Goal: Task Accomplishment & Management: Manage account settings

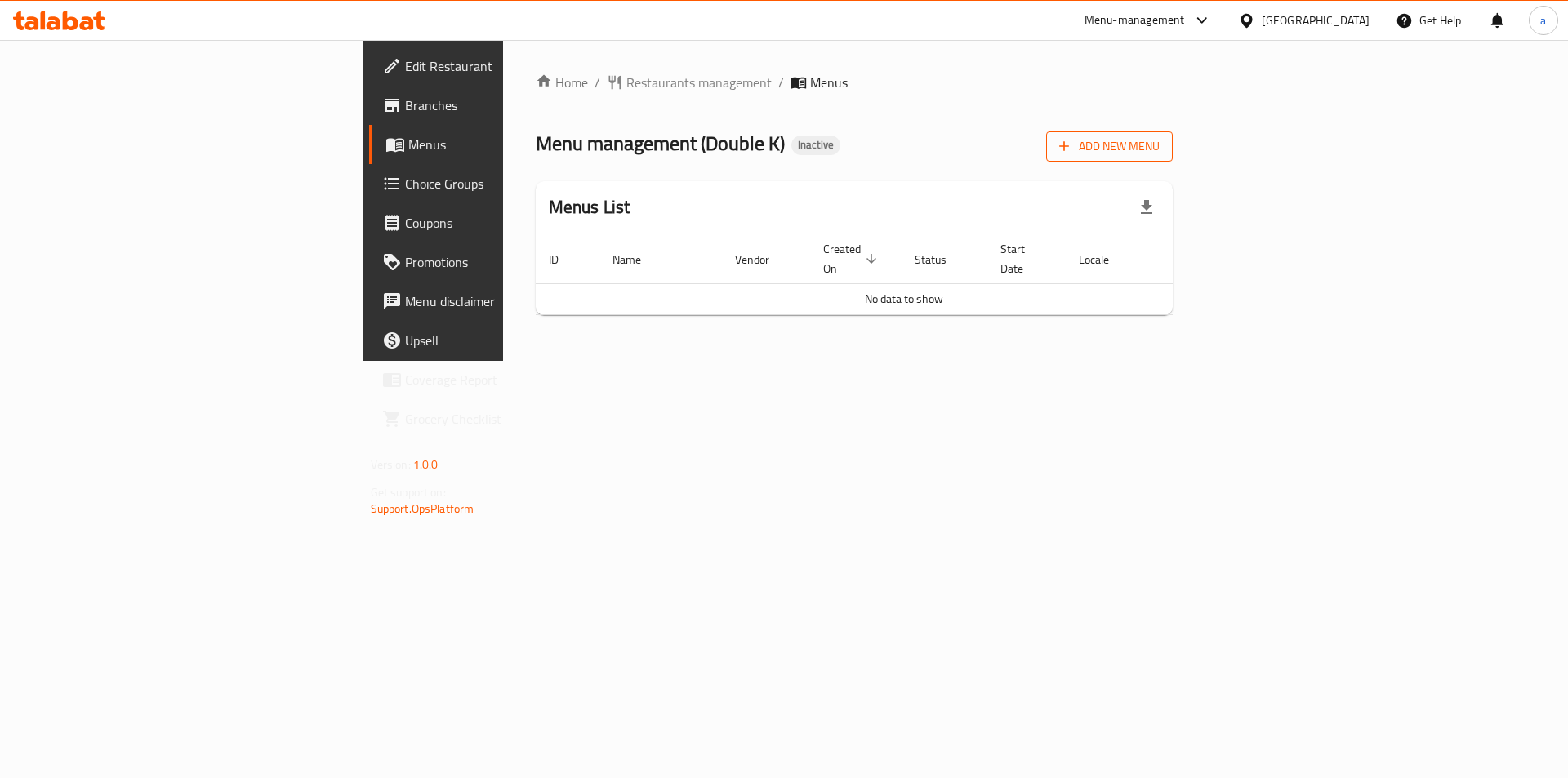
click at [1159, 153] on span "Add New Menu" at bounding box center [1110, 147] width 101 height 20
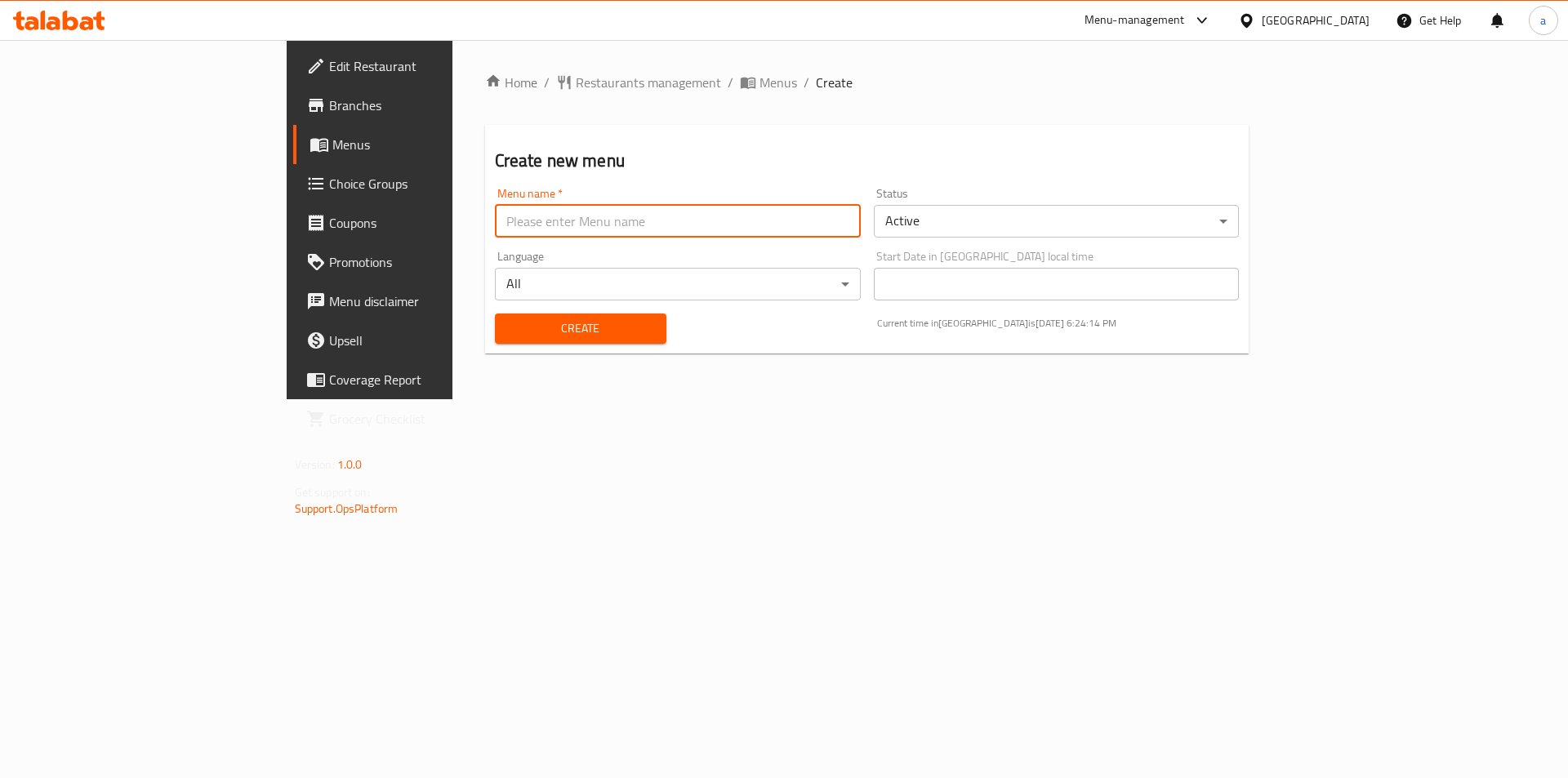
click at [495, 229] on input "text" at bounding box center [678, 220] width 366 height 32
click at [638, 225] on input "JAJA" at bounding box center [678, 220] width 366 height 32
type input "JAJA [DATE]"
click at [530, 343] on button "Create" at bounding box center [581, 328] width 172 height 30
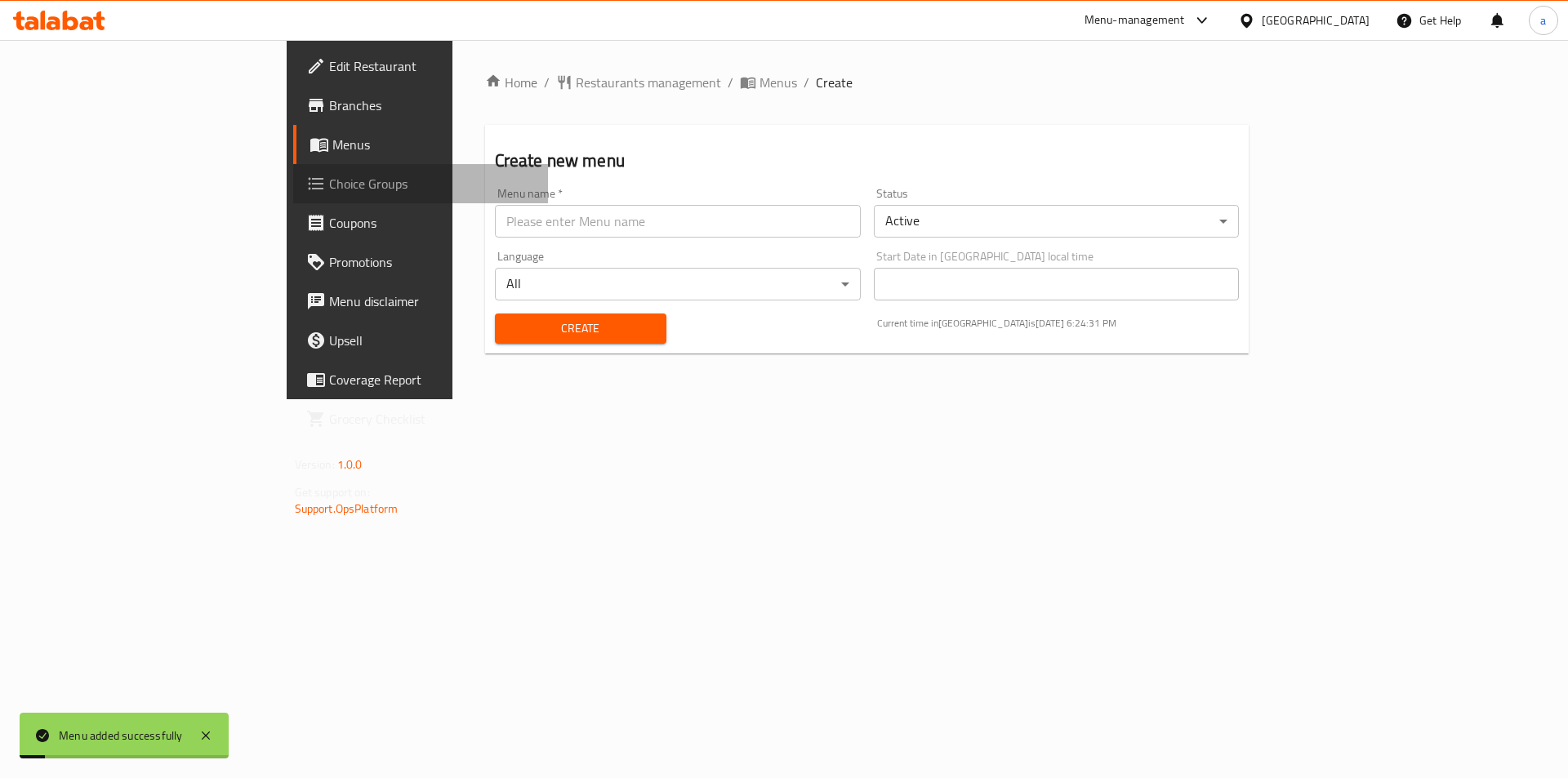
click at [329, 192] on span "Choice Groups" at bounding box center [433, 183] width 207 height 19
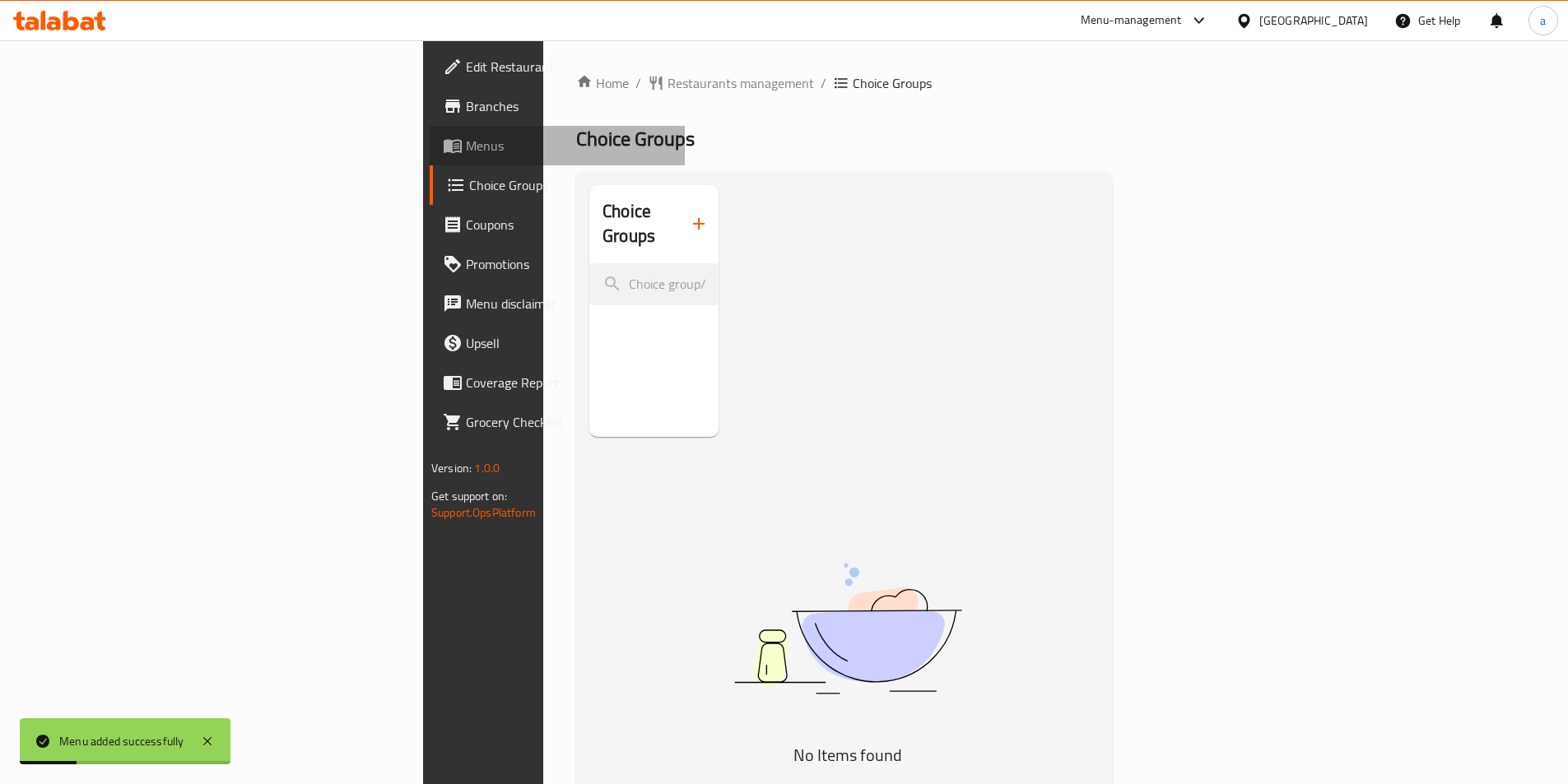
click at [429, 155] on link "Menus" at bounding box center [557, 145] width 256 height 40
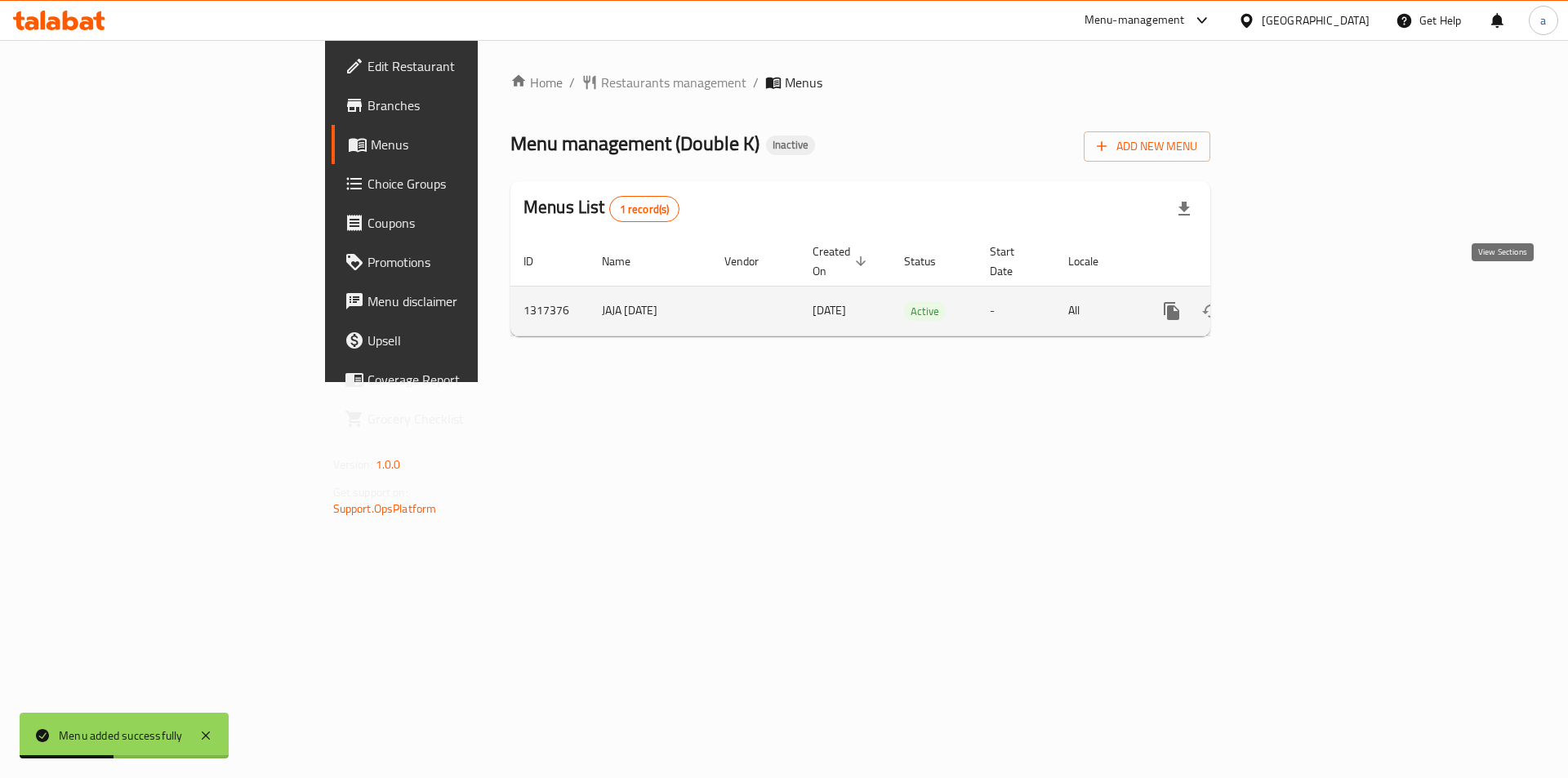
click at [1300, 301] on icon "enhanced table" at bounding box center [1289, 311] width 19 height 19
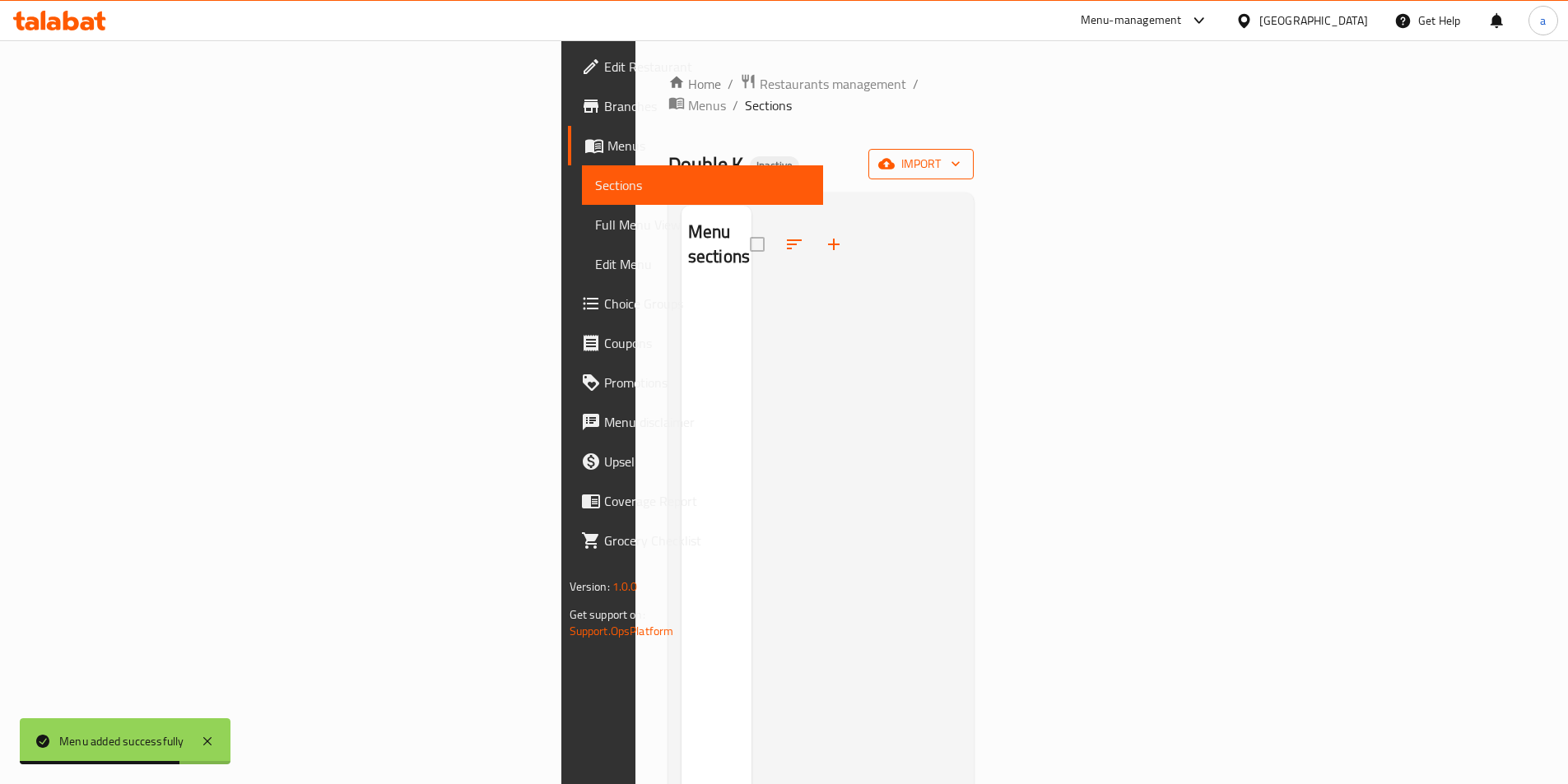
click at [974, 149] on button "import" at bounding box center [920, 163] width 105 height 31
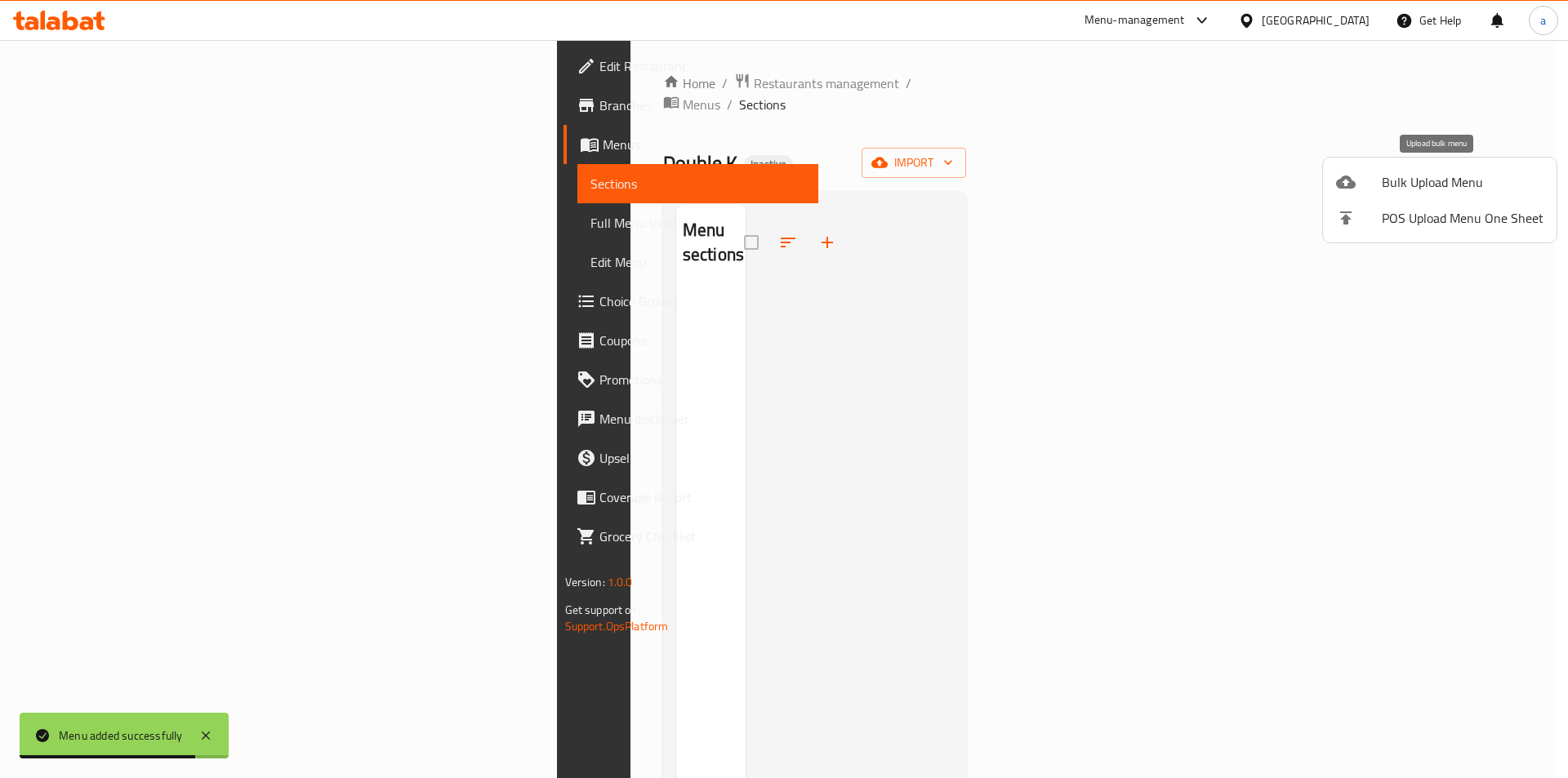
click at [1438, 185] on span "Bulk Upload Menu" at bounding box center [1462, 182] width 161 height 19
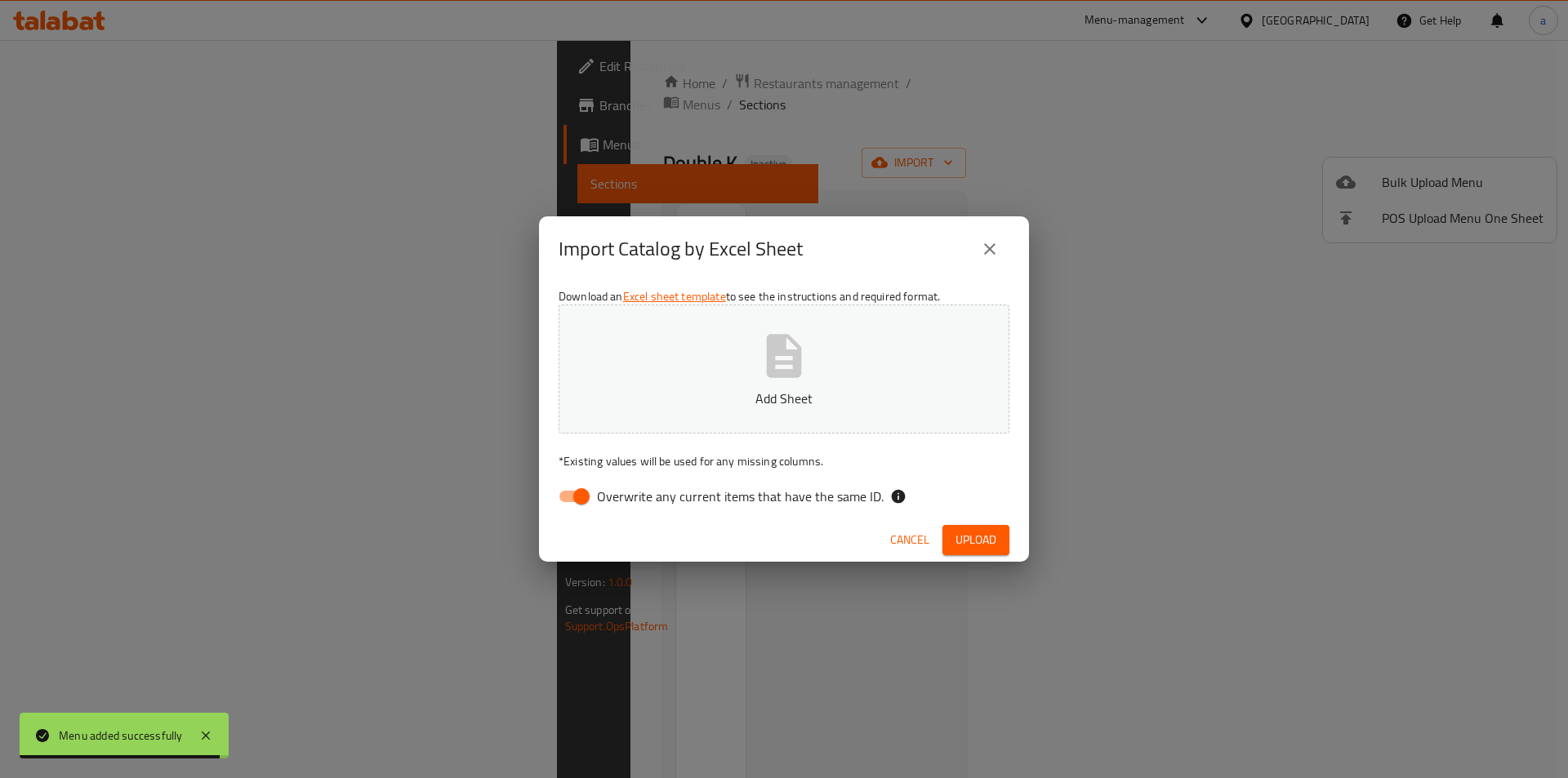
click at [635, 501] on span "Overwrite any current items that have the same ID." at bounding box center [740, 496] width 287 height 19
click at [628, 501] on input "Overwrite any current items that have the same ID." at bounding box center [581, 497] width 93 height 31
checkbox input "false"
click at [668, 404] on p "Add Sheet" at bounding box center [784, 398] width 400 height 19
click at [953, 539] on button "Upload" at bounding box center [976, 539] width 67 height 30
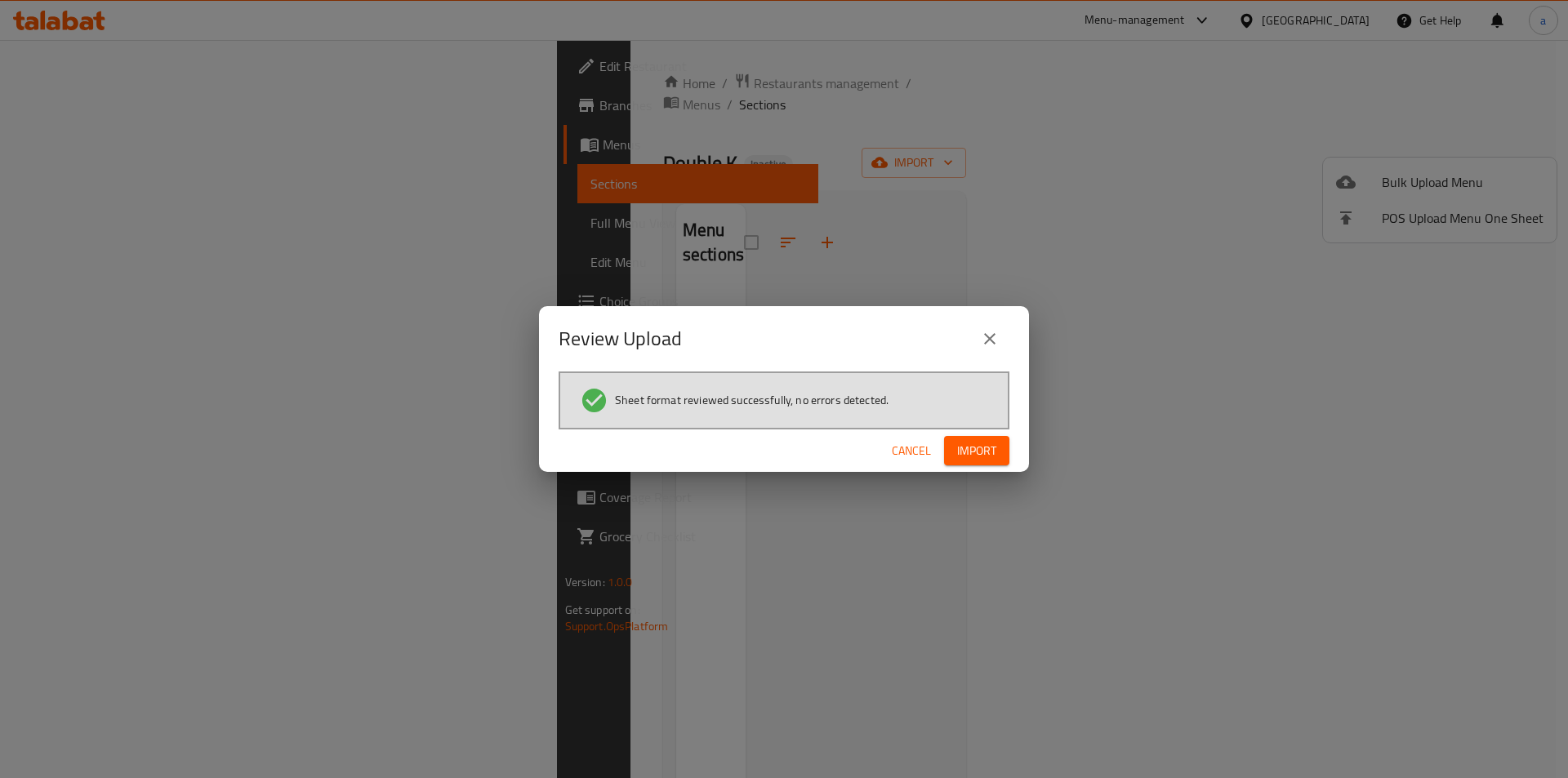
drag, startPoint x: 977, startPoint y: 451, endPoint x: 966, endPoint y: 452, distance: 11.0
click at [975, 451] on span "Import" at bounding box center [977, 451] width 40 height 20
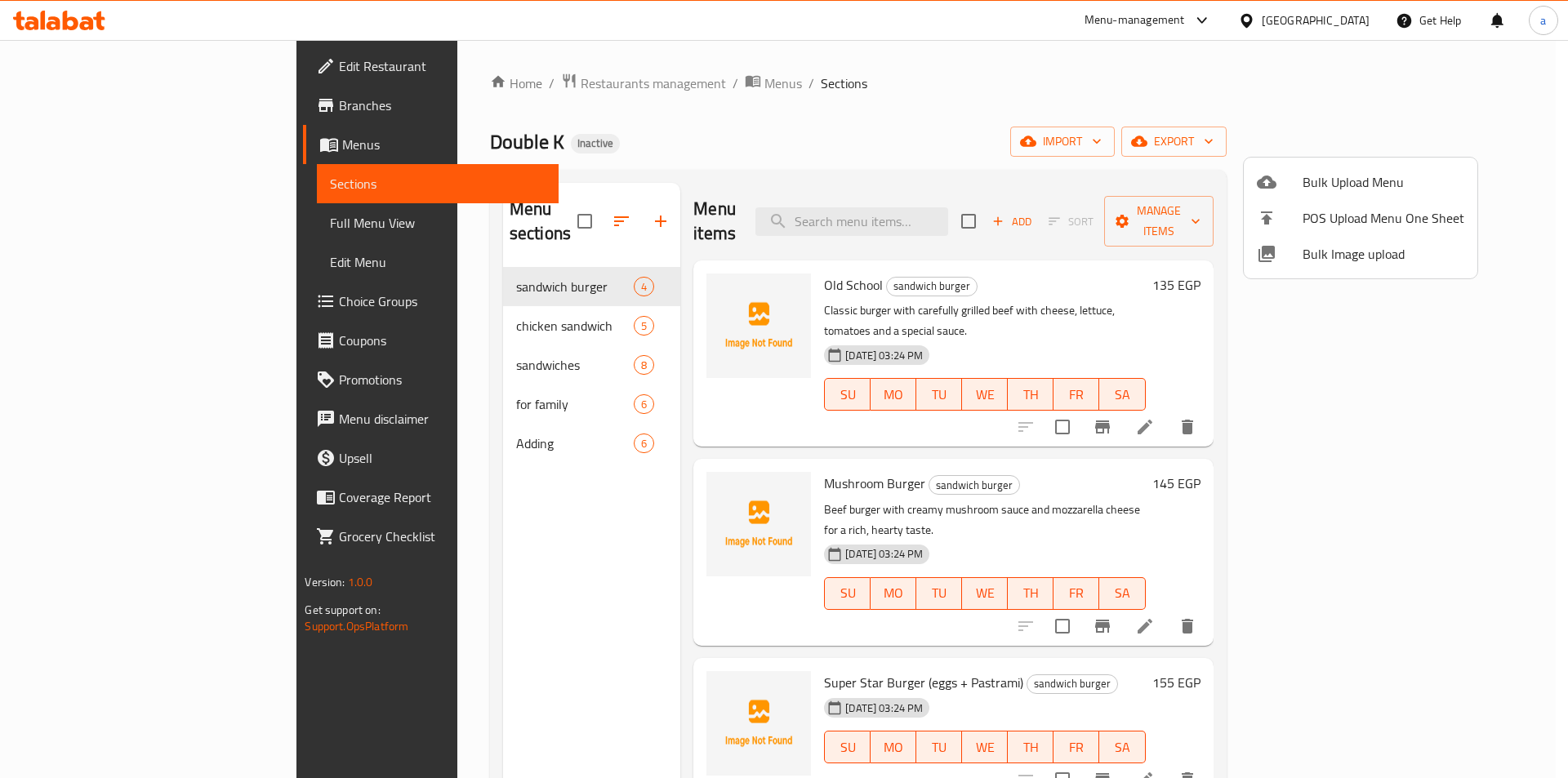
click at [111, 222] on div at bounding box center [784, 389] width 1568 height 778
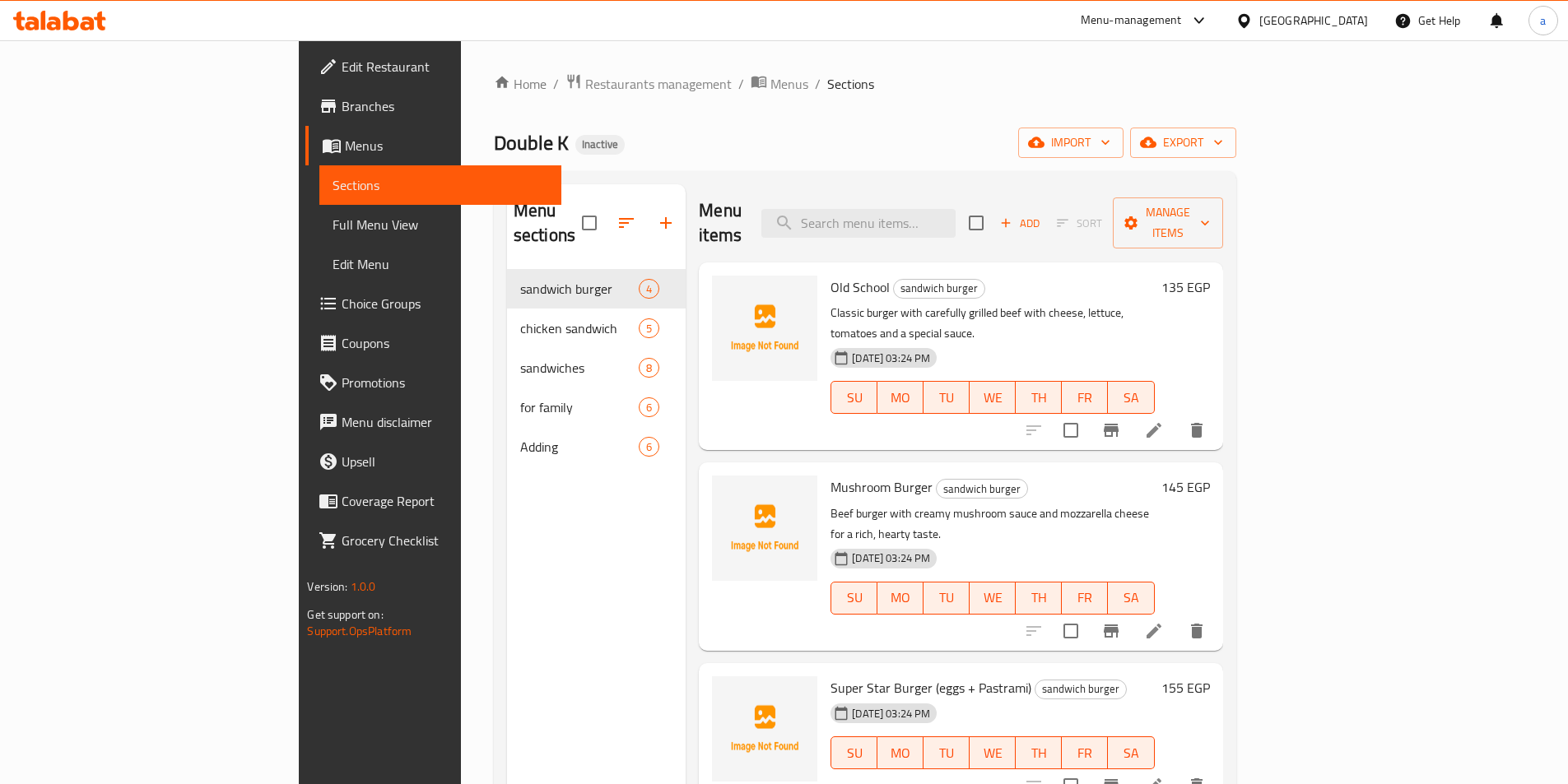
click at [333, 217] on span "Full Menu View" at bounding box center [440, 224] width 215 height 20
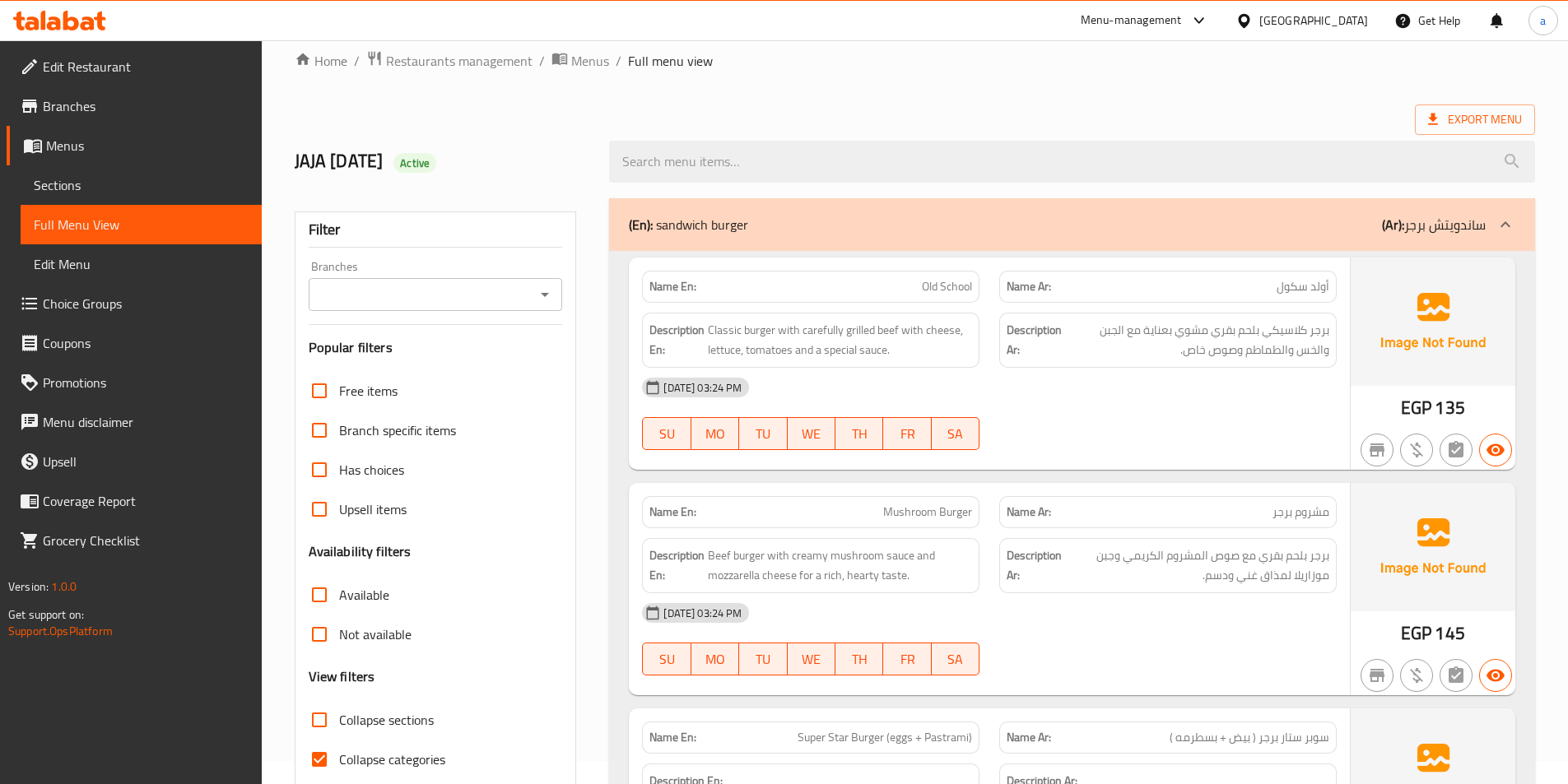
scroll to position [164, 0]
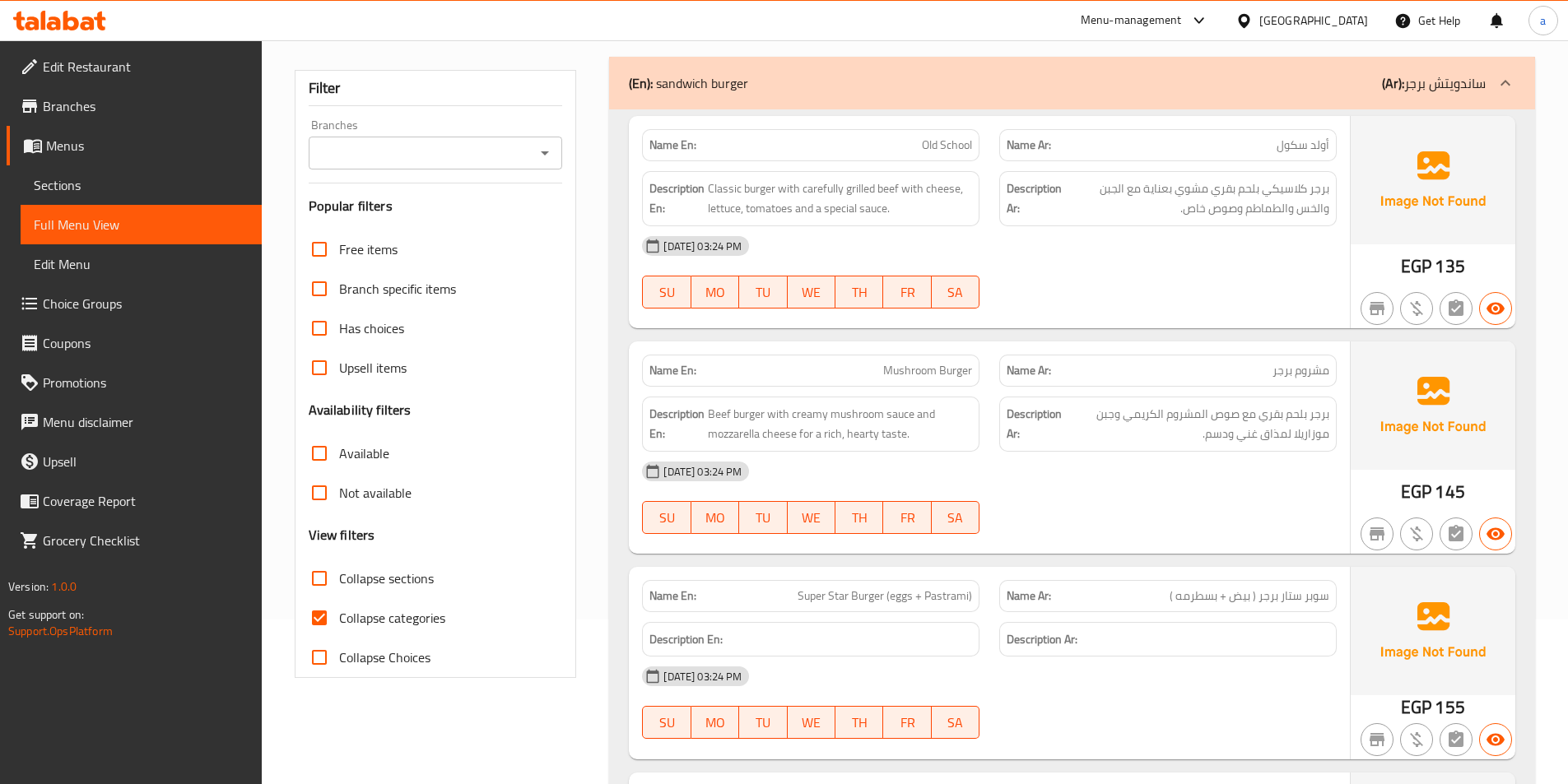
click at [419, 608] on span "Collapse categories" at bounding box center [392, 617] width 106 height 20
click at [339, 608] on input "Collapse categories" at bounding box center [319, 618] width 40 height 40
checkbox input "false"
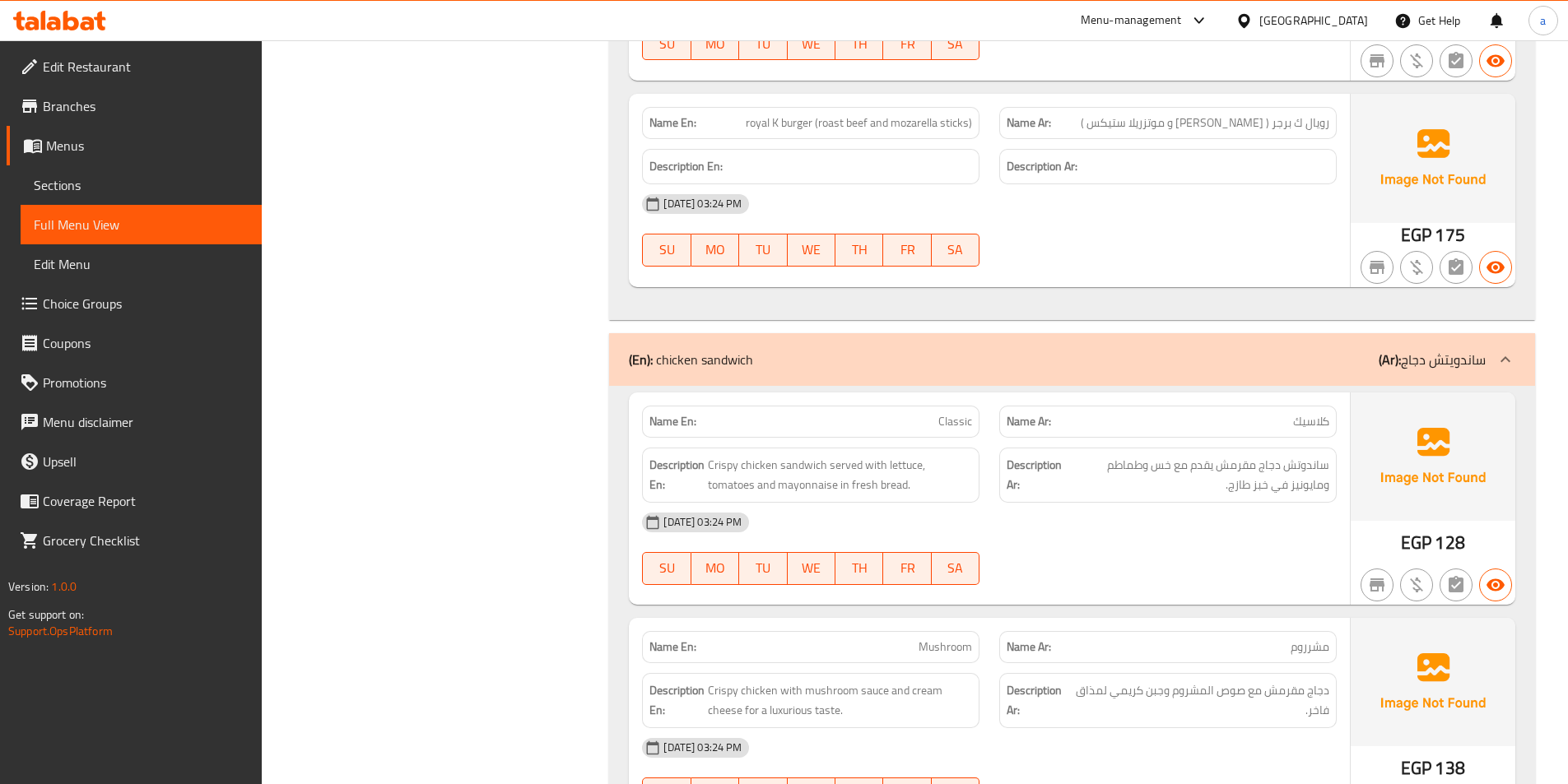
scroll to position [987, 0]
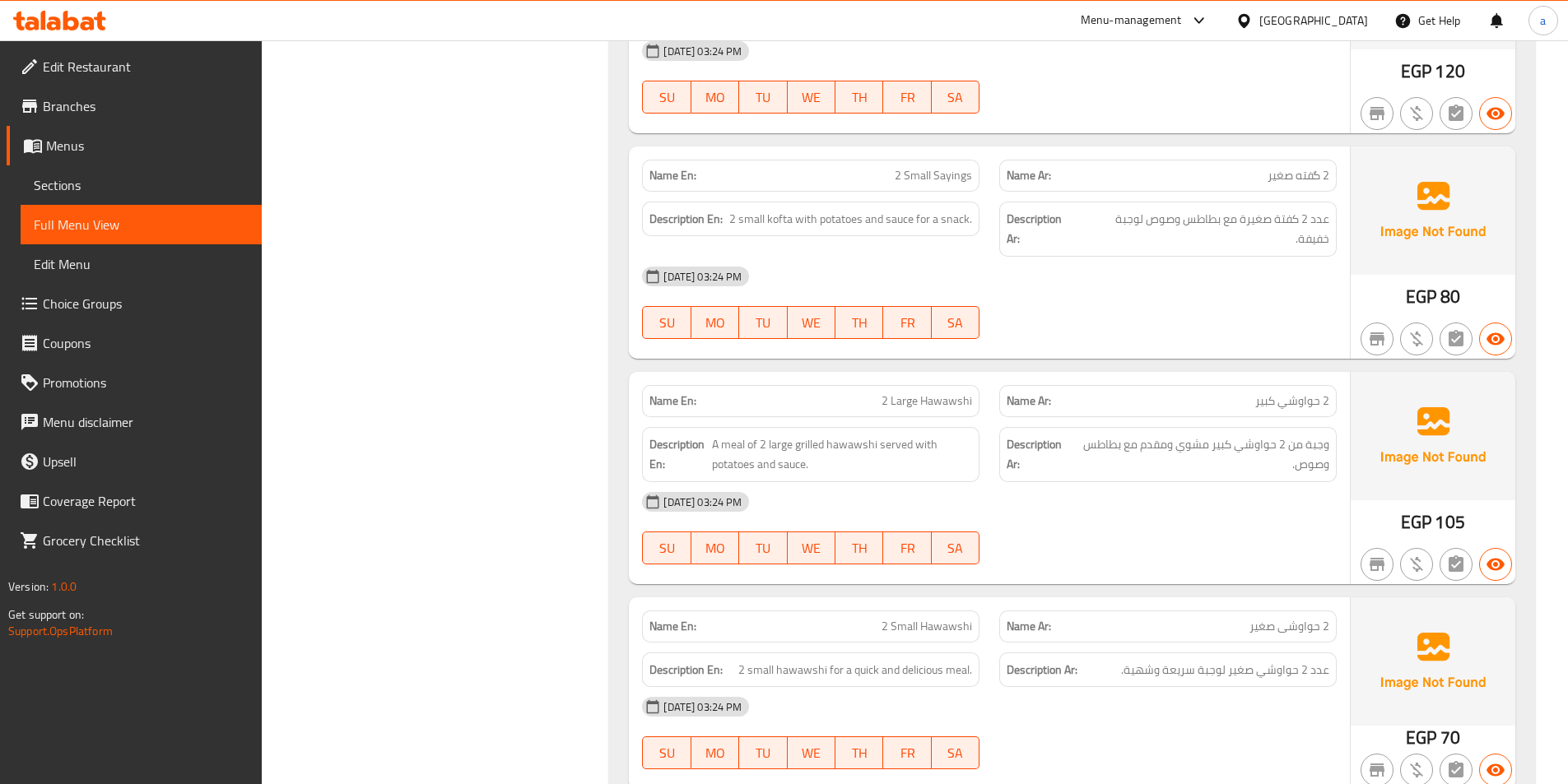
scroll to position [4359, 0]
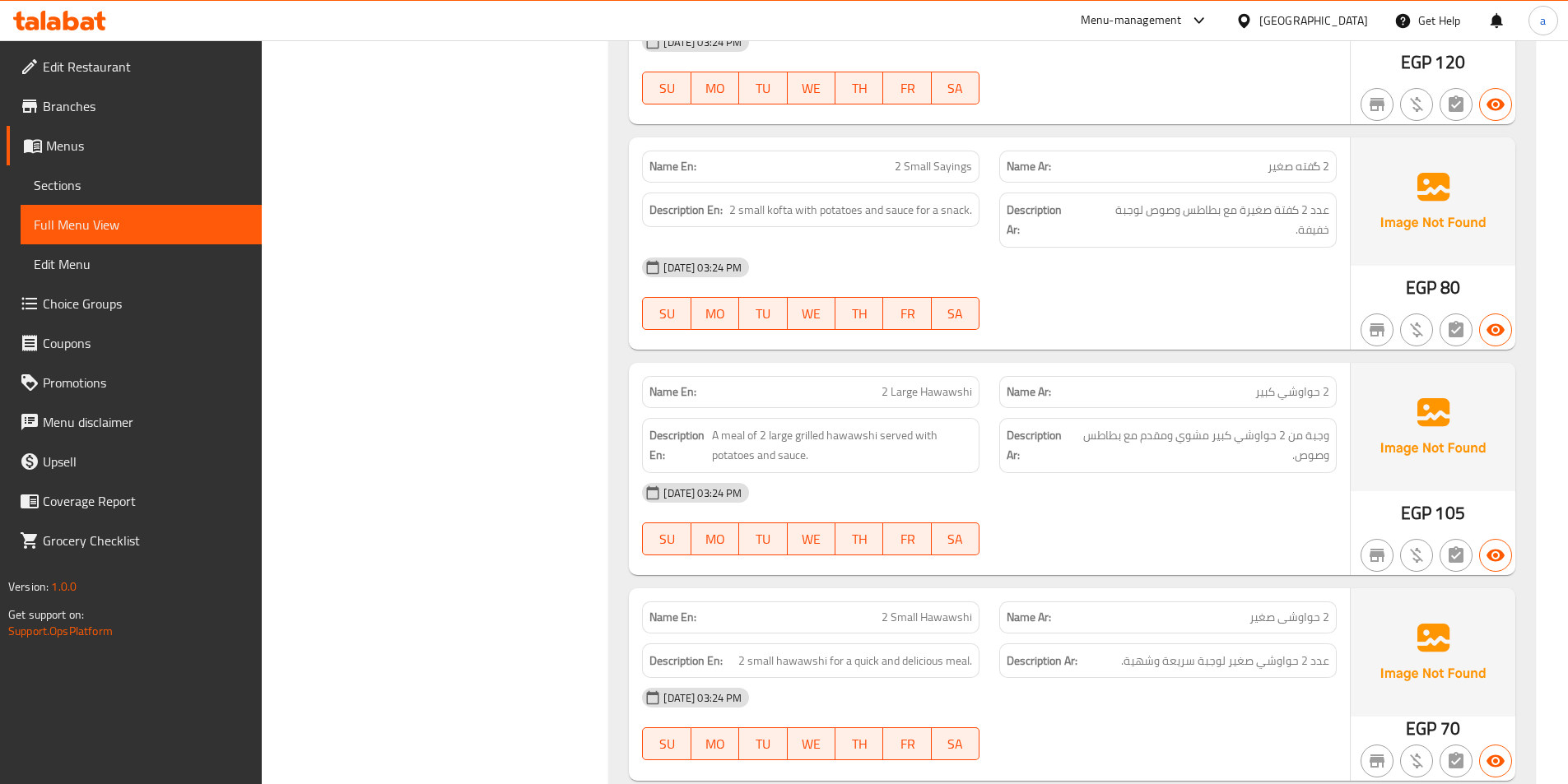
click at [72, 184] on span "Sections" at bounding box center [140, 185] width 215 height 20
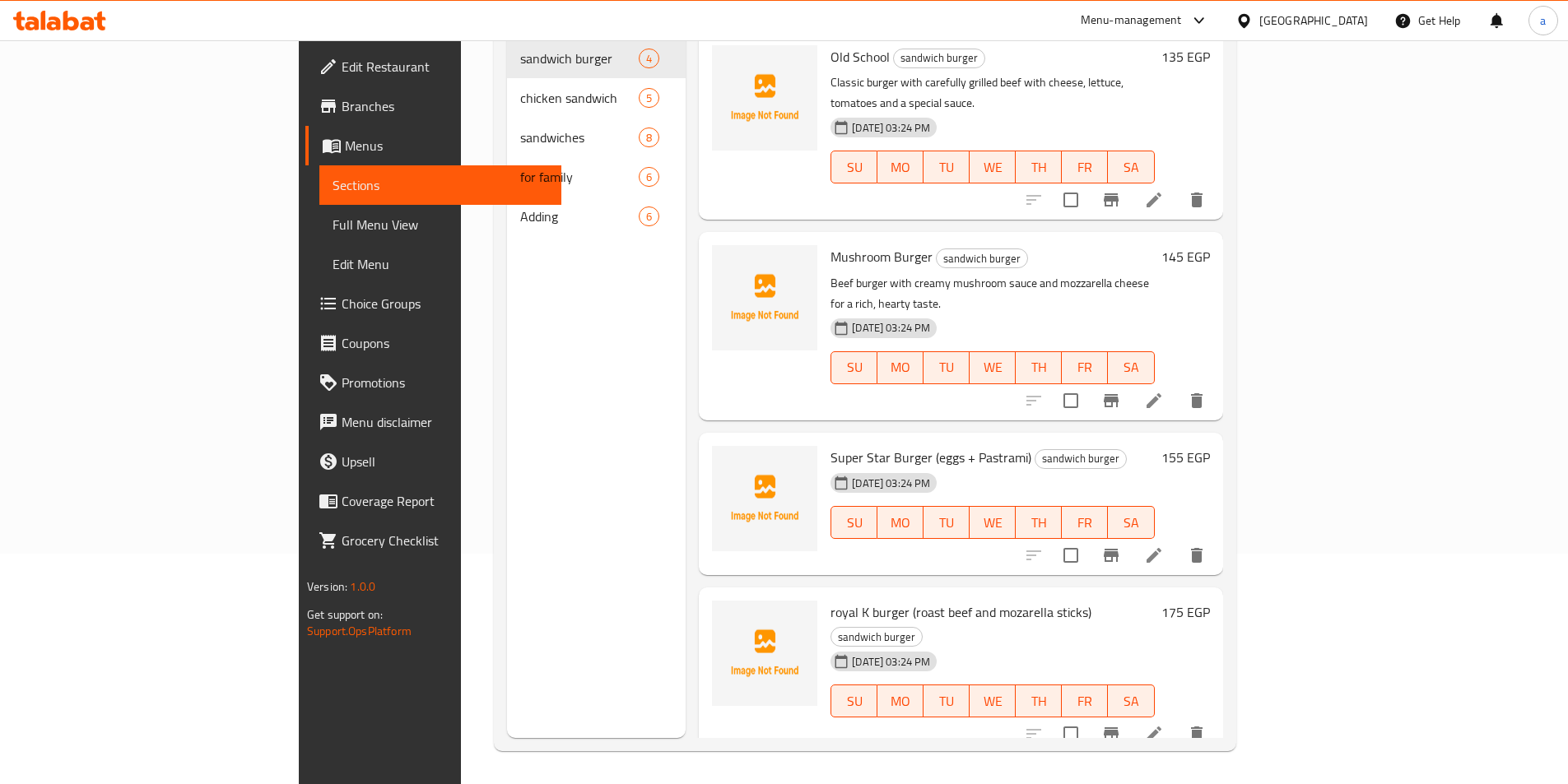
scroll to position [230, 0]
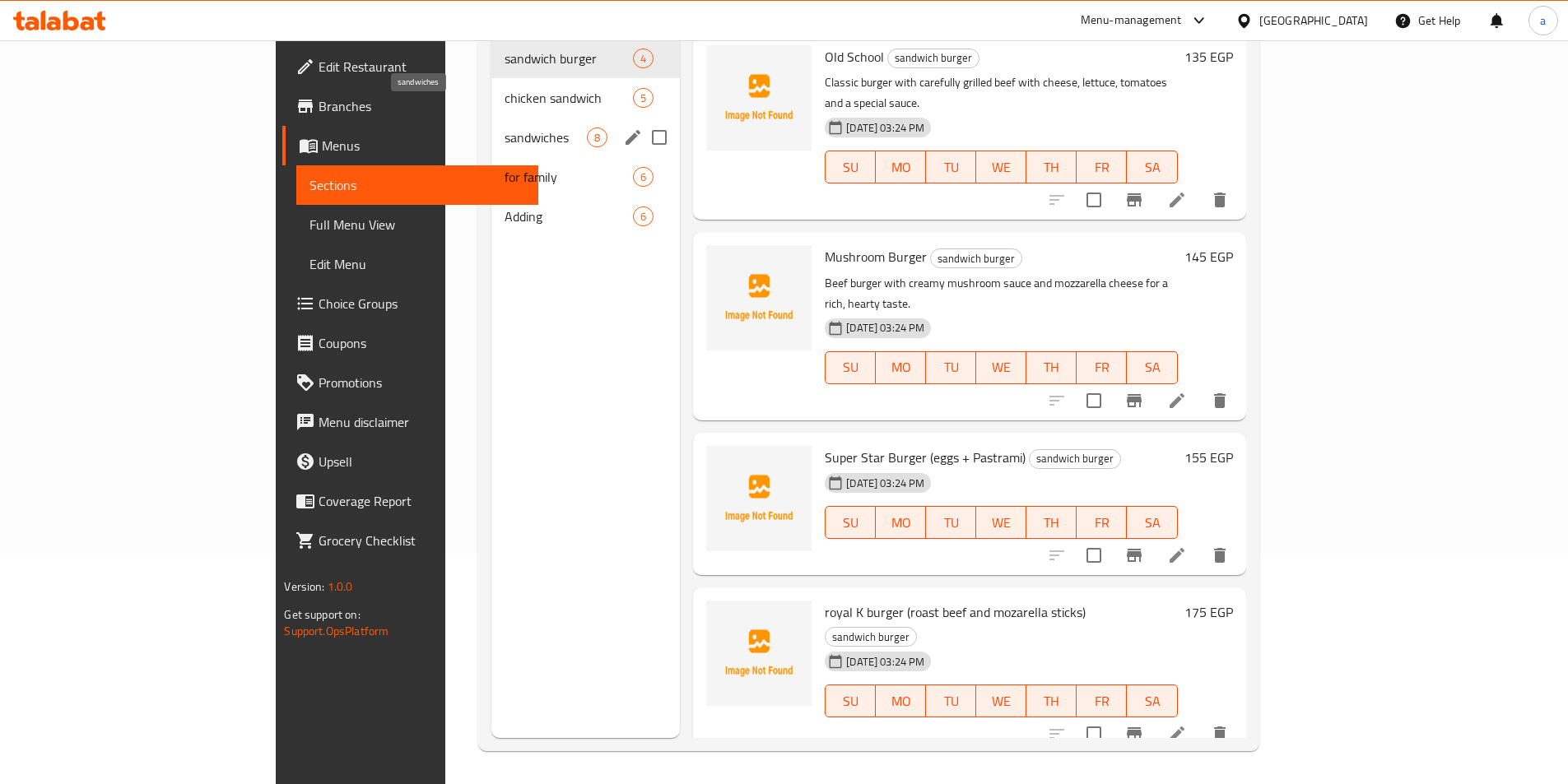
click at [505, 127] on span "sandwiches" at bounding box center [546, 137] width 83 height 20
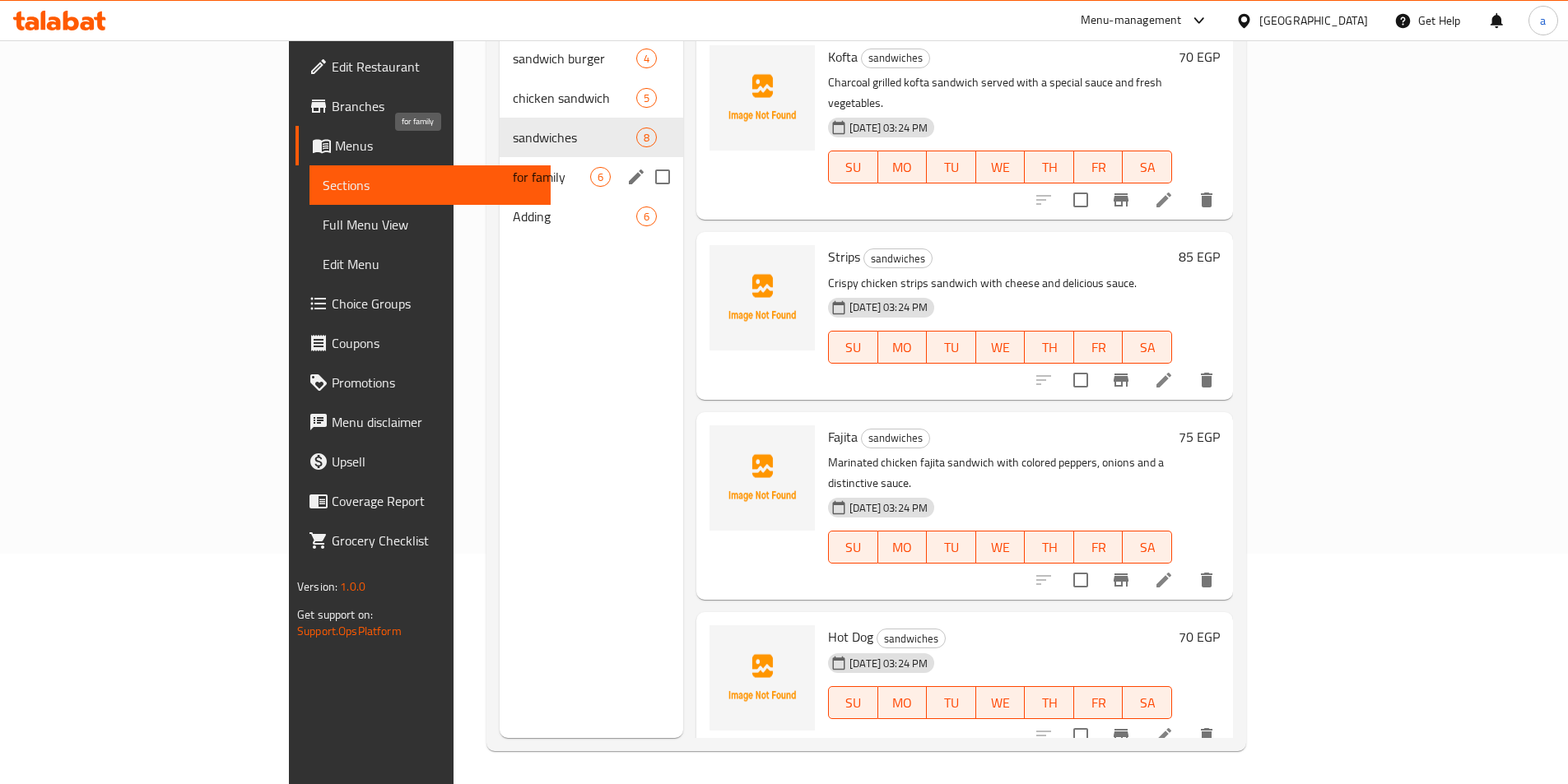
click at [513, 167] on span "for family" at bounding box center [551, 176] width 77 height 20
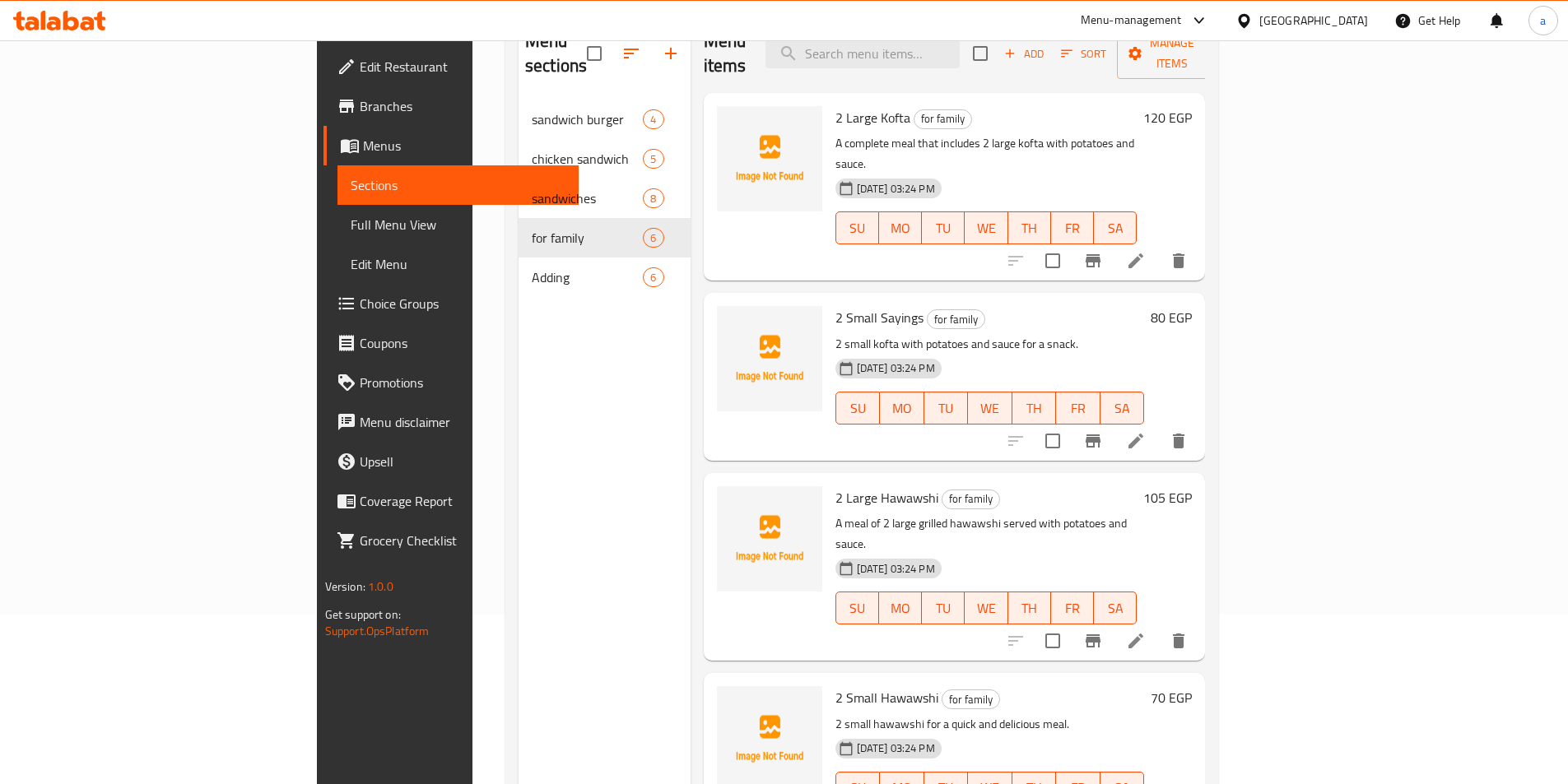
scroll to position [66, 0]
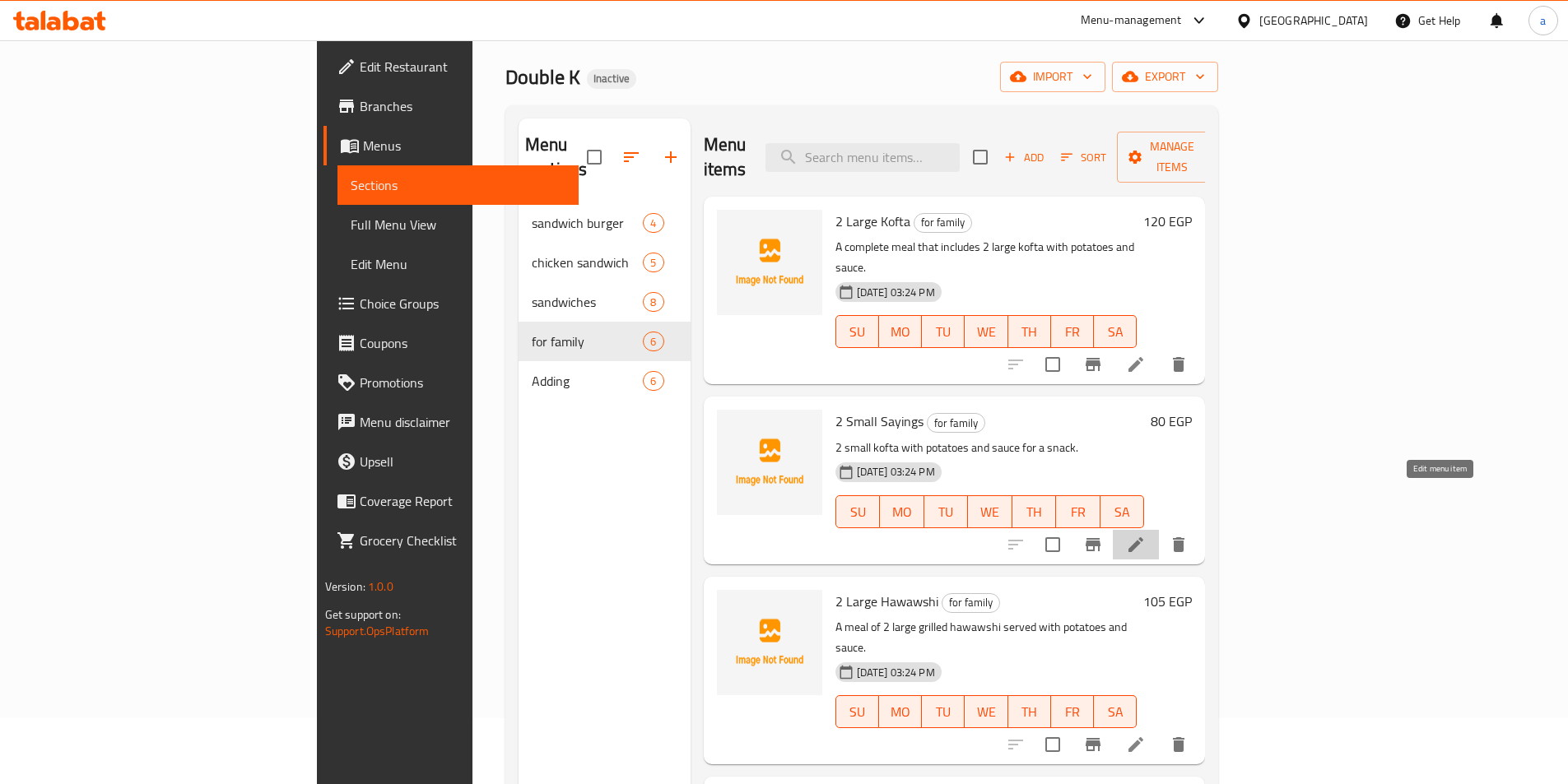
click at [1146, 535] on icon at bounding box center [1135, 544] width 20 height 20
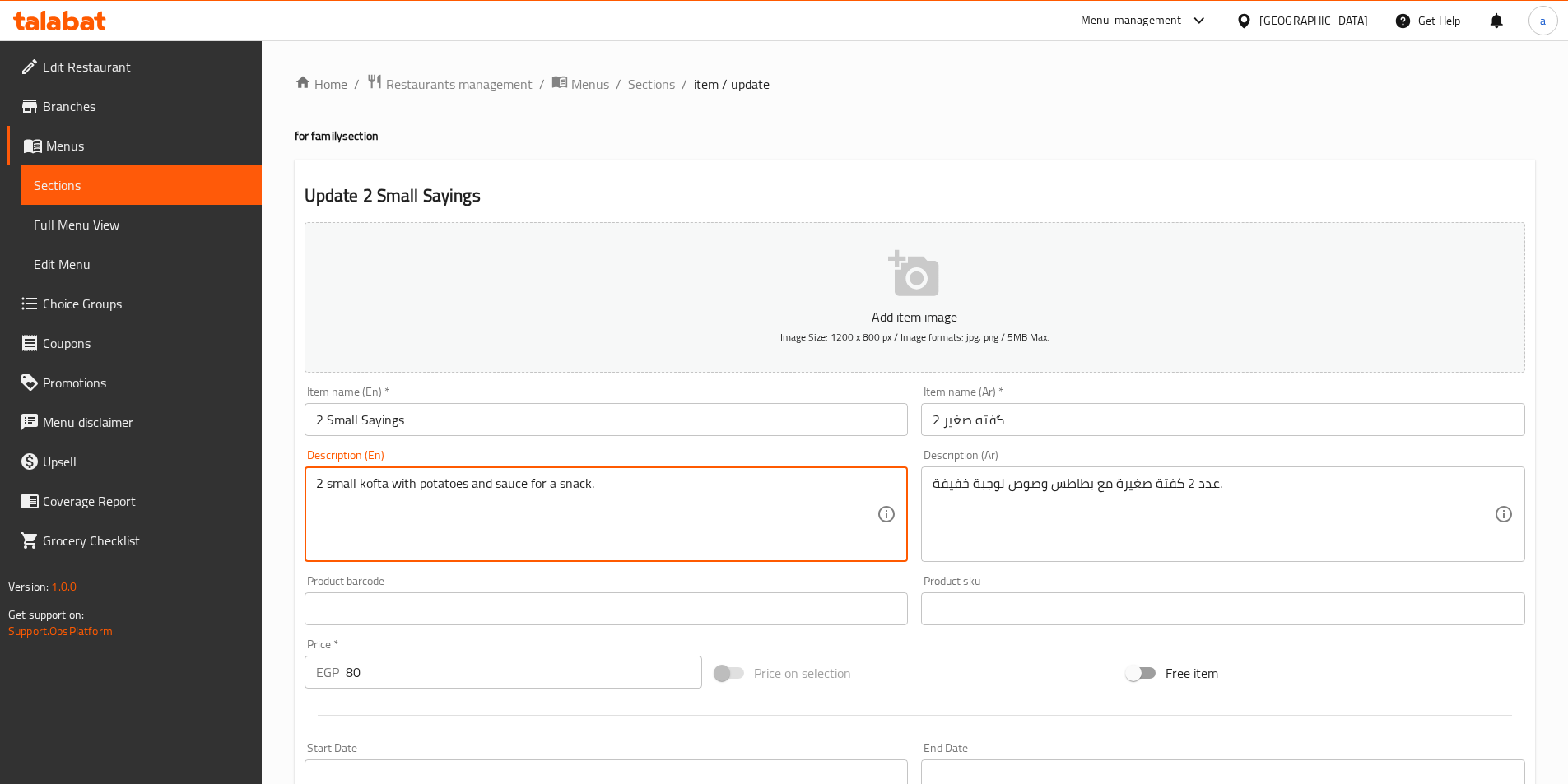
drag, startPoint x: 362, startPoint y: 483, endPoint x: 389, endPoint y: 485, distance: 27.1
click at [379, 416] on input "2 Small Sayings" at bounding box center [607, 419] width 604 height 33
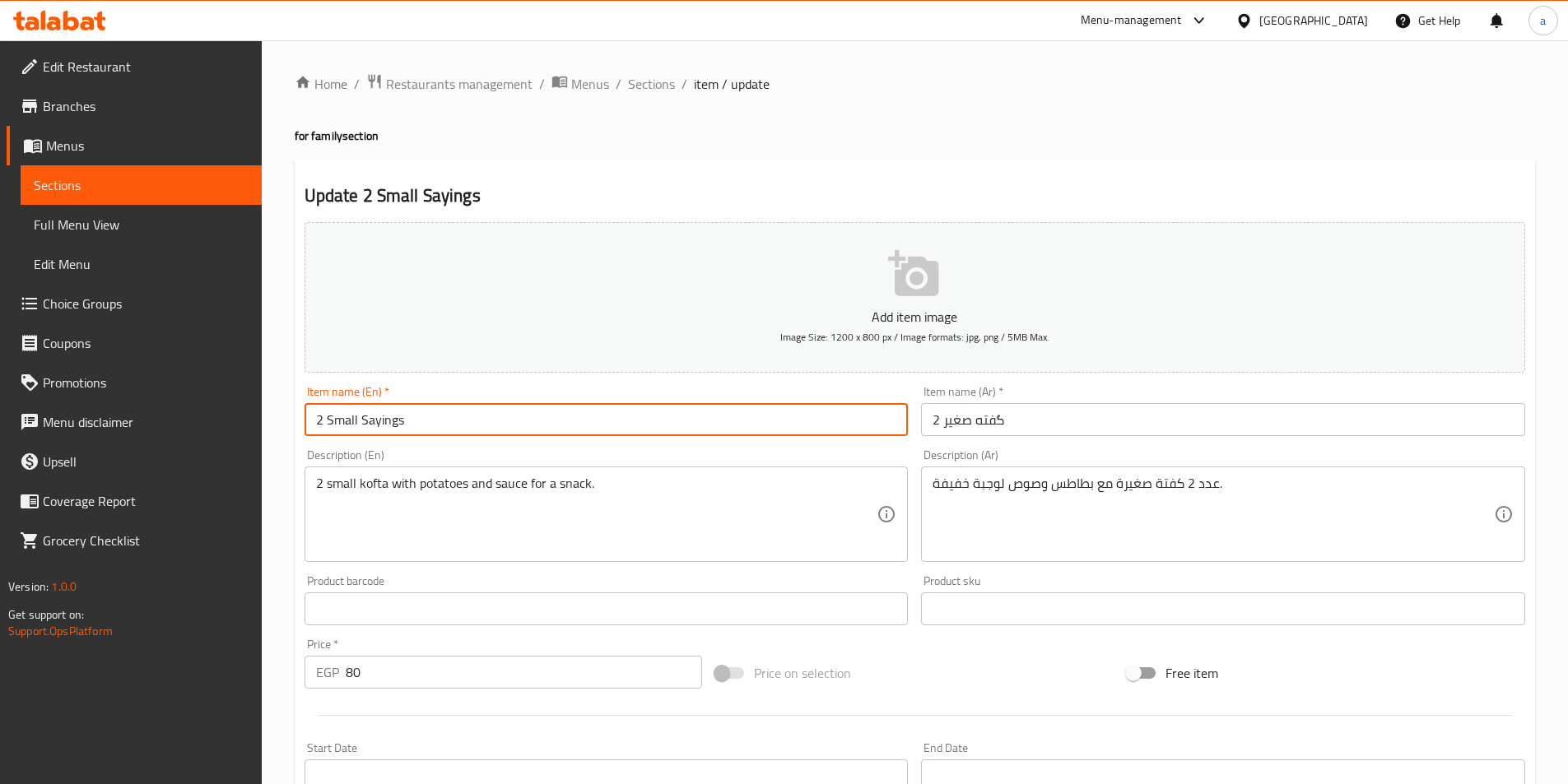
drag, startPoint x: 362, startPoint y: 420, endPoint x: 454, endPoint y: 433, distance: 92.9
click at [454, 433] on input "2 Small Sayings" at bounding box center [607, 419] width 604 height 33
paste input "kofta"
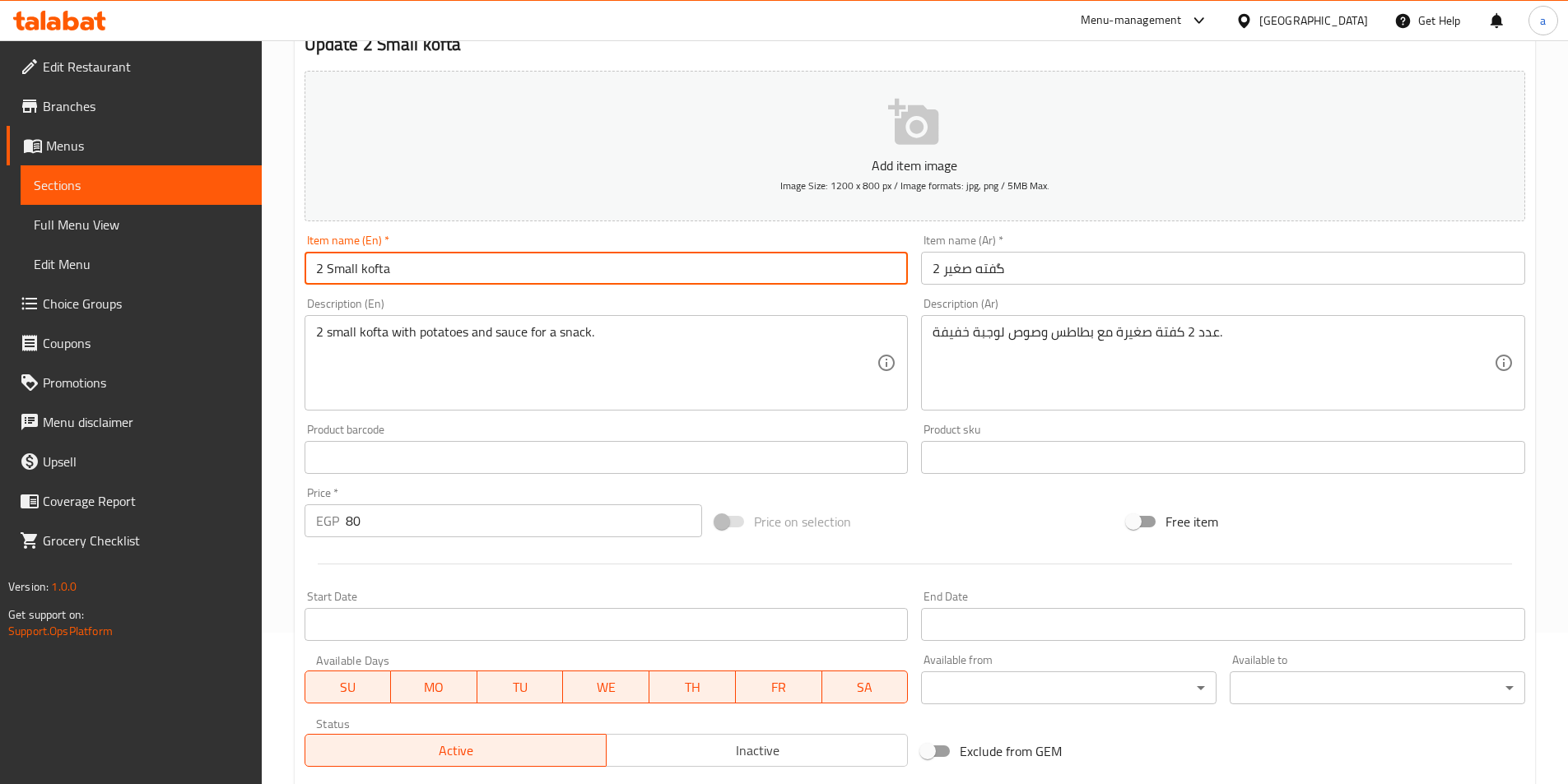
scroll to position [378, 0]
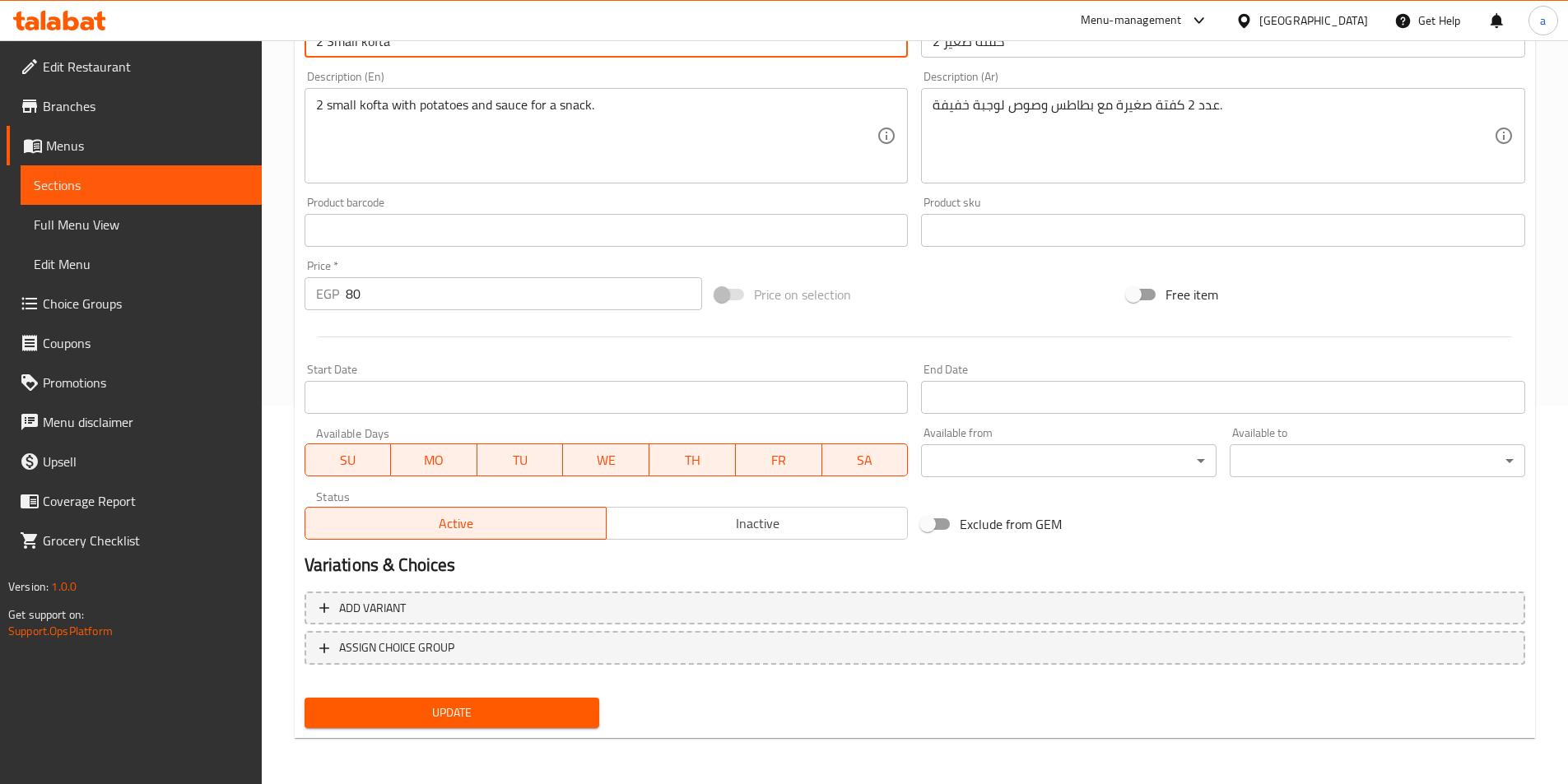
type input "2 Small kofta"
click at [473, 712] on span "Update" at bounding box center [453, 712] width 270 height 20
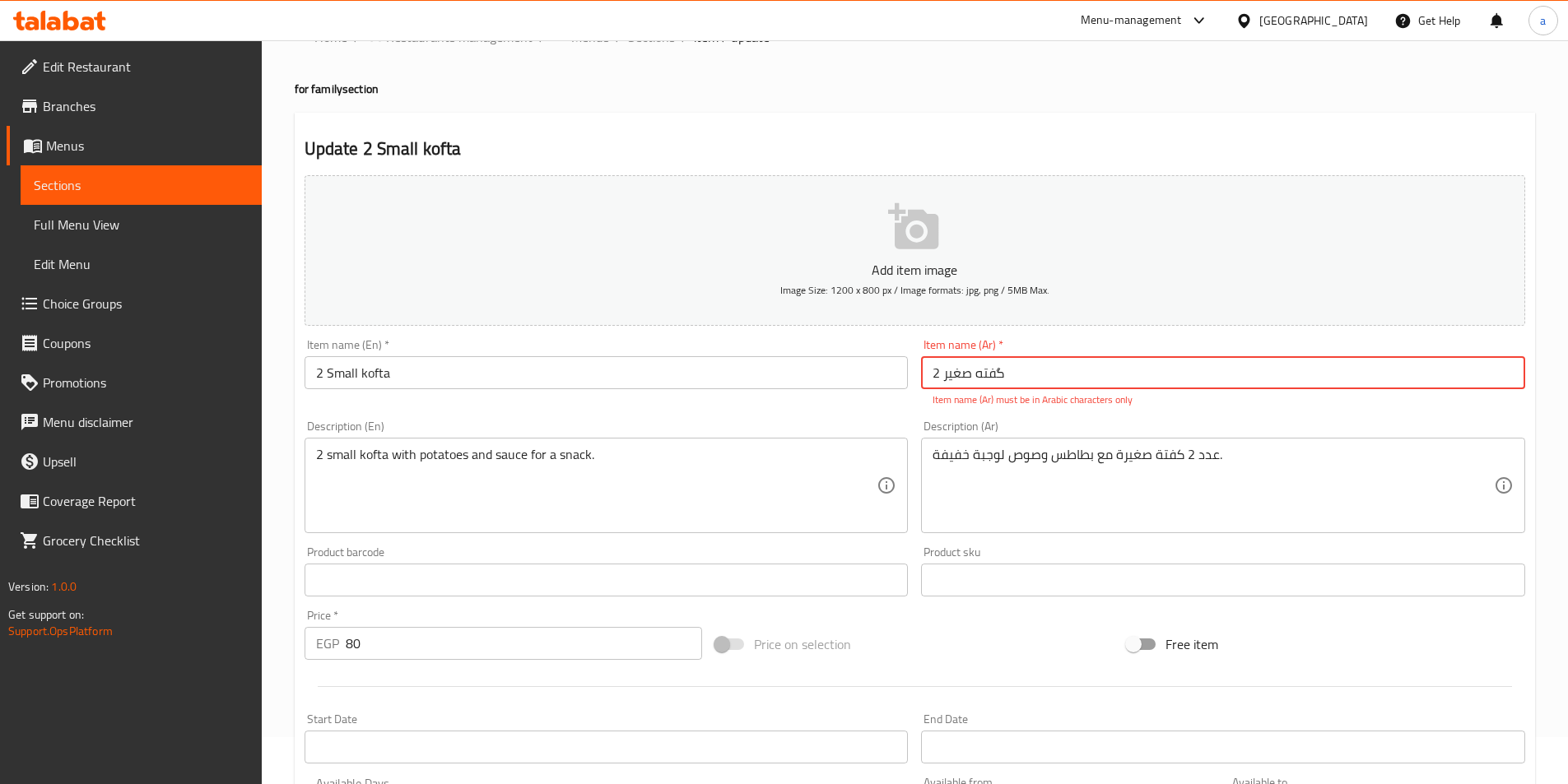
scroll to position [0, 0]
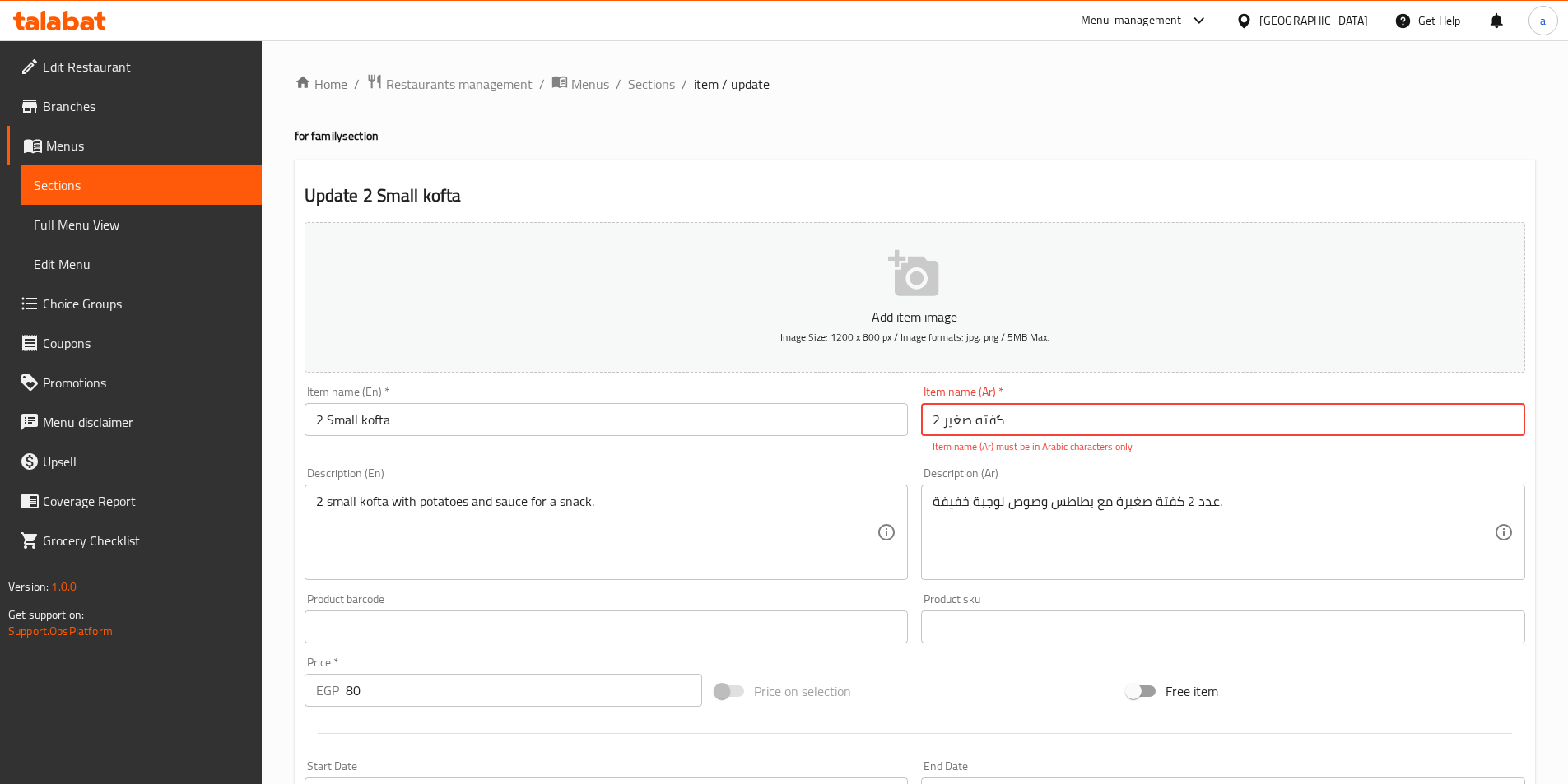
click at [967, 421] on input "2 گفته صغير" at bounding box center [1223, 419] width 604 height 33
click at [999, 421] on input "2 گفته صغير" at bounding box center [1223, 419] width 604 height 33
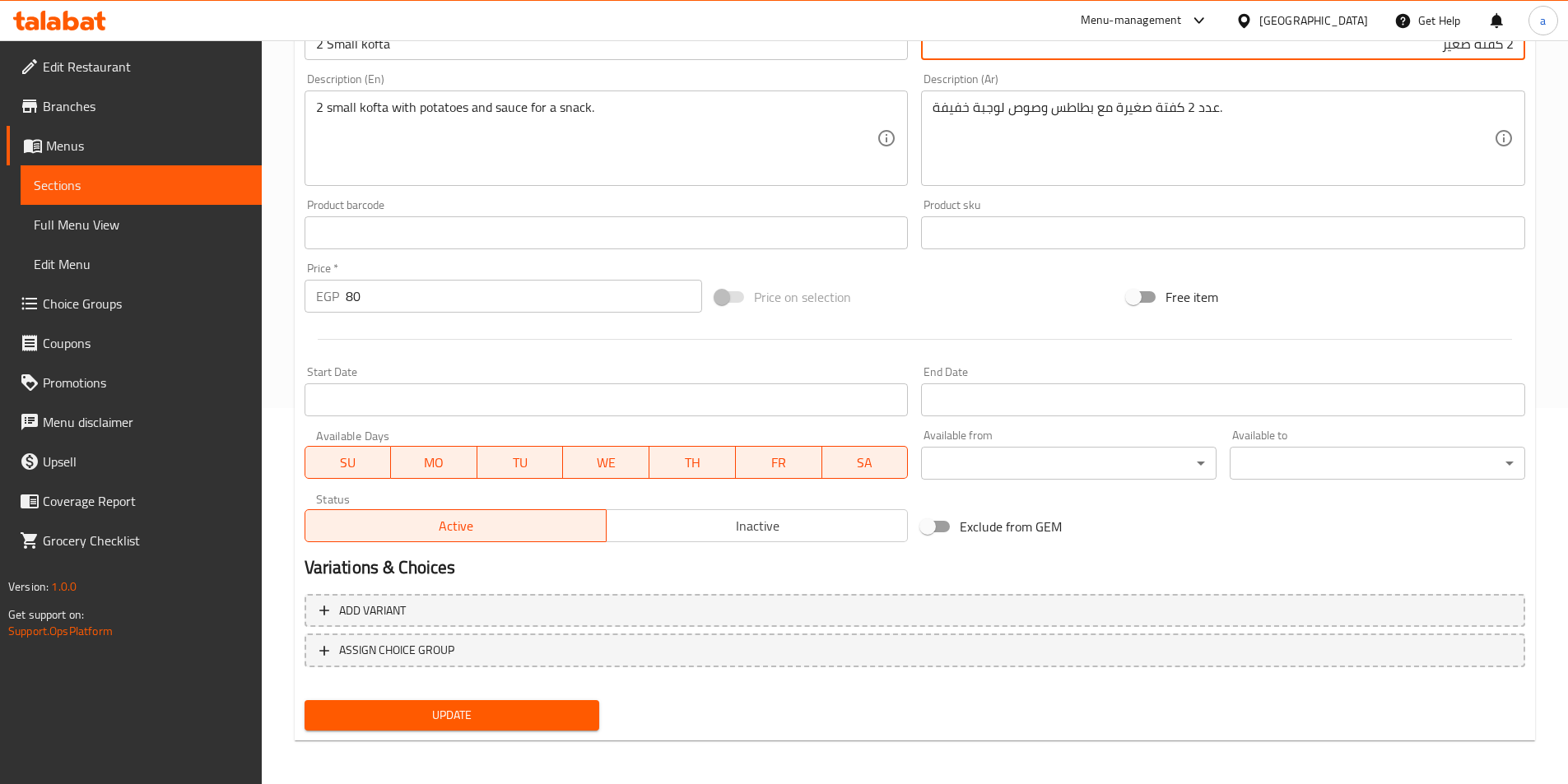
scroll to position [378, 0]
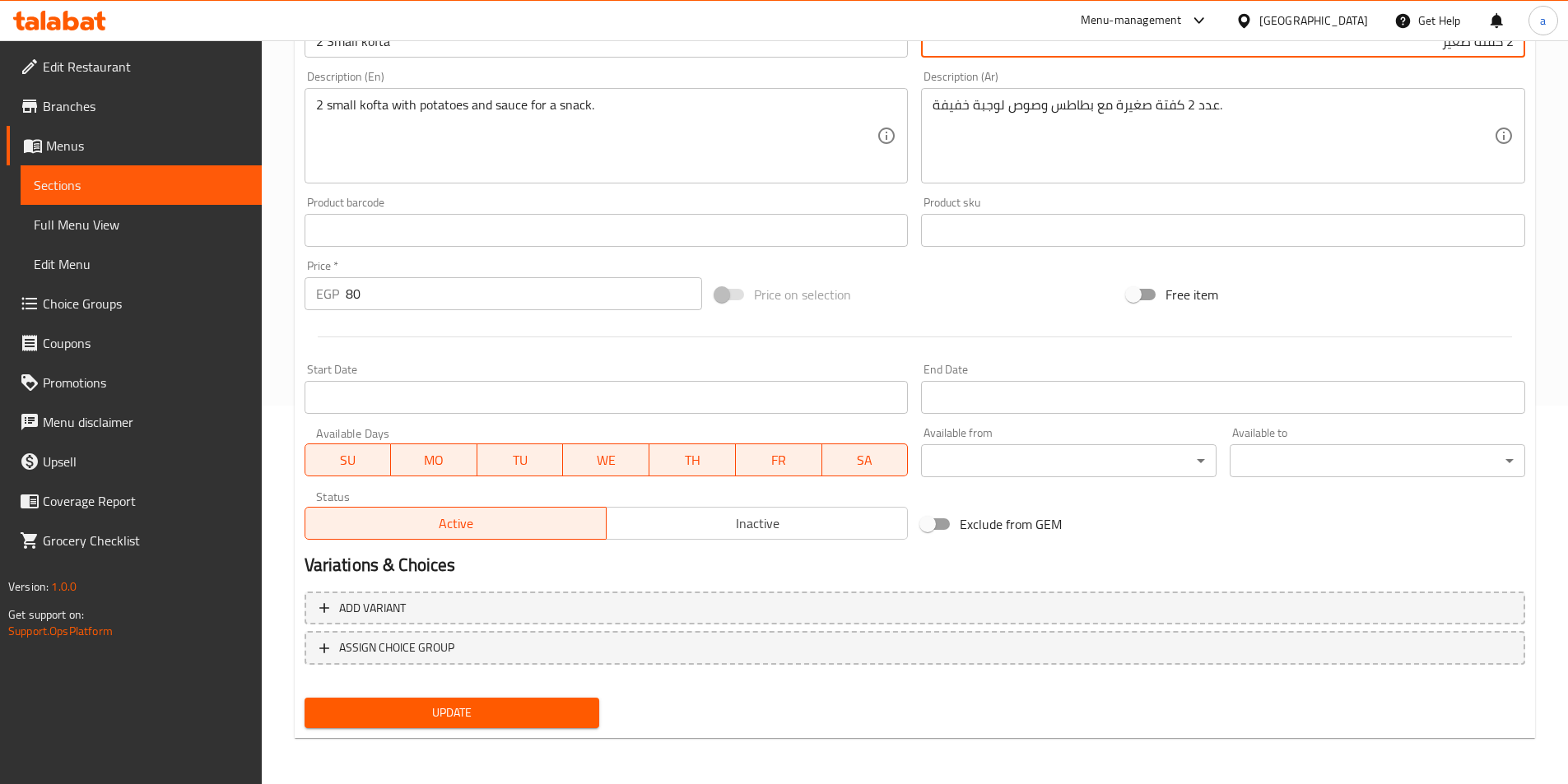
type input "2 كفته صغير"
click at [554, 704] on span "Update" at bounding box center [453, 712] width 270 height 20
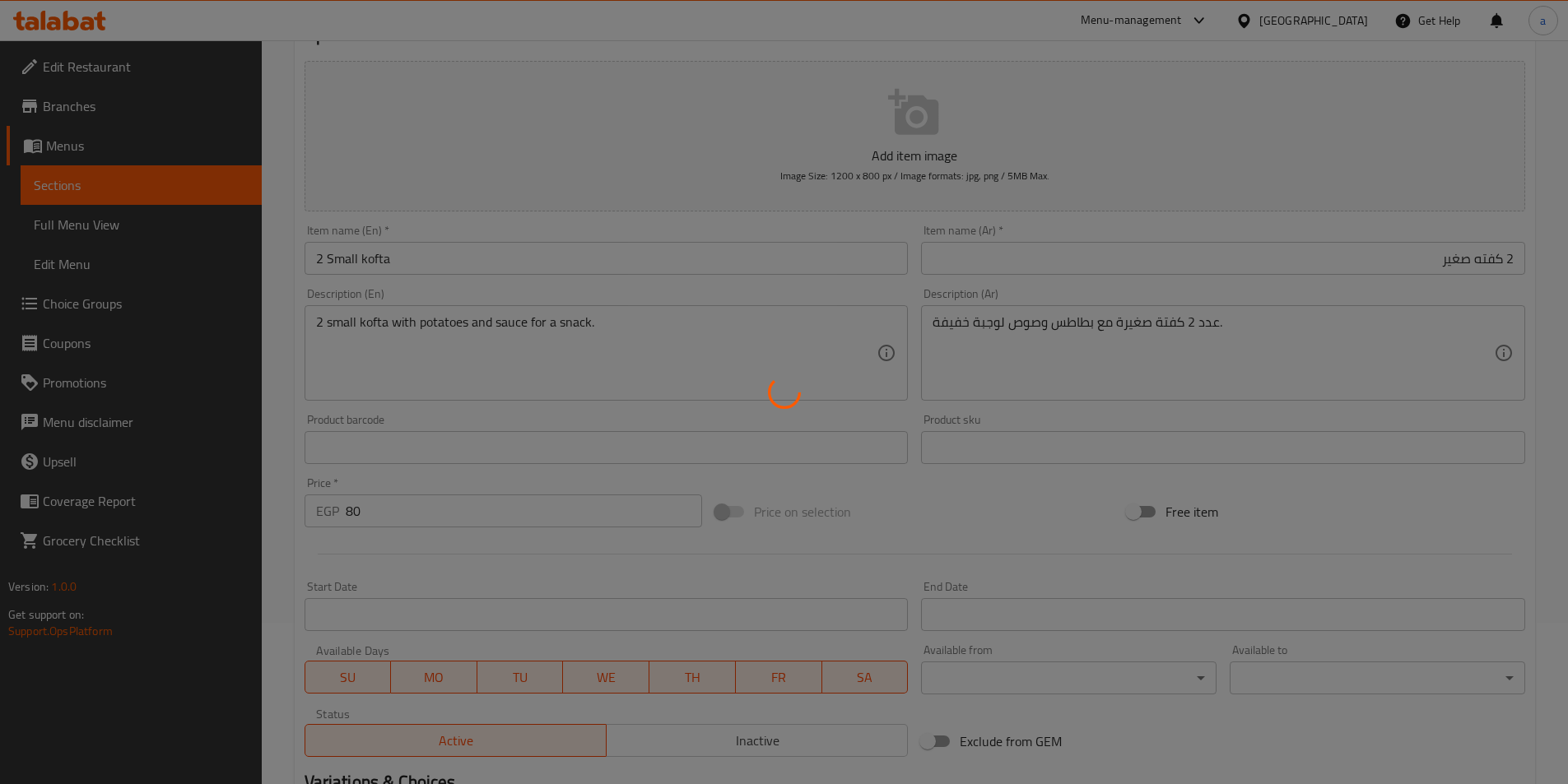
scroll to position [0, 0]
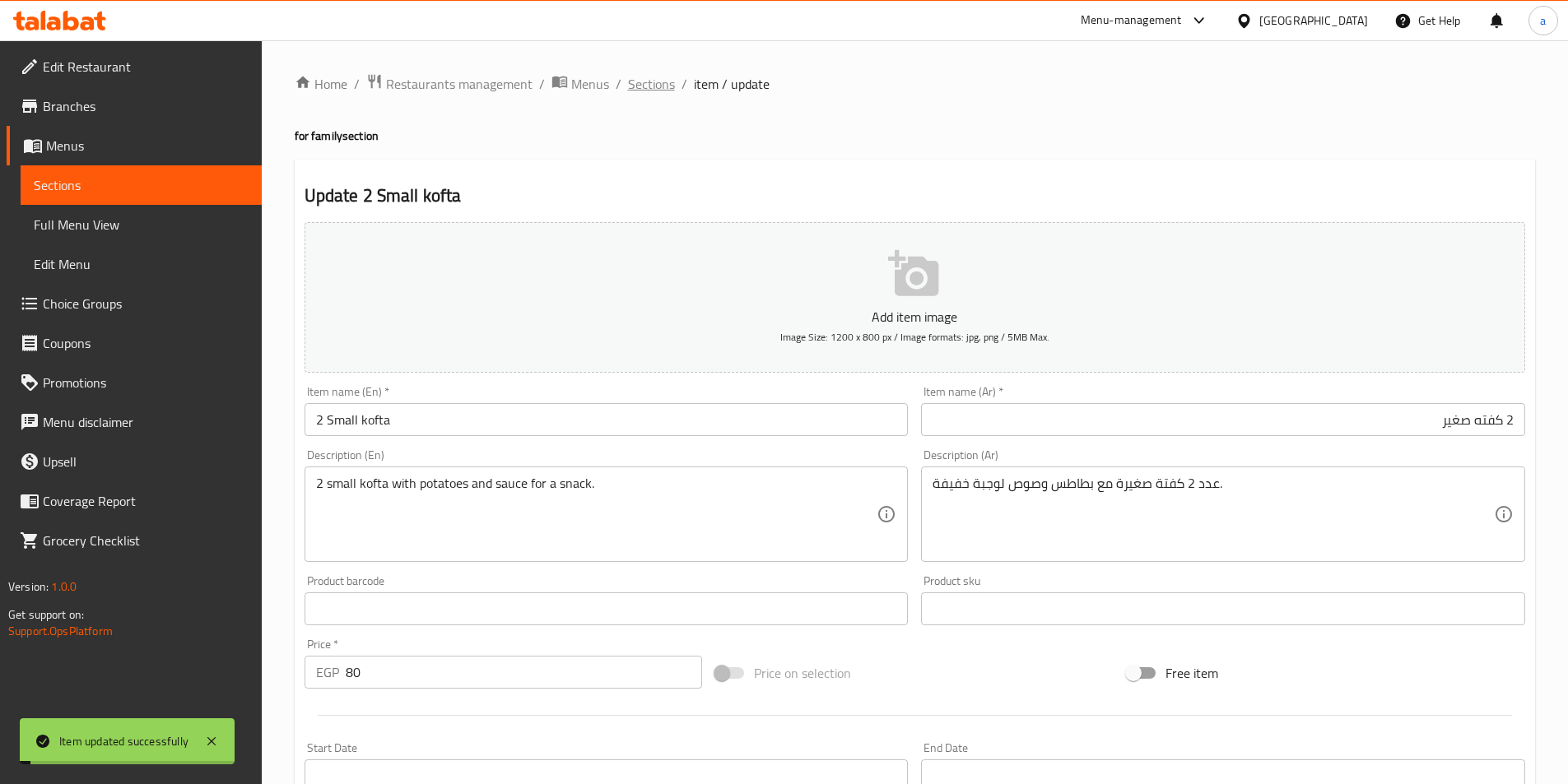
click at [644, 83] on span "Sections" at bounding box center [652, 84] width 46 height 20
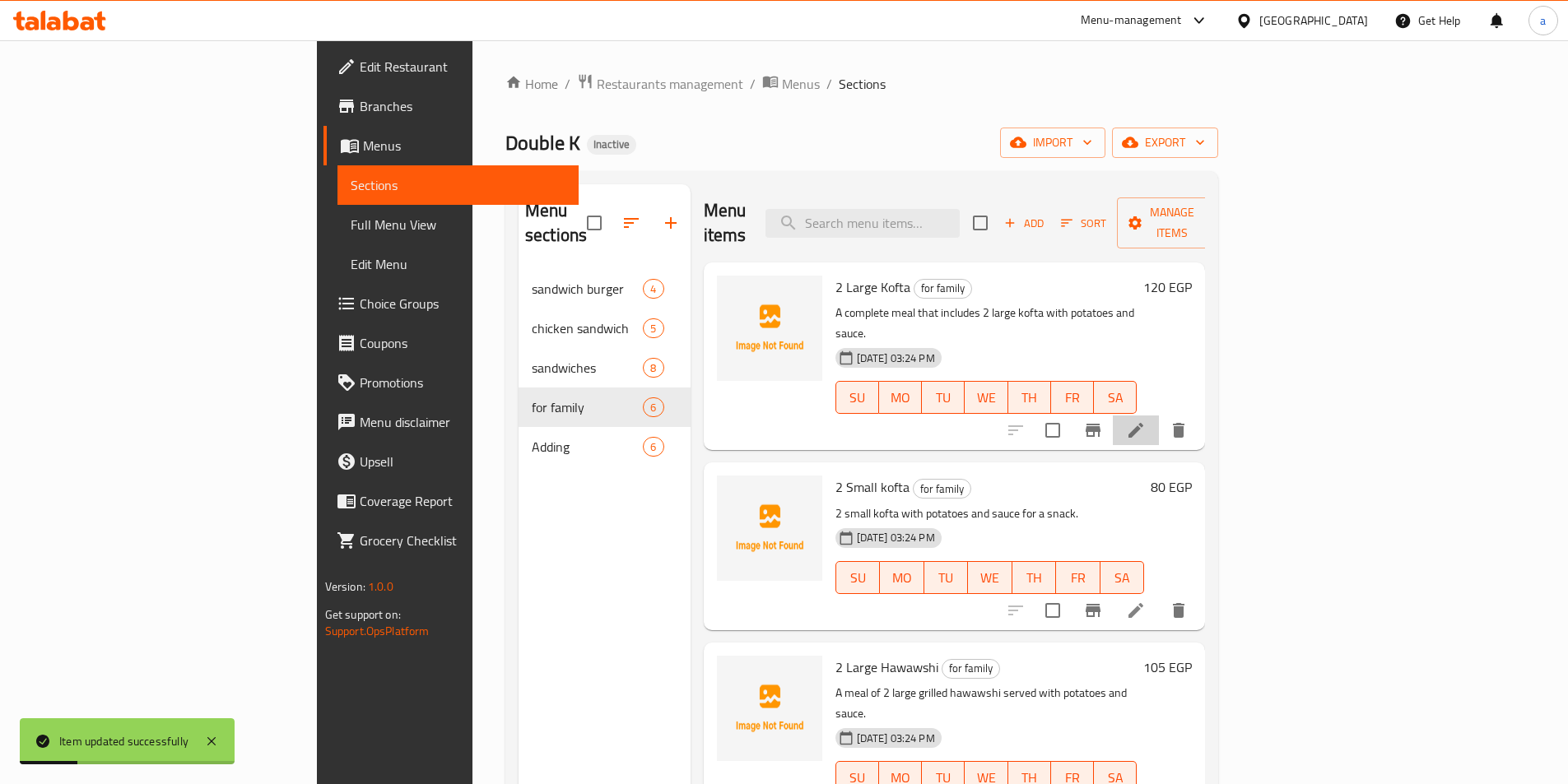
click at [1159, 415] on li at bounding box center [1136, 430] width 46 height 30
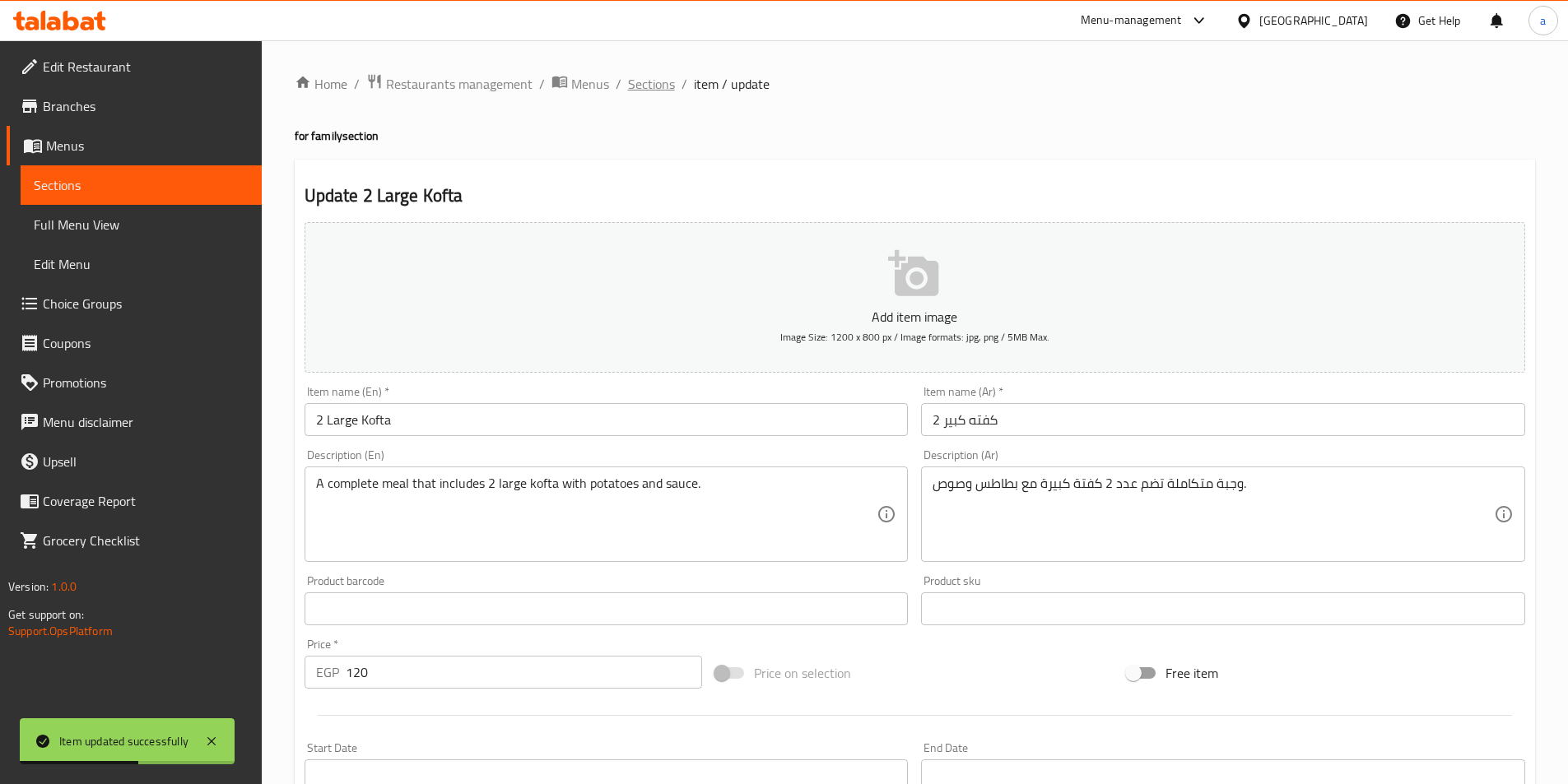
click at [652, 81] on span "Sections" at bounding box center [652, 84] width 46 height 20
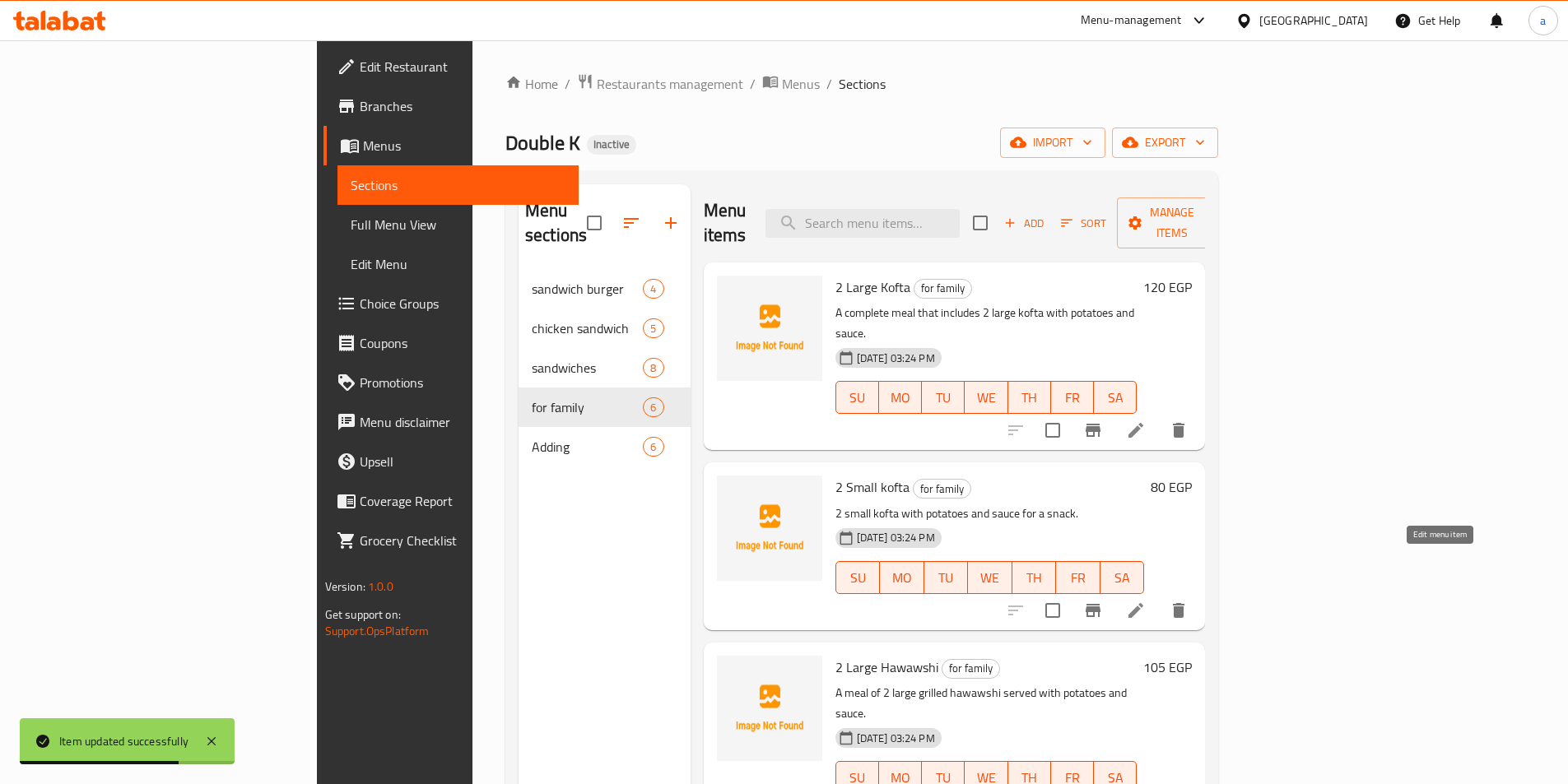
click at [1146, 600] on icon at bounding box center [1135, 609] width 20 height 20
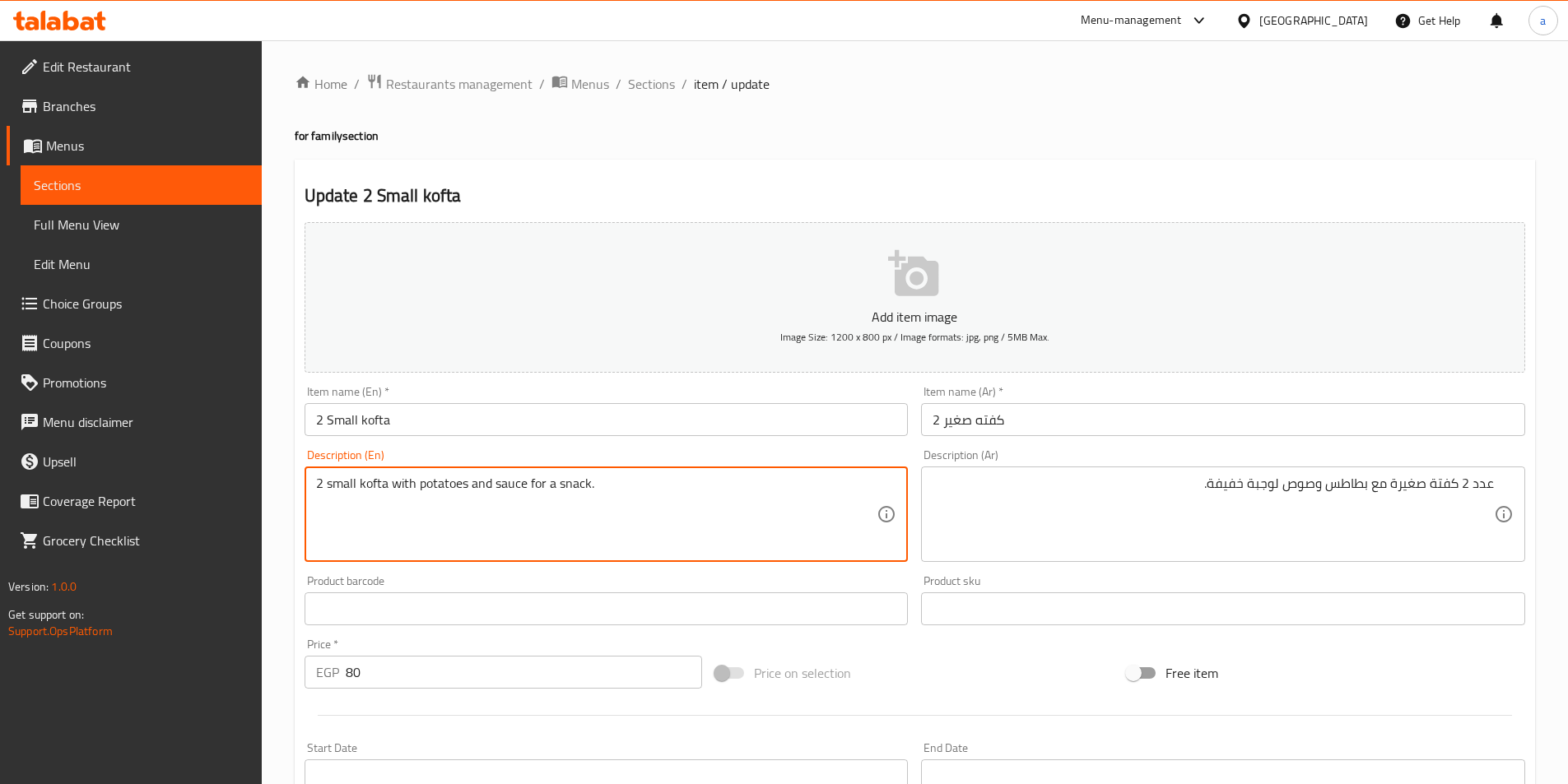
drag, startPoint x: 557, startPoint y: 483, endPoint x: 586, endPoint y: 481, distance: 29.1
type textarea "2 small kofta with potatoes and sauce for a light meal."
click at [643, 577] on div "Product barcode Product barcode" at bounding box center [607, 600] width 604 height 50
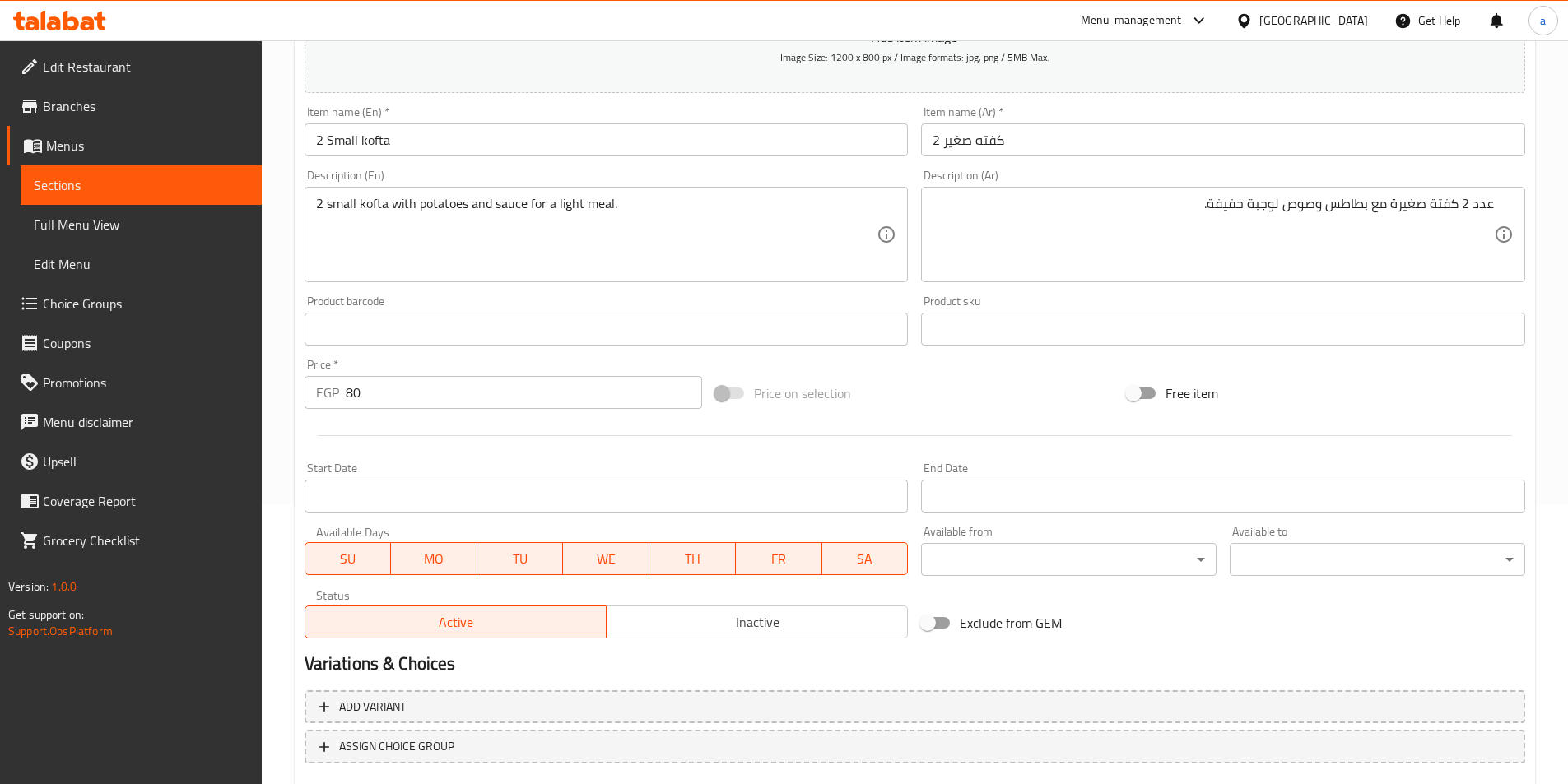
scroll to position [378, 0]
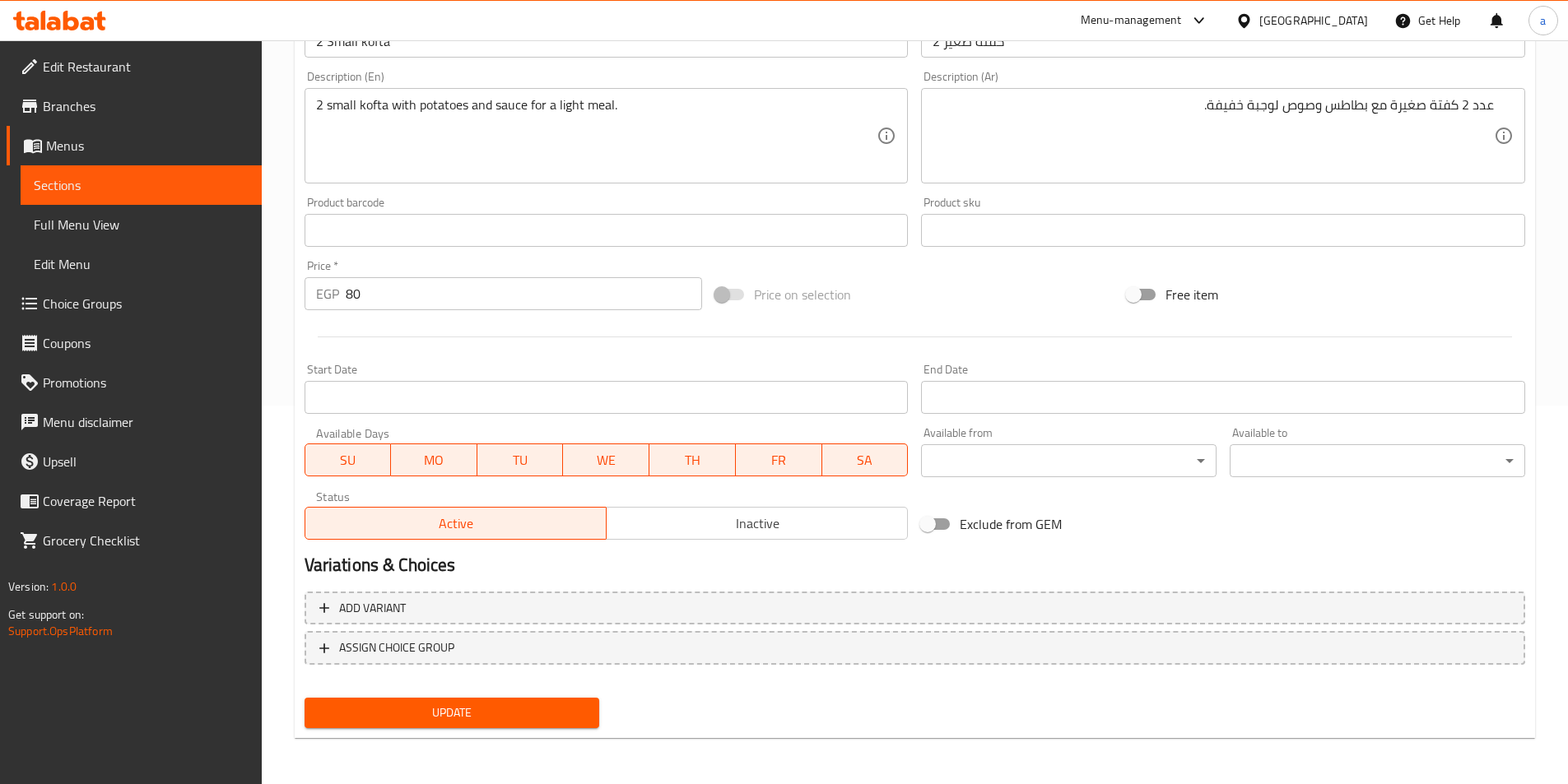
click at [507, 705] on span "Update" at bounding box center [453, 712] width 270 height 20
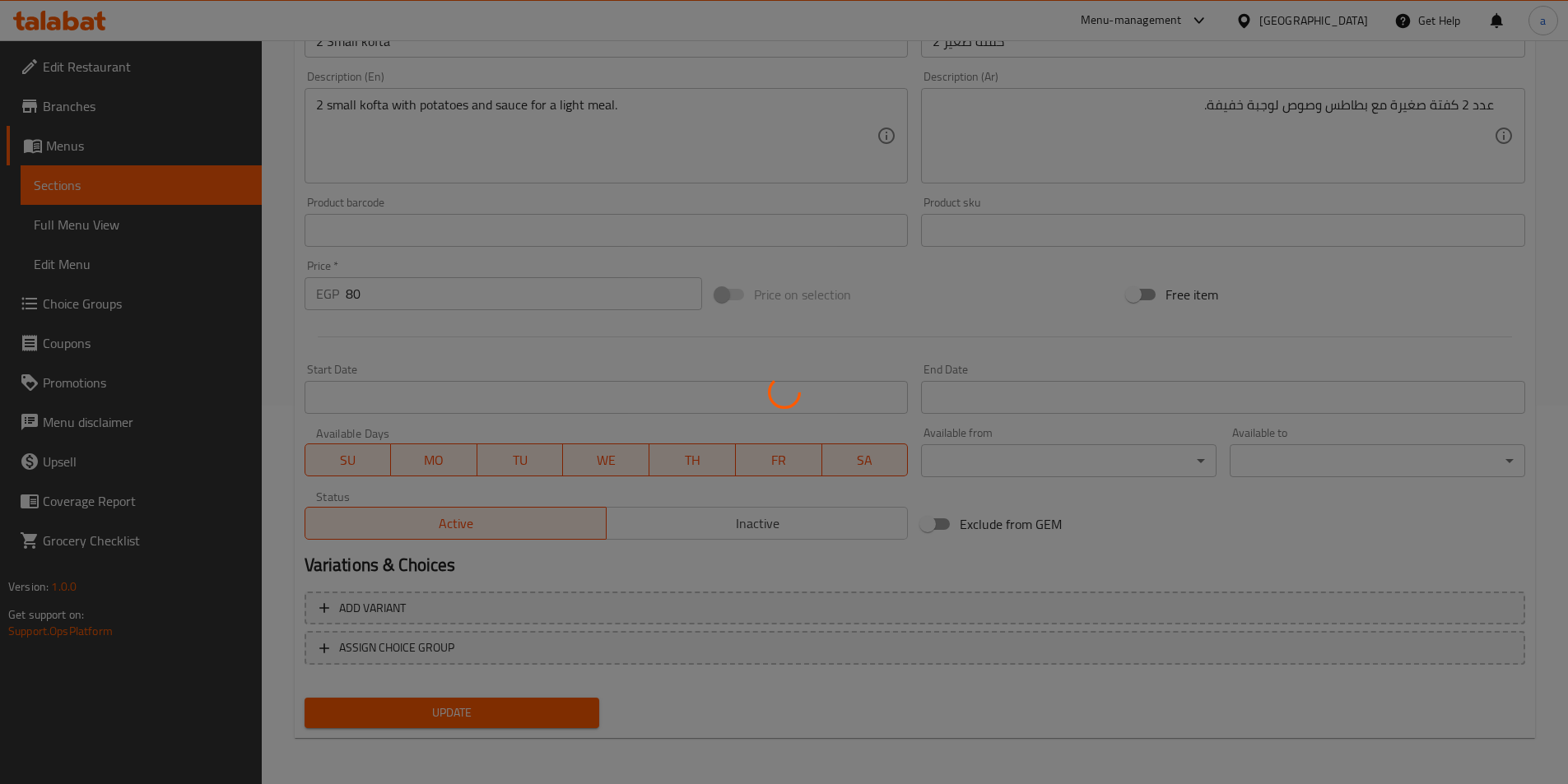
scroll to position [0, 0]
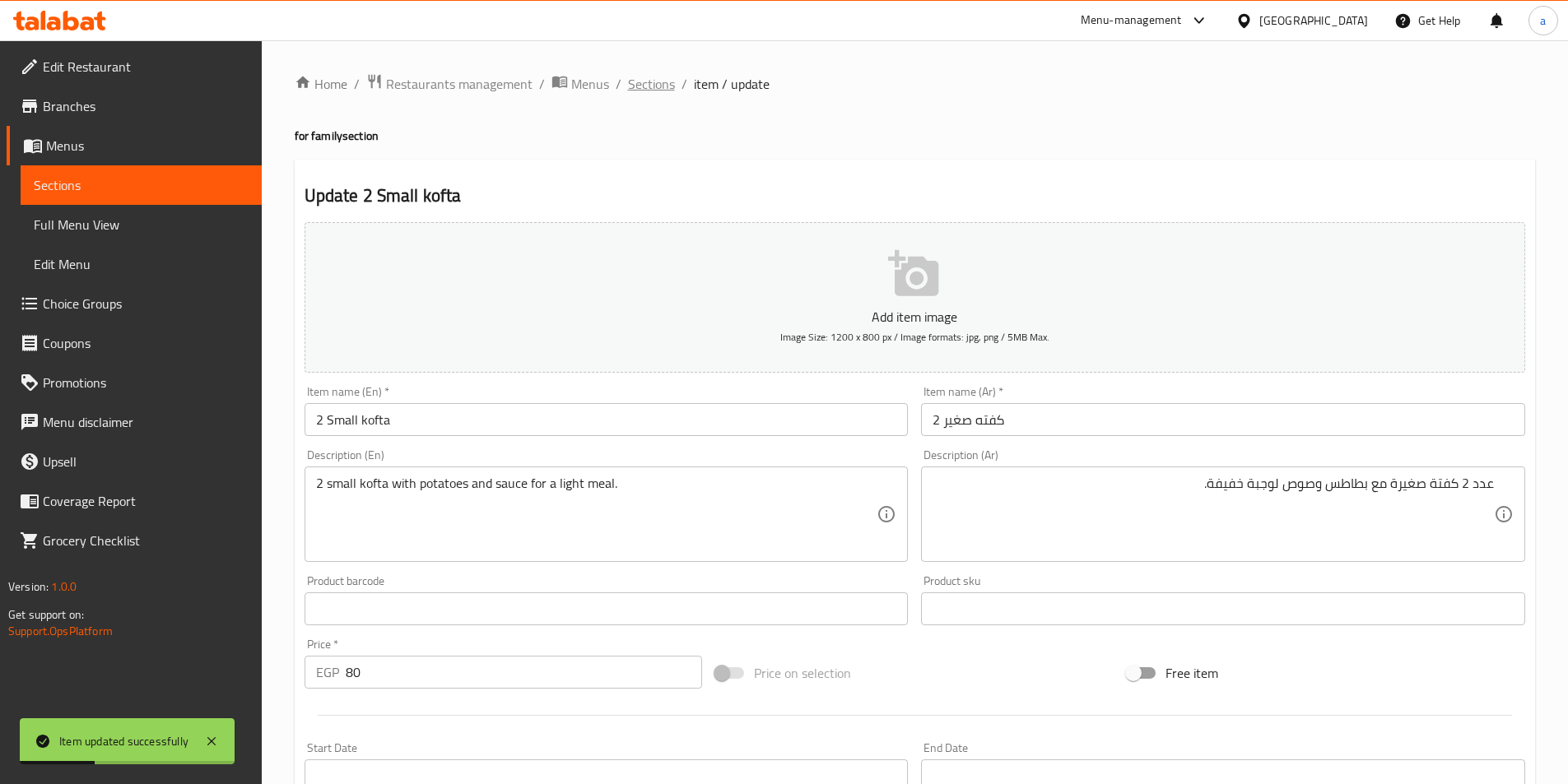
click at [665, 78] on span "Sections" at bounding box center [652, 84] width 46 height 20
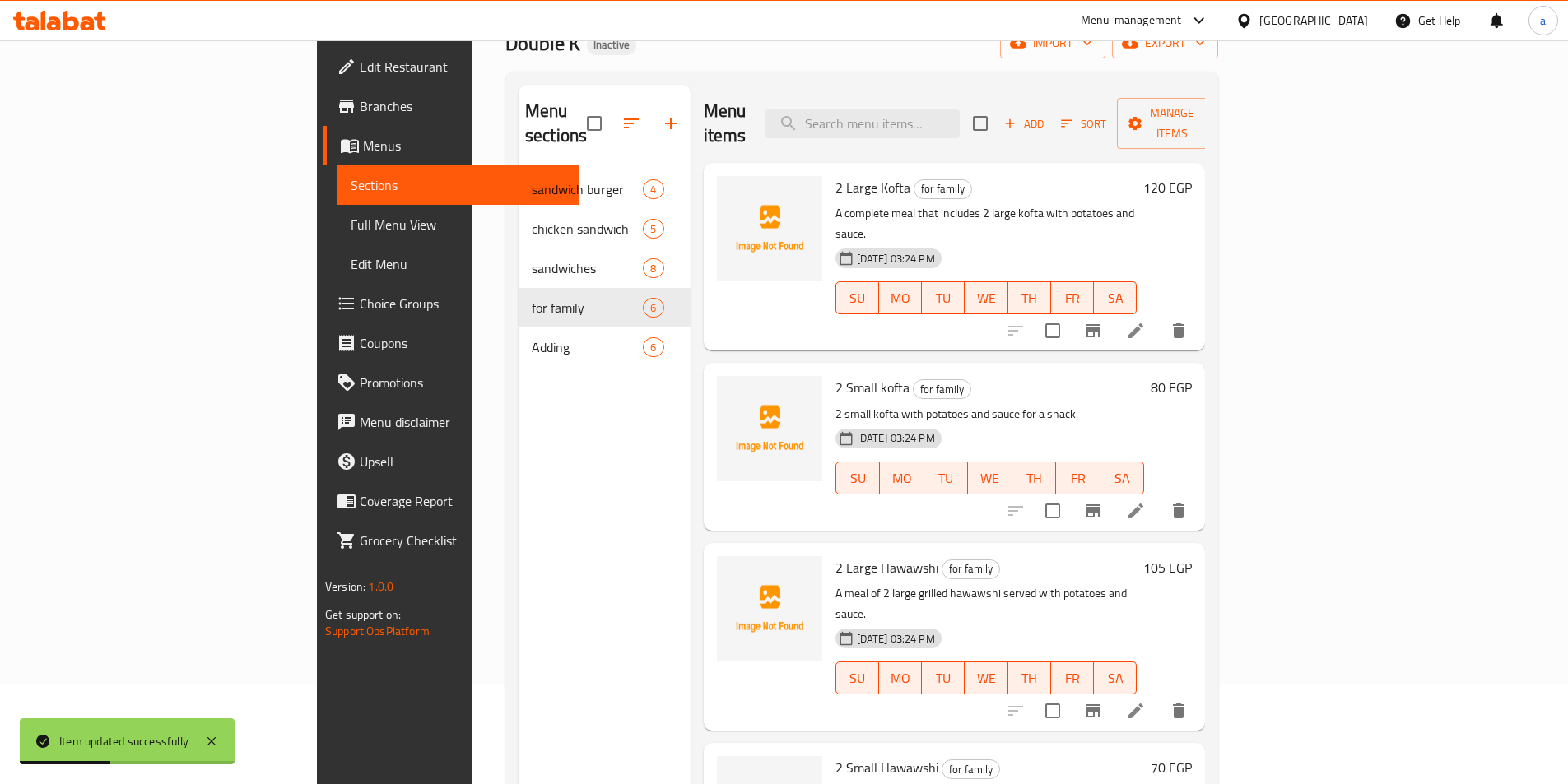
scroll to position [230, 0]
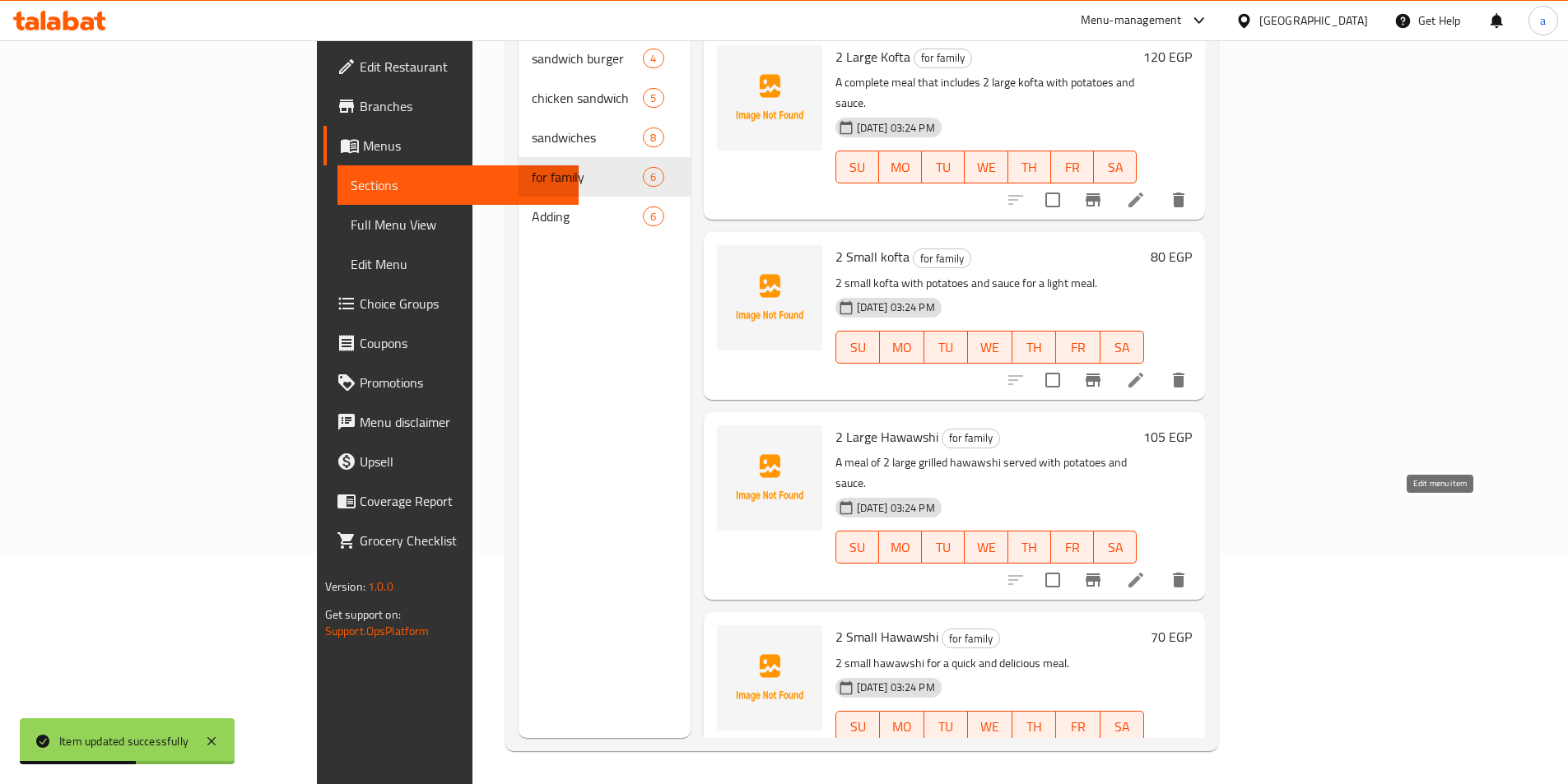
click at [1146, 570] on icon at bounding box center [1135, 580] width 20 height 20
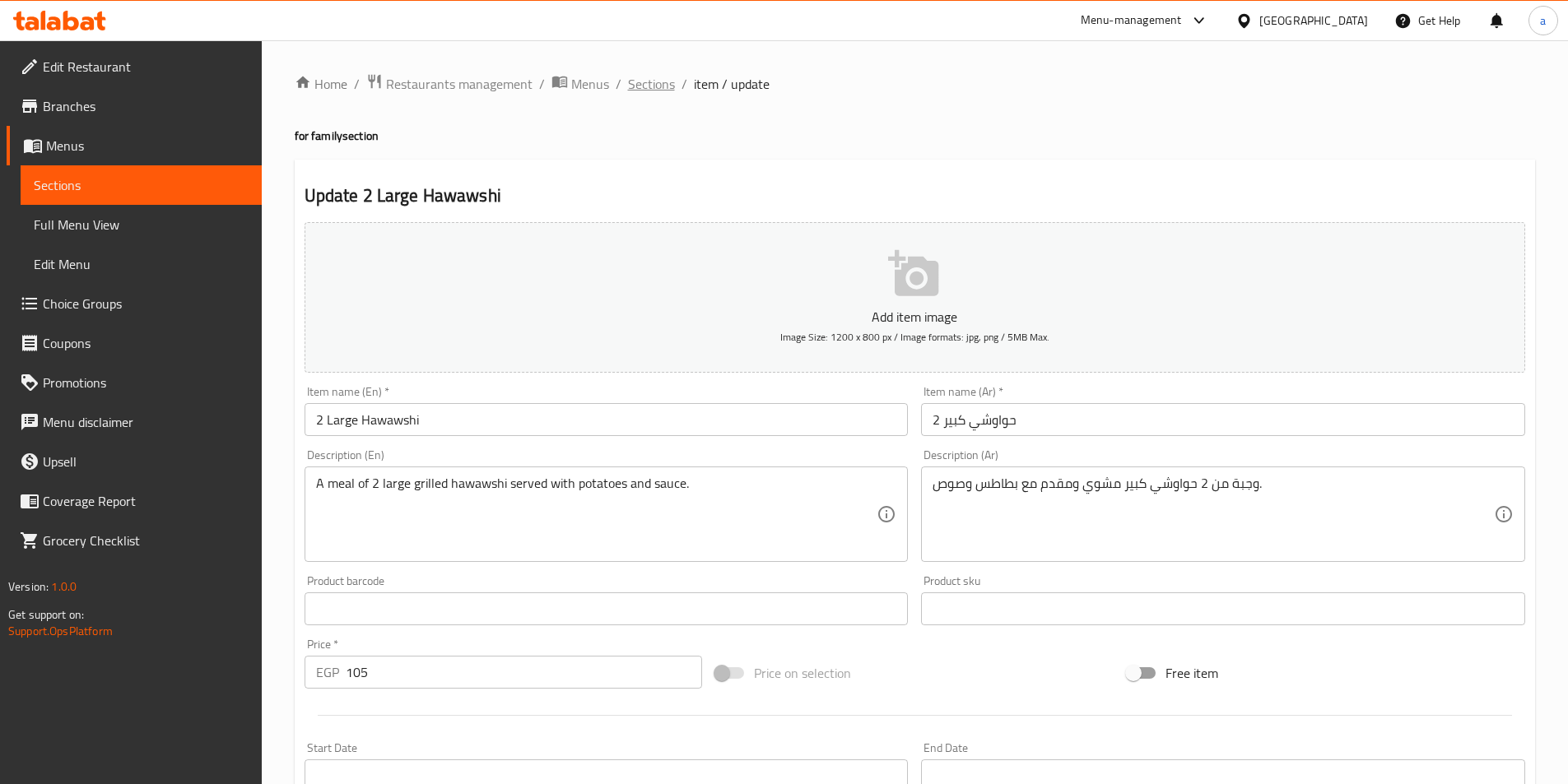
click at [645, 90] on span "Sections" at bounding box center [652, 84] width 46 height 20
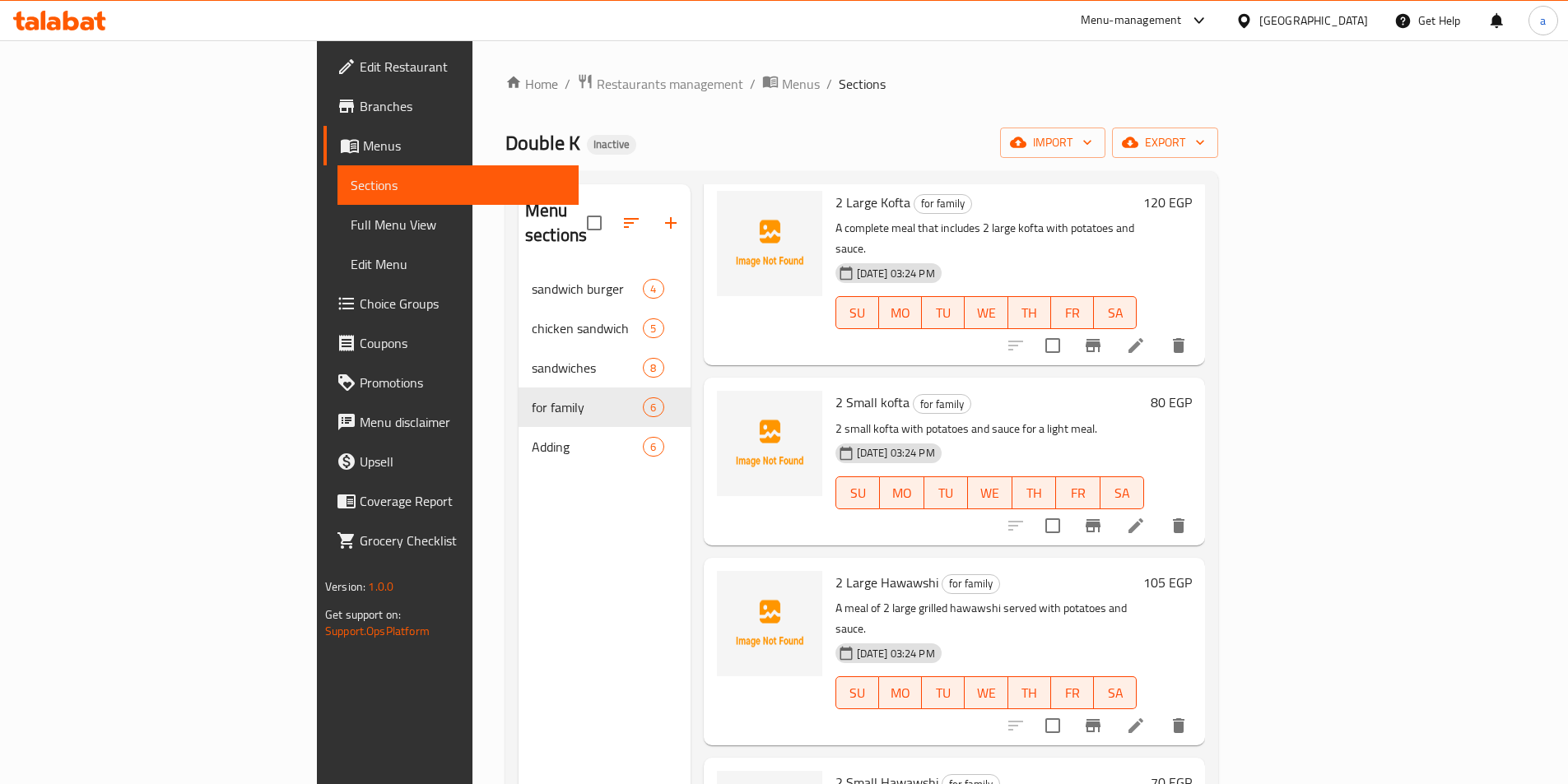
scroll to position [247, 0]
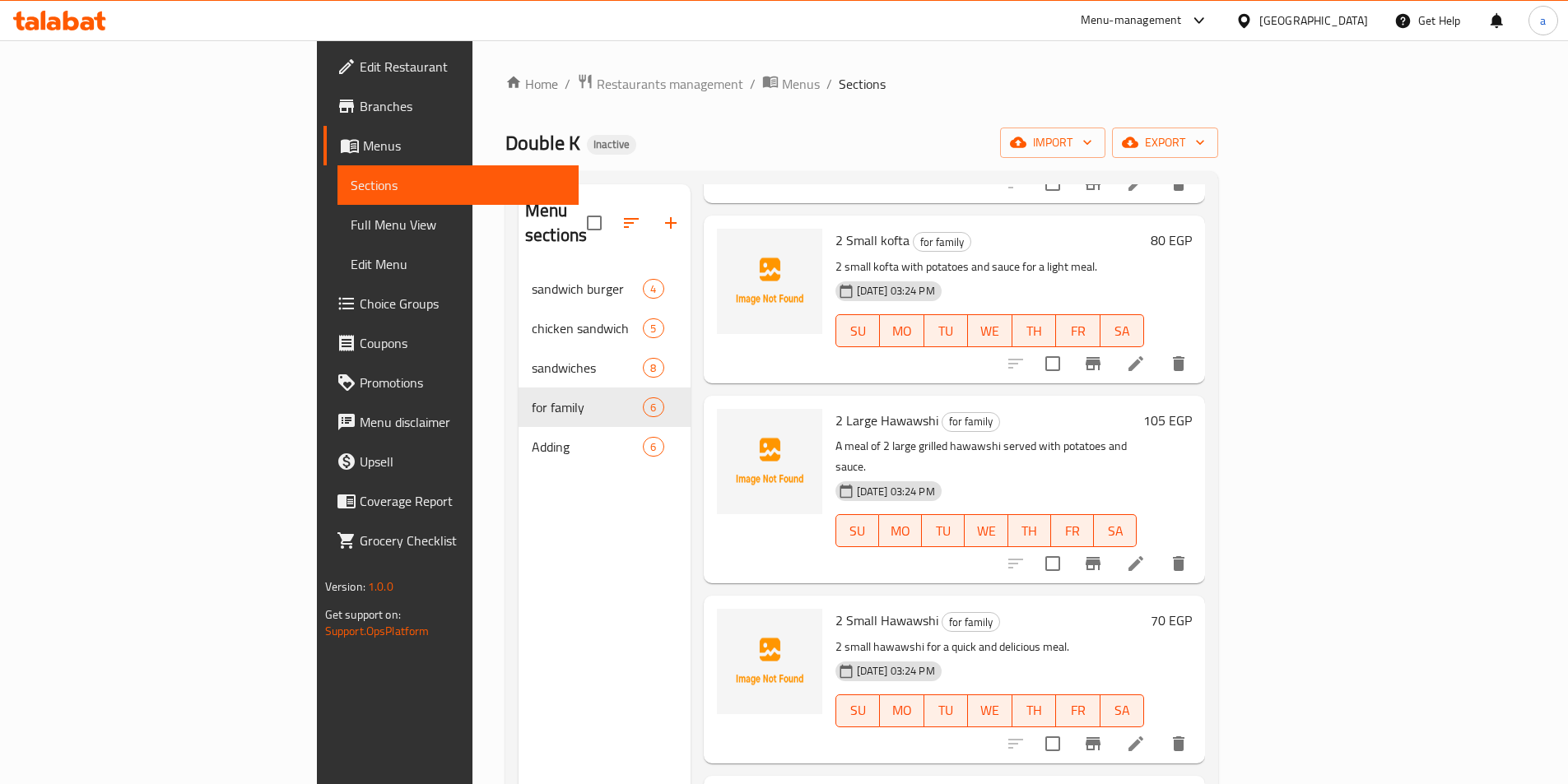
click at [1159, 729] on li at bounding box center [1136, 744] width 46 height 30
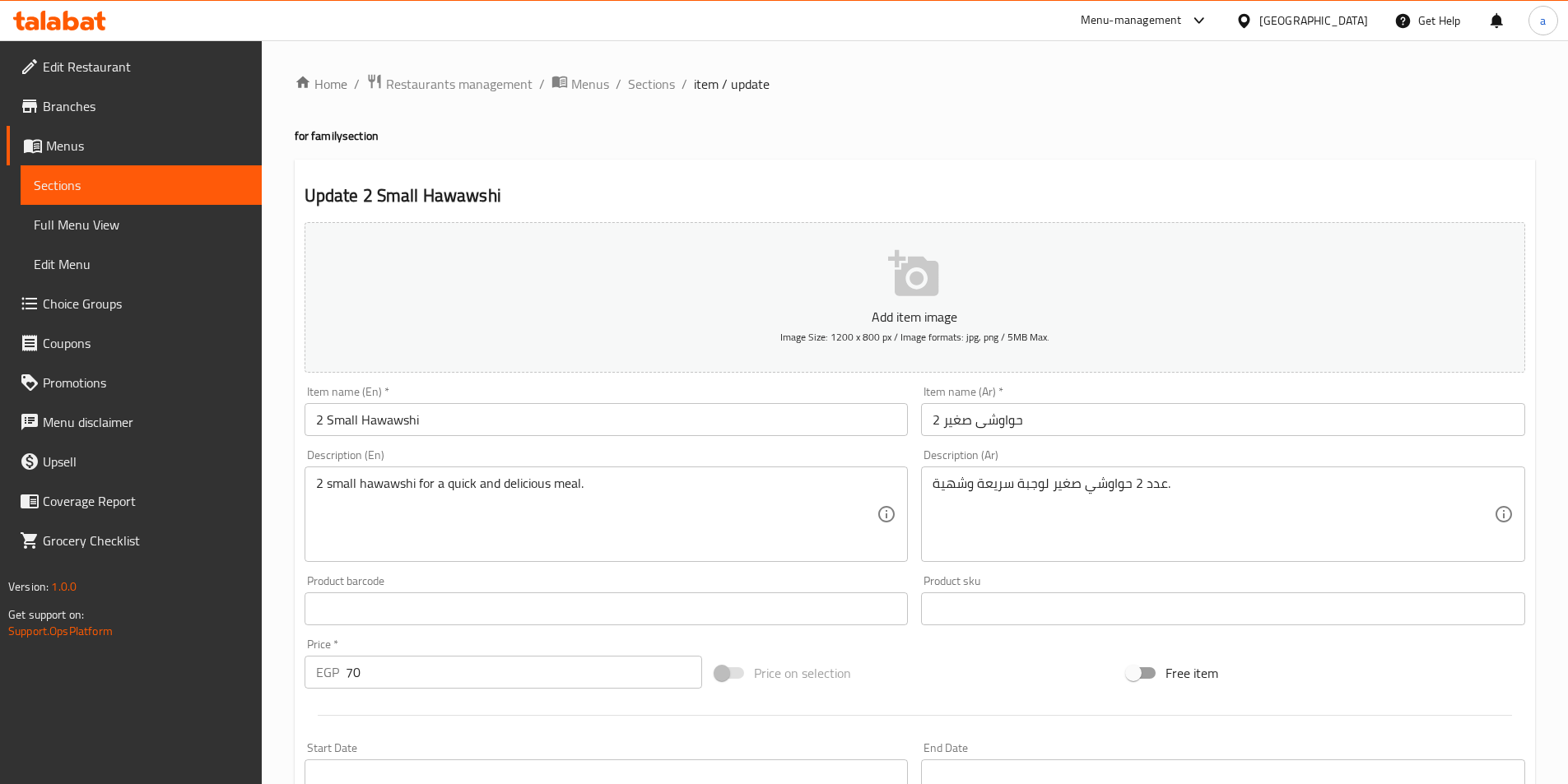
click at [1101, 417] on input "2 حواوشى صغير" at bounding box center [1223, 419] width 604 height 33
click at [633, 87] on span "Sections" at bounding box center [652, 84] width 46 height 20
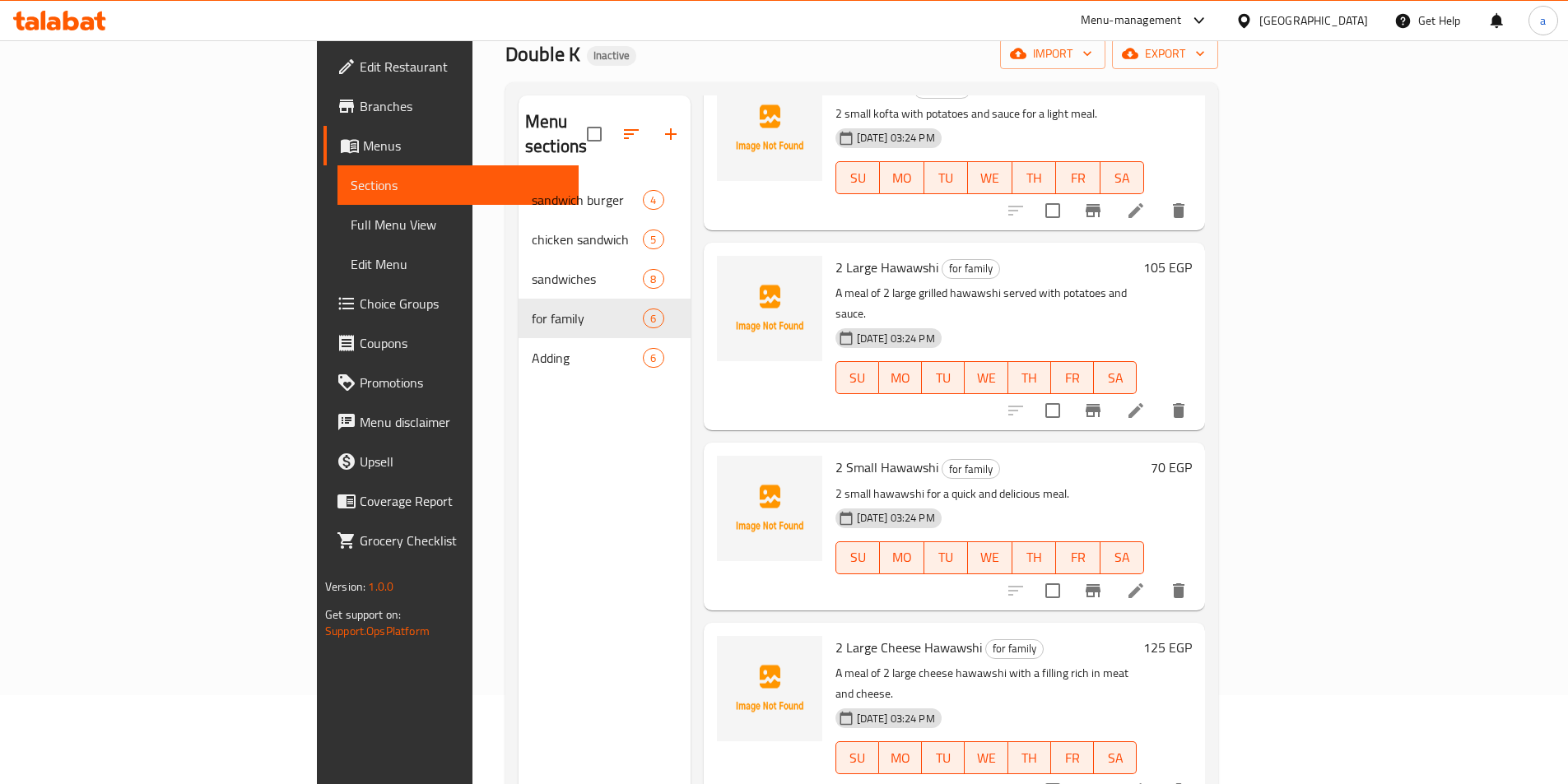
scroll to position [230, 0]
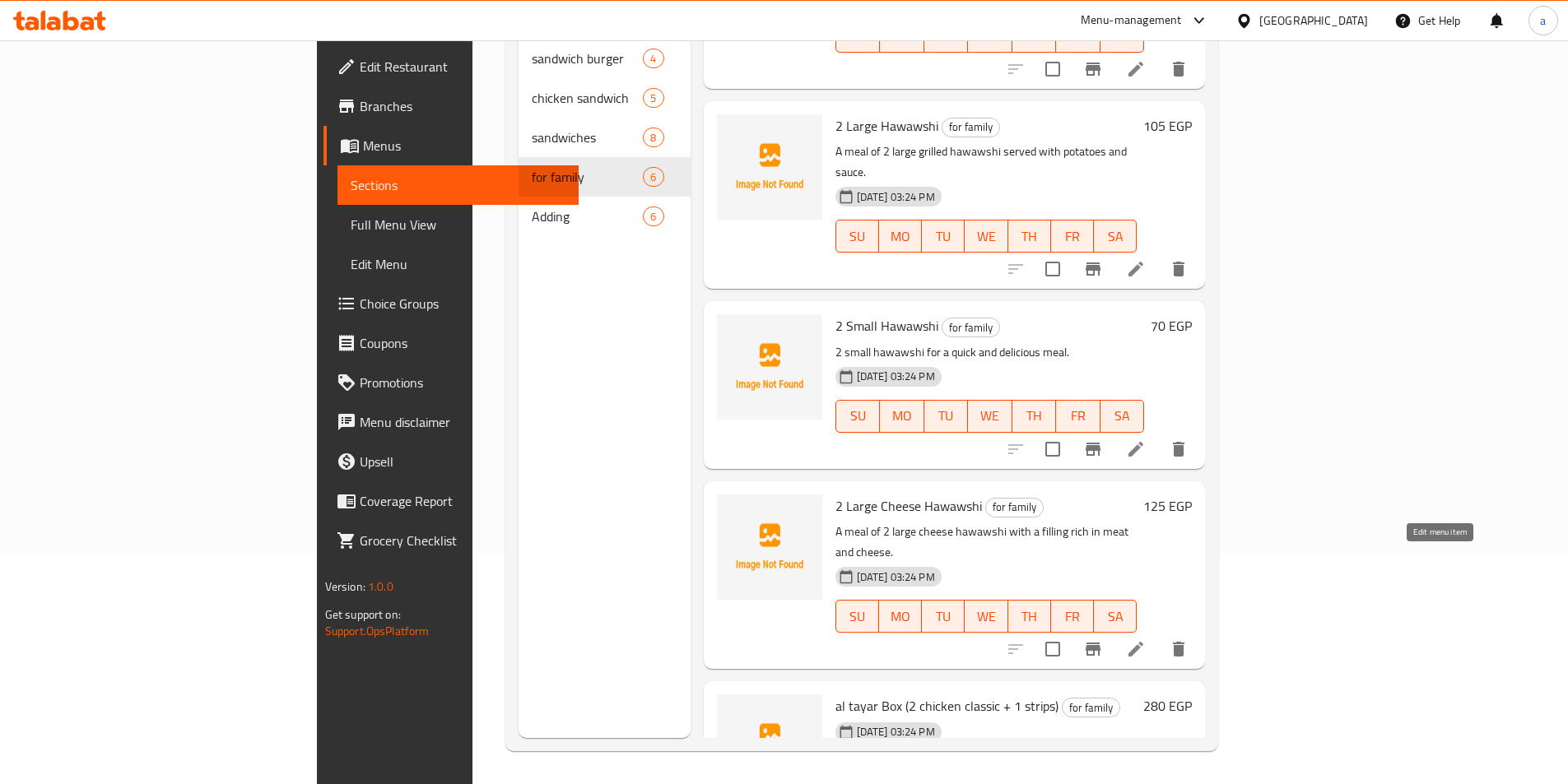
click at [1146, 639] on icon at bounding box center [1135, 648] width 20 height 20
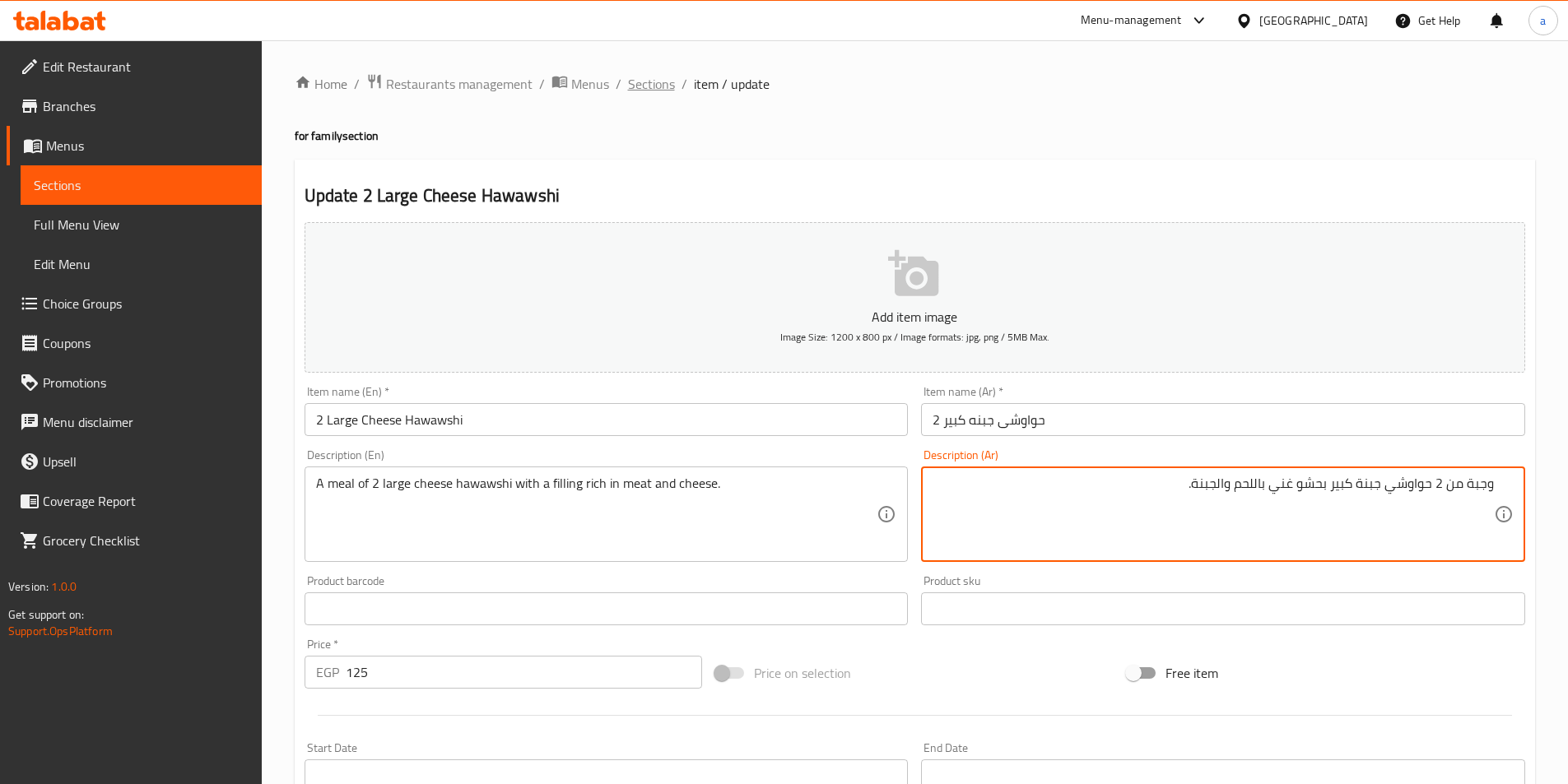
click at [652, 86] on span "Sections" at bounding box center [652, 84] width 46 height 20
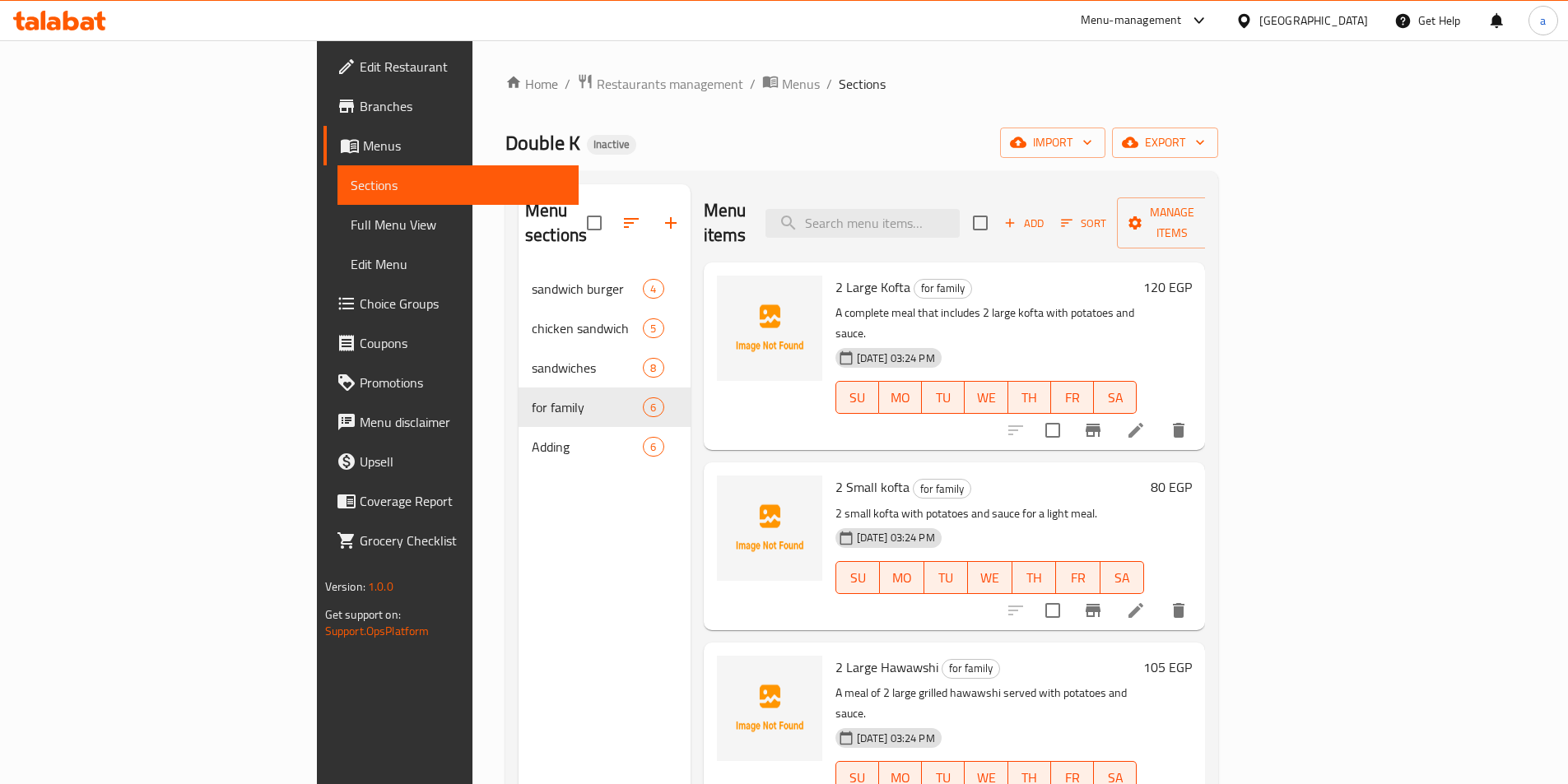
drag, startPoint x: 83, startPoint y: 227, endPoint x: 162, endPoint y: 227, distance: 79.0
click at [350, 227] on span "Full Menu View" at bounding box center [457, 224] width 215 height 20
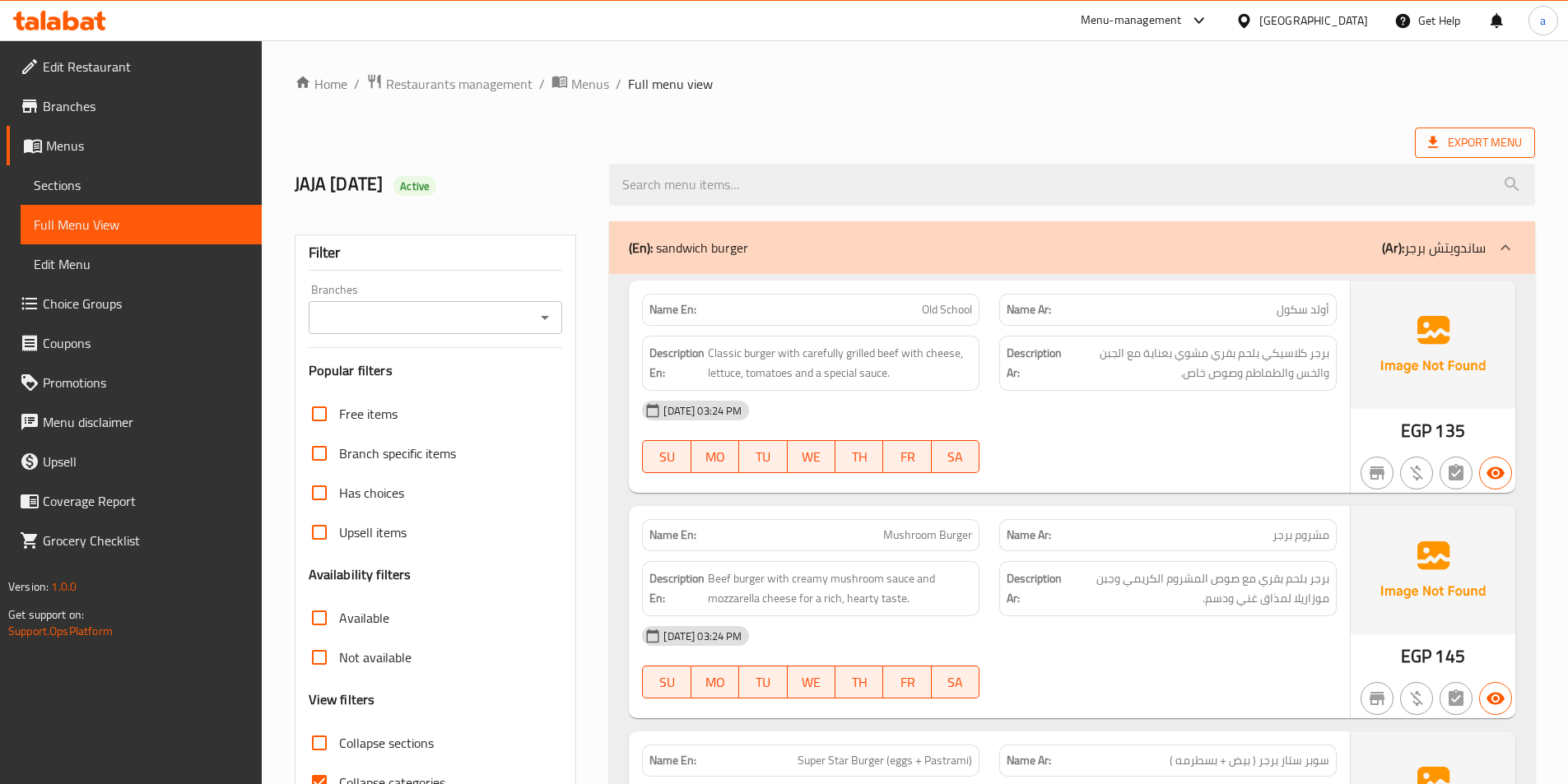
click at [1513, 137] on span "Export Menu" at bounding box center [1474, 143] width 94 height 20
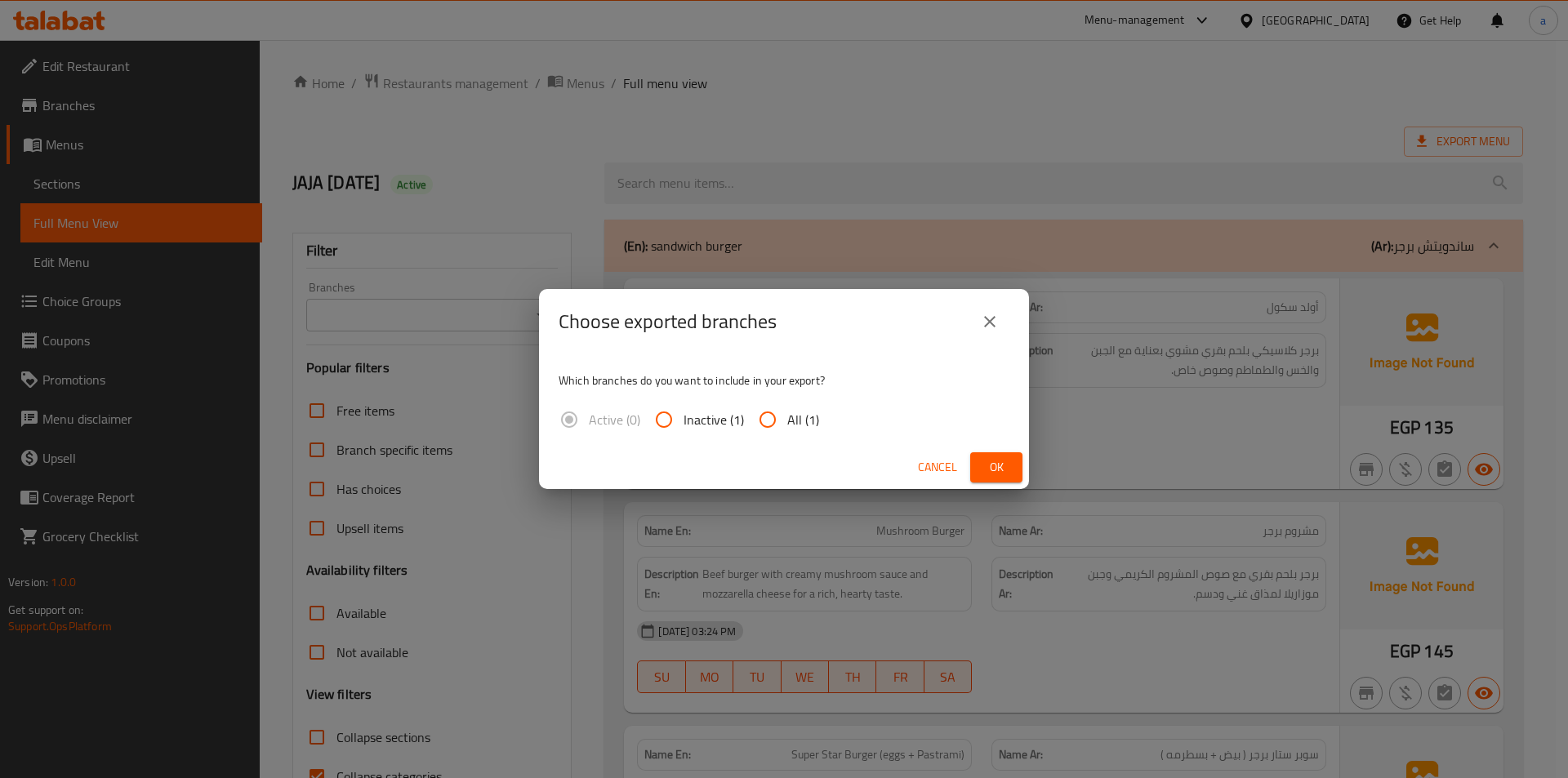
click at [795, 418] on span "All (1)" at bounding box center [803, 419] width 32 height 19
click at [788, 418] on input "All (1)" at bounding box center [767, 419] width 40 height 40
radio input "true"
click at [999, 461] on span "Ok" at bounding box center [996, 467] width 26 height 20
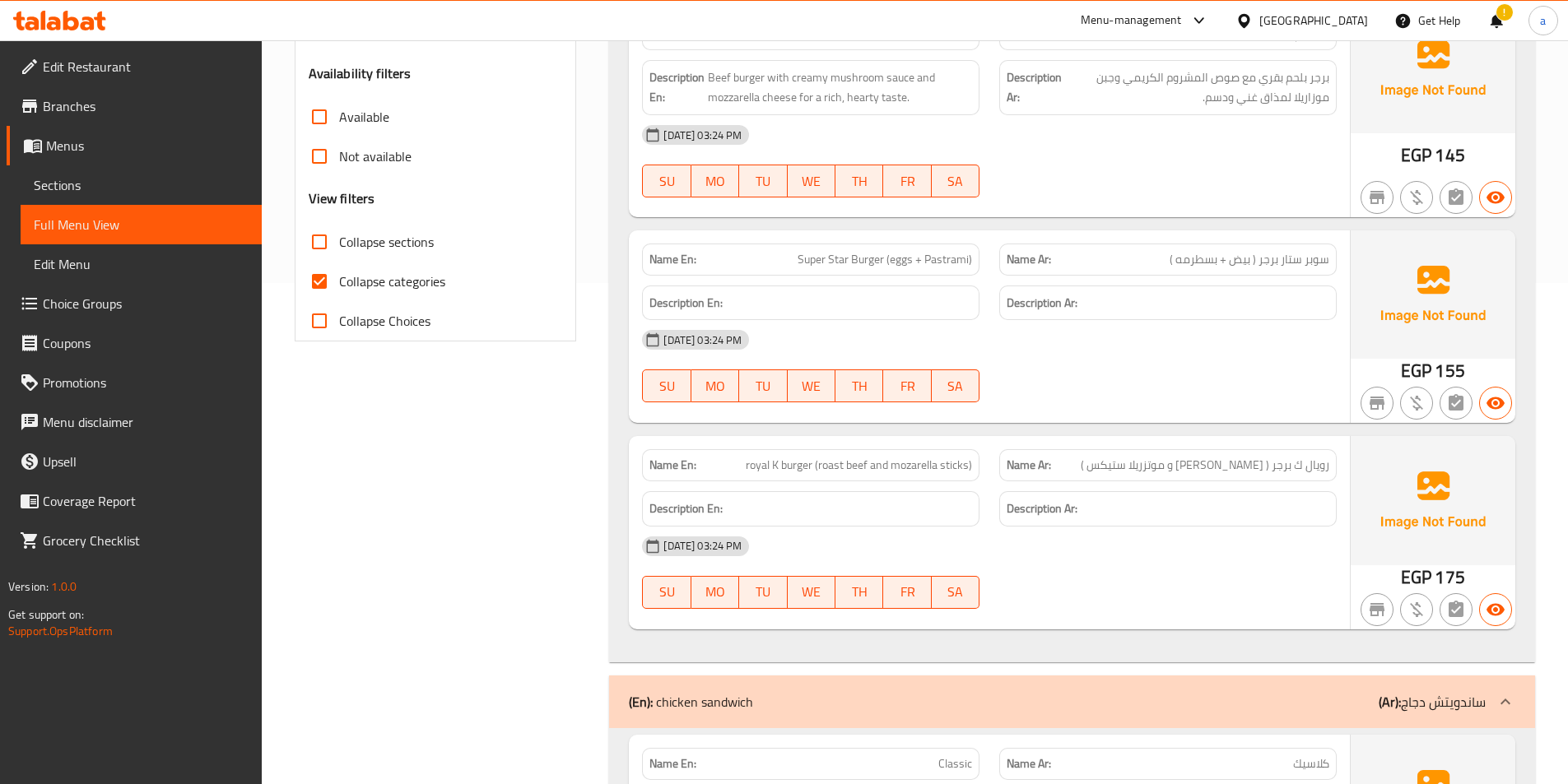
scroll to position [576, 0]
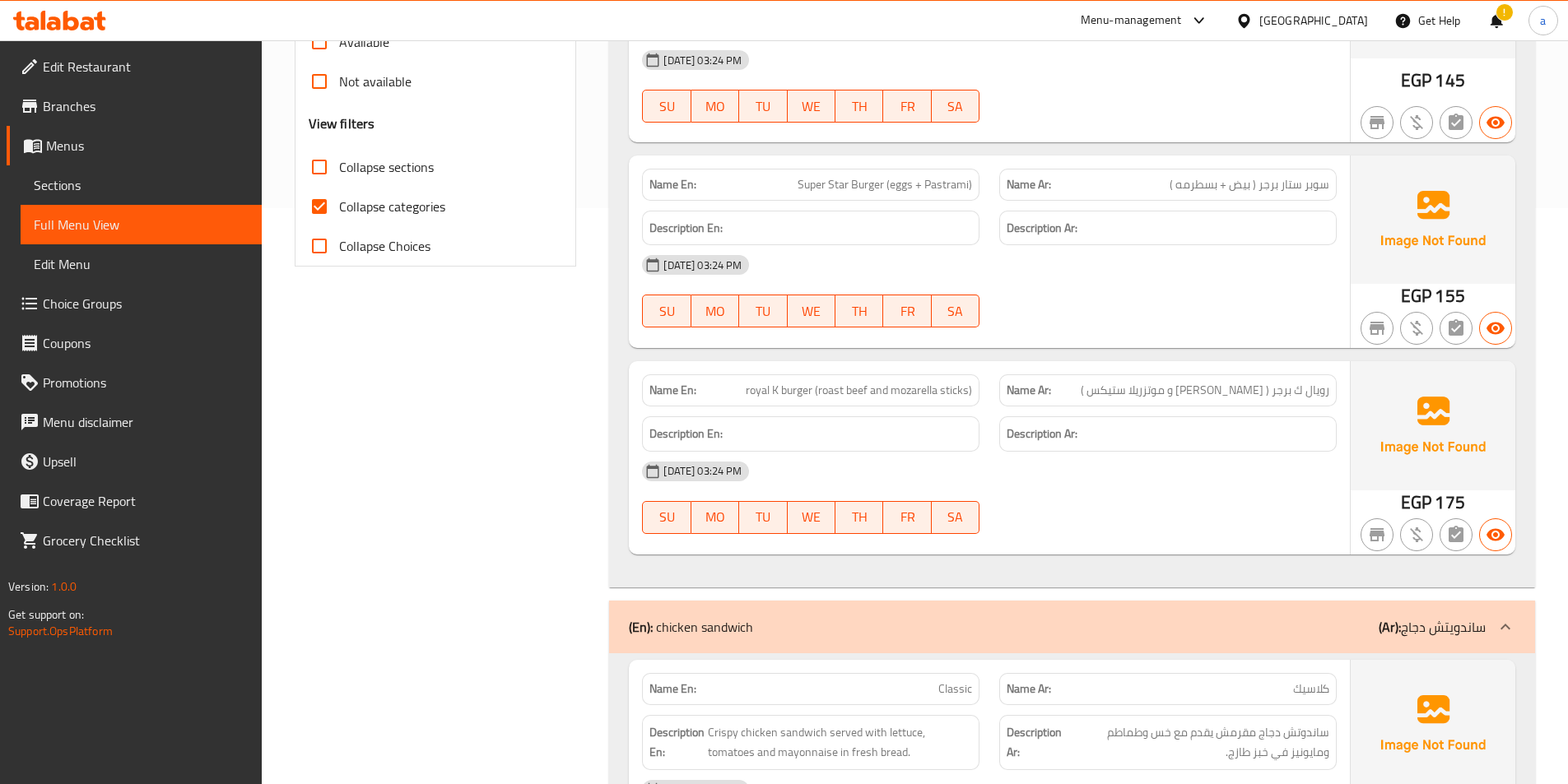
click at [349, 201] on span "Collapse categories" at bounding box center [392, 206] width 106 height 20
click at [339, 201] on input "Collapse categories" at bounding box center [319, 206] width 40 height 40
checkbox input "false"
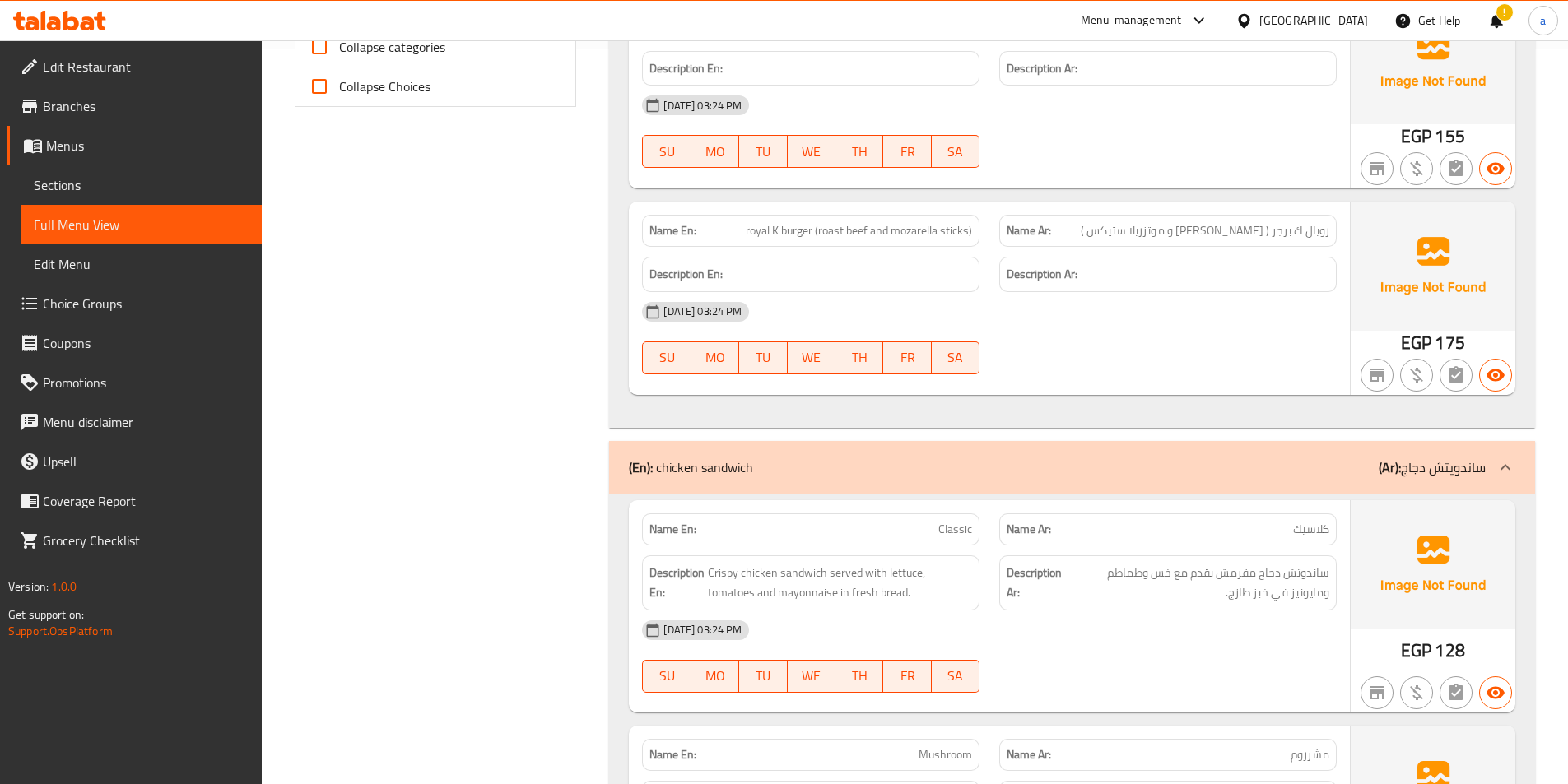
scroll to position [740, 0]
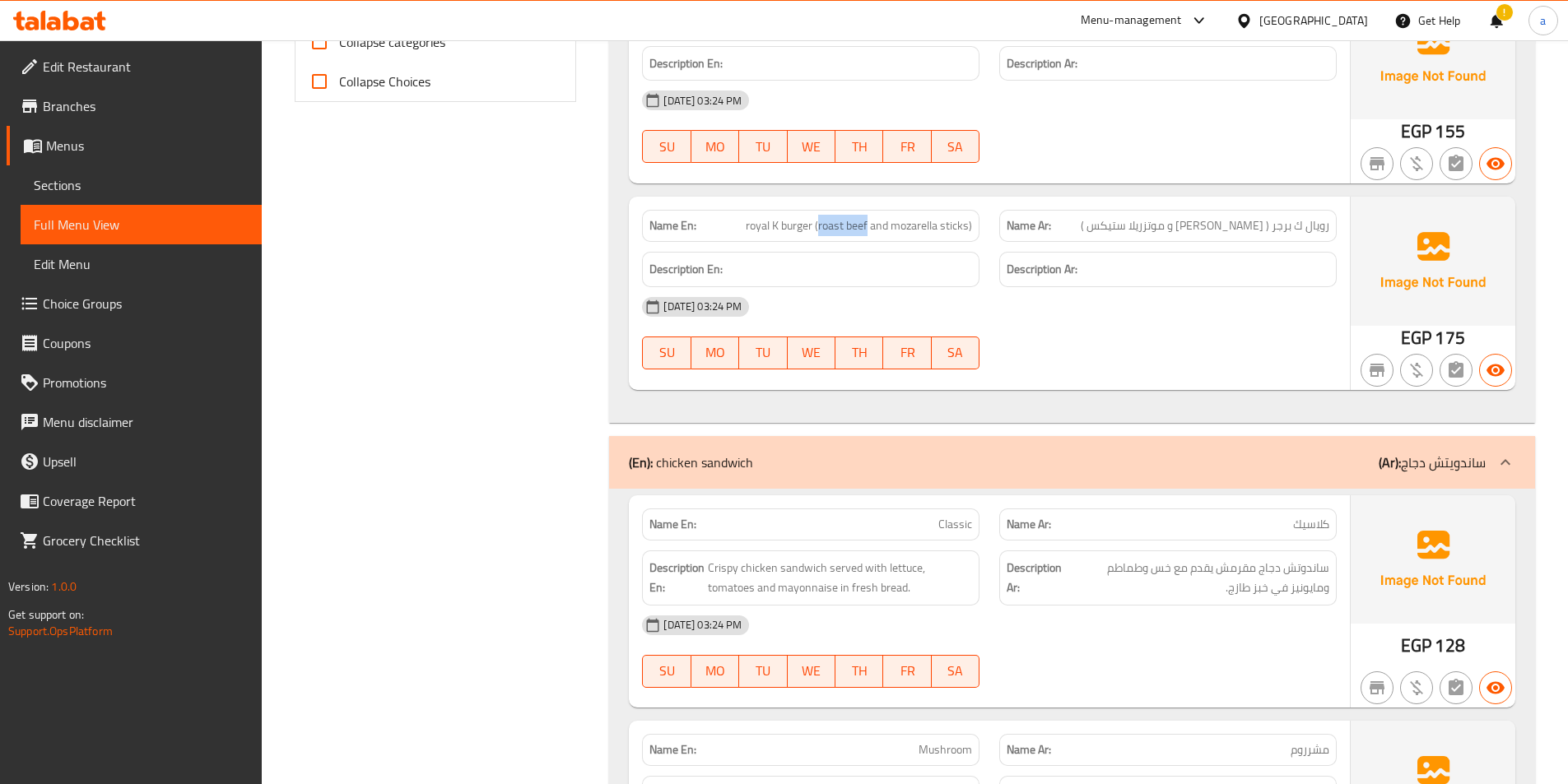
drag, startPoint x: 867, startPoint y: 226, endPoint x: 820, endPoint y: 212, distance: 49.0
click at [820, 212] on div "Name En: royal K burger (roast beef and mozarella sticks)" at bounding box center [810, 226] width 337 height 33
copy span "roast beef"
drag, startPoint x: 1233, startPoint y: 227, endPoint x: 1264, endPoint y: 231, distance: 31.3
click at [1264, 231] on span "رویال ك برجر ( [PERSON_NAME] و موتزریلا ستیكس )" at bounding box center [1205, 226] width 248 height 18
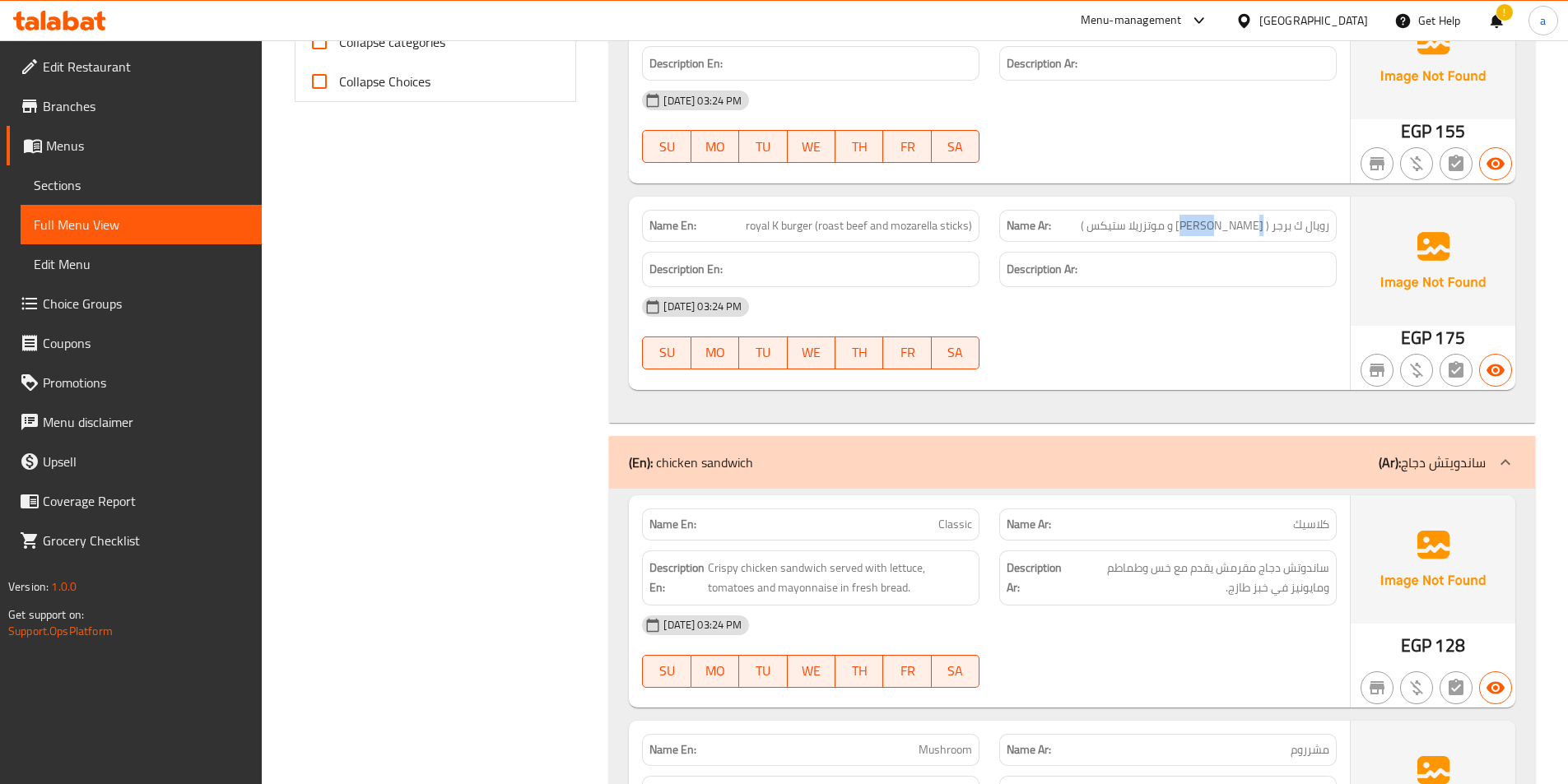
copy span "روزبیف"
click at [837, 229] on span "royal K burger (roast beef and mozarella sticks)" at bounding box center [859, 226] width 227 height 18
click at [863, 219] on span "royal K burger (roast beef and mozarella sticks)" at bounding box center [859, 226] width 227 height 18
drag, startPoint x: 867, startPoint y: 227, endPoint x: 819, endPoint y: 227, distance: 48.0
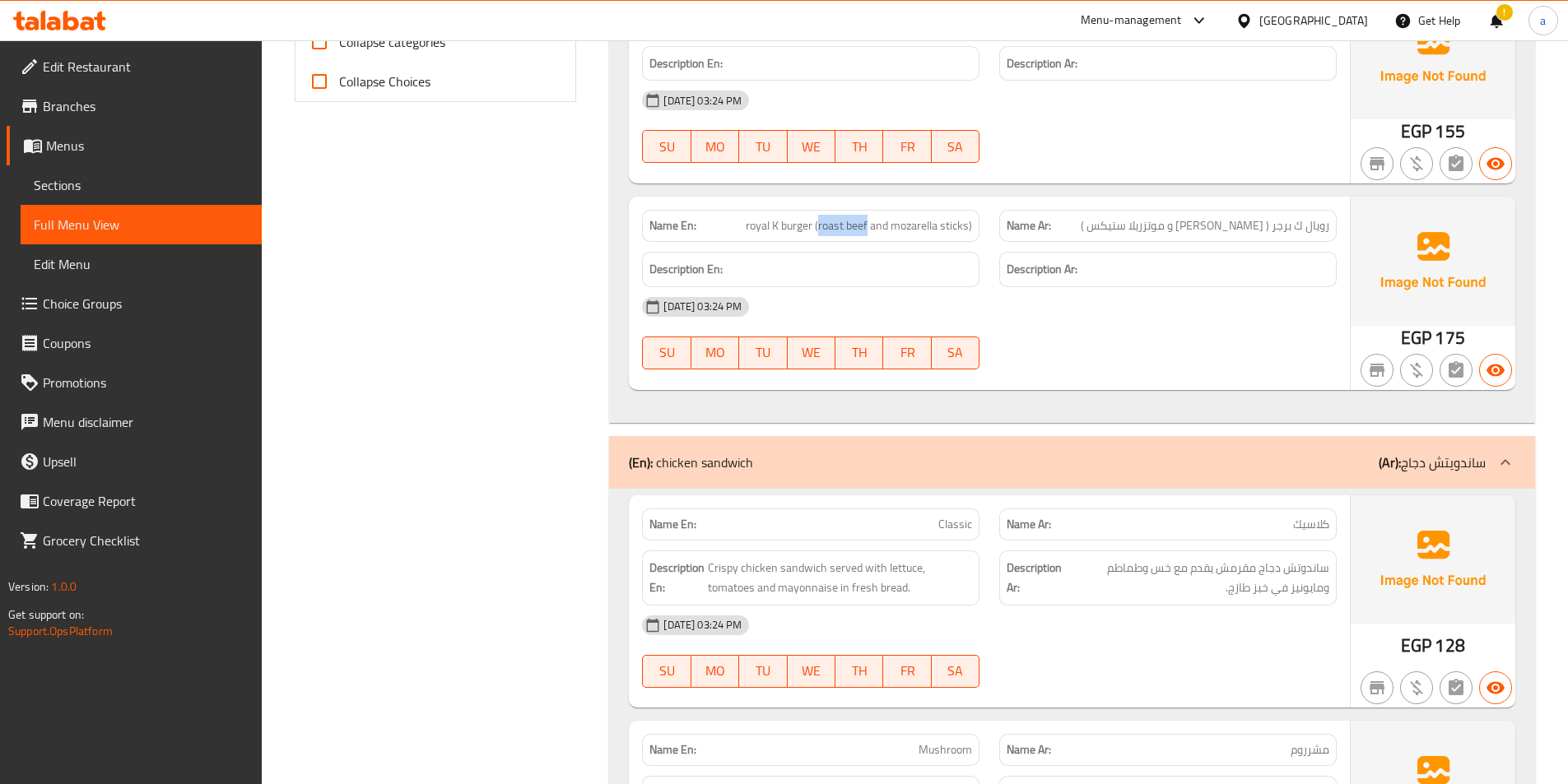
click at [819, 227] on span "royal K burger (roast beef and mozarella sticks)" at bounding box center [859, 226] width 227 height 18
drag, startPoint x: 1234, startPoint y: 229, endPoint x: 1255, endPoint y: 227, distance: 21.1
click at [1262, 231] on span "رویال ك برجر ( [PERSON_NAME] و موتزریلا ستیكس )" at bounding box center [1205, 226] width 248 height 18
drag, startPoint x: 1262, startPoint y: 219, endPoint x: 1232, endPoint y: 219, distance: 30.0
click at [1232, 219] on span "رویال ك برجر ( [PERSON_NAME] و موتزریلا ستیكس )" at bounding box center [1205, 226] width 248 height 18
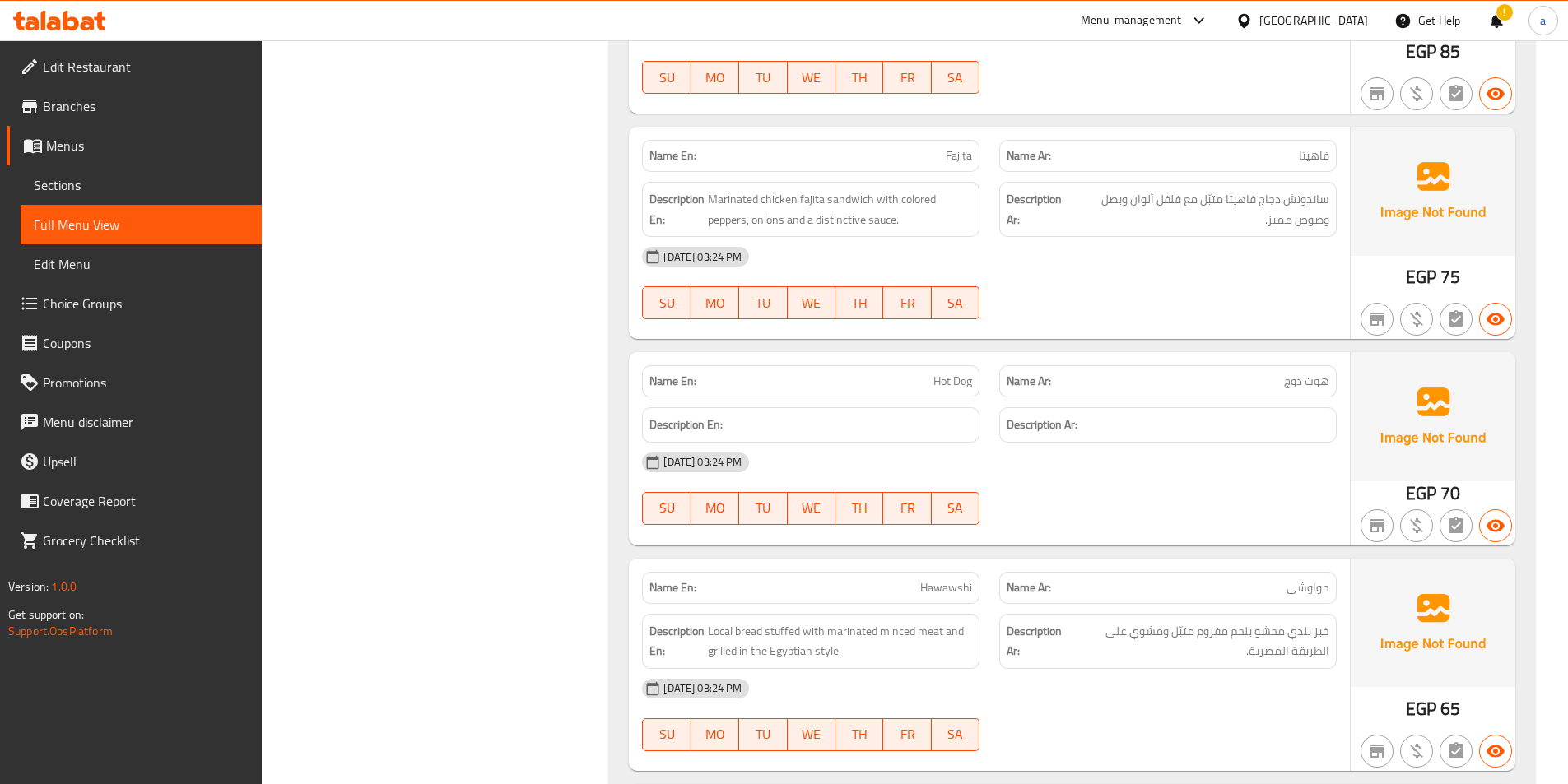
scroll to position [2797, 0]
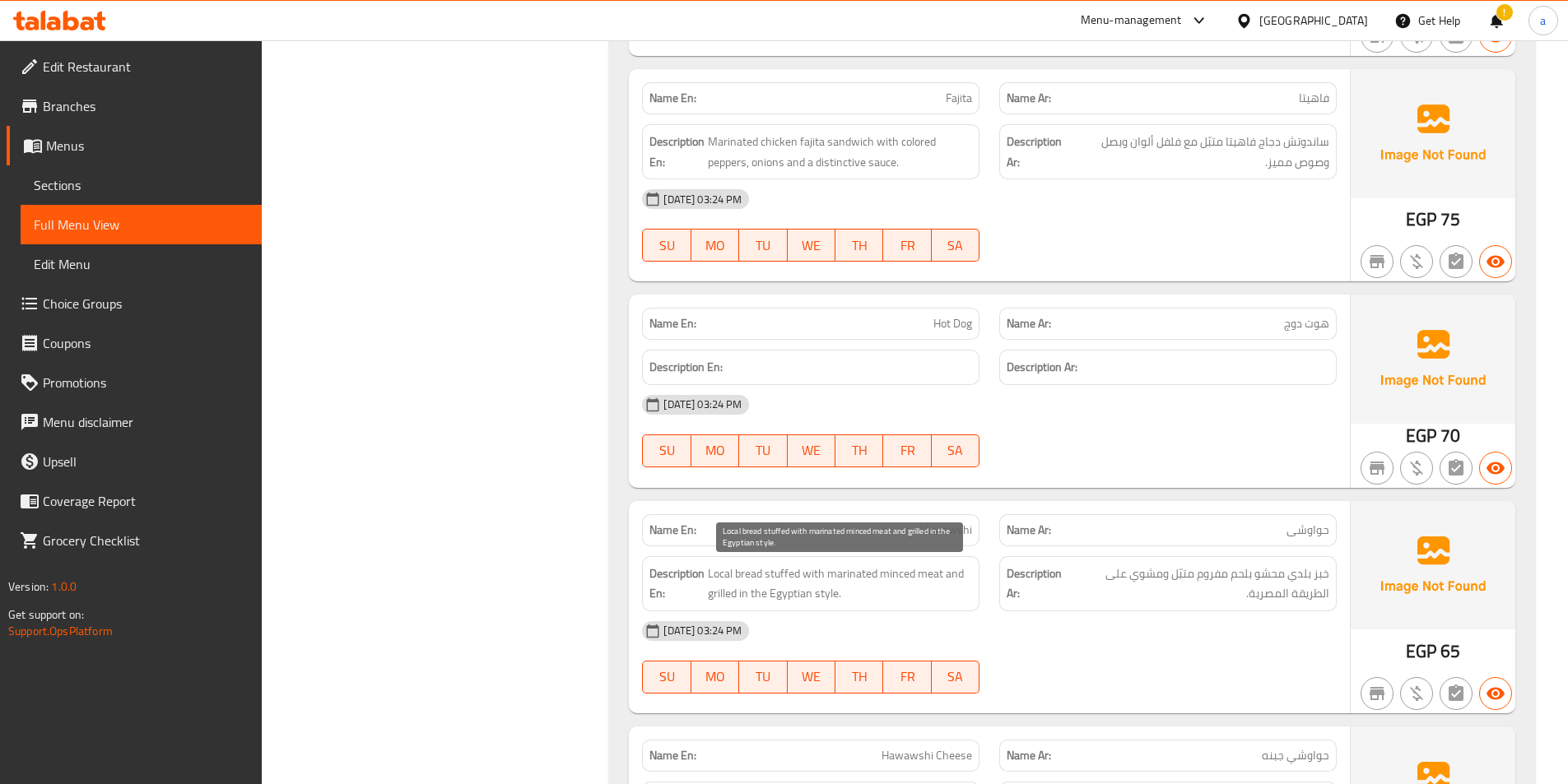
click at [726, 581] on span "Local bread stuffed with marinated minced meat and grilled in the Egyptian styl…" at bounding box center [840, 583] width 264 height 40
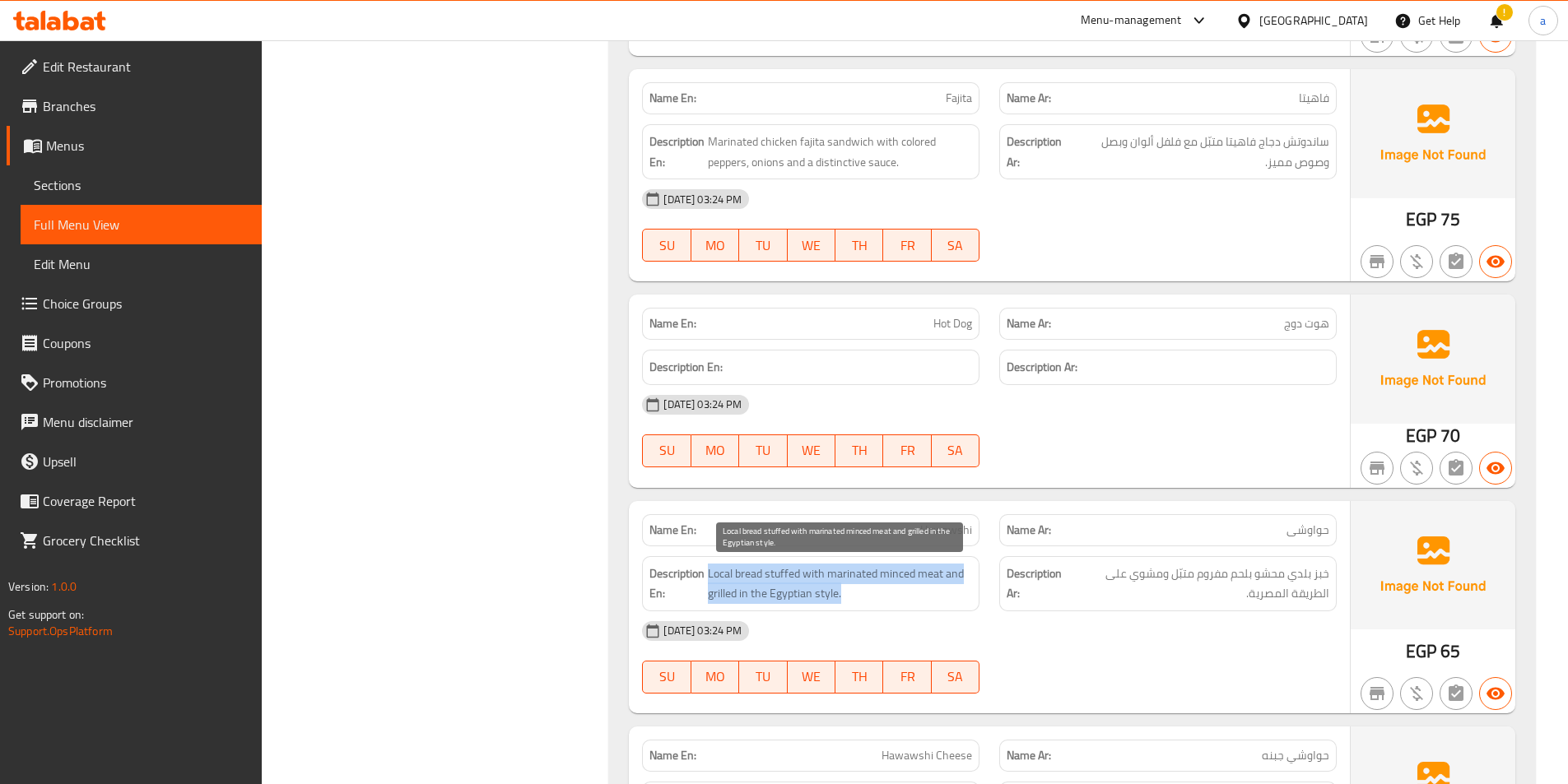
click at [727, 578] on span "Local bread stuffed with marinated minced meat and grilled in the Egyptian styl…" at bounding box center [840, 583] width 264 height 40
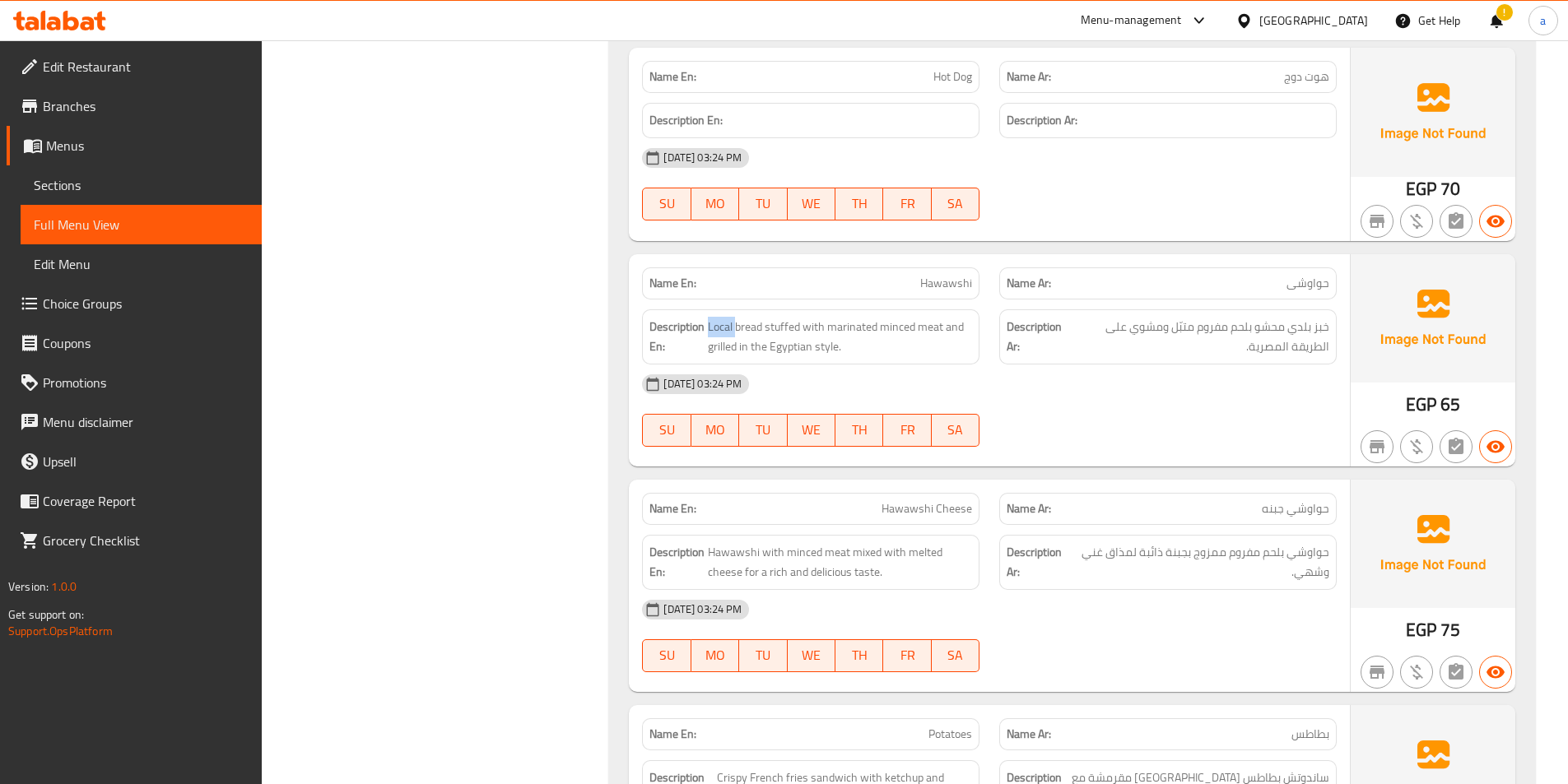
scroll to position [3208, 0]
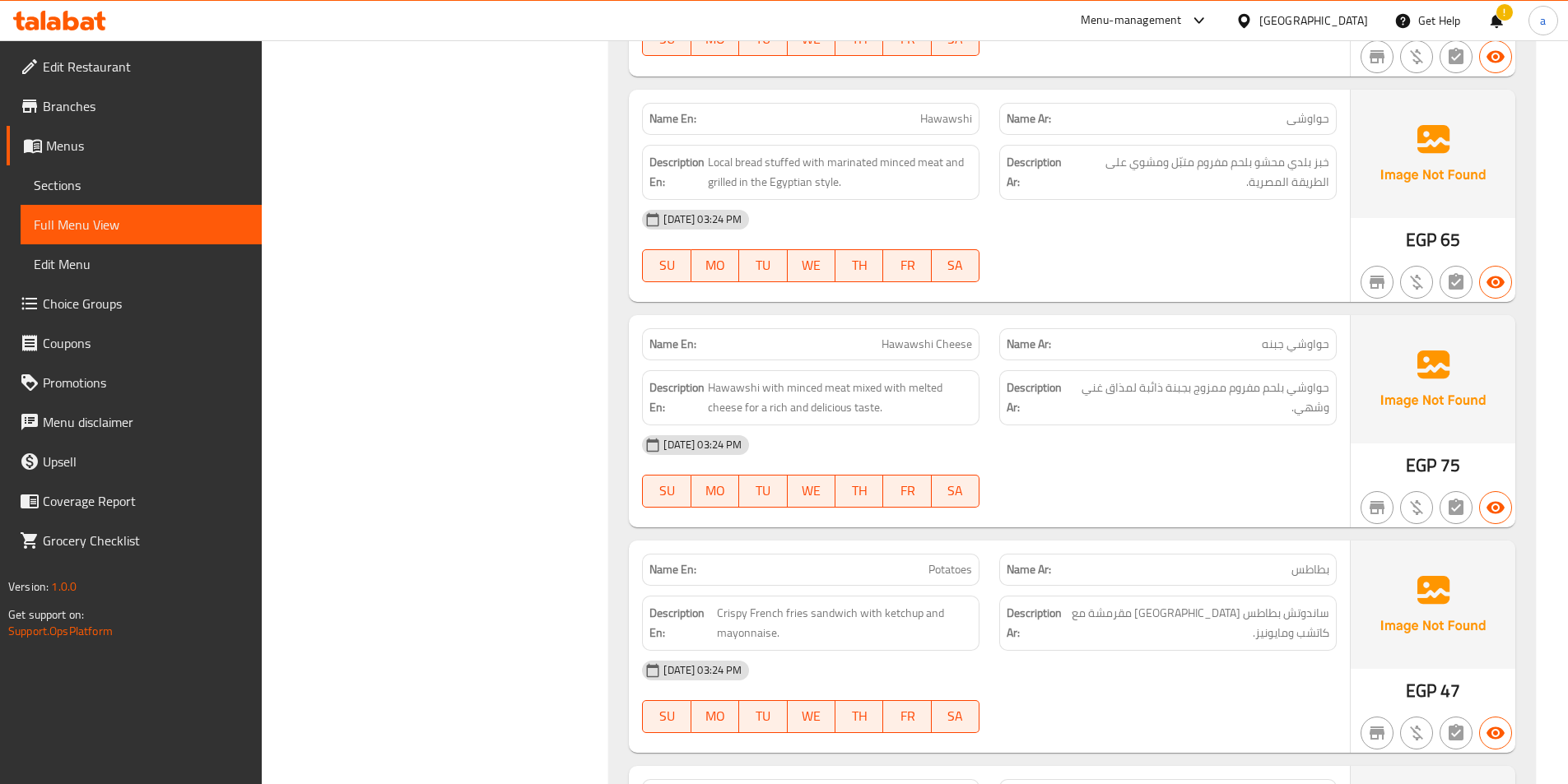
click at [943, 126] on span "Hawawshi" at bounding box center [946, 119] width 52 height 18
copy span "Hawawshi"
click at [747, 390] on span "Hawawshi with minced meat mixed with melted cheese for a rich and delicious tas…" at bounding box center [840, 397] width 264 height 40
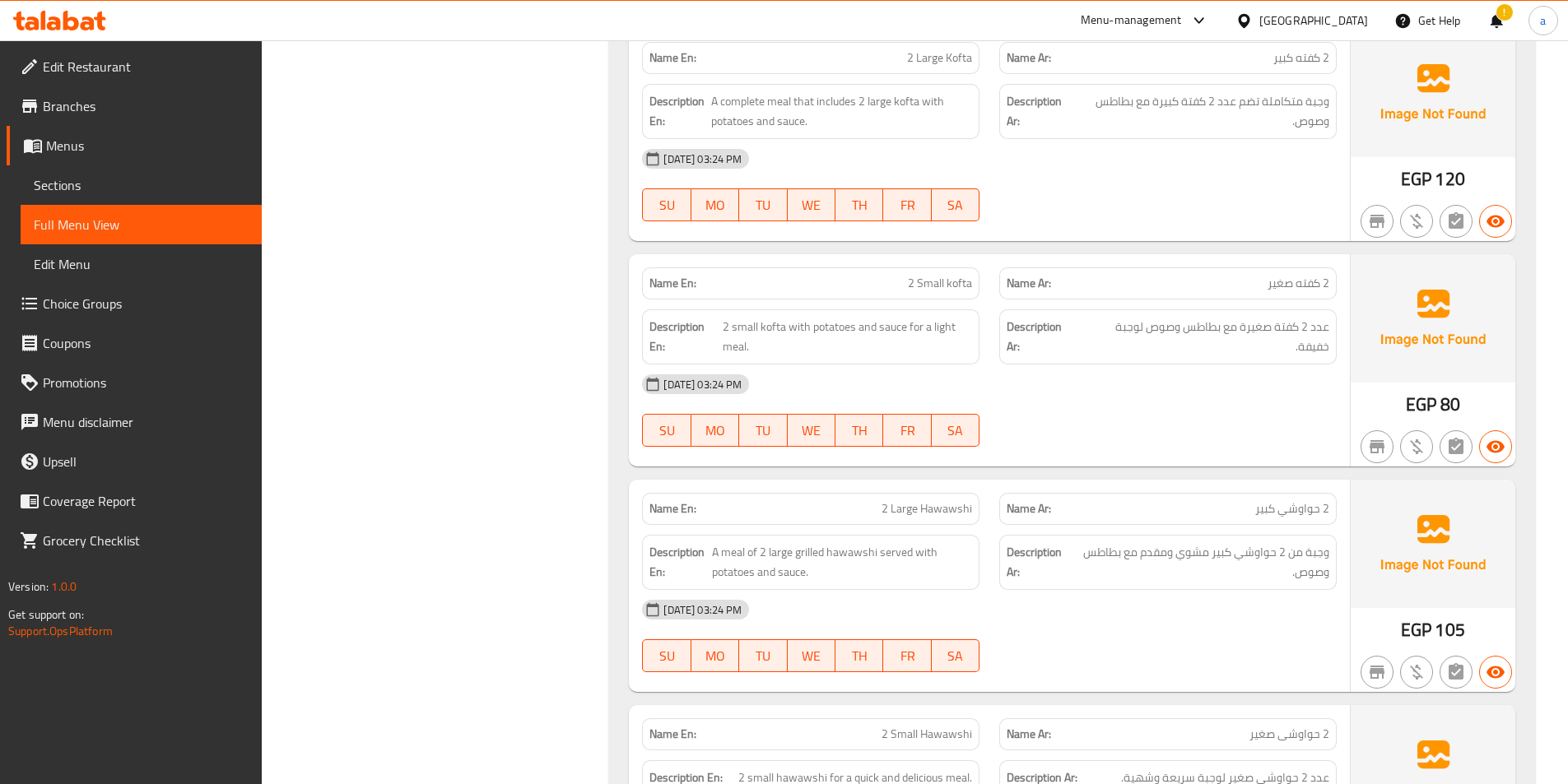
scroll to position [4113, 0]
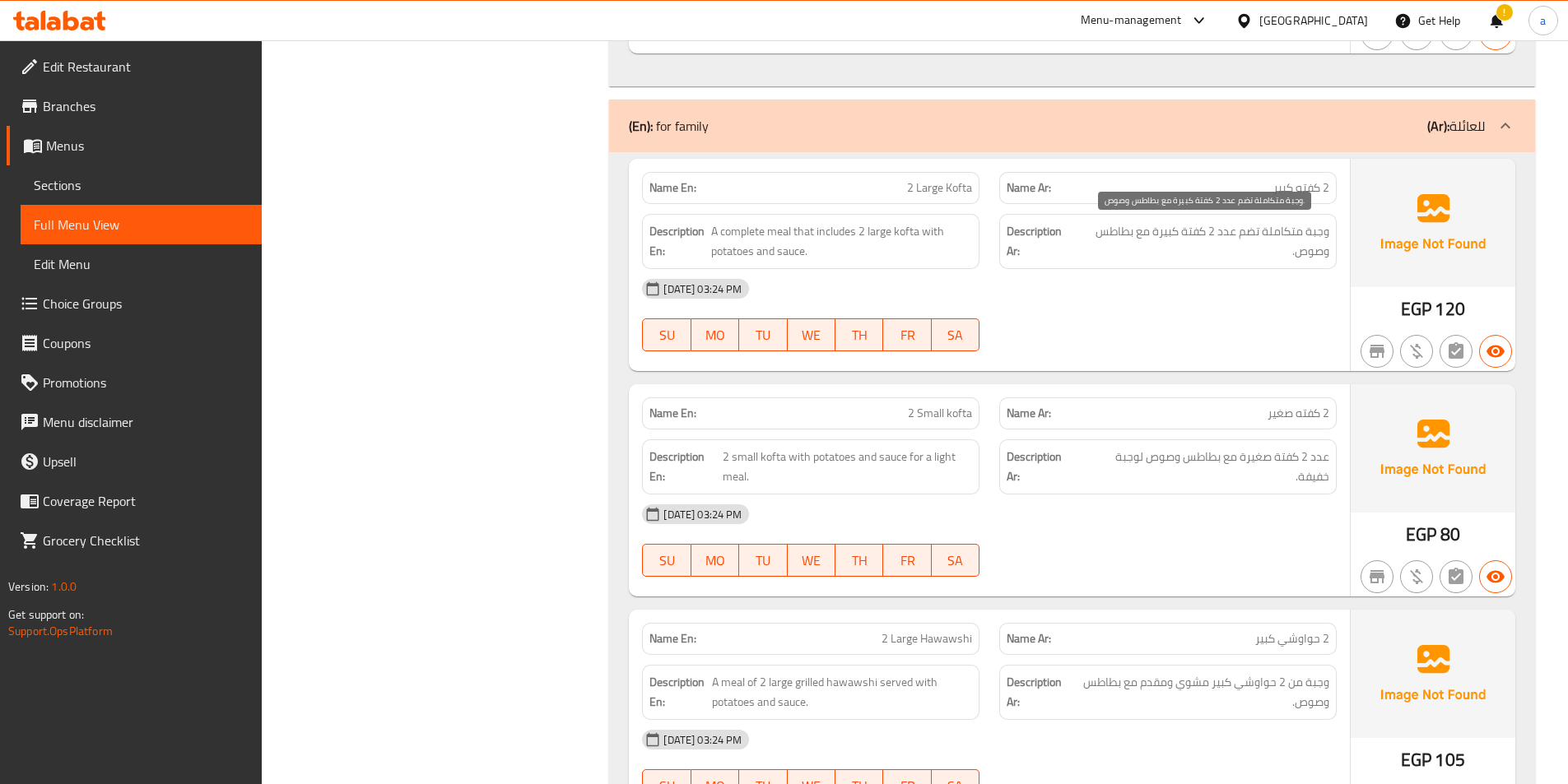
click at [1230, 237] on span "وجبة متكاملة تضم عدد 2 كفتة كبيرة مع بطاطس وصوص." at bounding box center [1202, 241] width 254 height 40
click at [1320, 460] on span "عدد 2 كفتة صغيرة مع بطاطس وصوص لوجبة خفيفة." at bounding box center [1205, 466] width 248 height 40
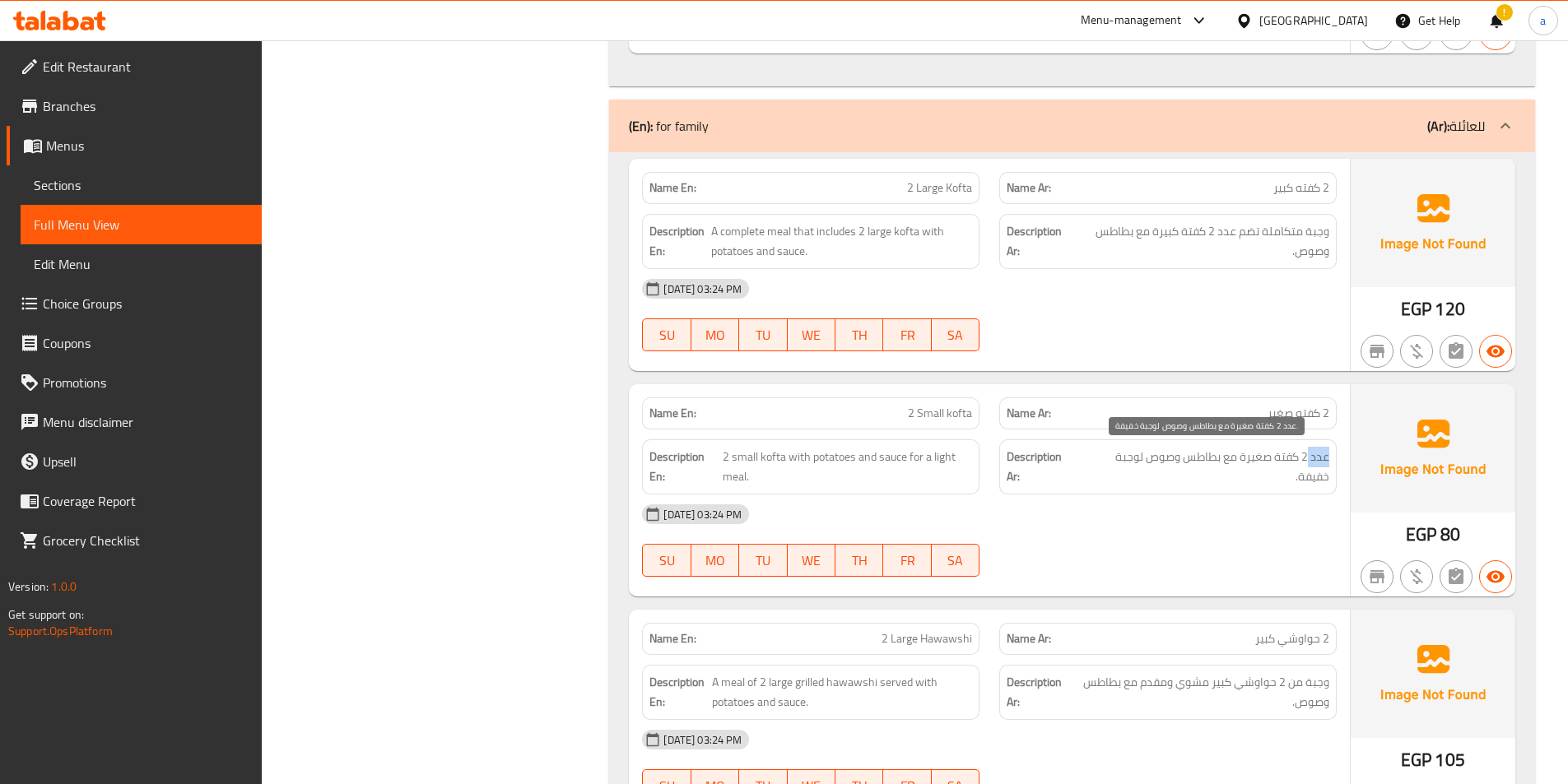
click at [1320, 460] on span "عدد 2 كفتة صغيرة مع بطاطس وصوص لوجبة خفيفة." at bounding box center [1205, 466] width 248 height 40
click at [1325, 457] on span "عدد 2 كفتة صغيرة مع بطاطس وصوص لوجبة خفيفة." at bounding box center [1205, 466] width 248 height 40
click at [1314, 464] on span "عدد 2 كفتة صغيرة مع بطاطس وصوص لوجبة خفيفة." at bounding box center [1205, 466] width 248 height 40
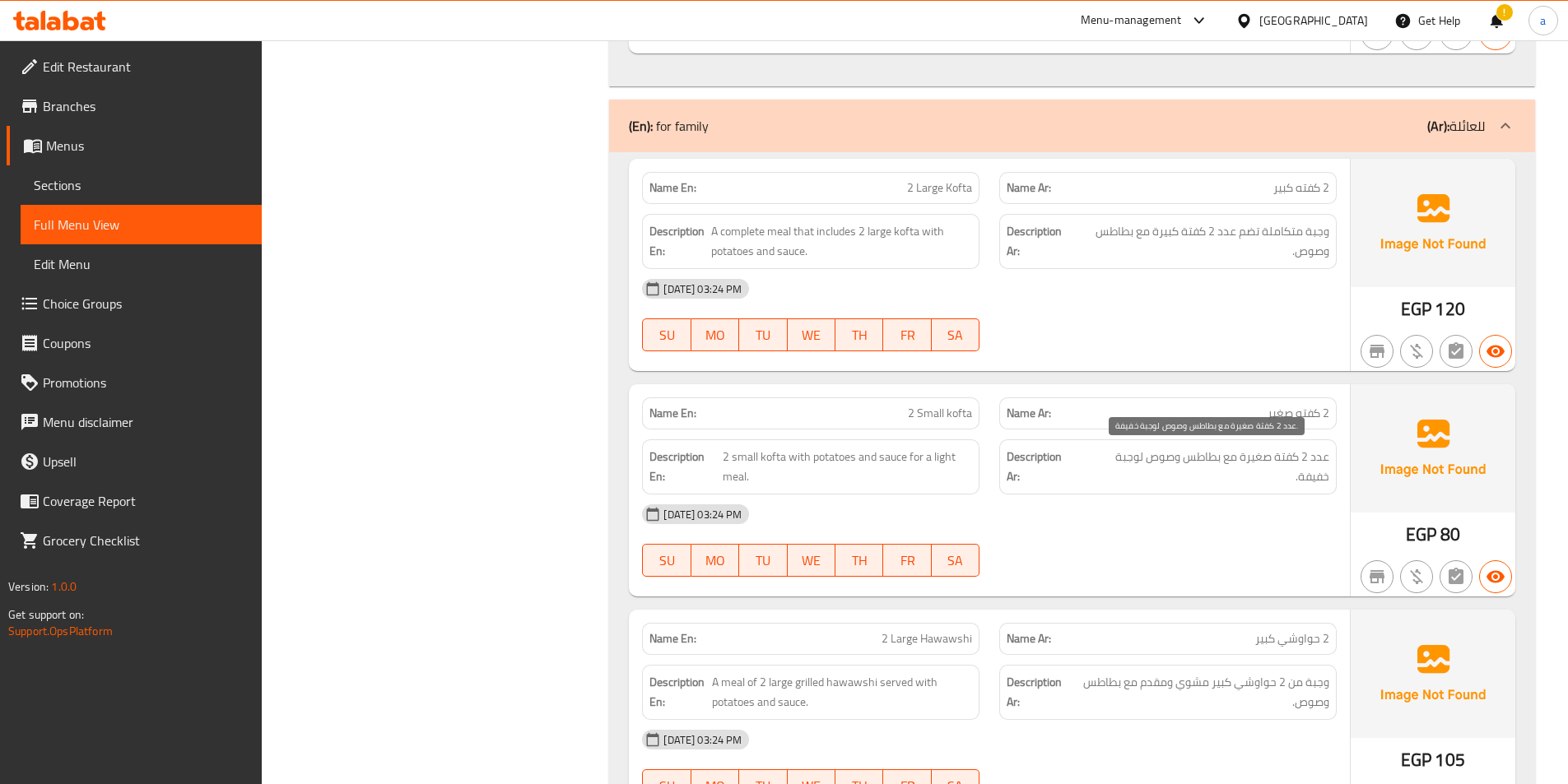
click at [1304, 465] on span "عدد 2 كفتة صغيرة مع بطاطس وصوص لوجبة خفيفة." at bounding box center [1205, 466] width 248 height 40
copy div "عدد 2 كفتة صغيرة مع بطاطس وصوص لوجبة خفيفة."
drag, startPoint x: 924, startPoint y: 464, endPoint x: 924, endPoint y: 444, distance: 20.0
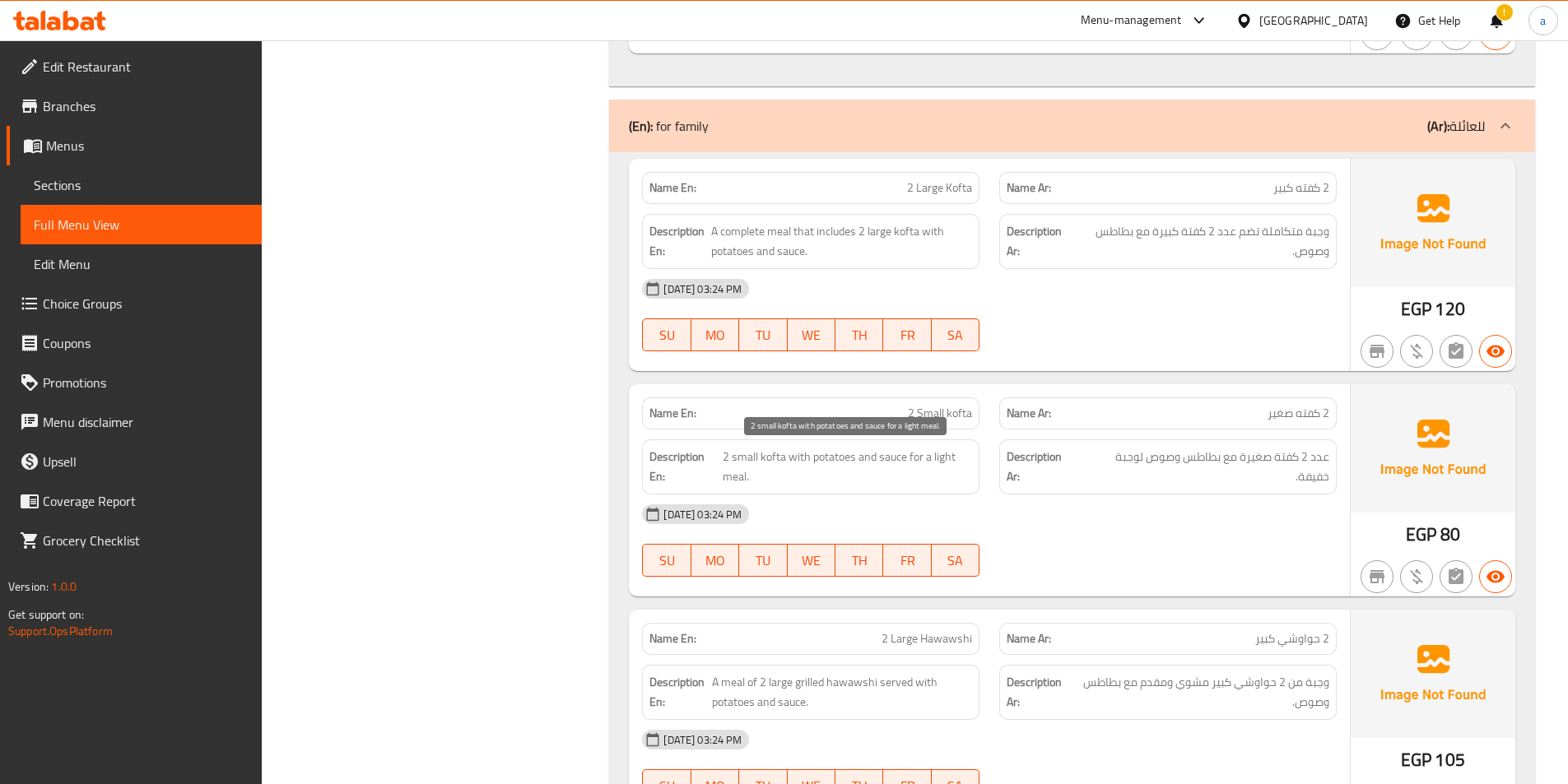
click at [924, 461] on span "2 small kofta with potatoes and sauce for a light meal." at bounding box center [847, 466] width 249 height 40
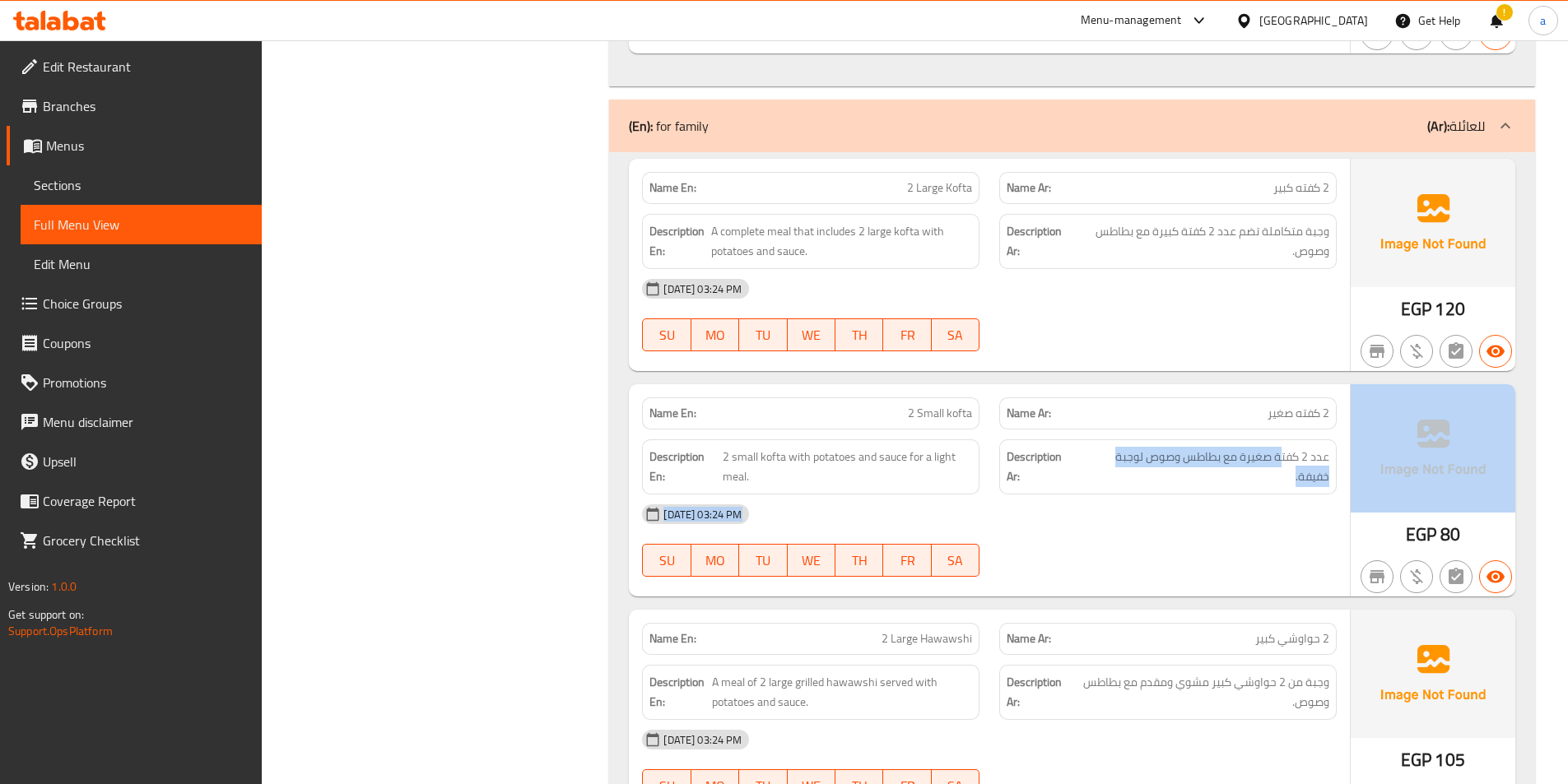
drag, startPoint x: 1280, startPoint y: 455, endPoint x: 1390, endPoint y: 468, distance: 110.8
click at [1390, 468] on div "Name En: 2 Small kofta Name Ar: 2 كفته صغير Description En: 2 small kofta with …" at bounding box center [1073, 490] width 887 height 212
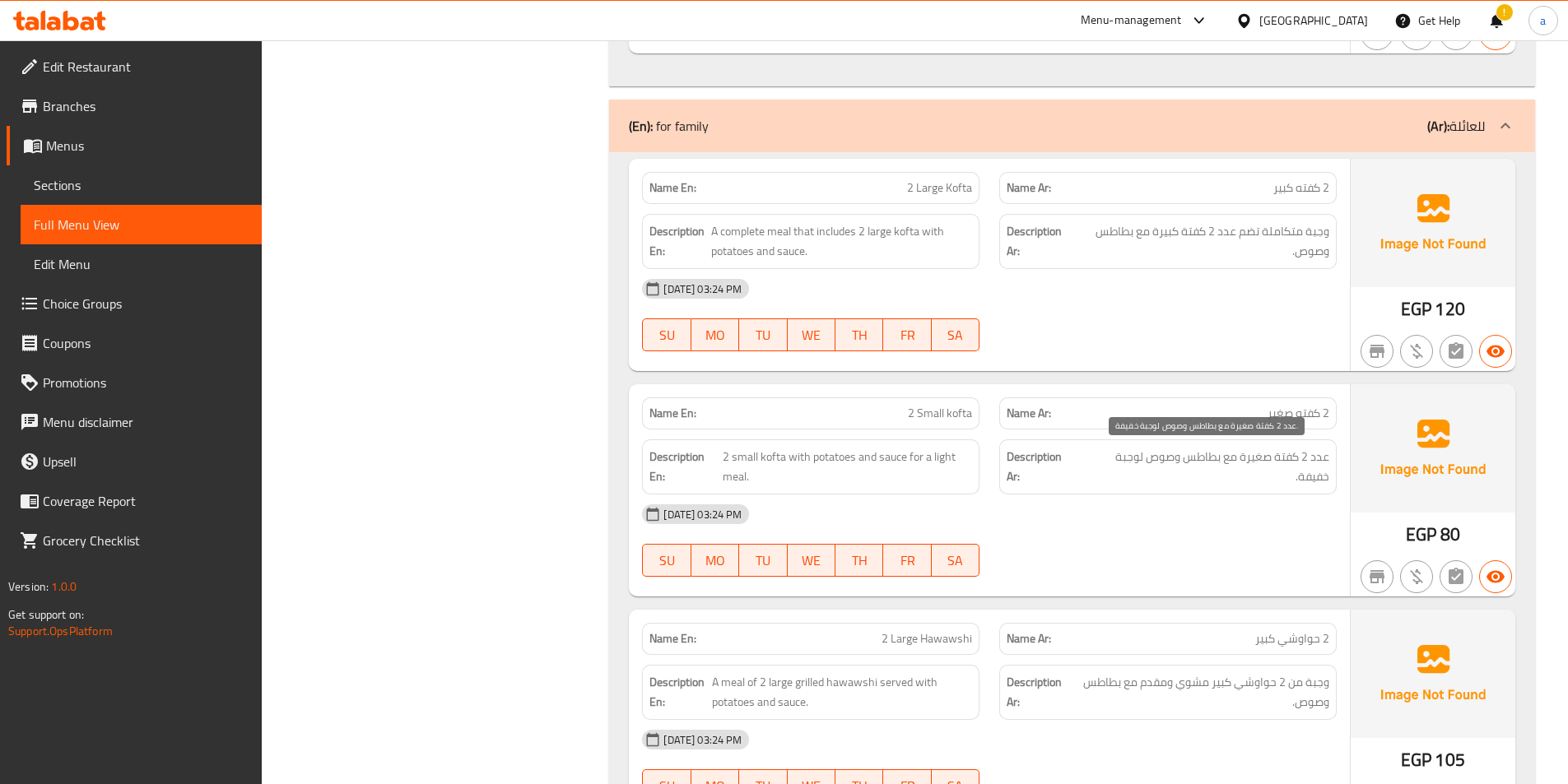
click at [1309, 459] on span "عدد 2 كفتة صغيرة مع بطاطس وصوص لوجبة خفيفة." at bounding box center [1205, 466] width 248 height 40
click at [1312, 461] on span "عدد 2 كفتة صغيرة مع بطاطس وصوص لوجبة خفيفة." at bounding box center [1205, 466] width 248 height 40
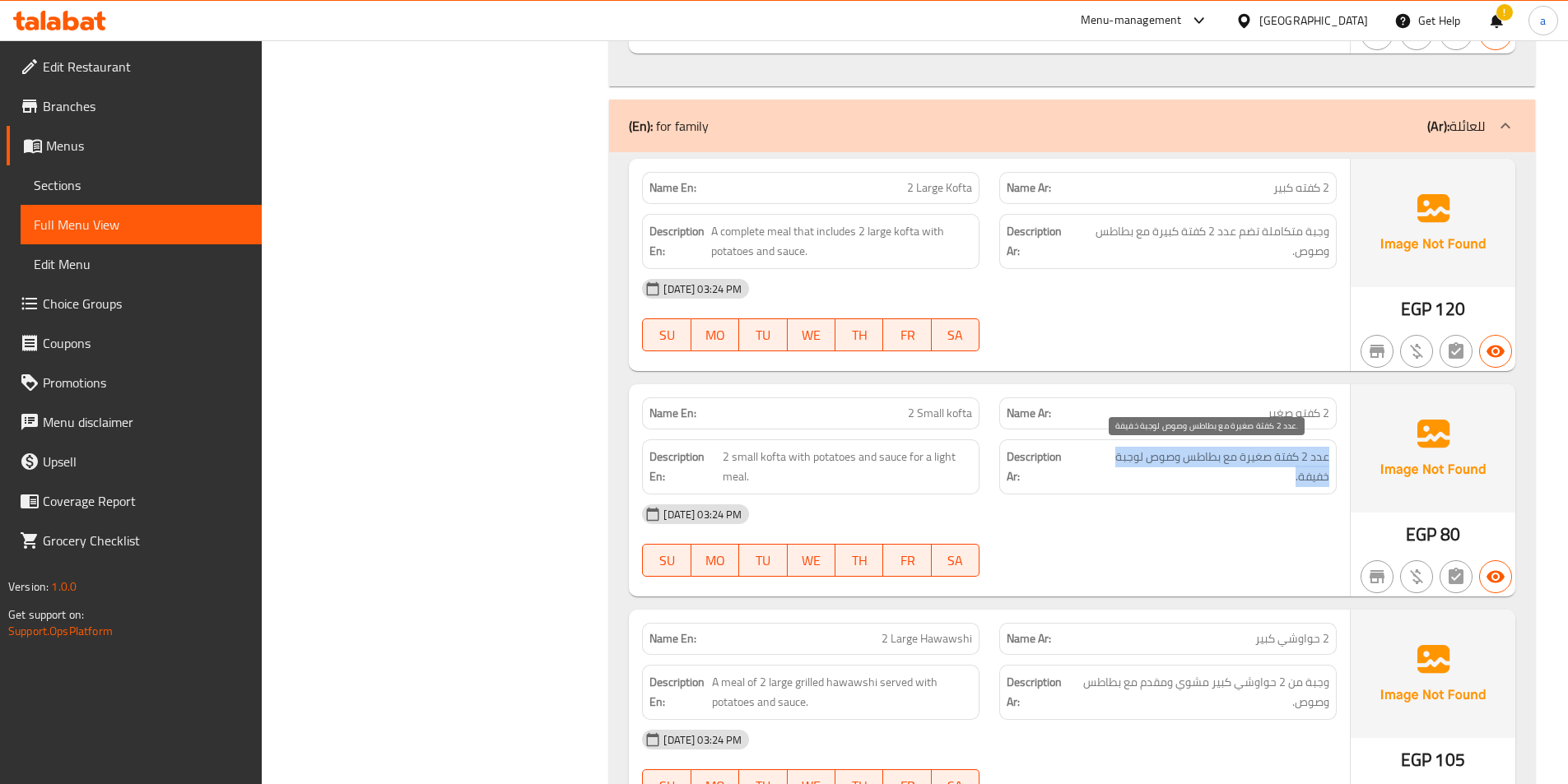
click at [1314, 461] on span "عدد 2 كفتة صغيرة مع بطاطس وصوص لوجبة خفيفة." at bounding box center [1205, 466] width 248 height 40
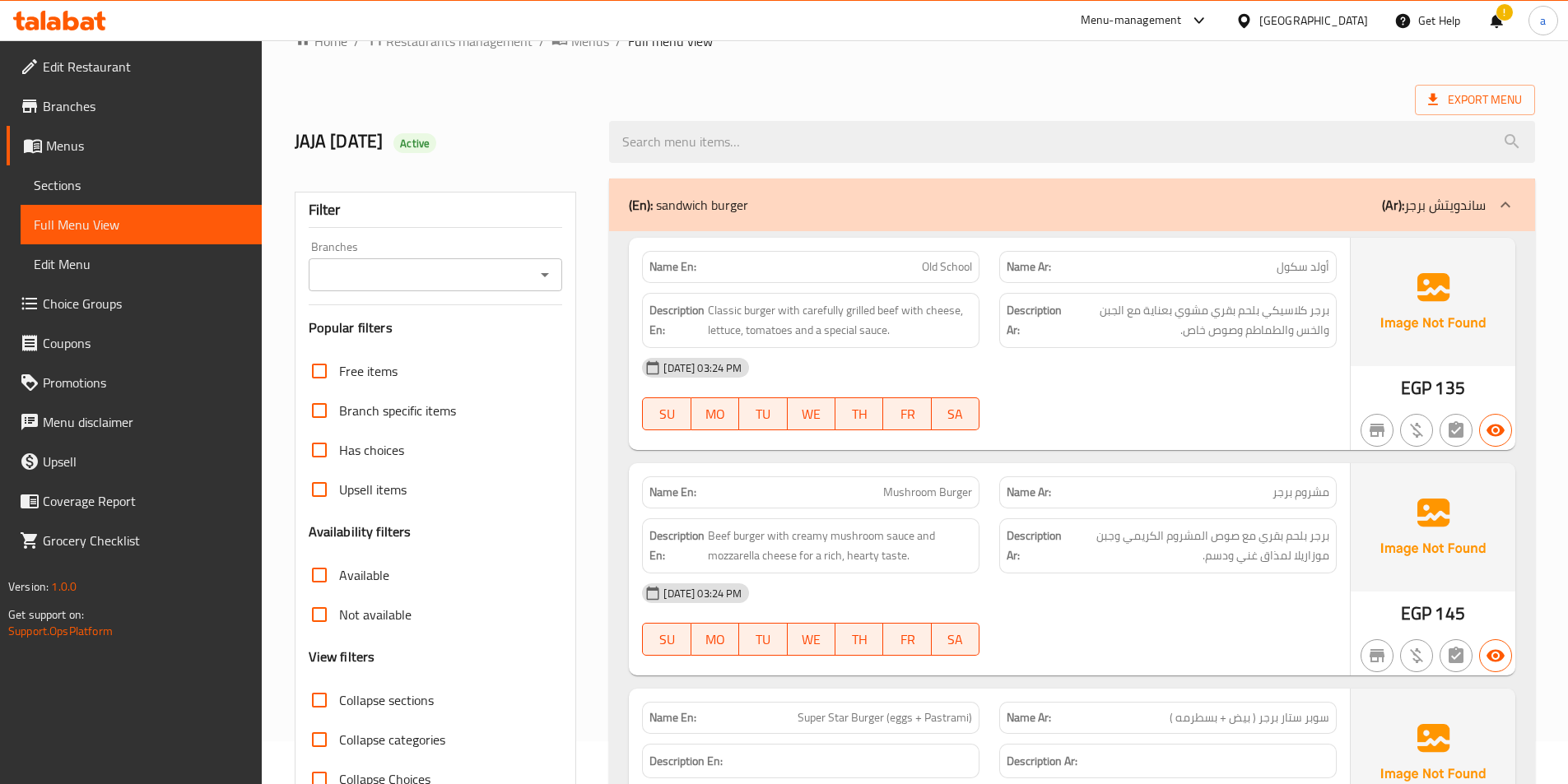
scroll to position [0, 0]
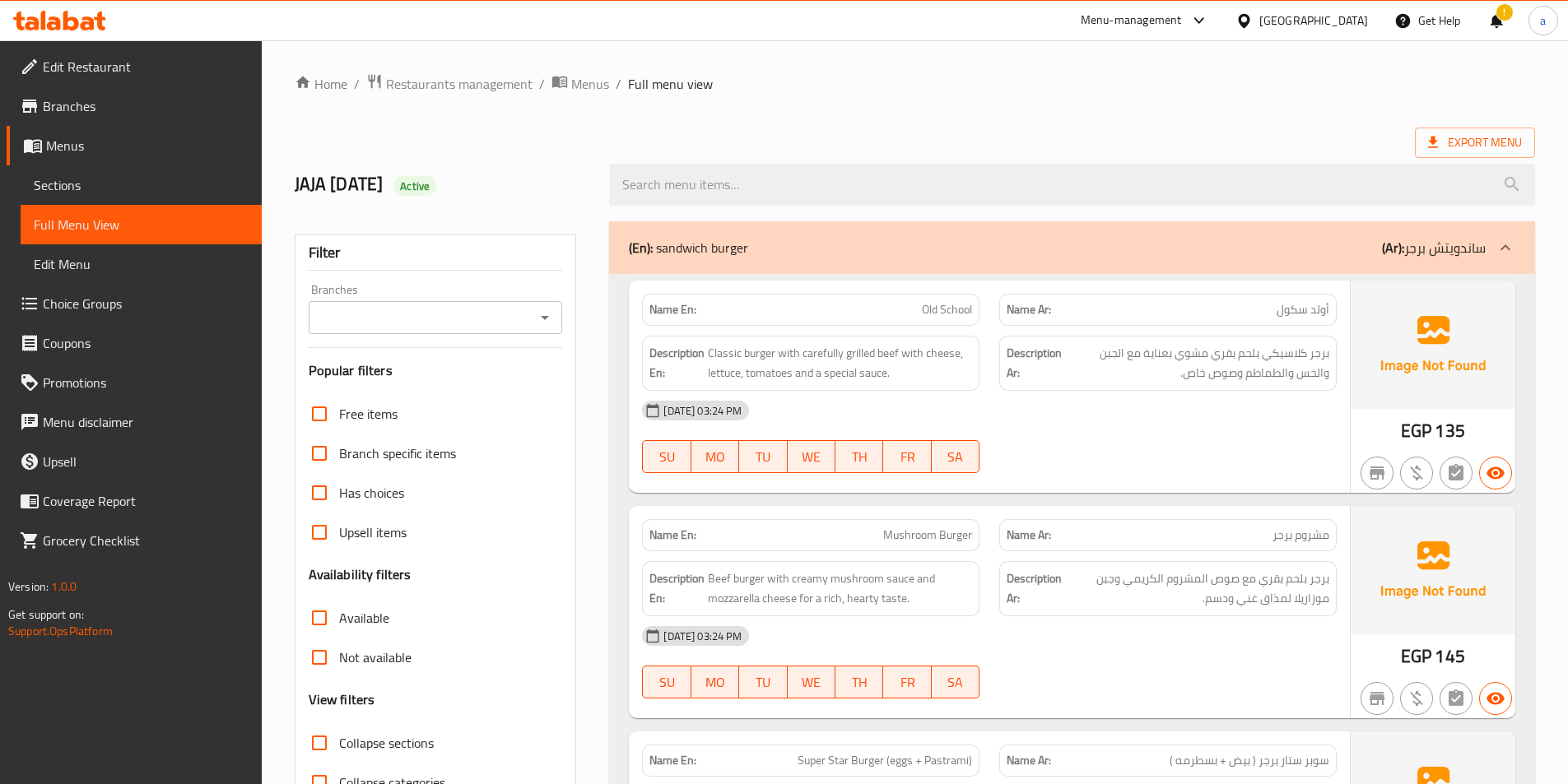
click at [121, 69] on span "Edit Restaurant" at bounding box center [145, 66] width 205 height 20
click at [69, 177] on span "Sections" at bounding box center [140, 185] width 215 height 20
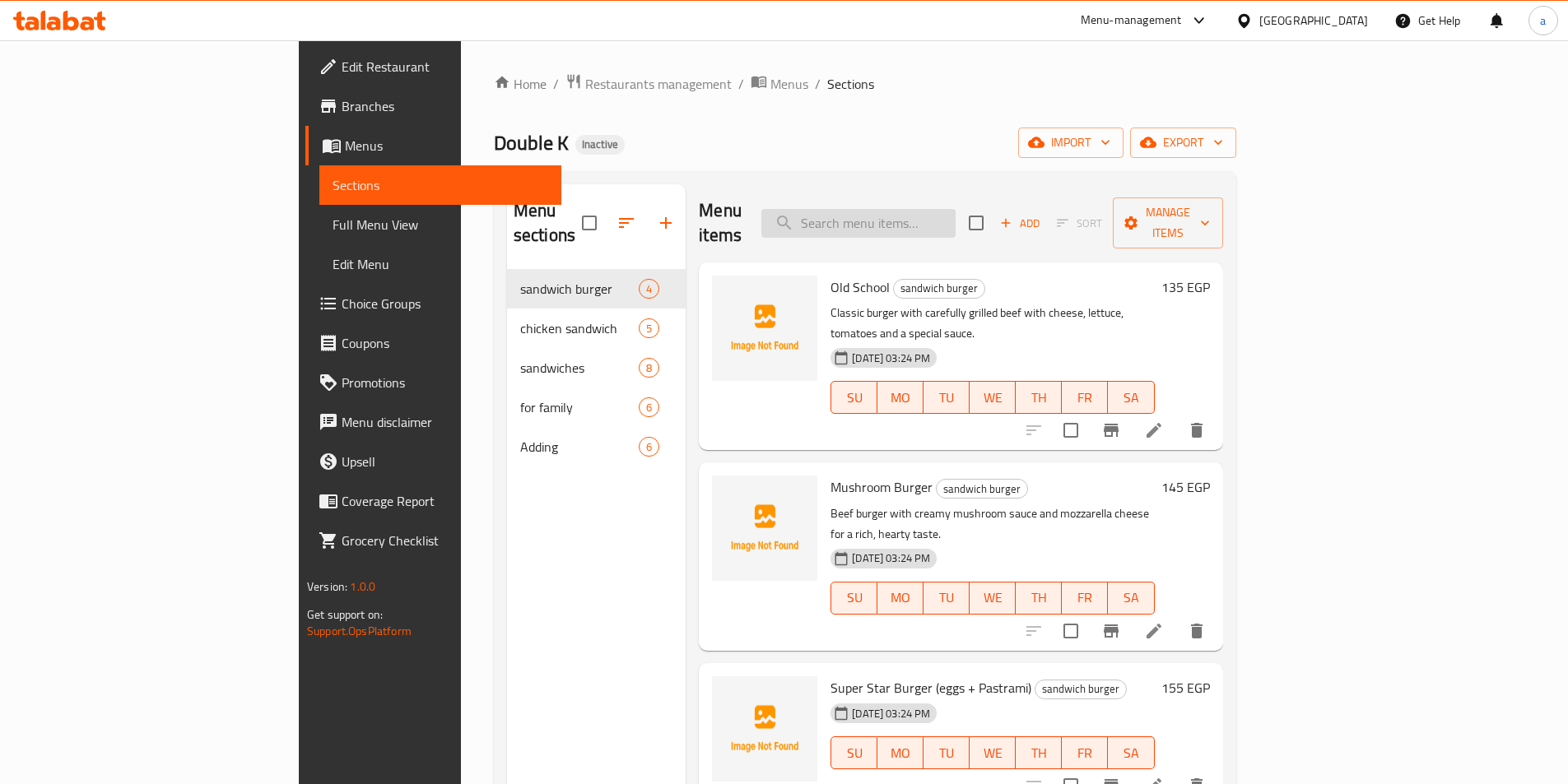
drag, startPoint x: 946, startPoint y: 193, endPoint x: 944, endPoint y: 222, distance: 29.1
click at [945, 217] on div "Menu items Add Sort Manage items" at bounding box center [960, 223] width 523 height 78
click at [944, 223] on input "search" at bounding box center [858, 223] width 194 height 29
paste input "Hawawshi"
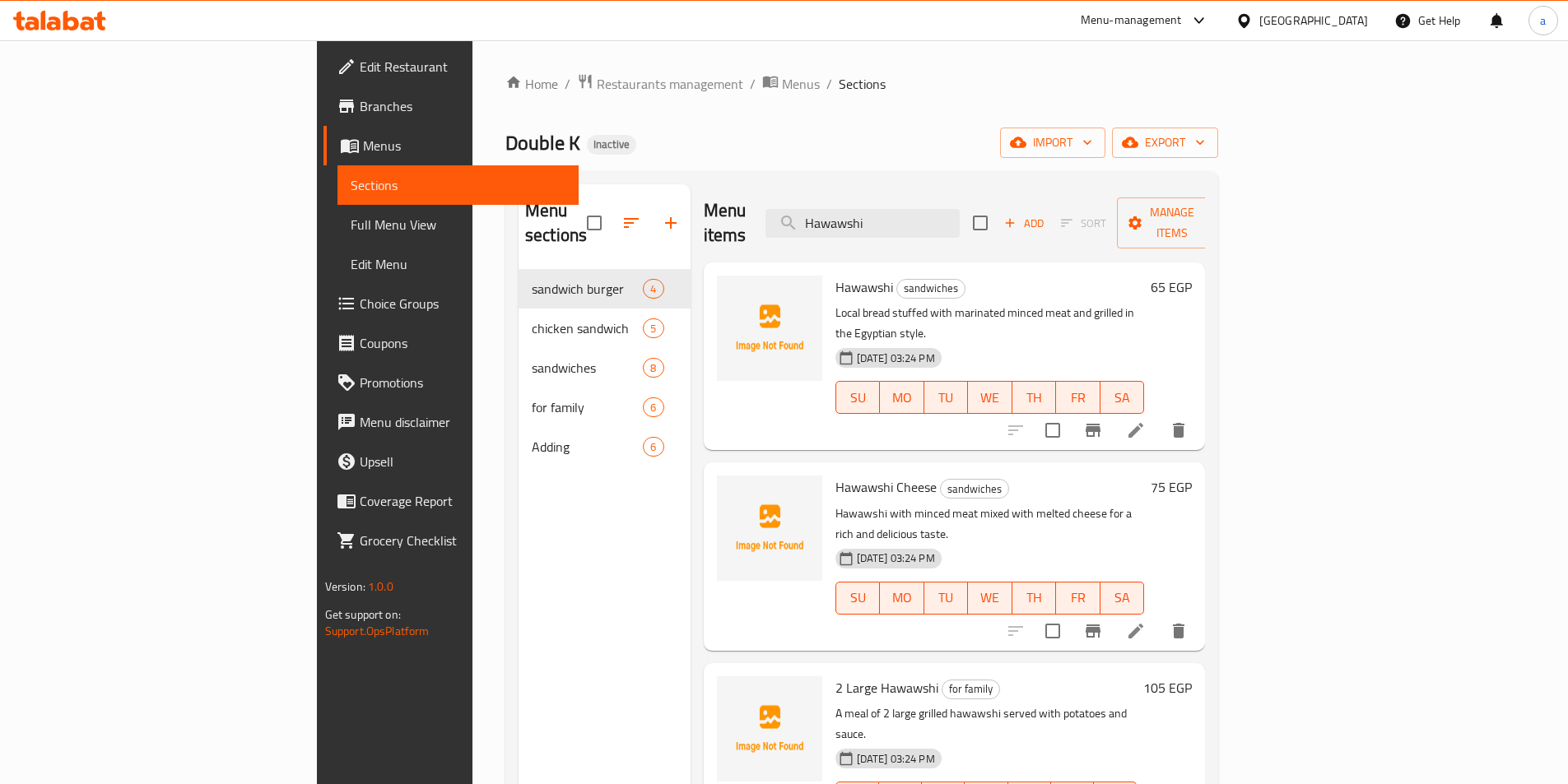
type input "Hawawshi"
click at [1143, 423] on icon at bounding box center [1136, 430] width 15 height 15
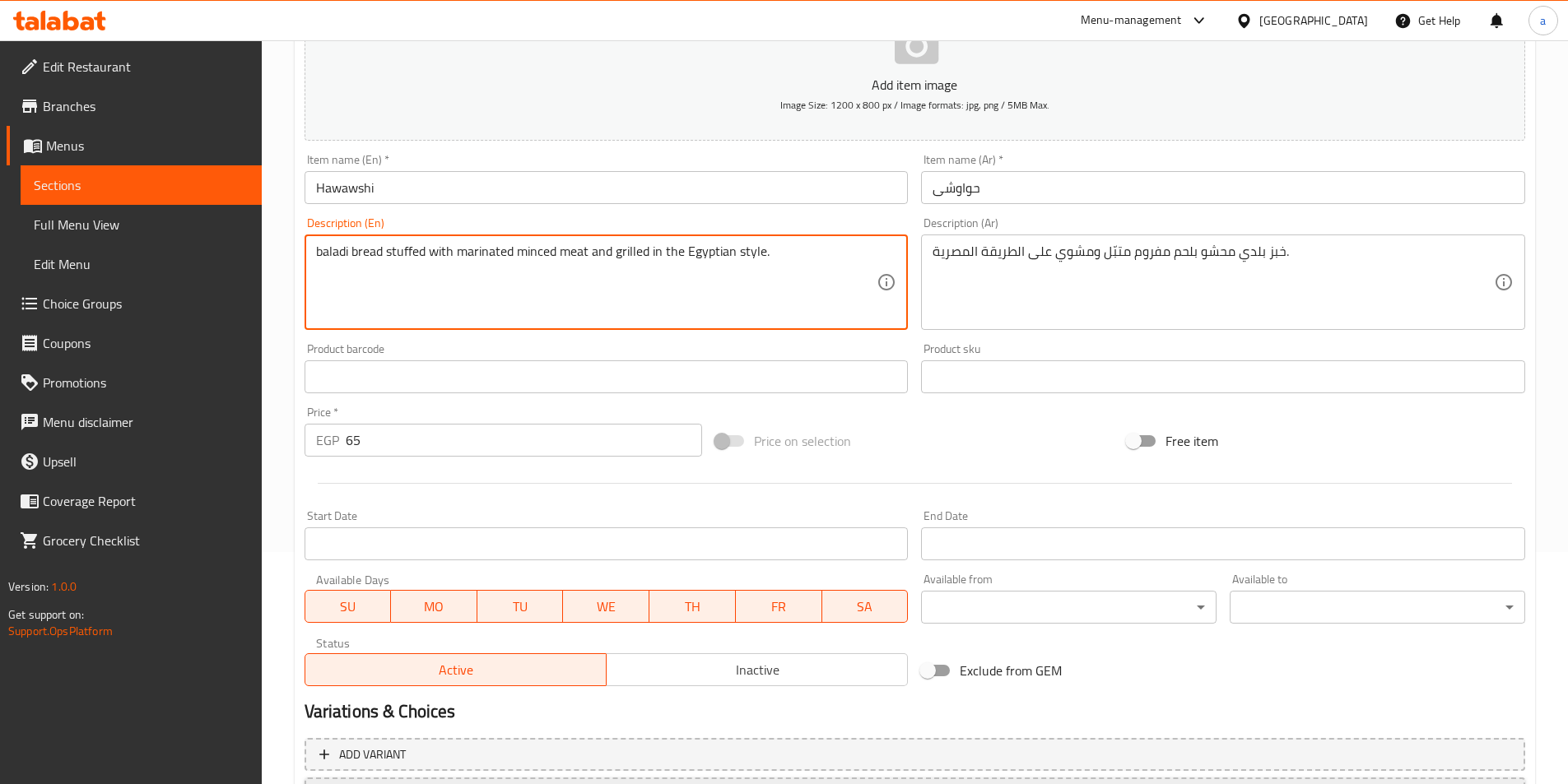
scroll to position [378, 0]
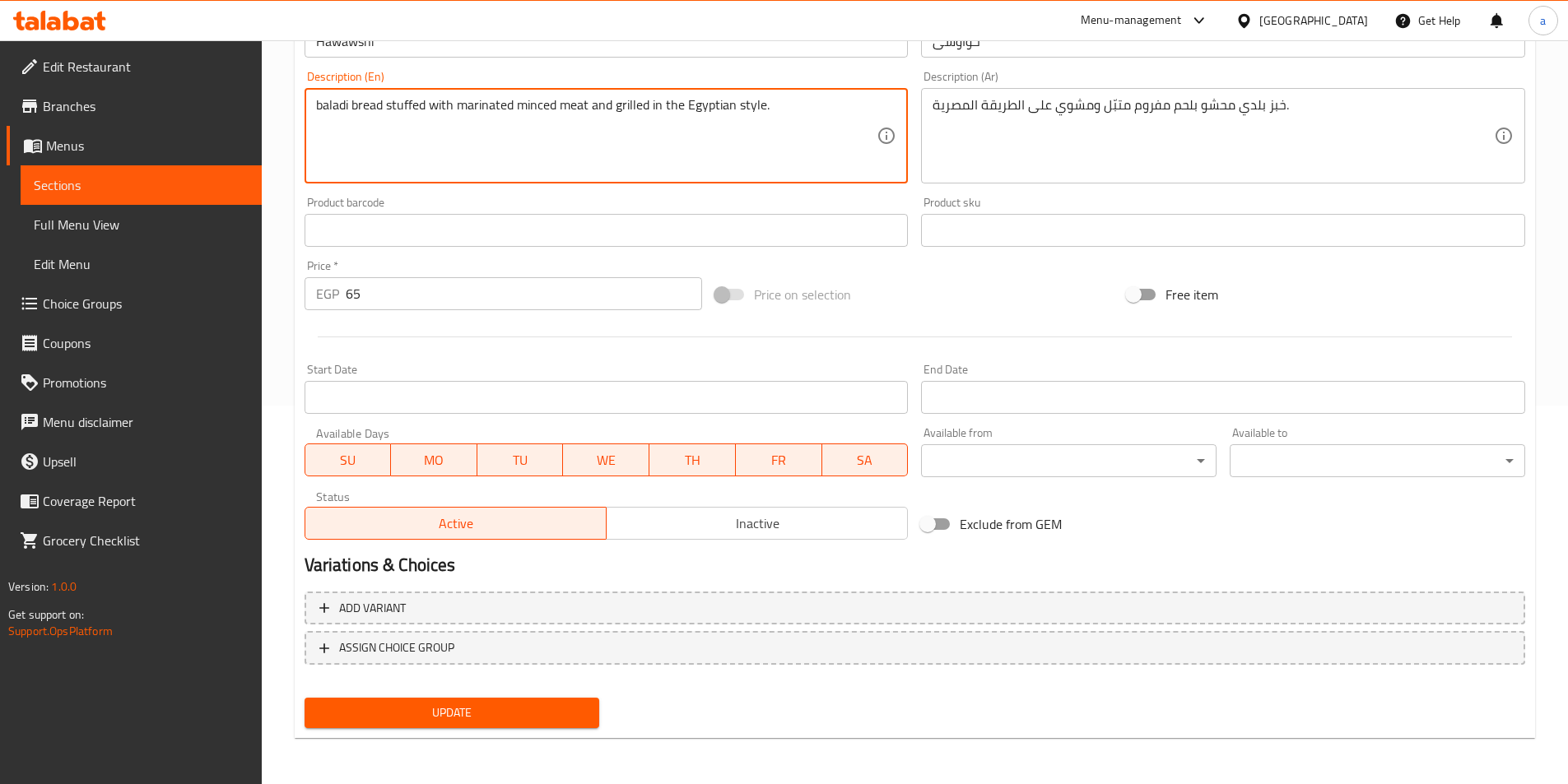
type textarea "baladi bread stuffed with marinated minced meat and grilled in the Egyptian sty…"
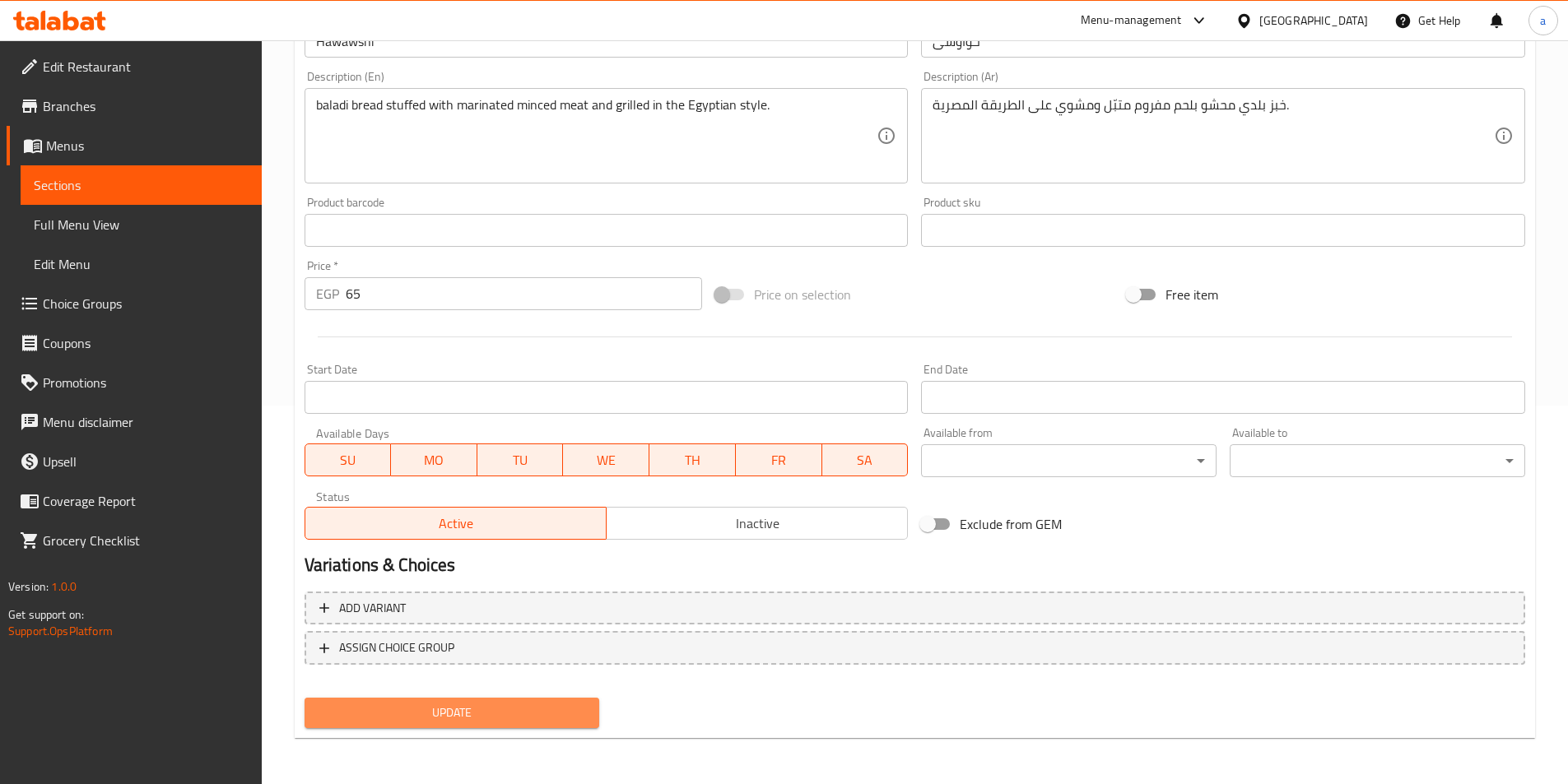
click at [480, 704] on span "Update" at bounding box center [453, 712] width 270 height 20
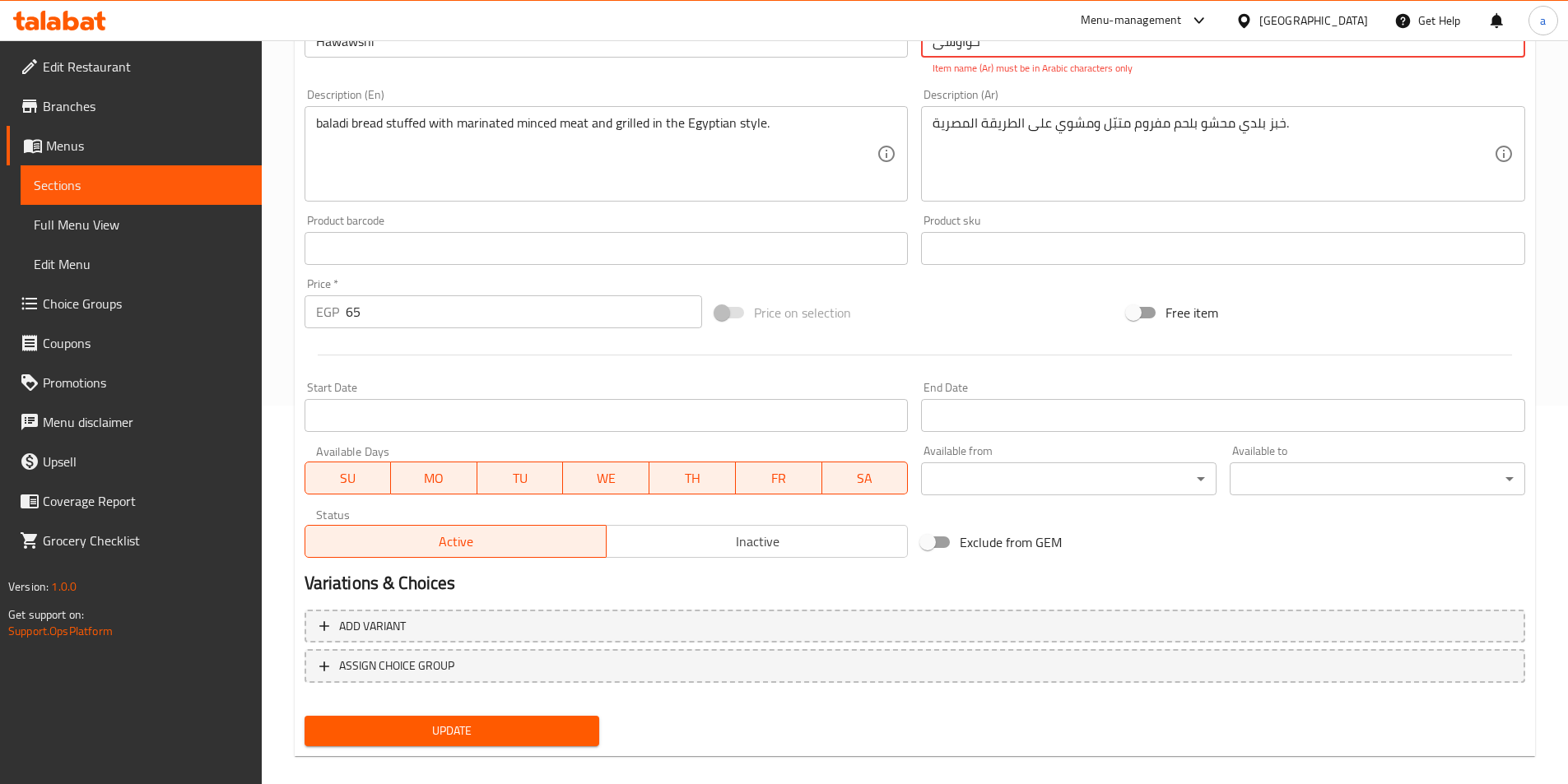
click at [441, 734] on span "Update" at bounding box center [453, 731] width 270 height 20
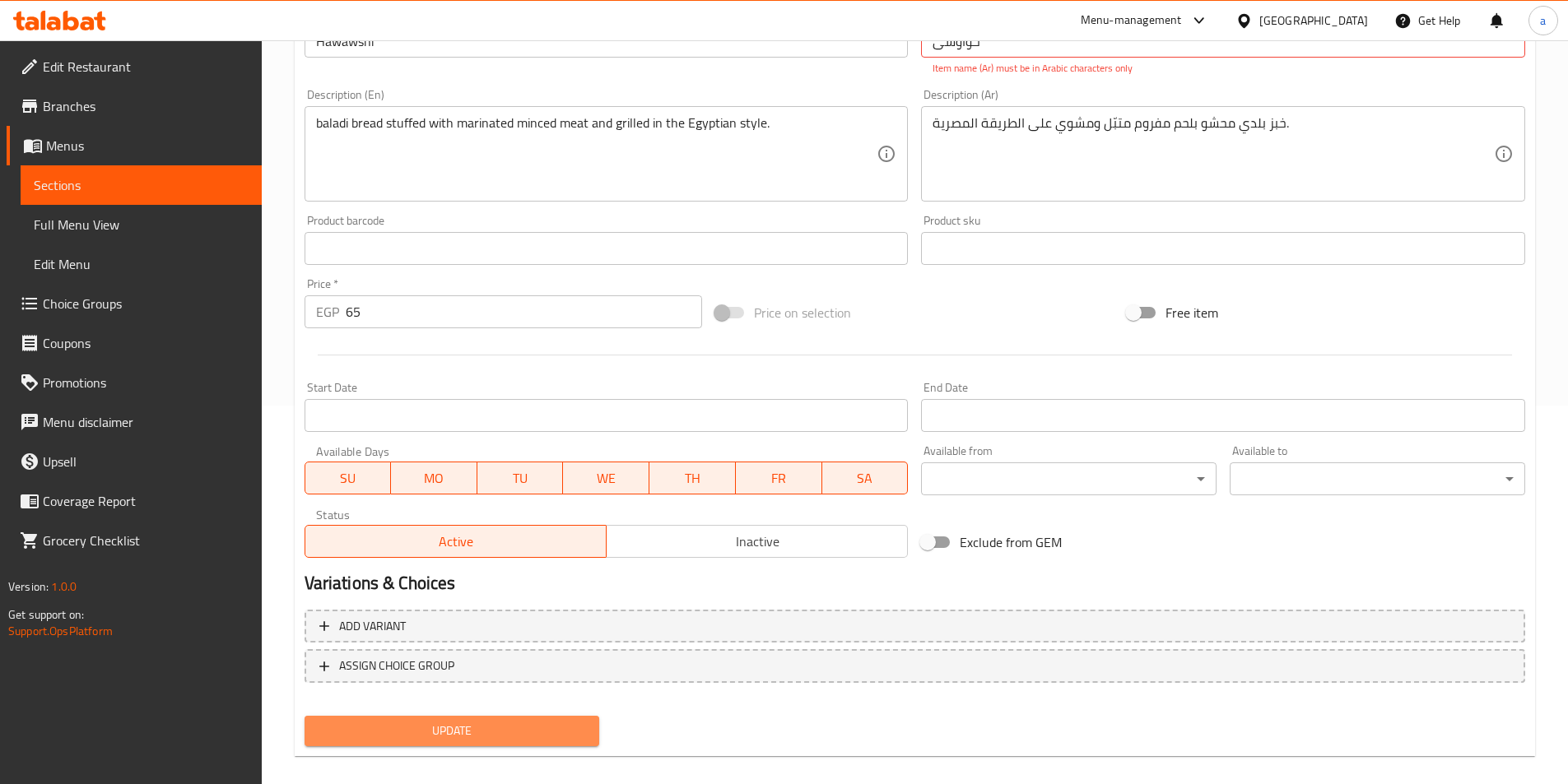
click at [441, 734] on span "Update" at bounding box center [453, 731] width 270 height 20
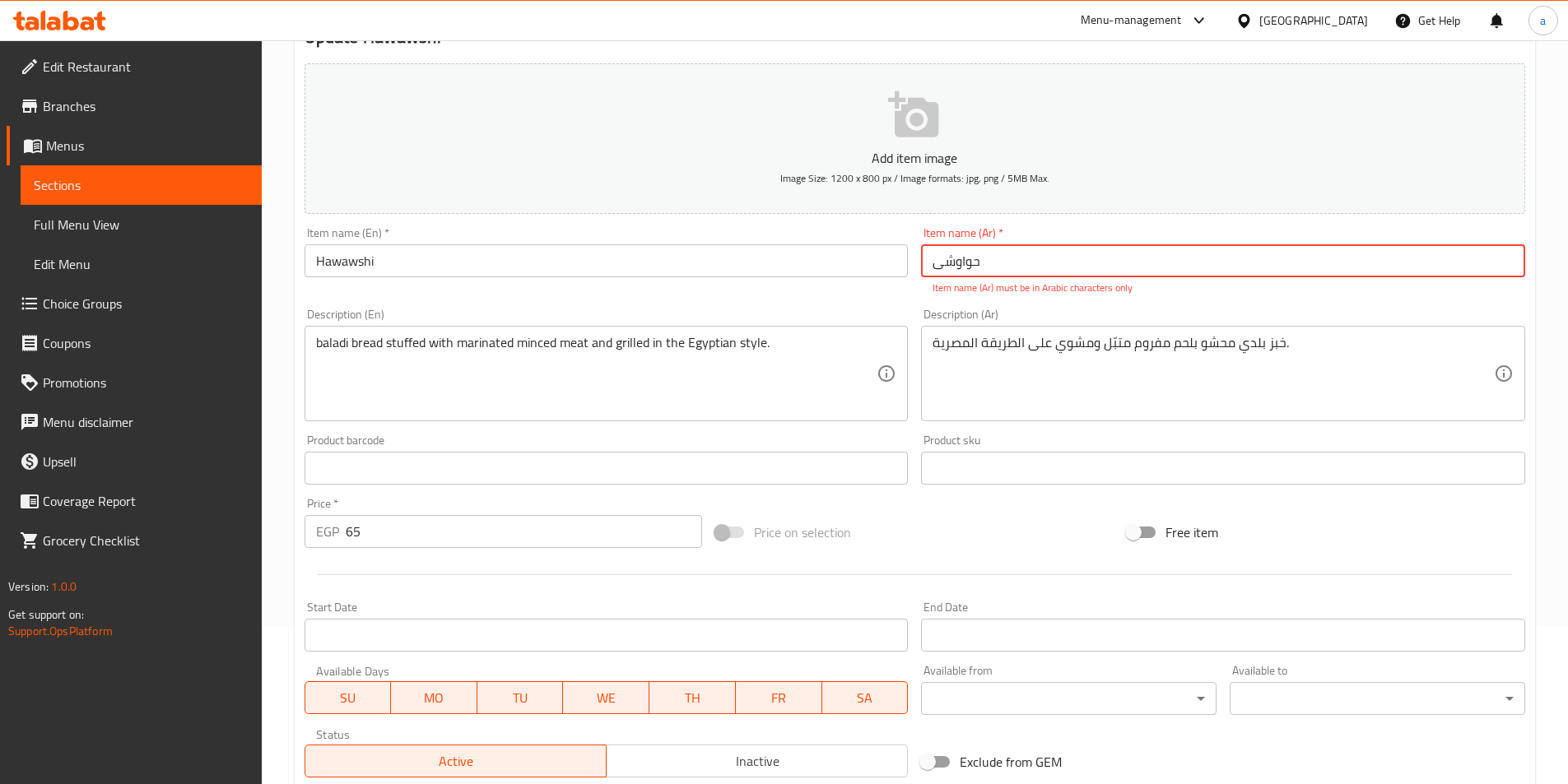
scroll to position [49, 0]
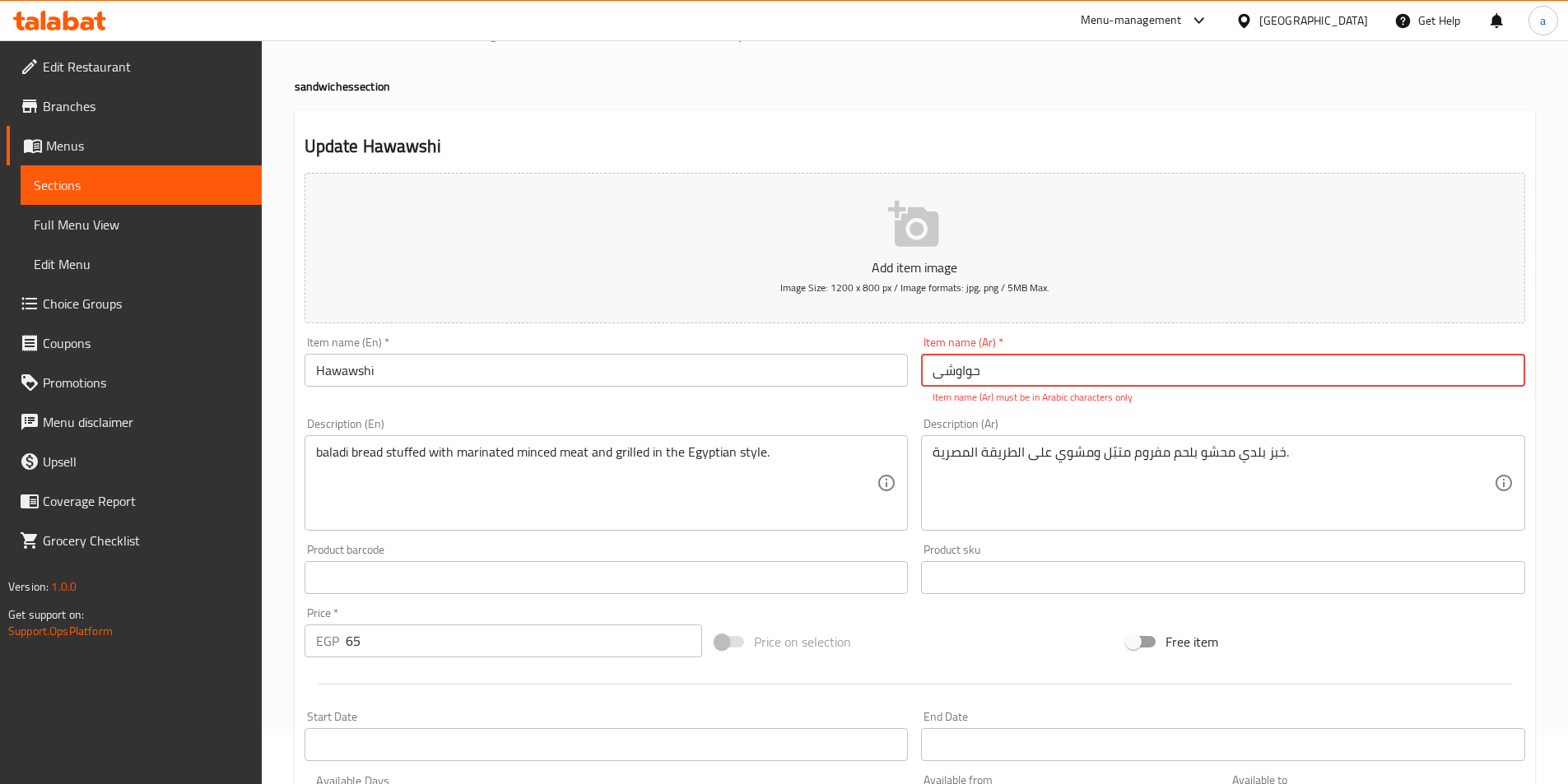
click at [981, 377] on input "حواوشی" at bounding box center [1223, 370] width 604 height 33
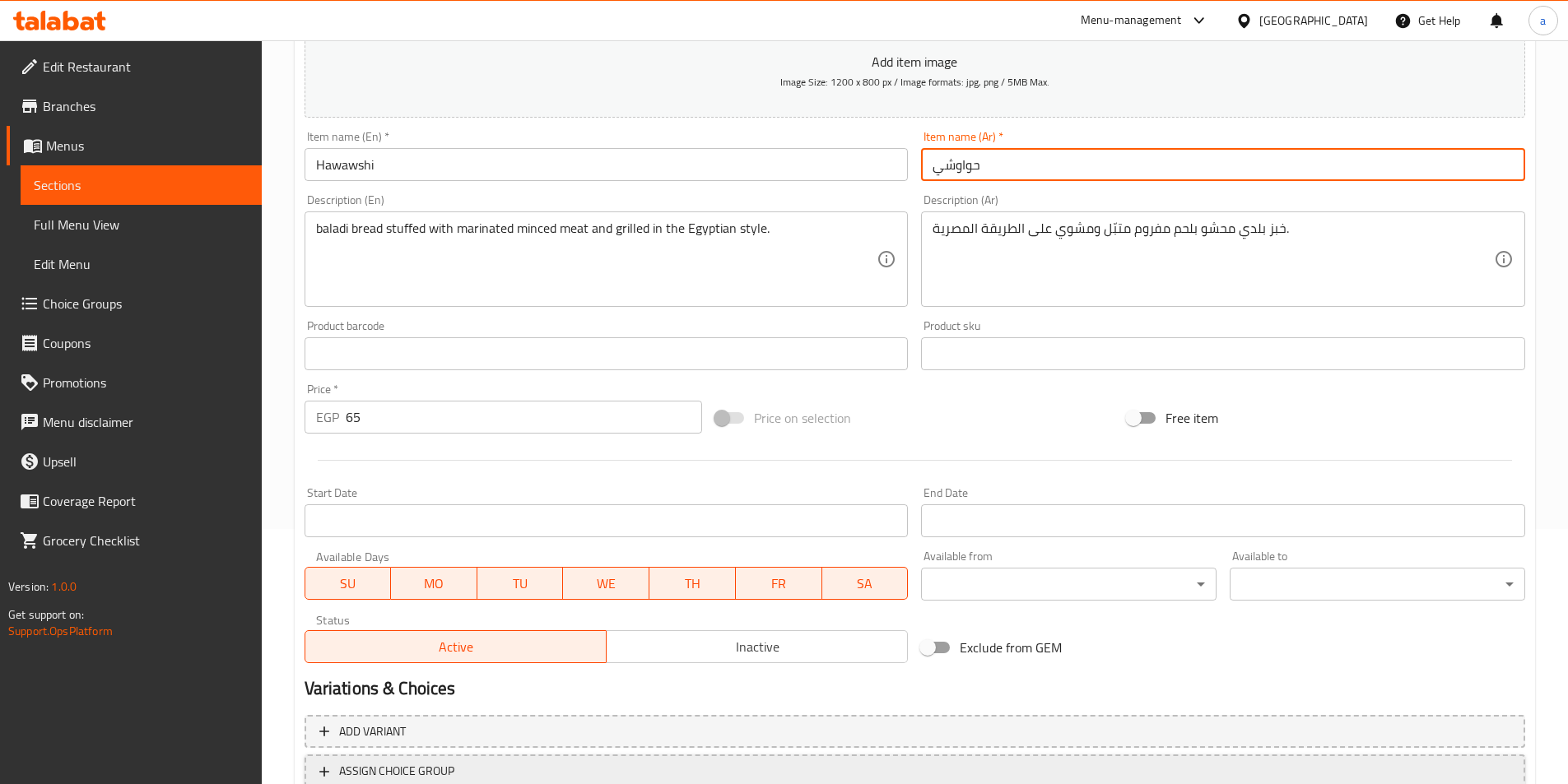
scroll to position [378, 0]
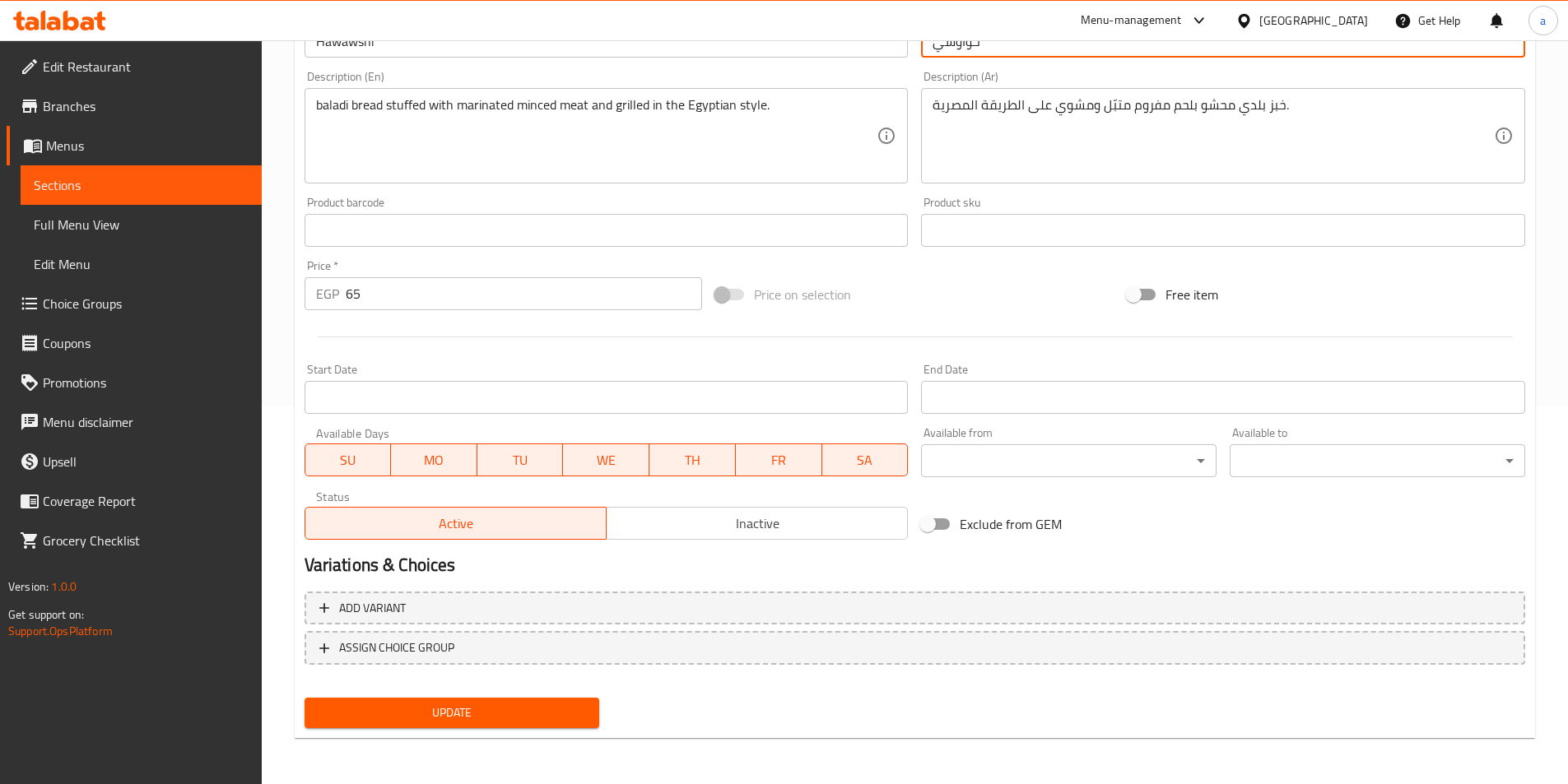
type input "حواوشي"
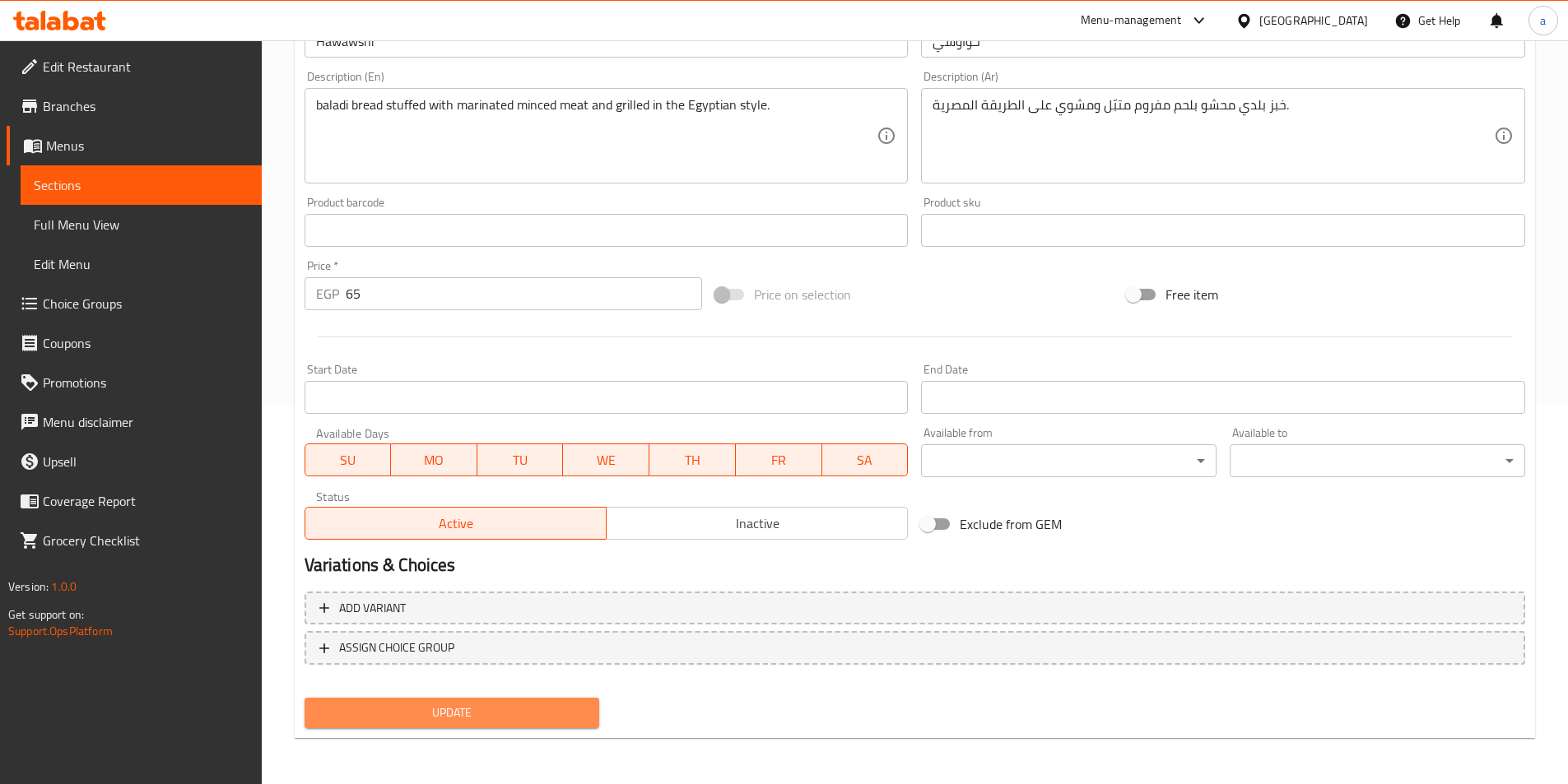
click at [473, 713] on span "Update" at bounding box center [453, 712] width 270 height 20
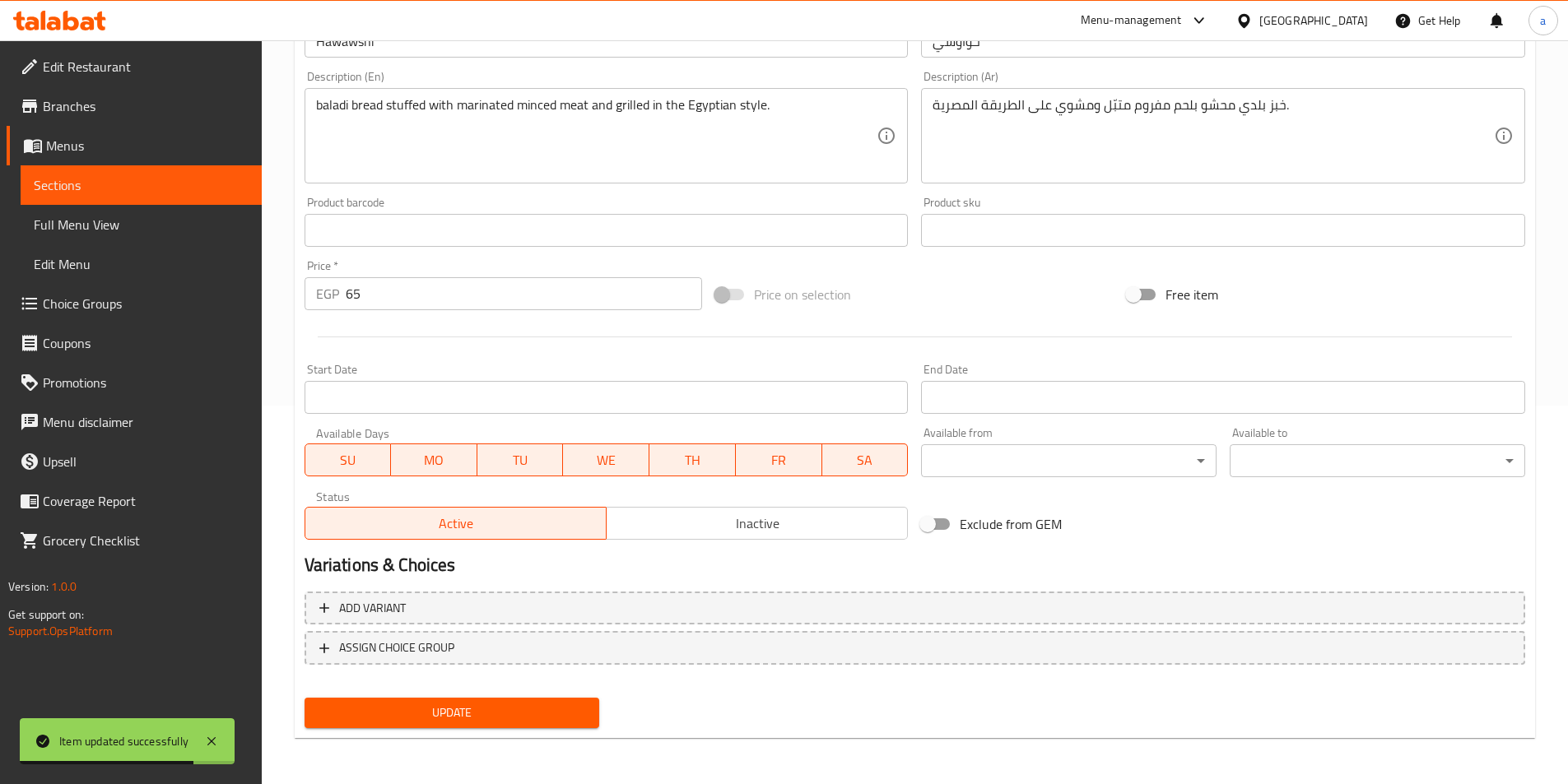
click at [496, 699] on button "Update" at bounding box center [453, 712] width 296 height 31
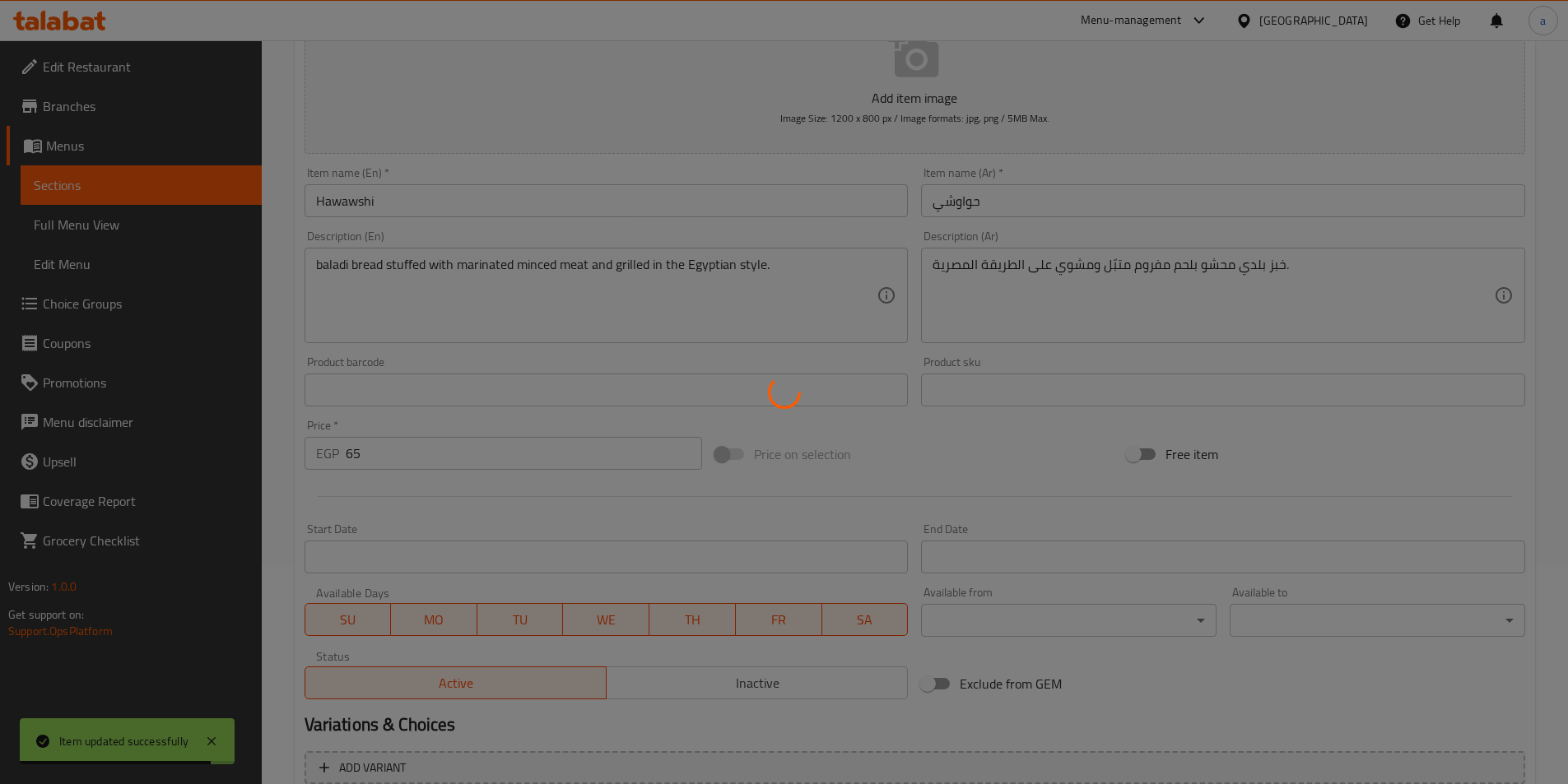
scroll to position [0, 0]
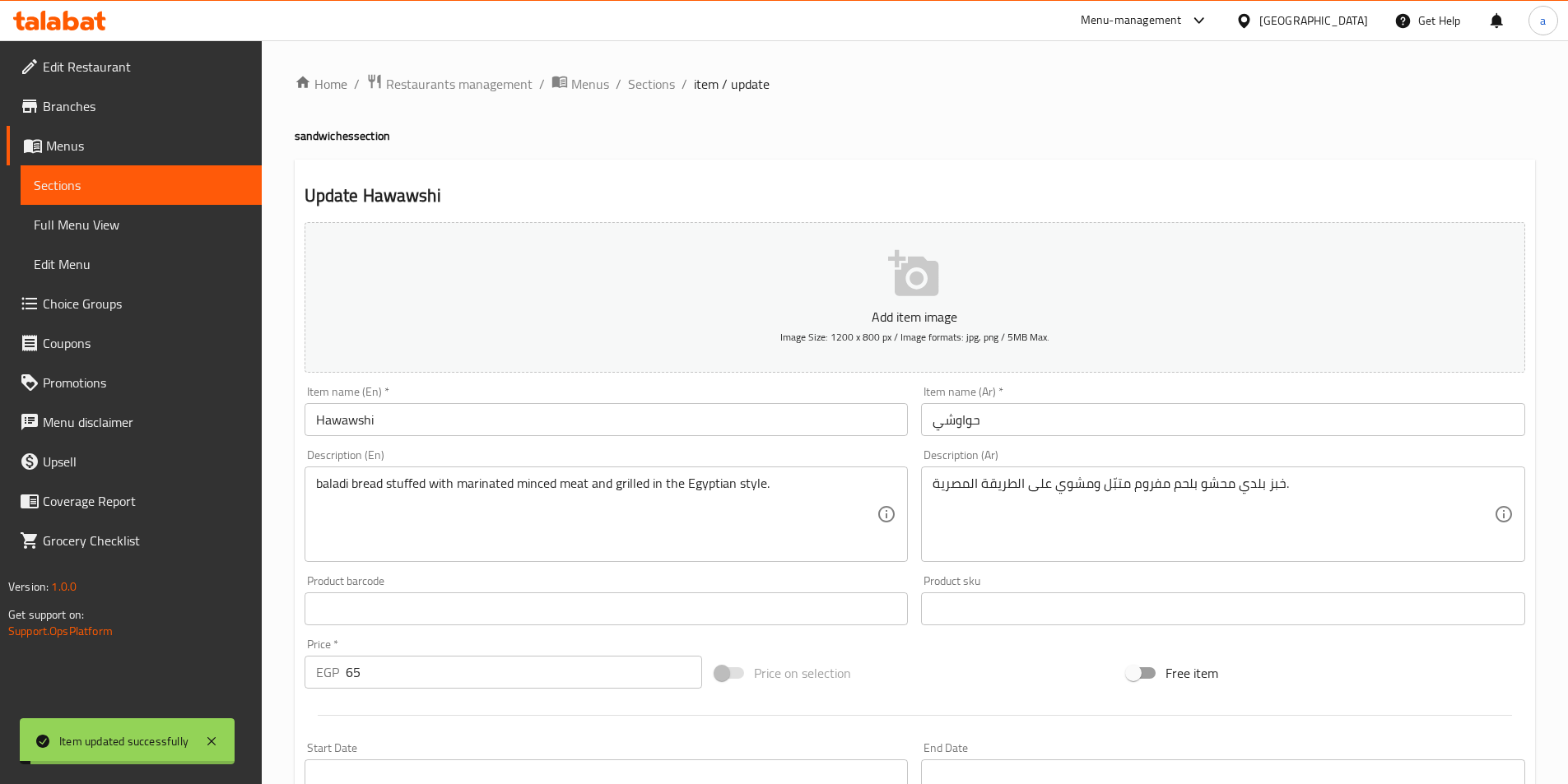
click at [657, 84] on span "Sections" at bounding box center [652, 84] width 46 height 20
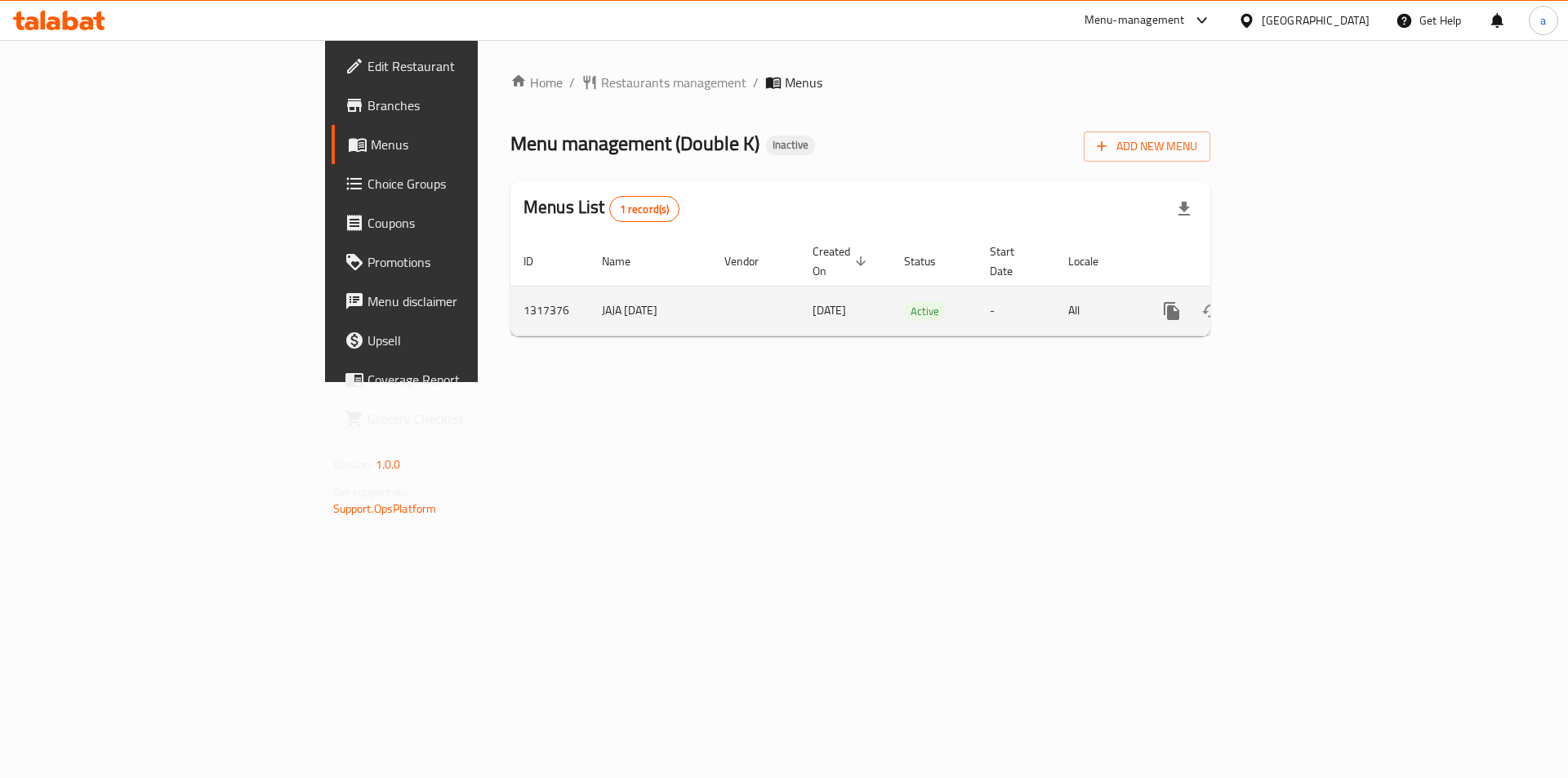
click at [1300, 301] on icon "enhanced table" at bounding box center [1289, 311] width 19 height 19
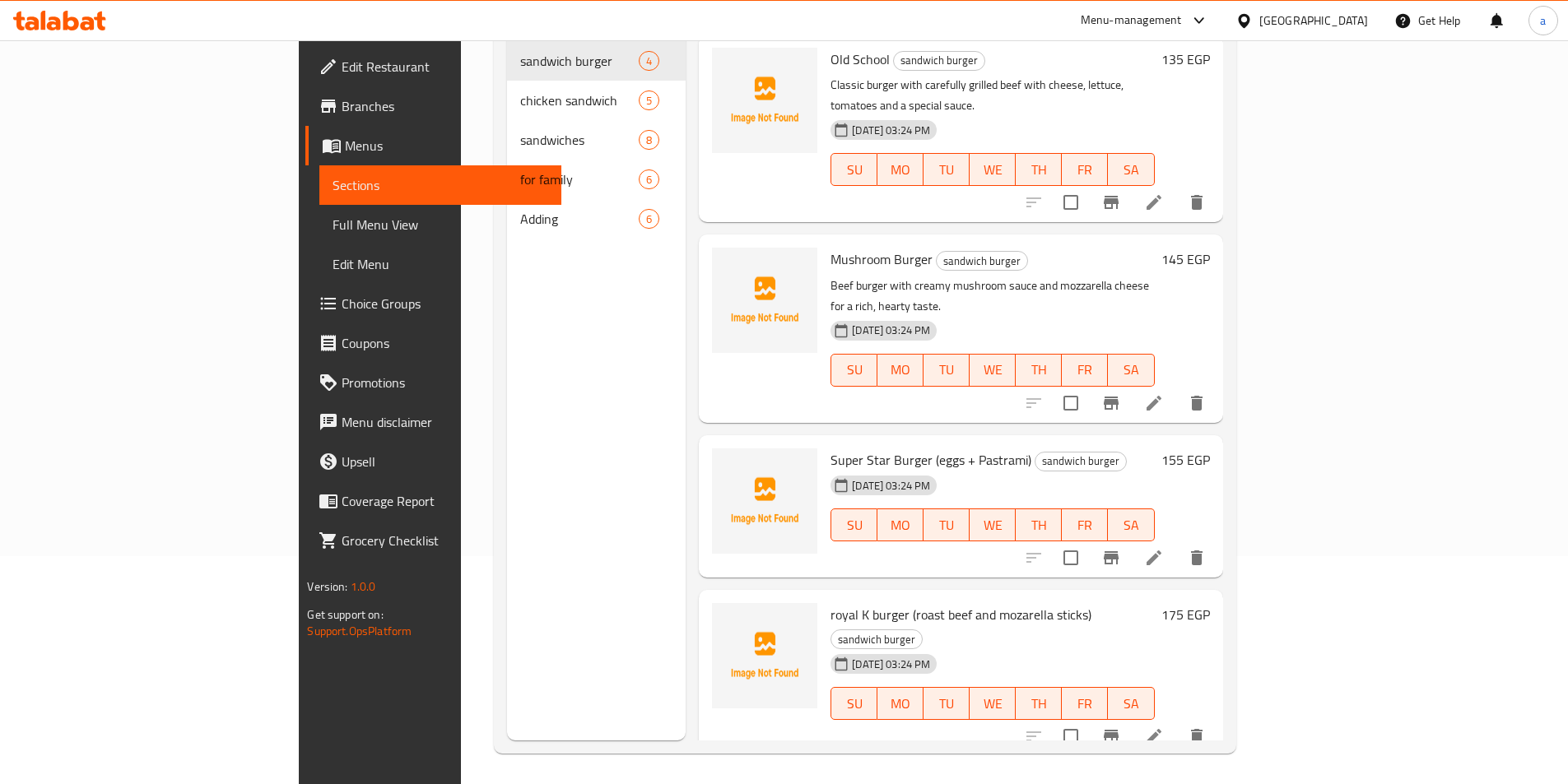
scroll to position [230, 0]
click at [1164, 724] on icon at bounding box center [1153, 733] width 20 height 20
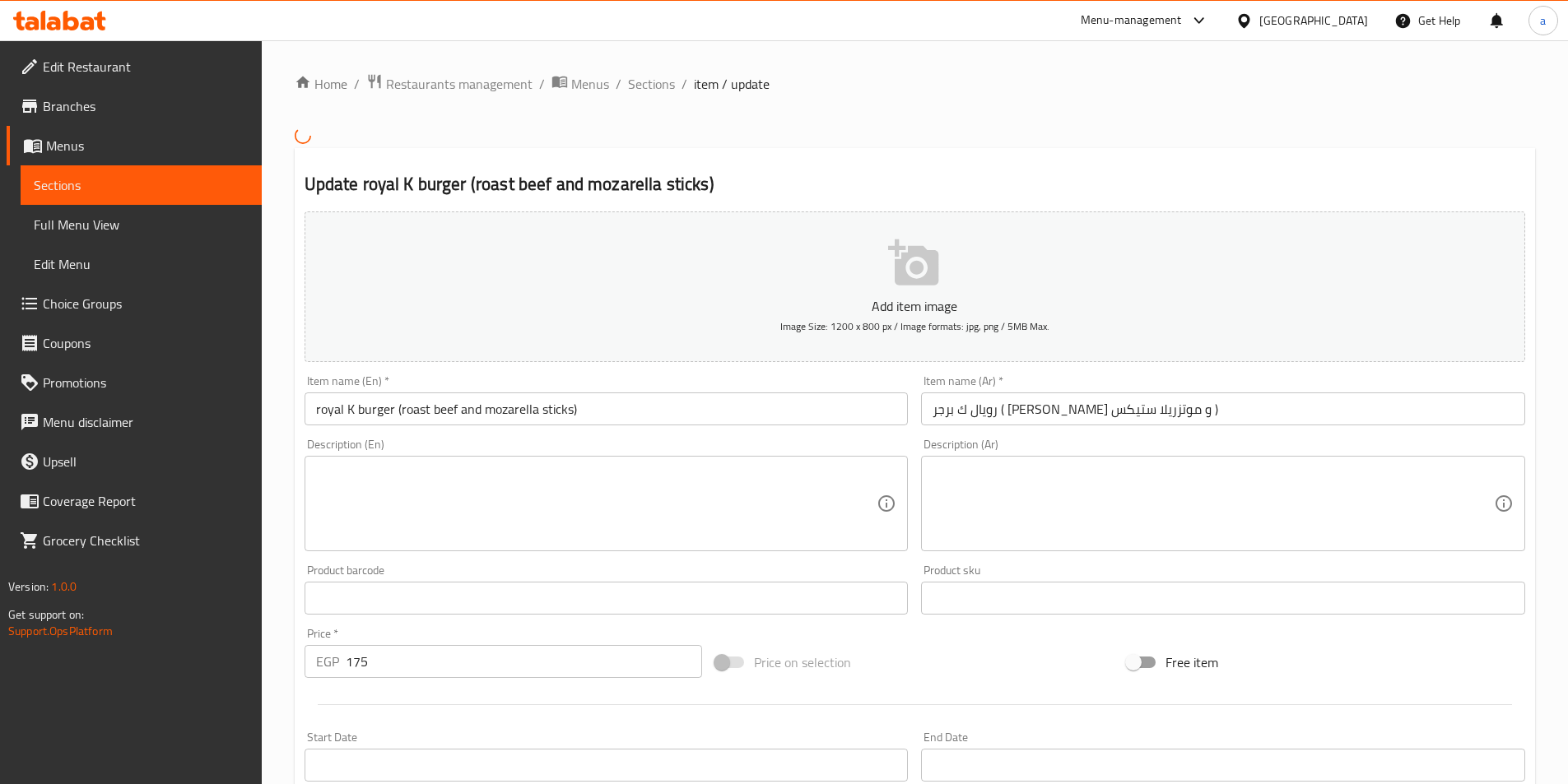
click at [1113, 412] on input "رویال ك برجر ( [PERSON_NAME] و موتزریلا ستیكس )" at bounding box center [1223, 408] width 604 height 33
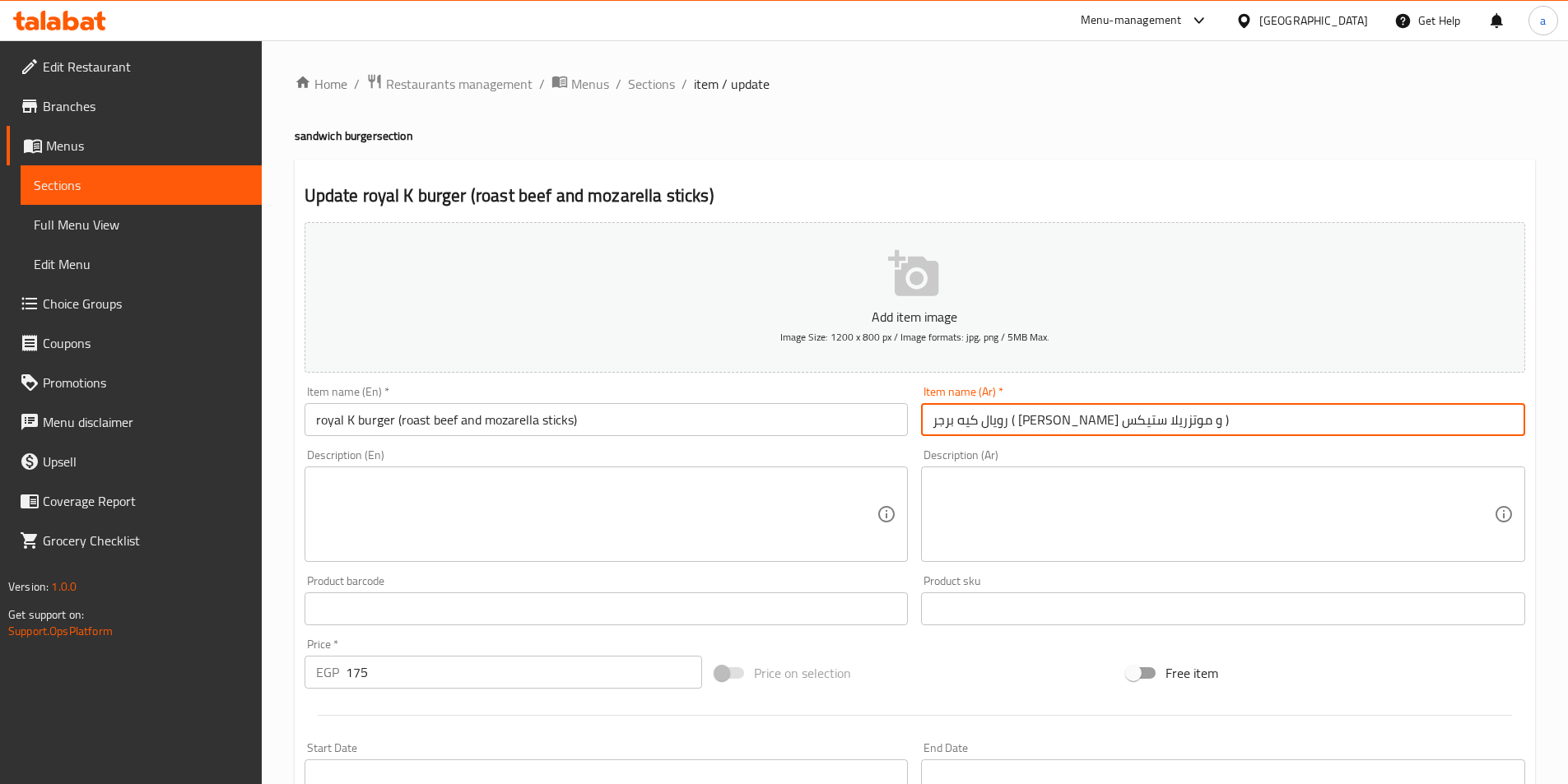
type input "رویال كيه برجر ( روزبیف و موتزریلا ستیكس )"
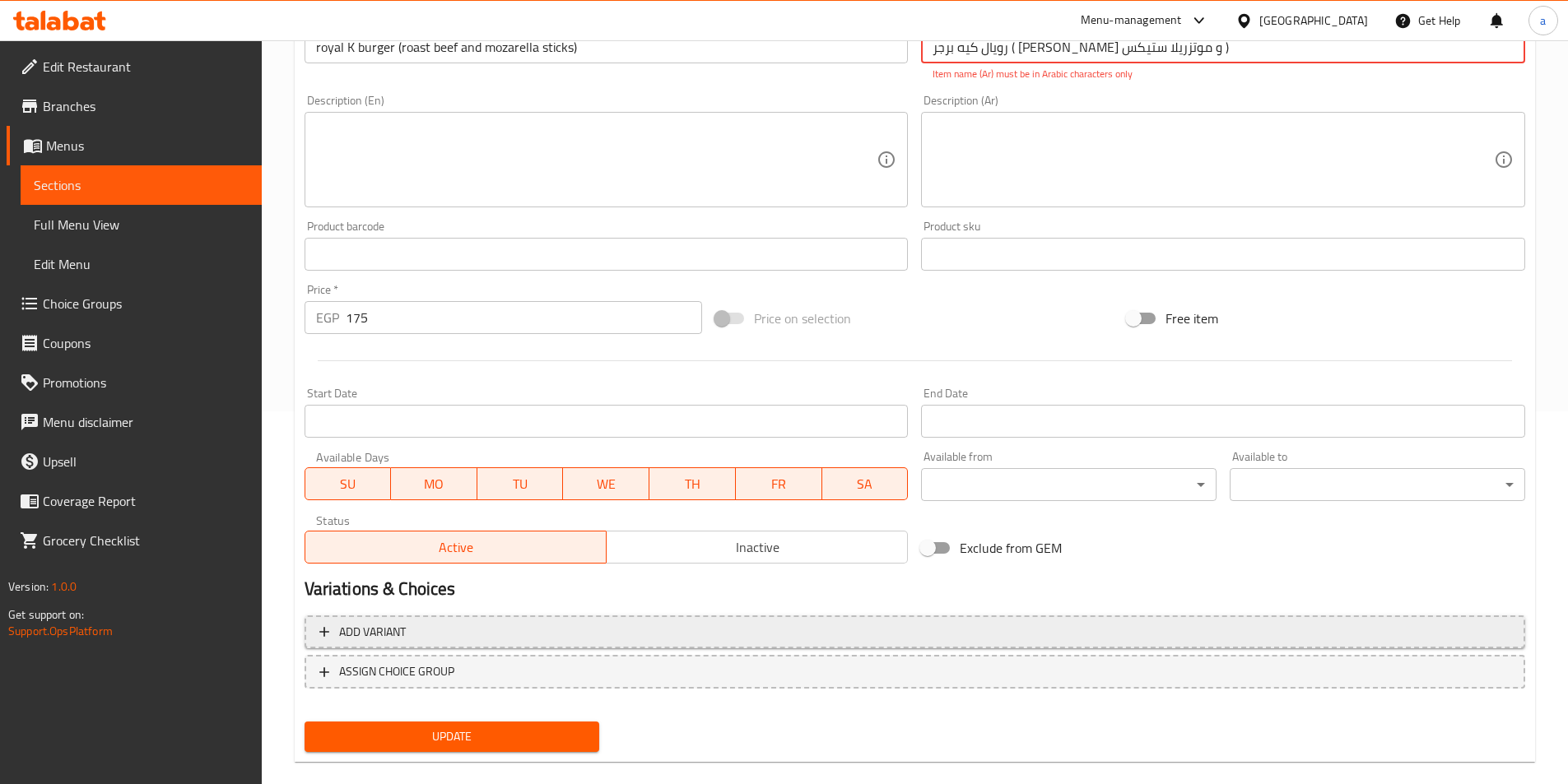
scroll to position [397, 0]
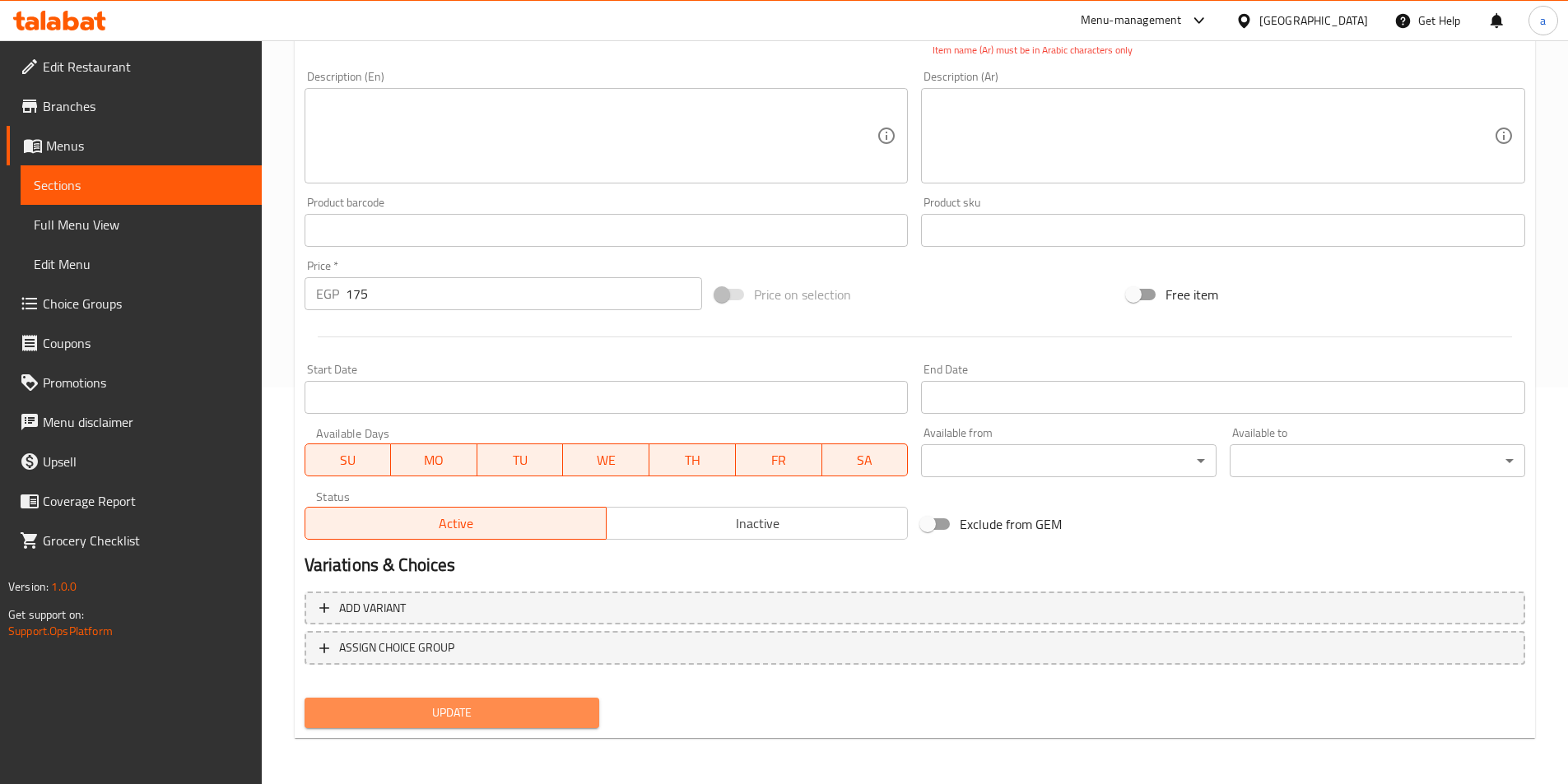
click at [485, 713] on span "Update" at bounding box center [453, 712] width 270 height 20
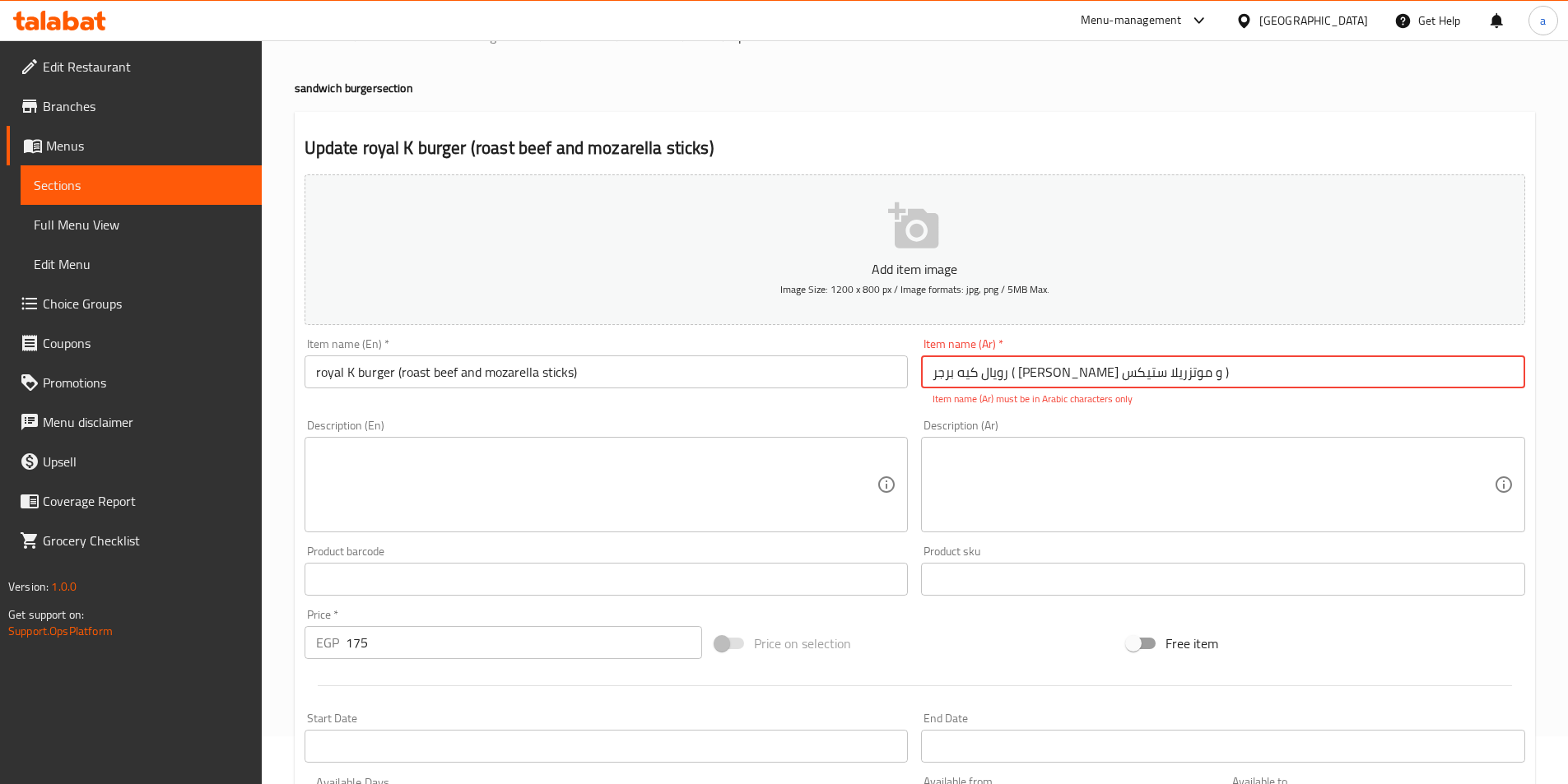
scroll to position [0, 0]
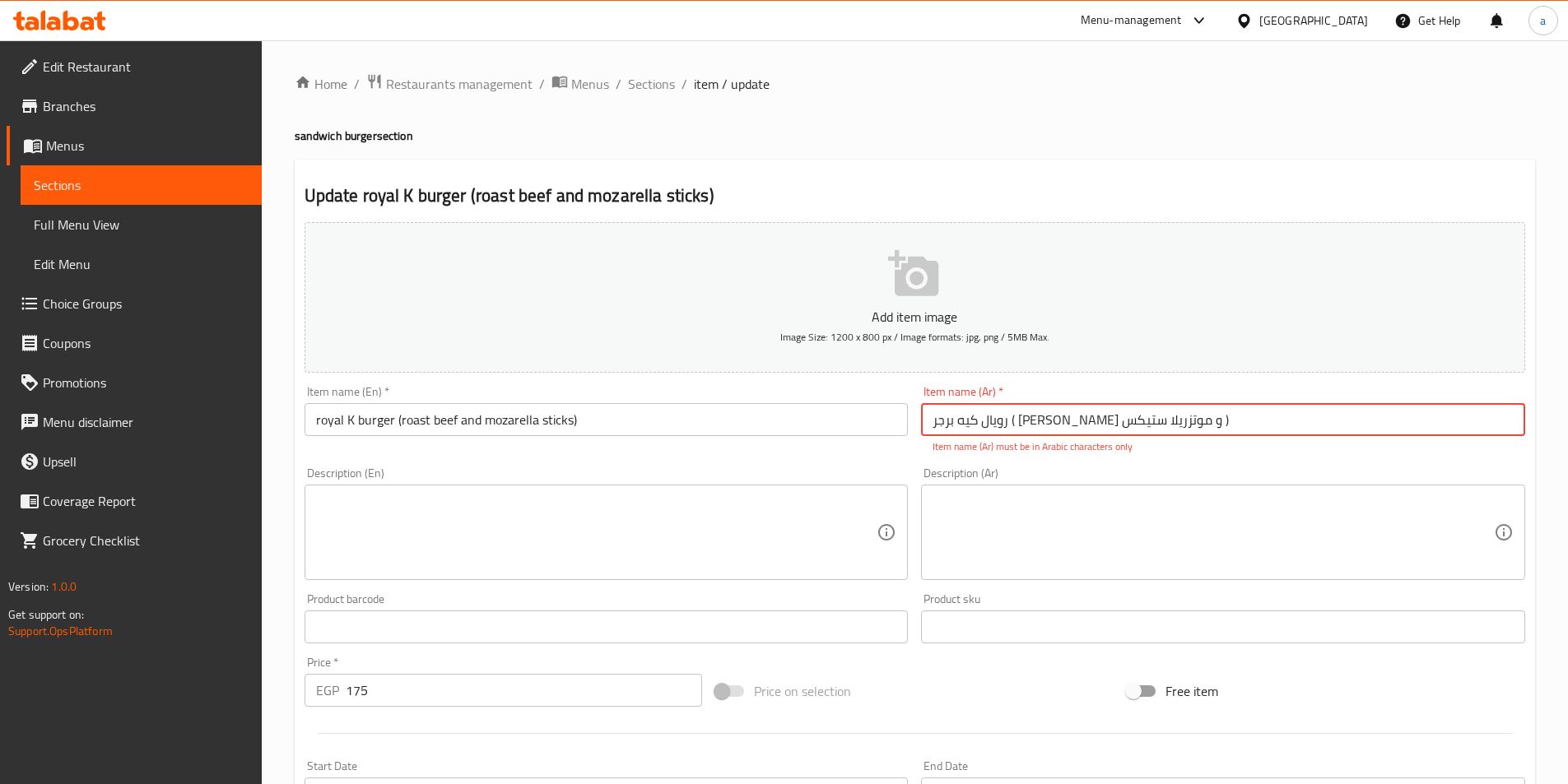
click at [1101, 422] on input "رویال كيه برجر ( روزبیف و موتزریلا ستیكس )" at bounding box center [1223, 419] width 604 height 33
click at [1126, 426] on input "رویال كيه برجر ( روزبیف و موتزریلا ستیكس )" at bounding box center [1223, 419] width 604 height 33
drag, startPoint x: 1179, startPoint y: 424, endPoint x: 822, endPoint y: 425, distance: 357.0
click at [822, 425] on div "Add item image Image Size: 1200 x 800 px / Image formats: jpg, png / 5MB Max. I…" at bounding box center [915, 579] width 1233 height 727
click at [1051, 418] on input "text" at bounding box center [1223, 419] width 604 height 33
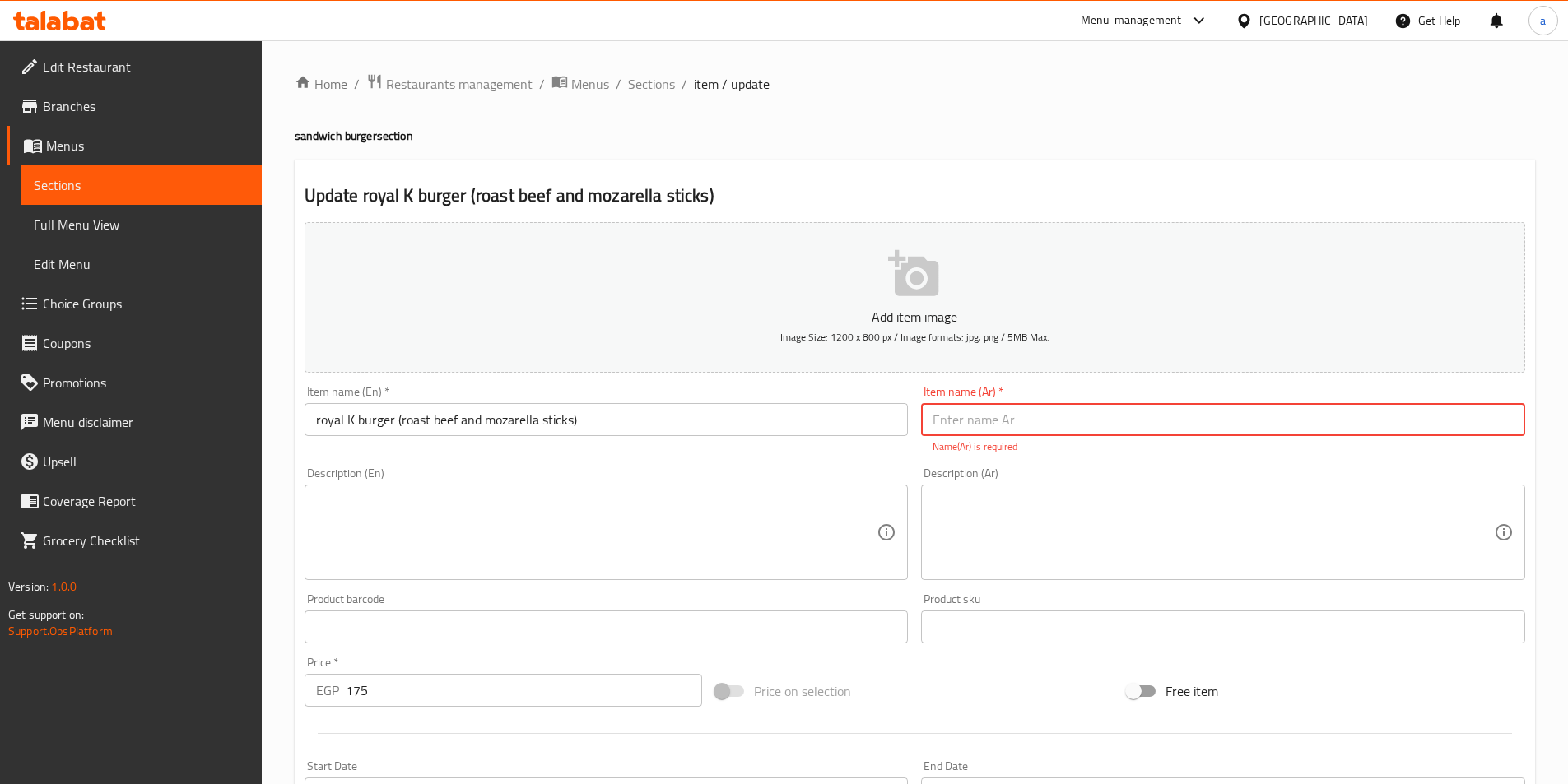
click at [1033, 413] on input "text" at bounding box center [1223, 419] width 604 height 33
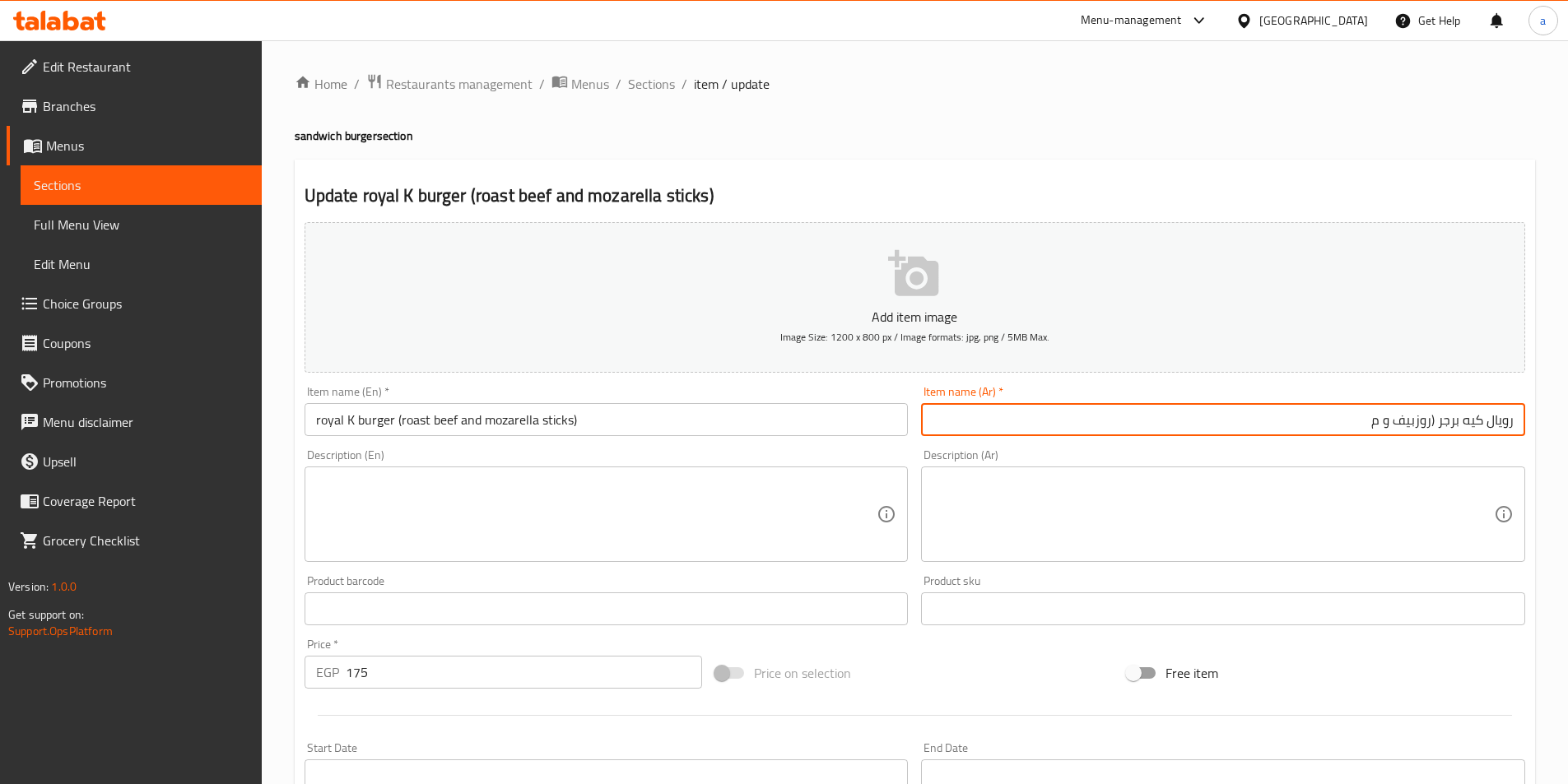
click at [1369, 427] on input "رويال كيه برجر (روزبيف و م" at bounding box center [1223, 419] width 604 height 33
click at [1351, 424] on input "رويال كيه برجر (روزبيف و م" at bounding box center [1223, 419] width 604 height 33
paste input "موتزاريلا"
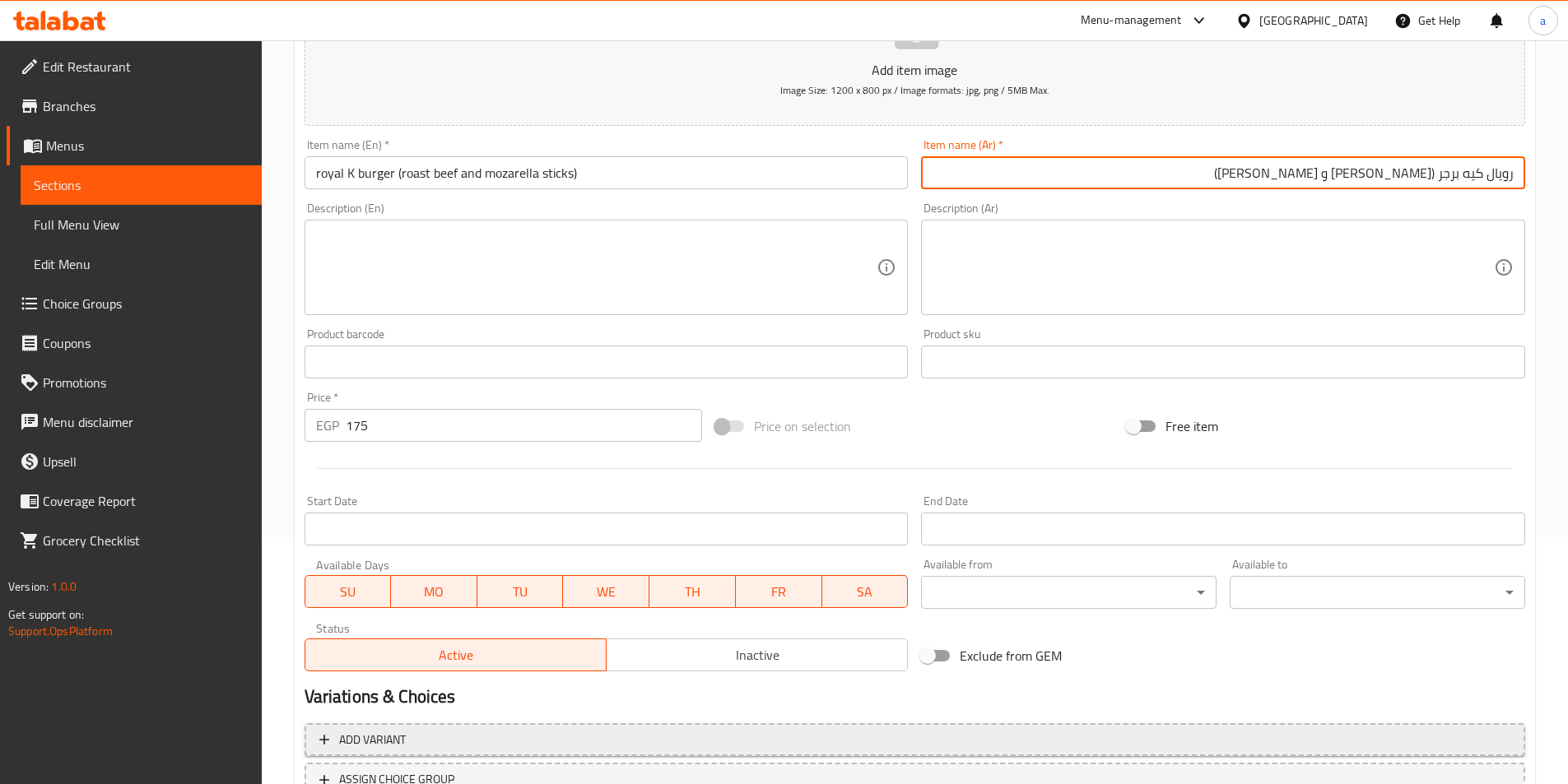
scroll to position [378, 0]
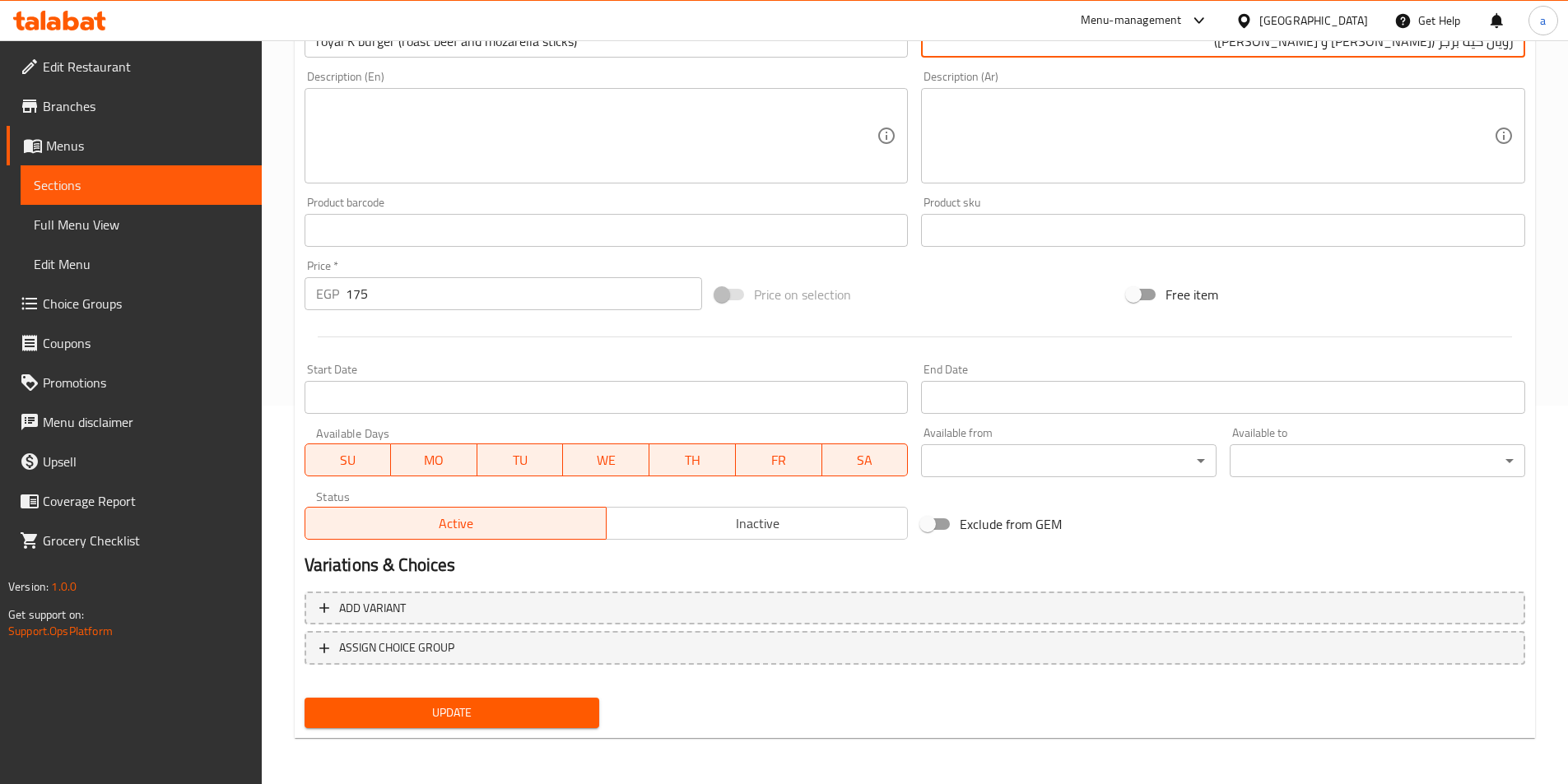
type input "رويال كيه برجر (روزبيف و موتزاريلا ستيكس)"
click at [473, 715] on span "Update" at bounding box center [453, 712] width 270 height 20
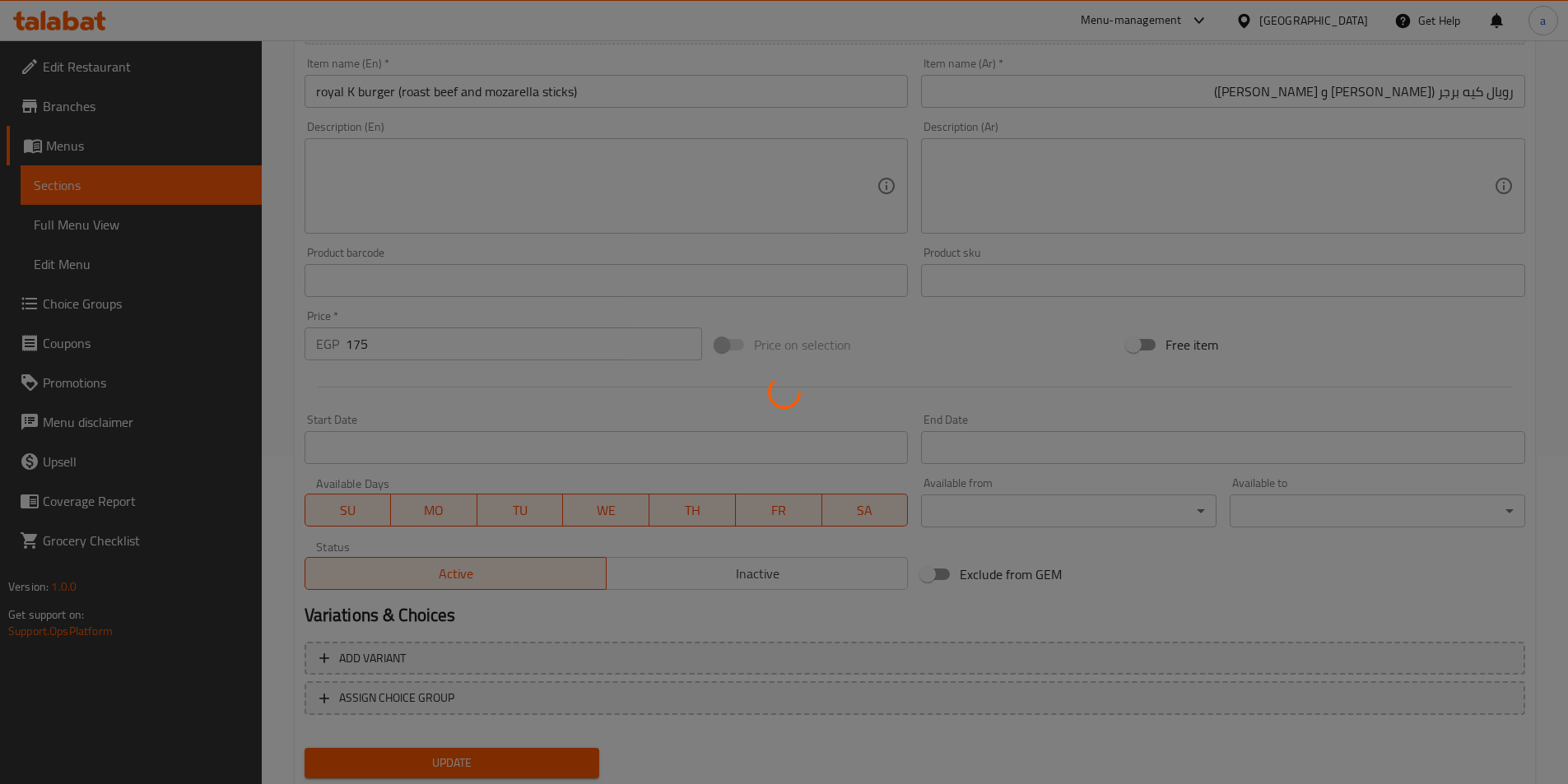
scroll to position [0, 0]
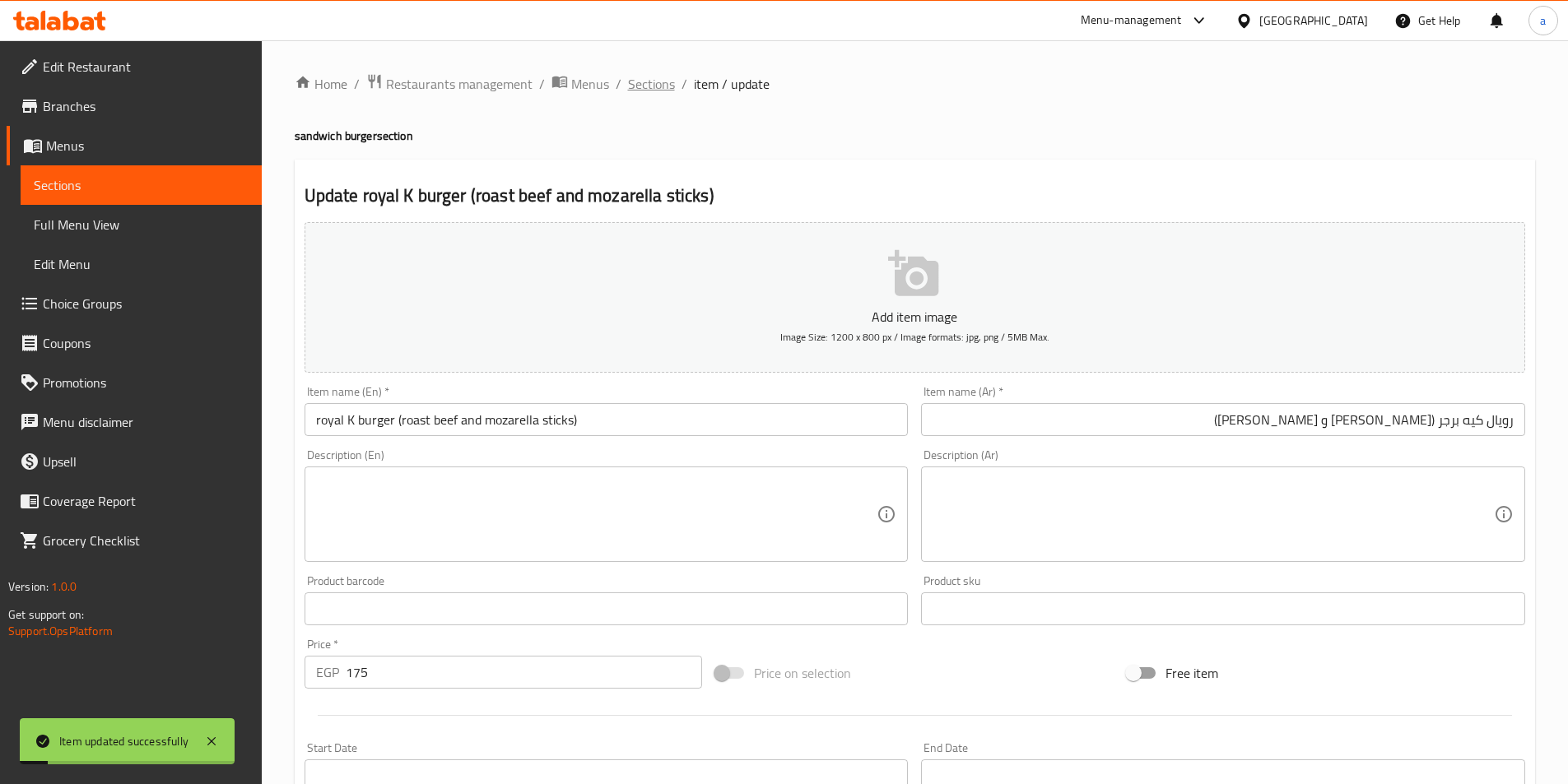
click at [636, 84] on span "Sections" at bounding box center [652, 84] width 46 height 20
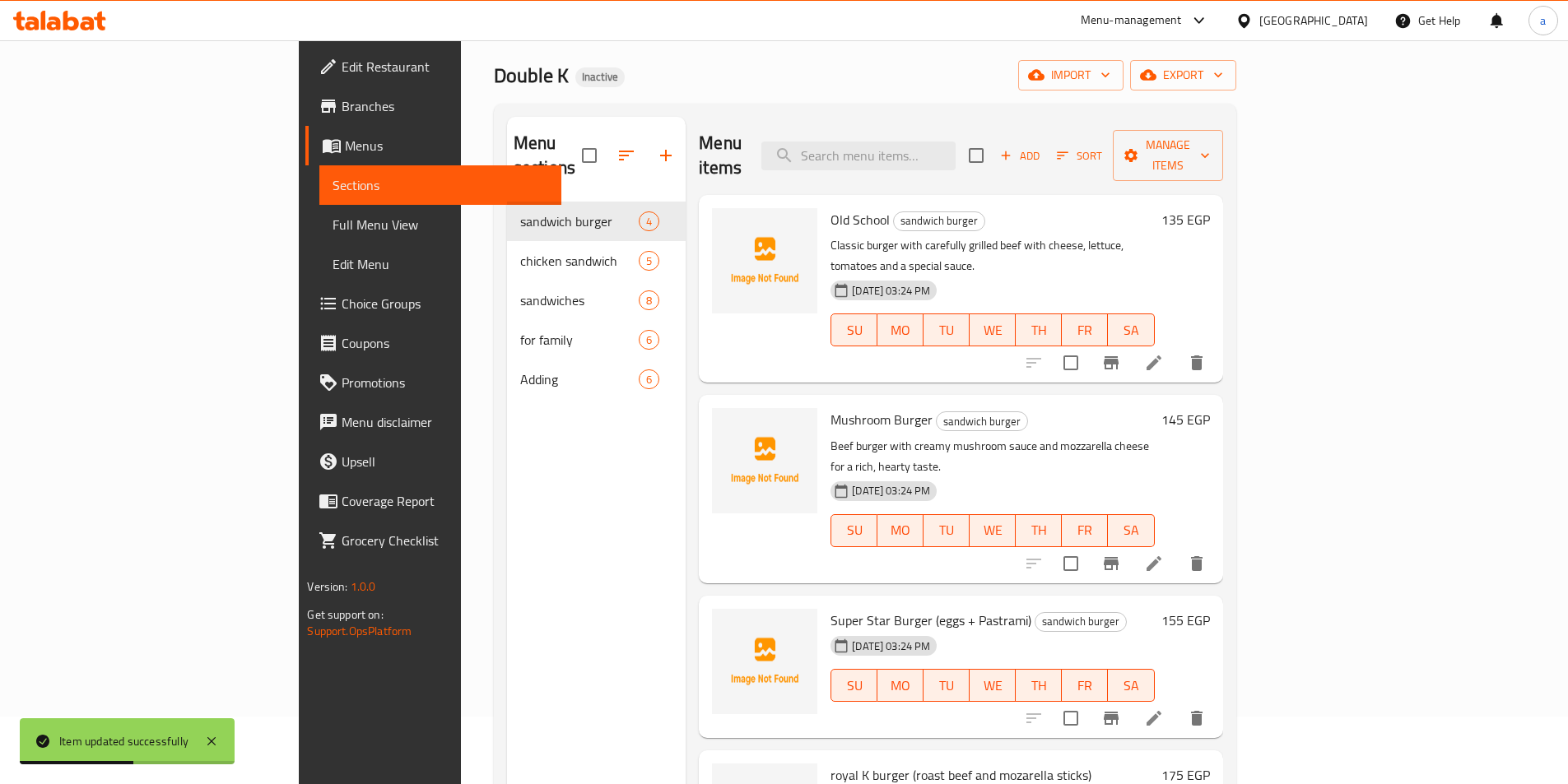
scroll to position [66, 0]
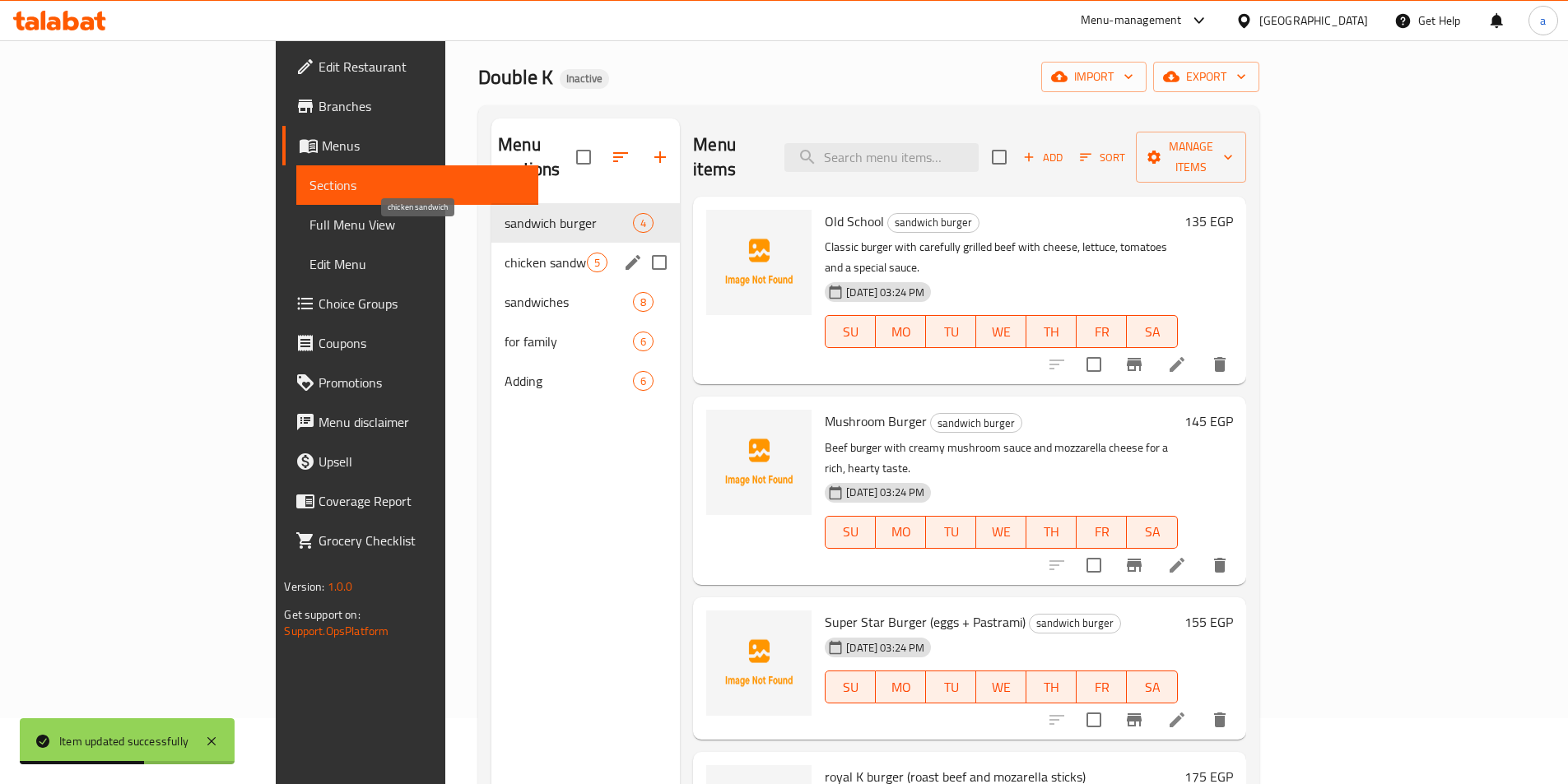
click at [505, 253] on span "chicken sandwich" at bounding box center [546, 262] width 83 height 20
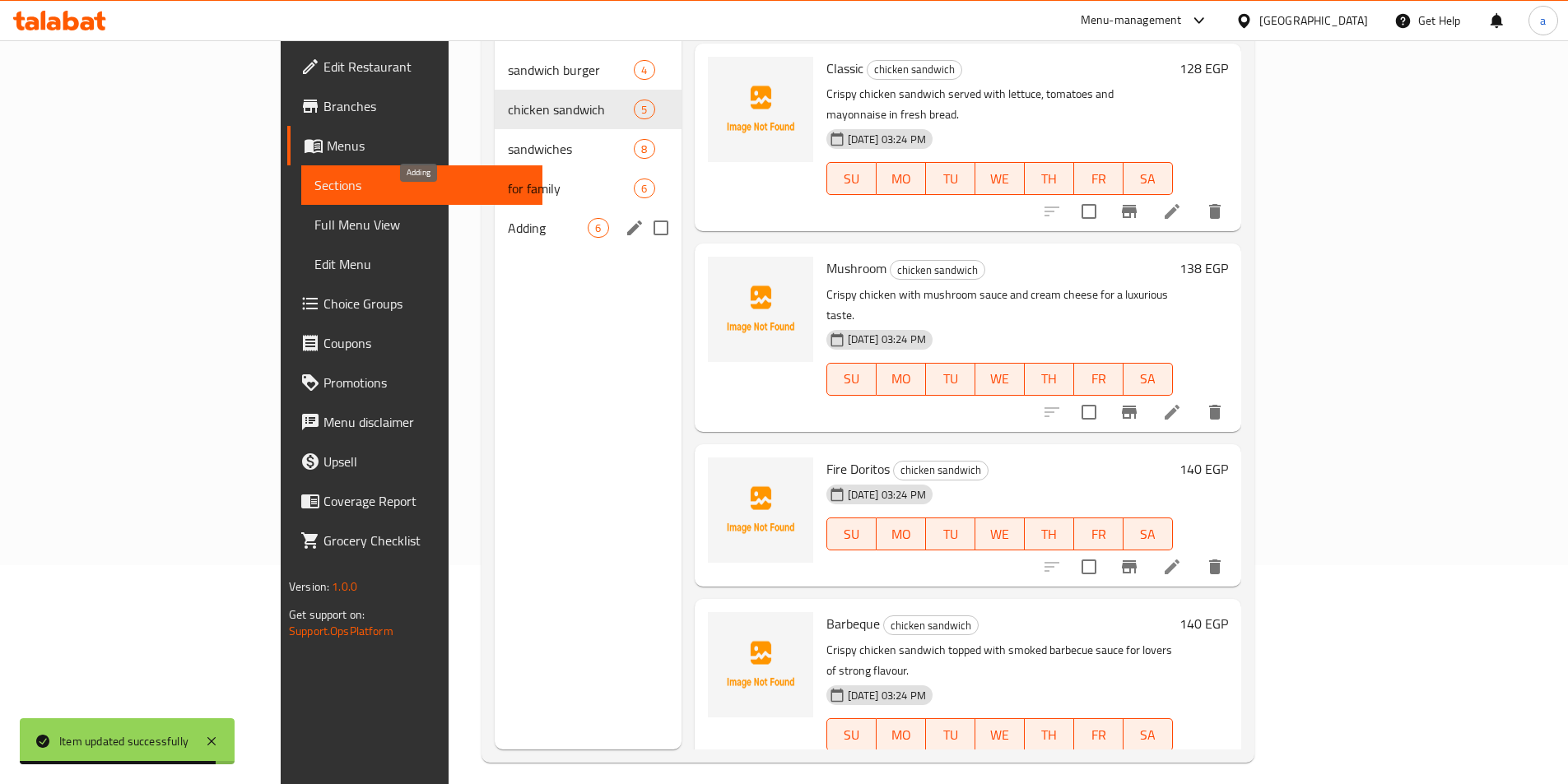
scroll to position [66, 0]
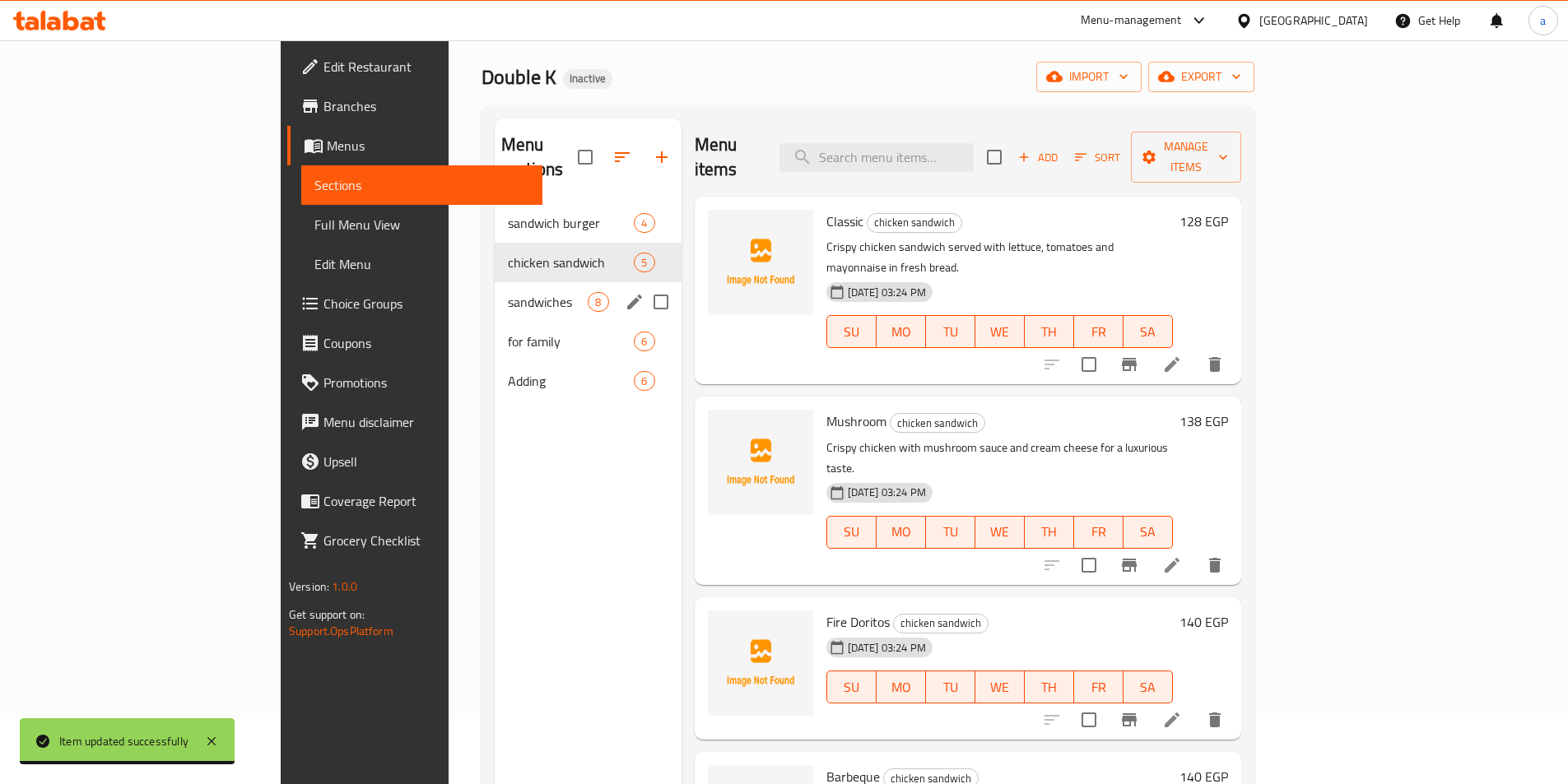
click at [494, 294] on div "sandwiches 8" at bounding box center [587, 302] width 187 height 40
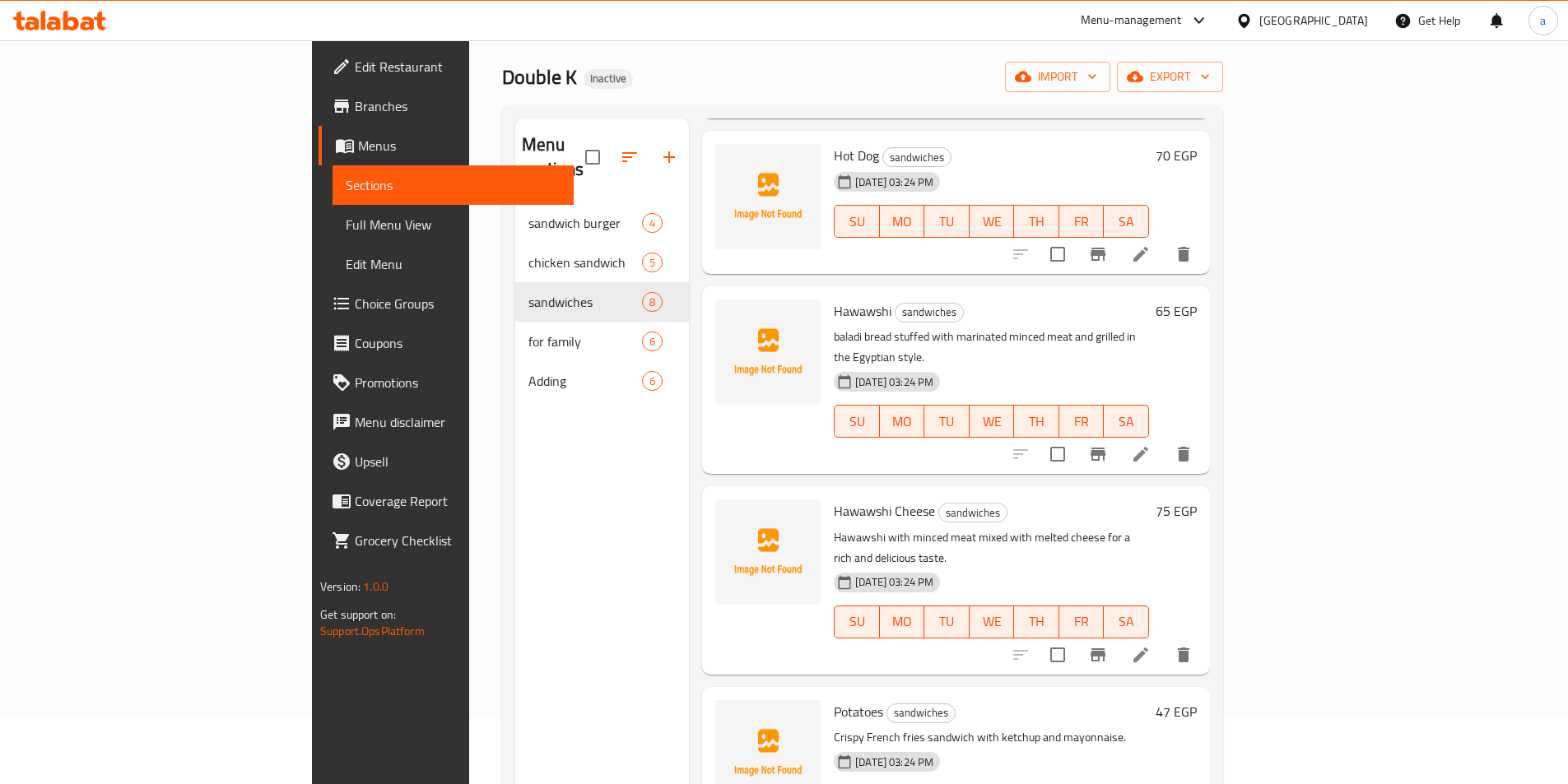
scroll to position [230, 0]
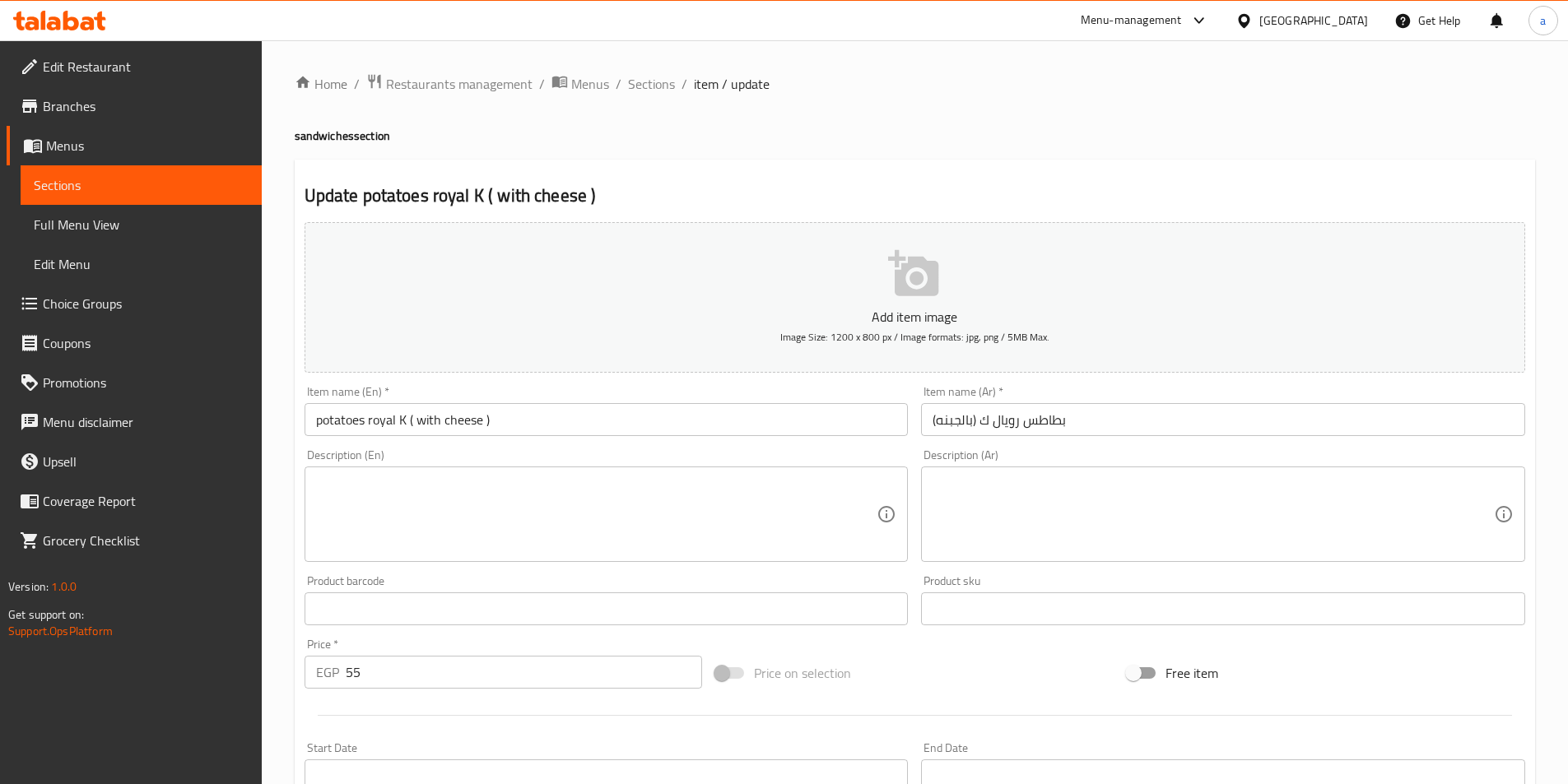
click at [983, 422] on input "بطاطس رویال ك (بالجبنه)" at bounding box center [1223, 419] width 604 height 33
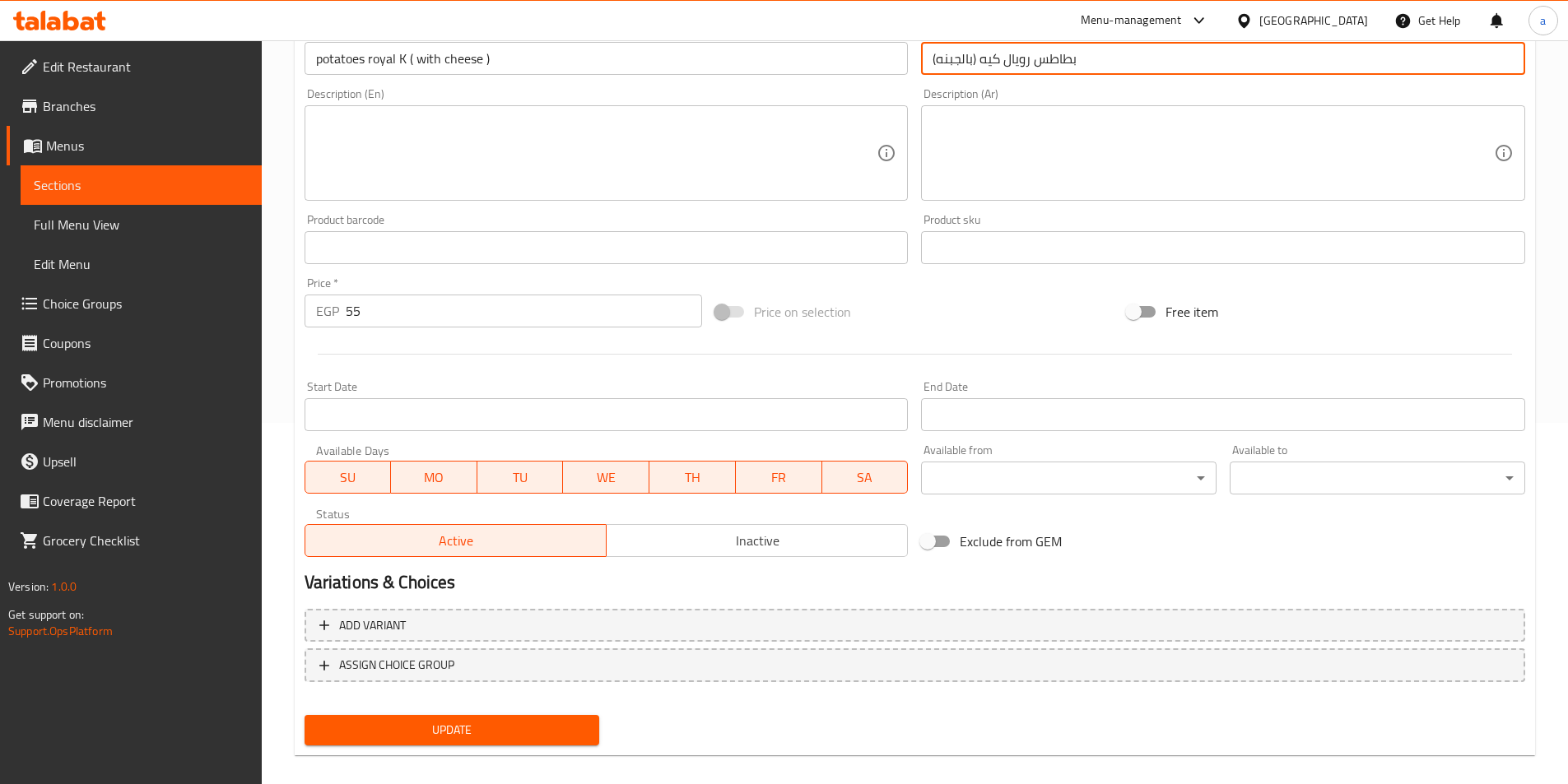
scroll to position [378, 0]
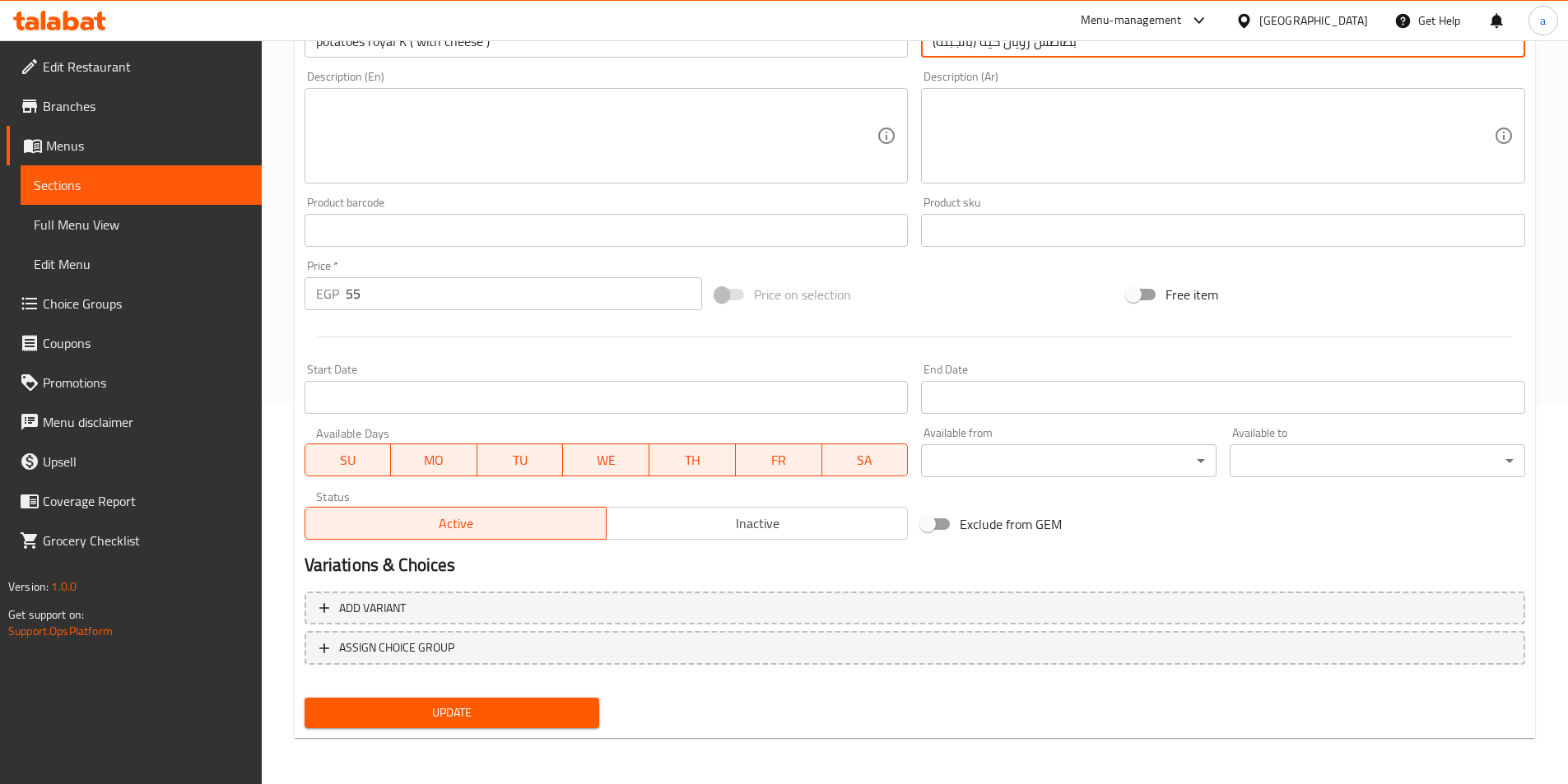
click at [540, 705] on div "Add item image Image Size: 1200 x 800 px / Image formats: jpg, png / 5MB Max. I…" at bounding box center [915, 286] width 1233 height 897
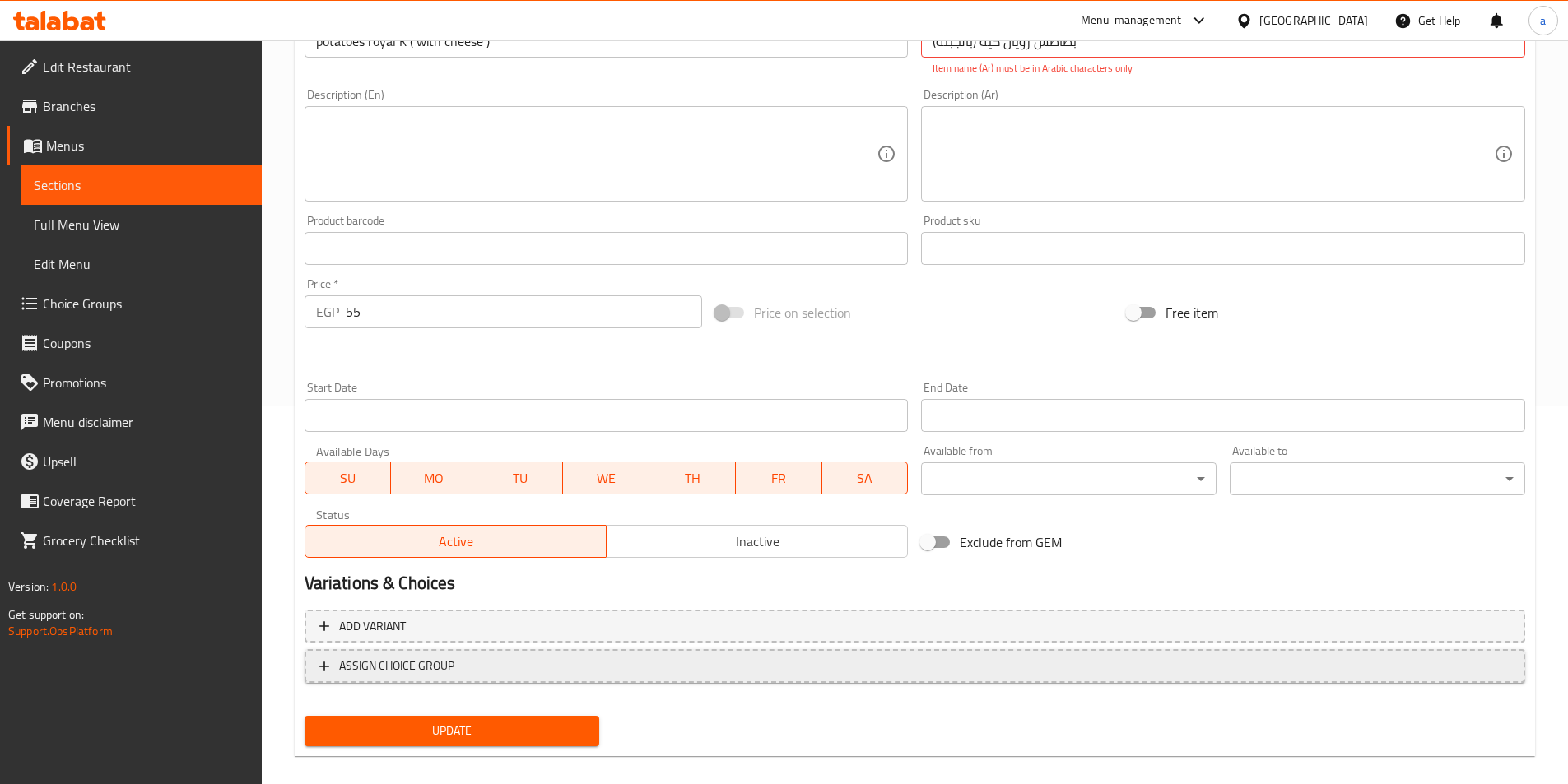
scroll to position [49, 0]
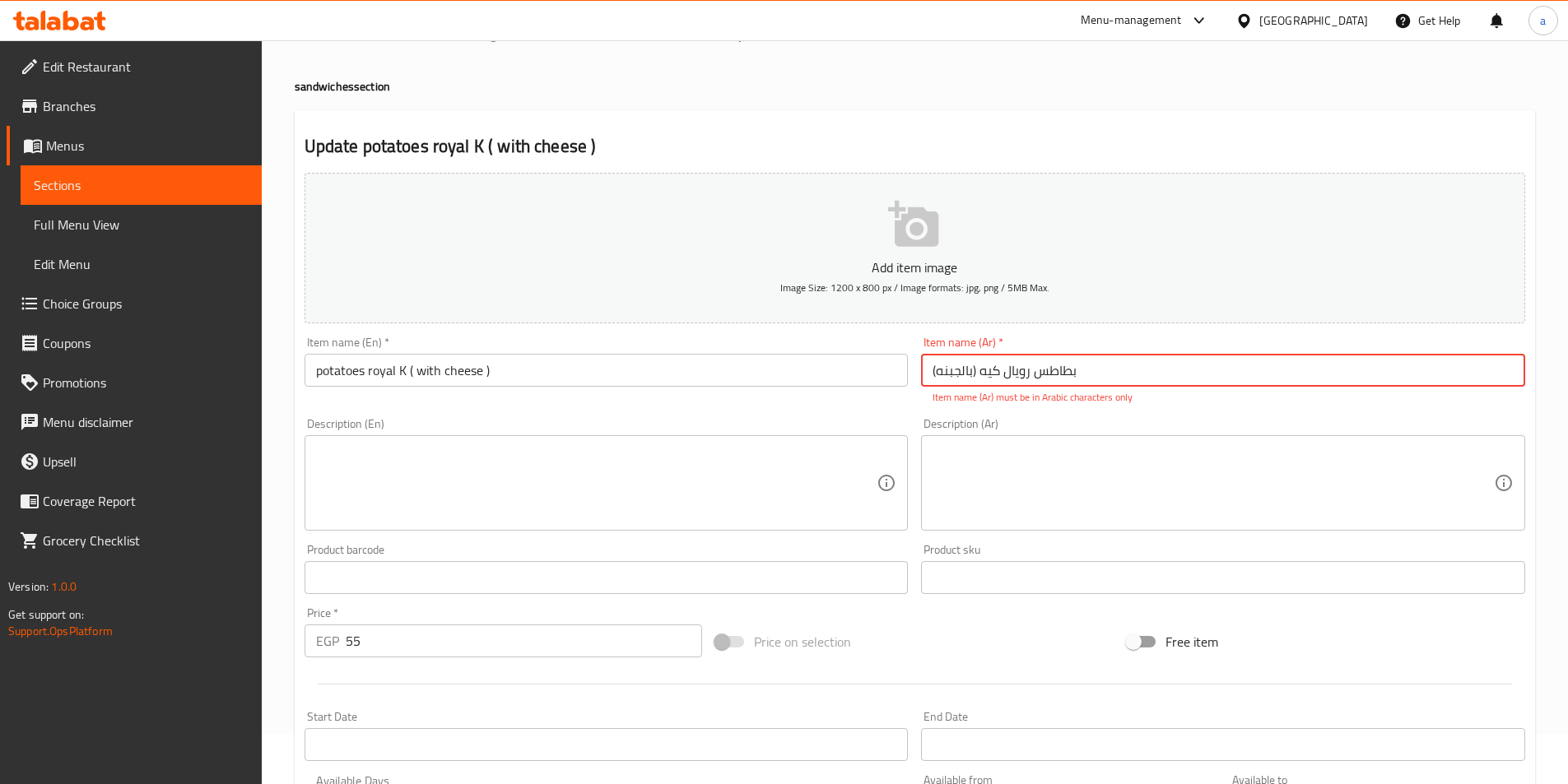
click at [926, 369] on input "بطاطس رویال كيه (بالجبنه)" at bounding box center [1223, 370] width 604 height 33
click at [1078, 368] on input "طاطس رویال كيه (بالجبنه)" at bounding box center [1223, 370] width 604 height 33
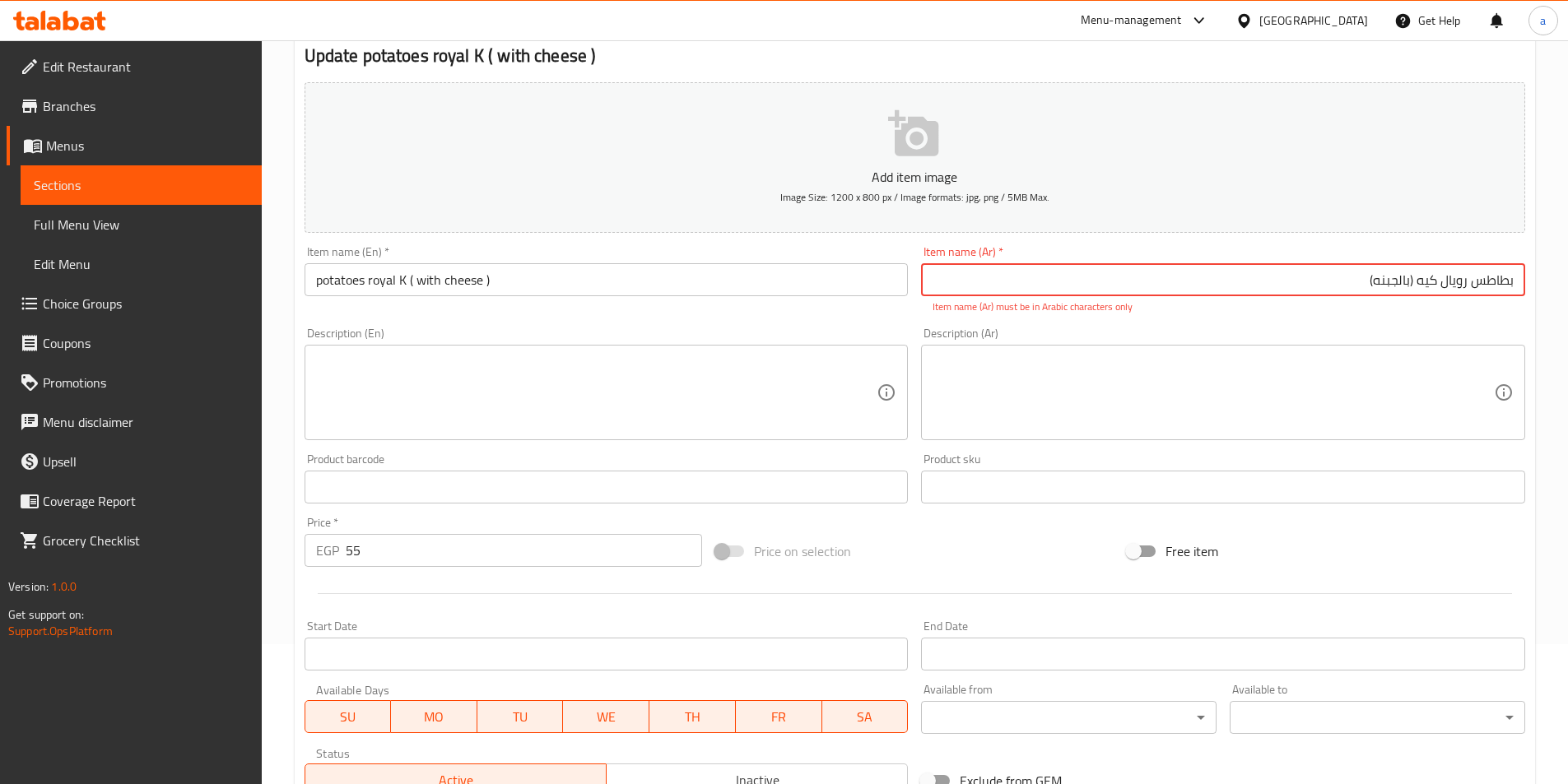
scroll to position [397, 0]
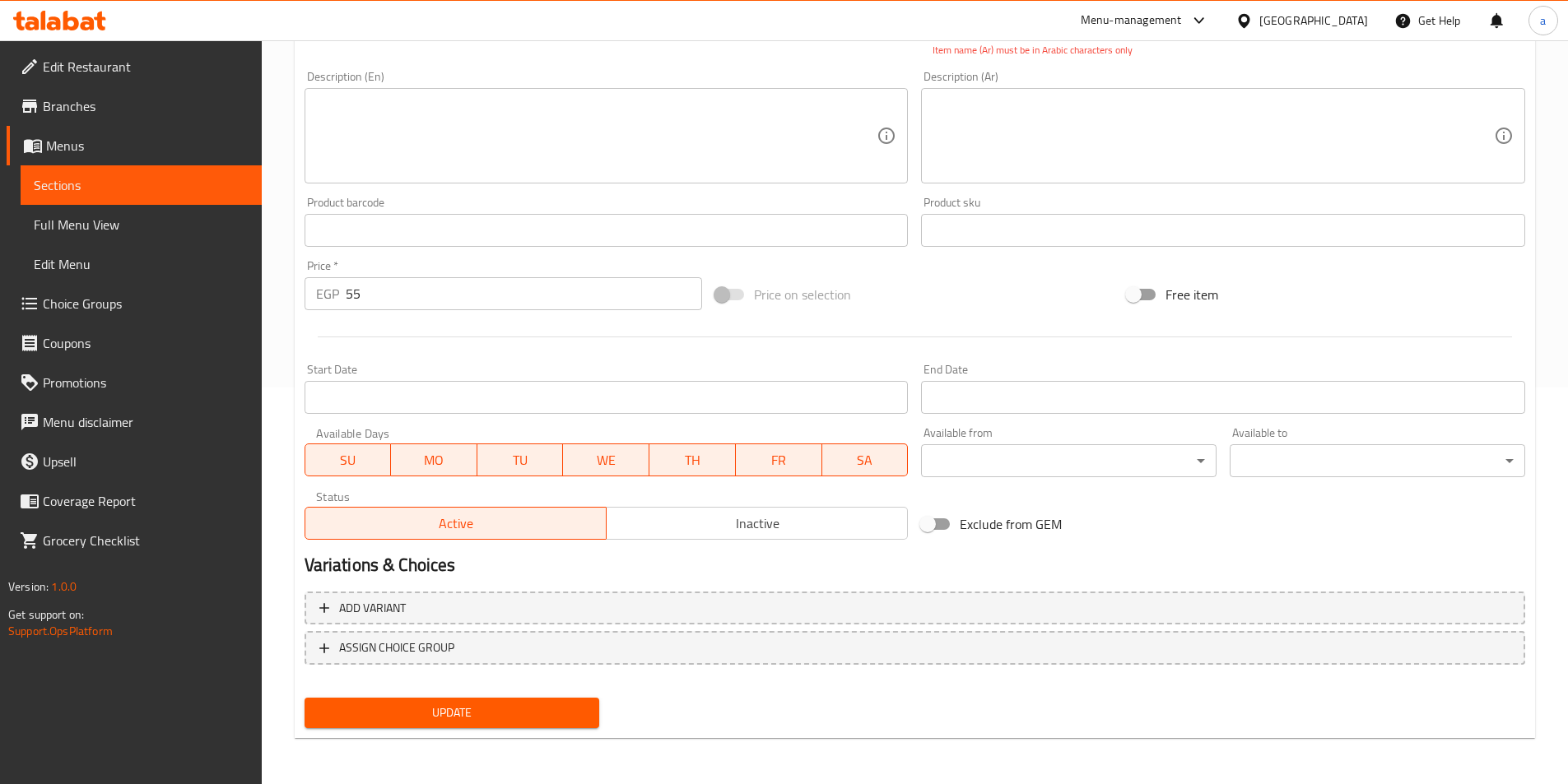
type input "بطاطس رویال كيه (بالجبنه)"
click at [435, 715] on span "Update" at bounding box center [453, 712] width 270 height 20
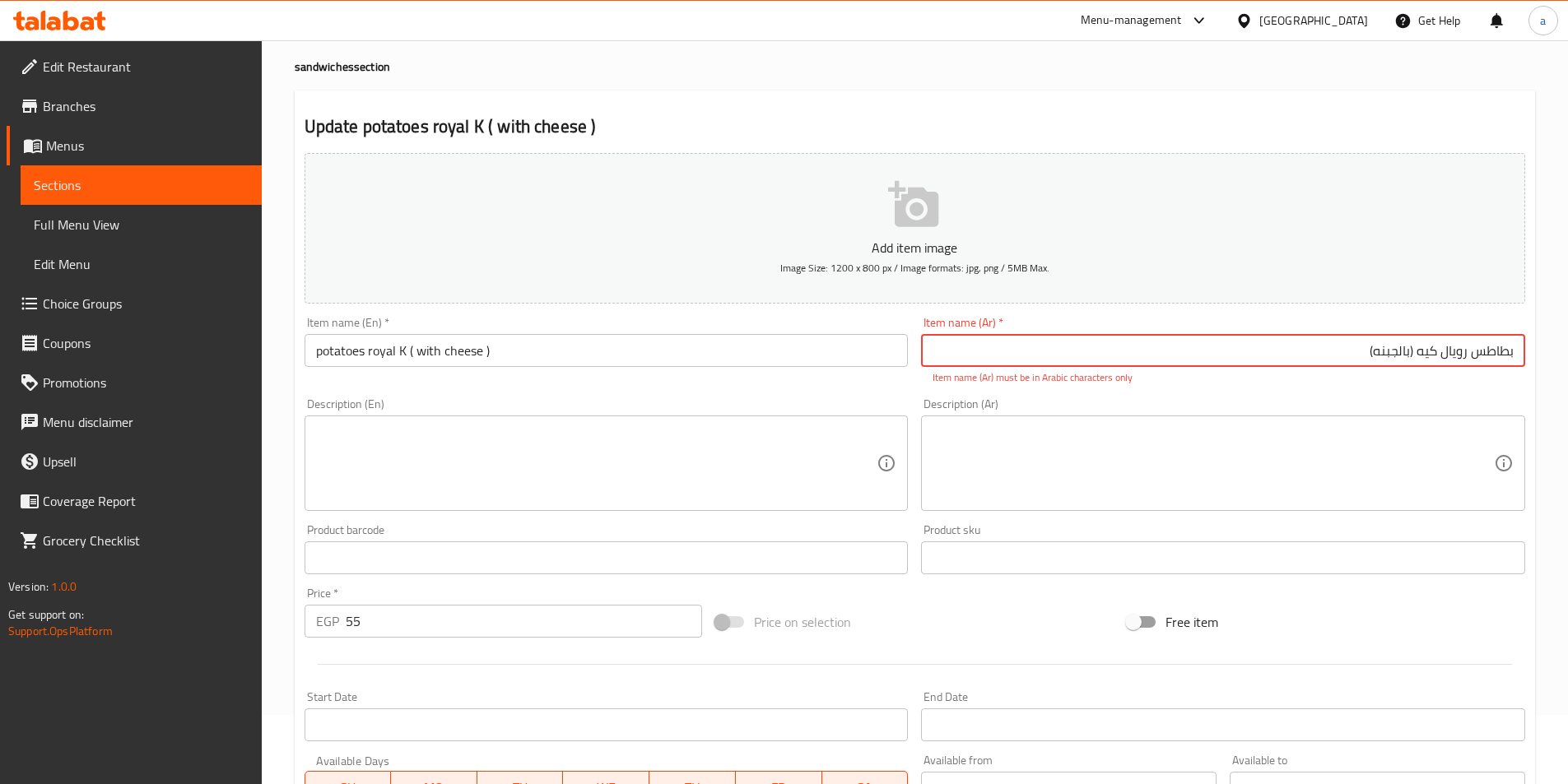
scroll to position [68, 0]
drag, startPoint x: 1321, startPoint y: 358, endPoint x: 1610, endPoint y: 359, distance: 289.0
click at [1568, 359] on html "​ Menu-management Egypt Get Help a Edit Restaurant Branches Menus Sections Full…" at bounding box center [784, 324] width 1568 height 784
click at [1405, 364] on input "text" at bounding box center [1223, 351] width 604 height 33
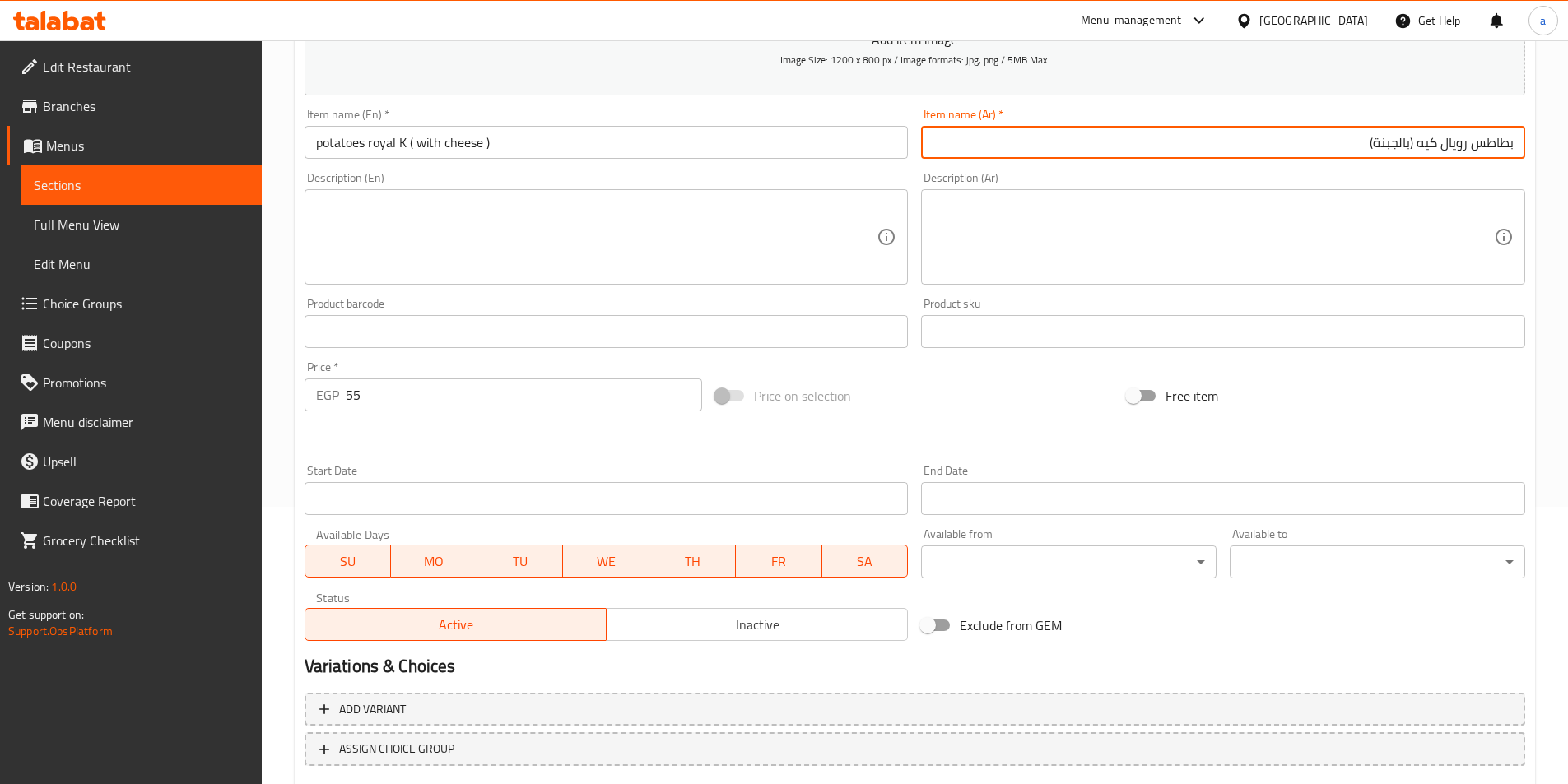
scroll to position [378, 0]
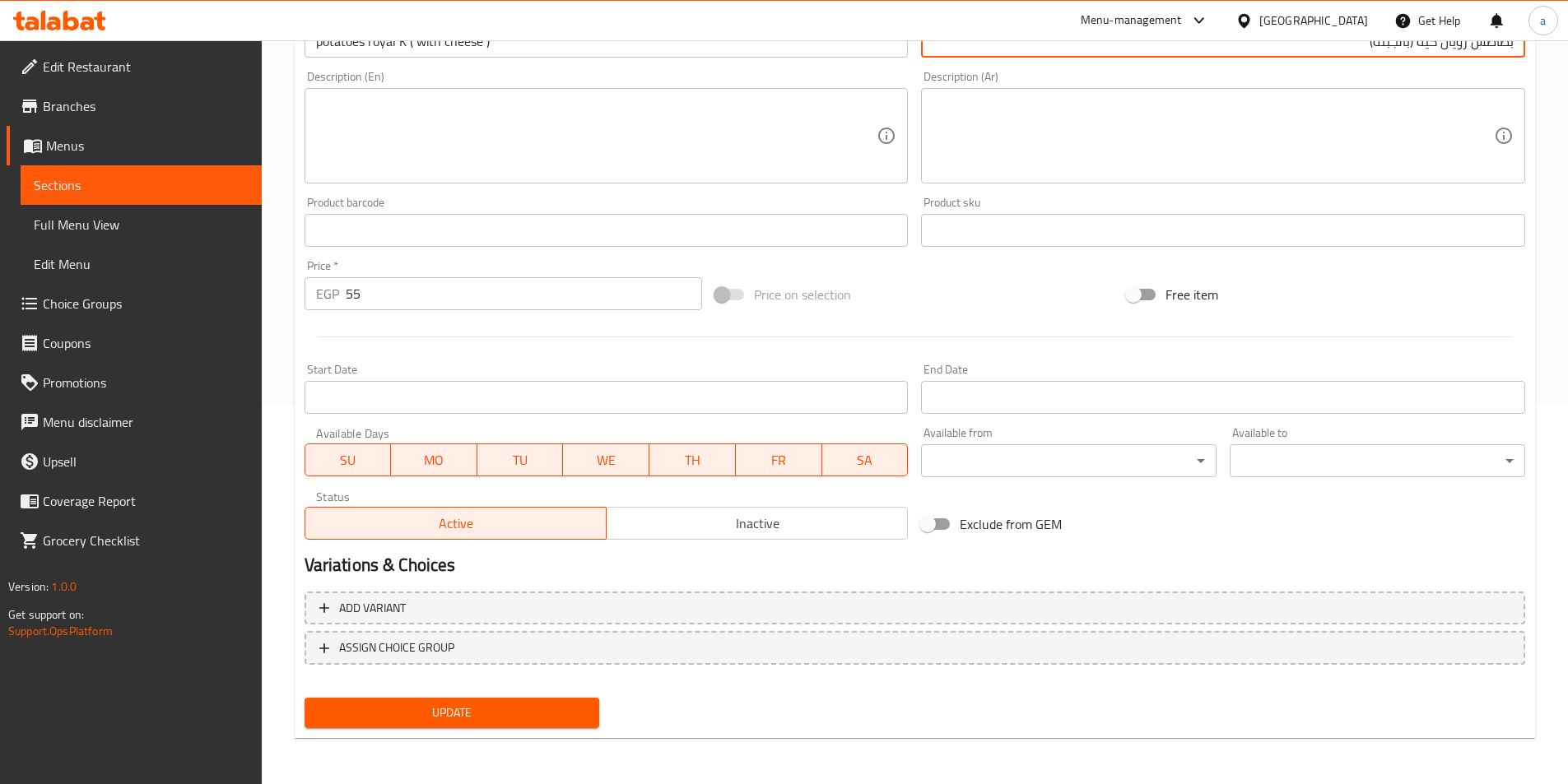
type input "بطاطس رويال كيه (بالجبنة)"
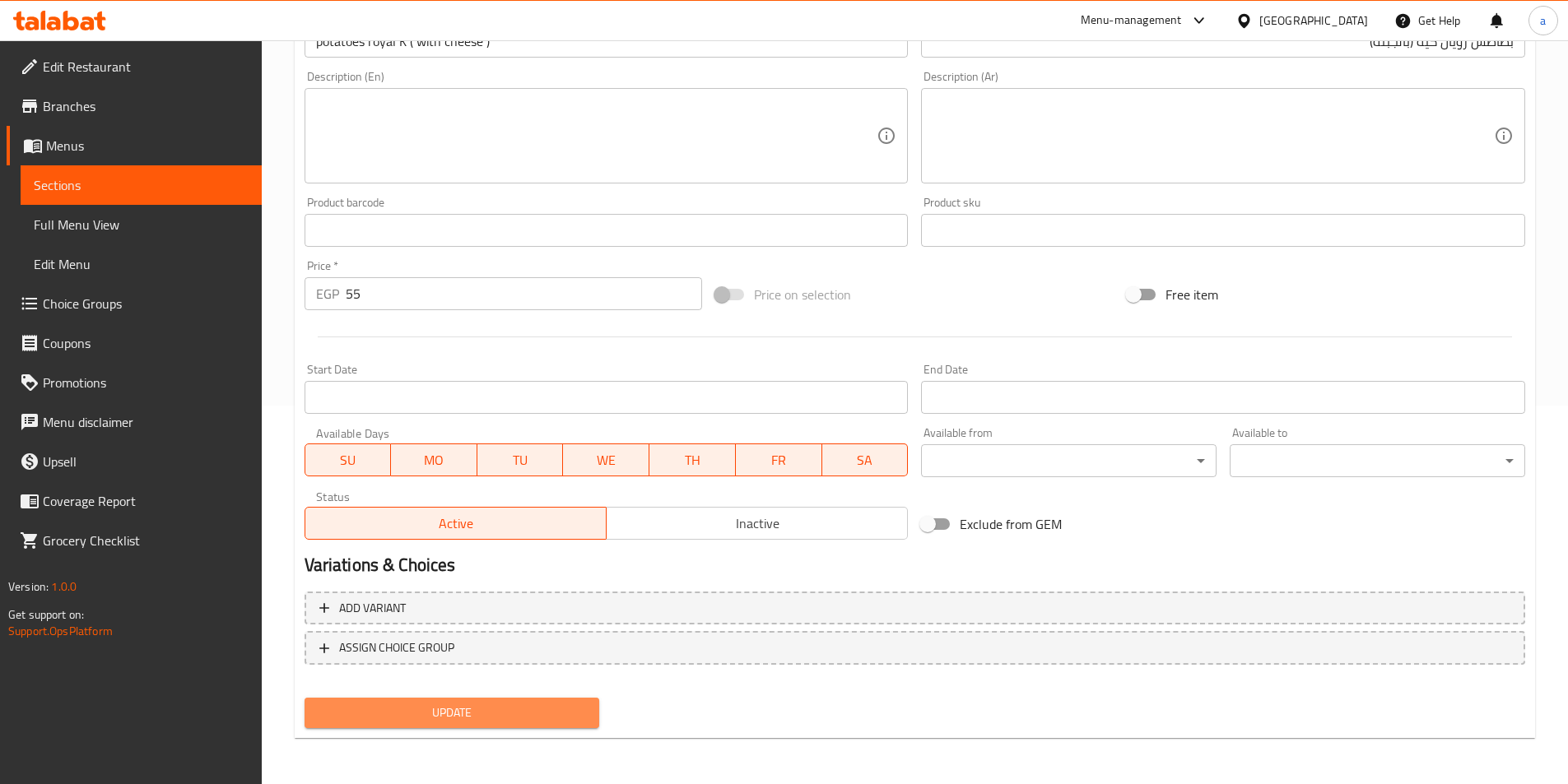
click at [376, 711] on span "Update" at bounding box center [453, 712] width 270 height 20
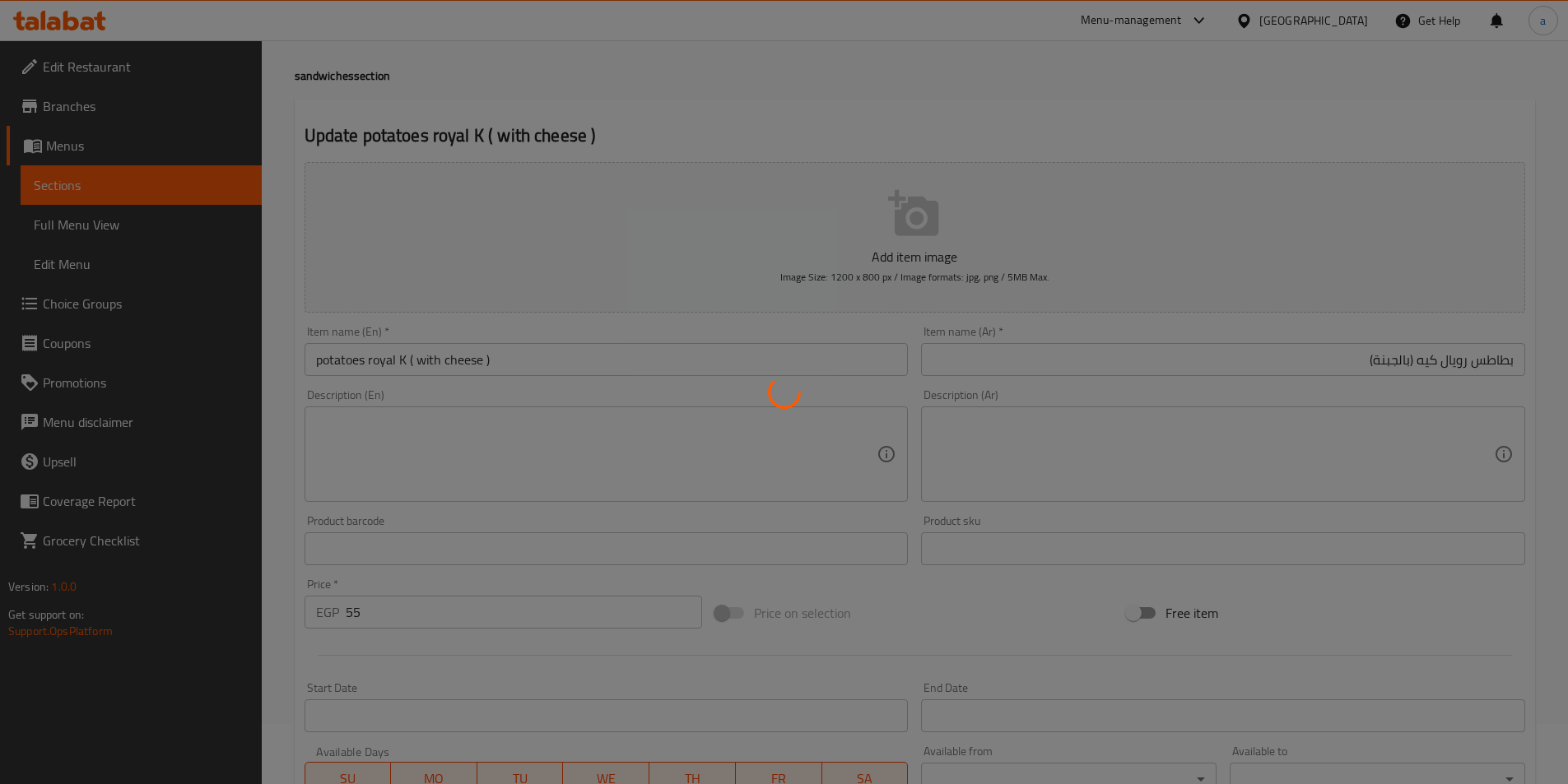
scroll to position [0, 0]
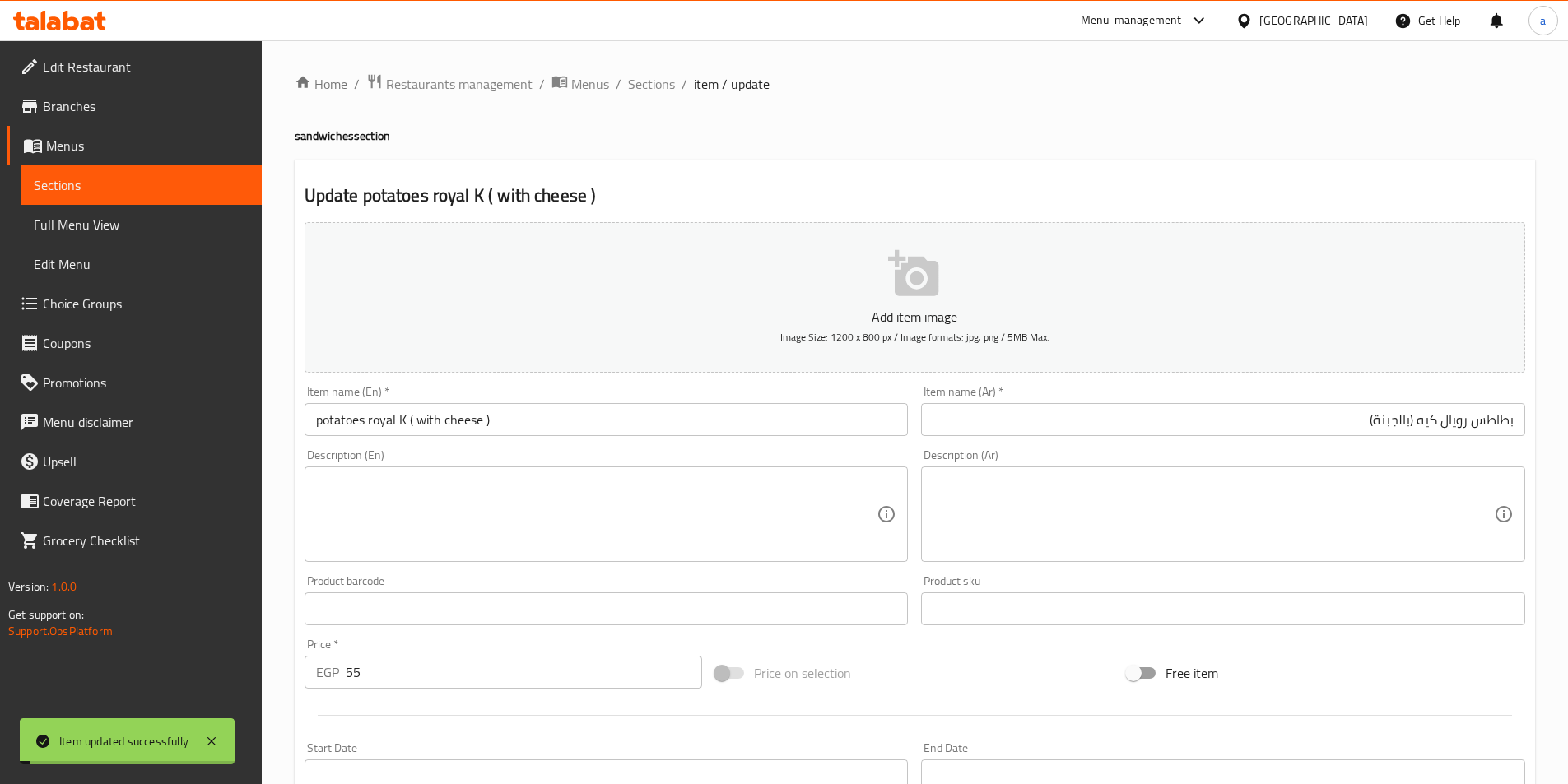
click at [646, 92] on span "Sections" at bounding box center [652, 84] width 46 height 20
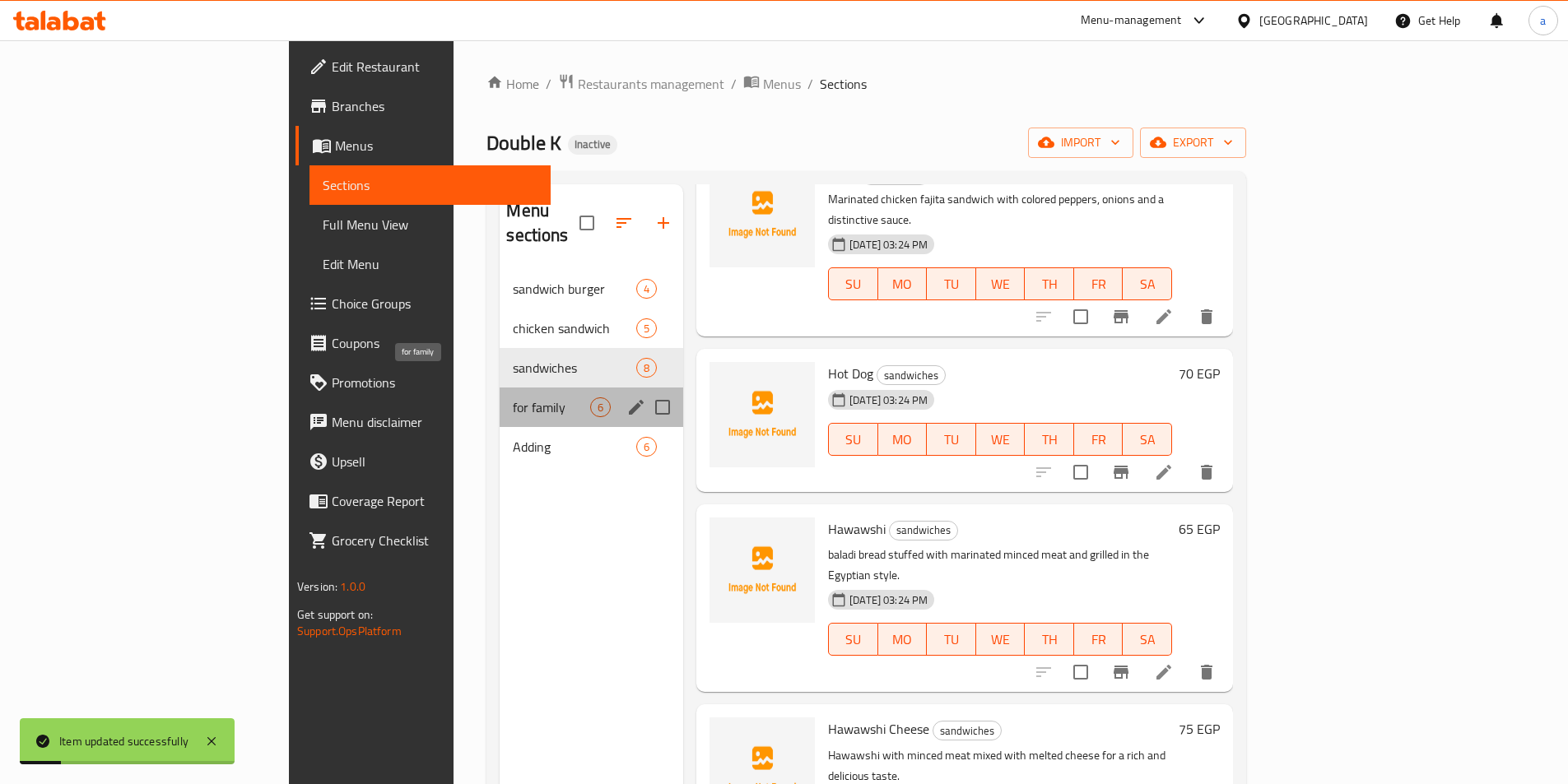
click at [513, 398] on span "for family" at bounding box center [551, 407] width 77 height 20
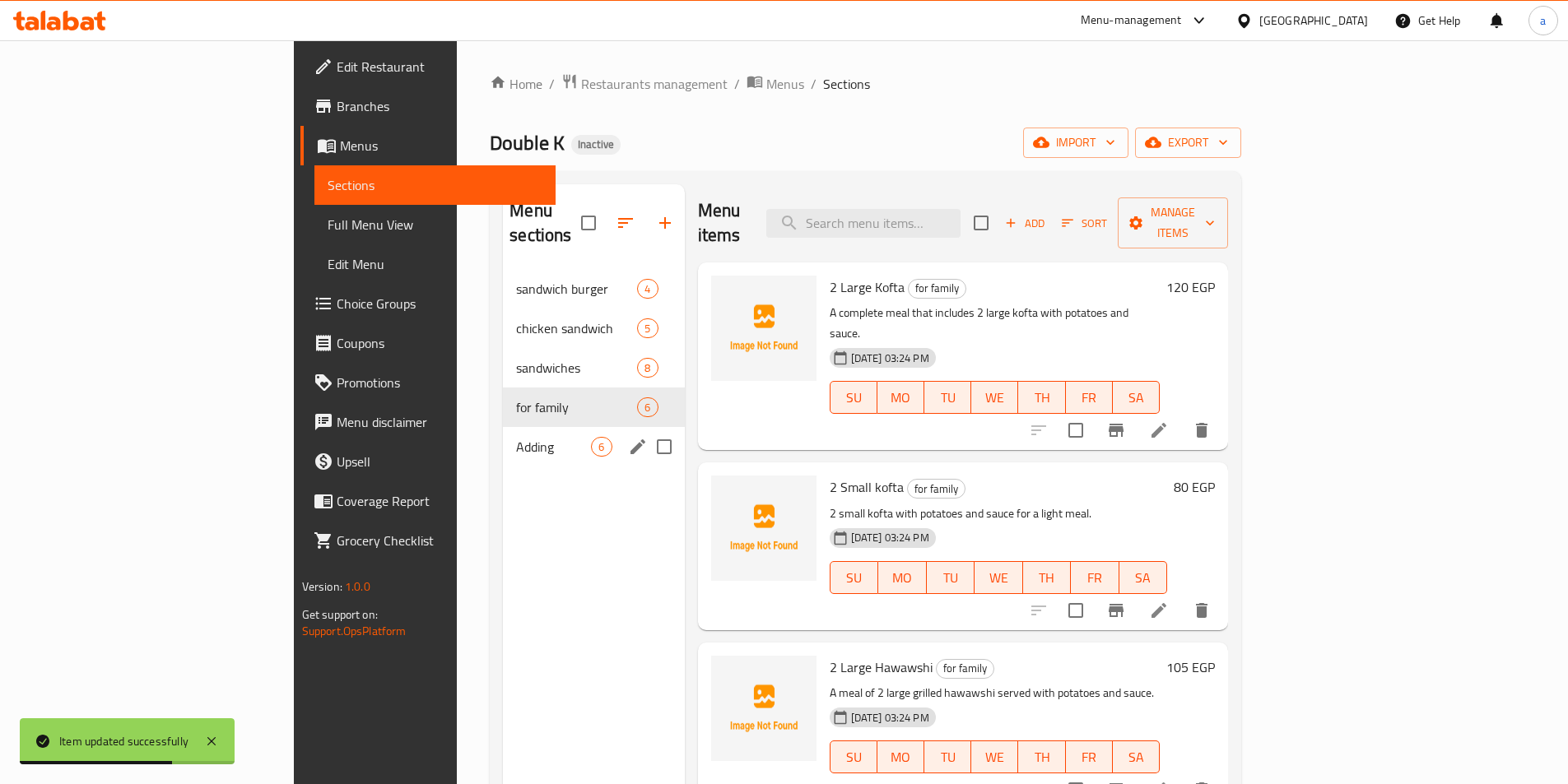
click at [503, 427] on div "Adding 6" at bounding box center [593, 447] width 181 height 40
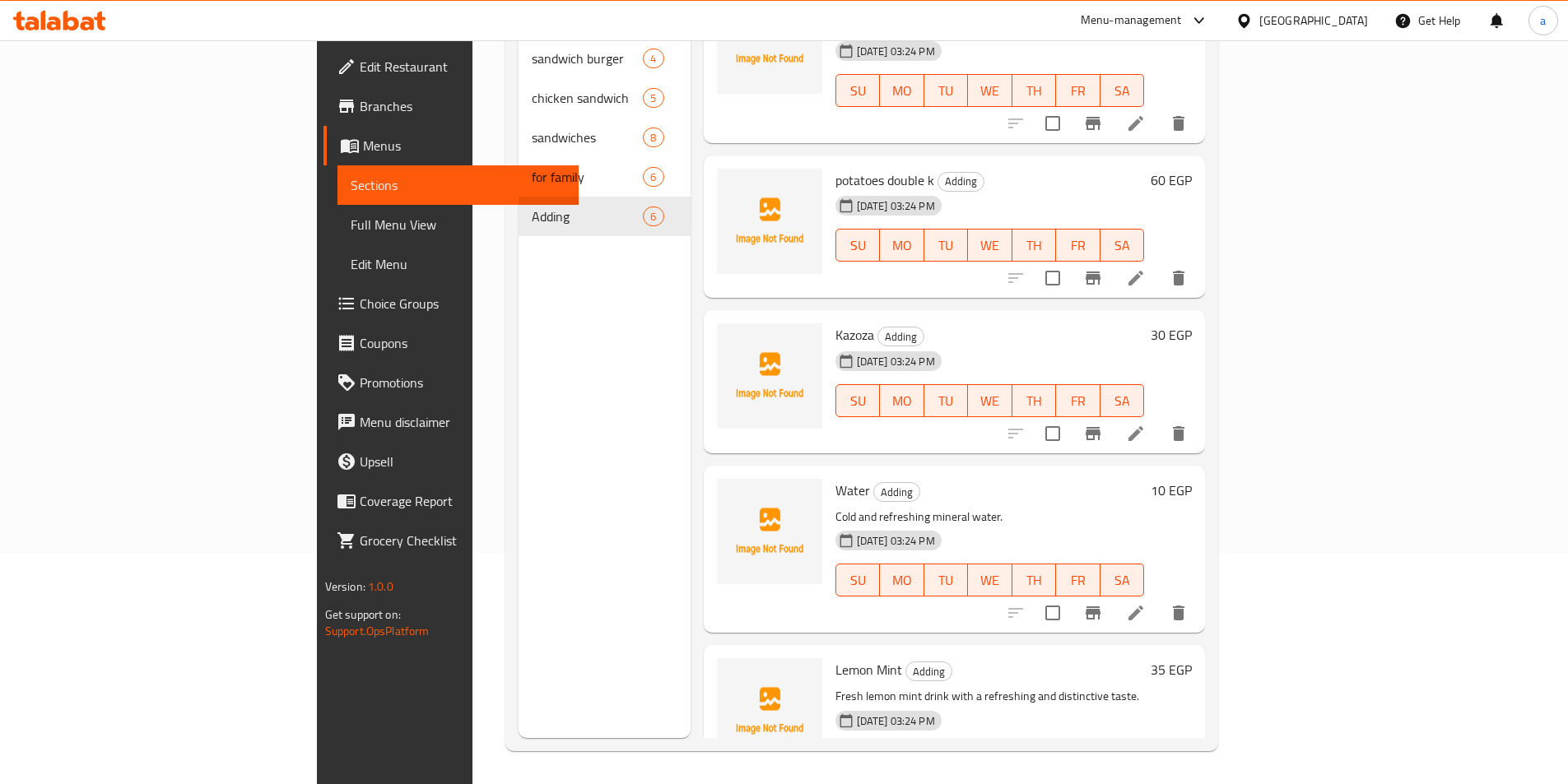
scroll to position [40, 0]
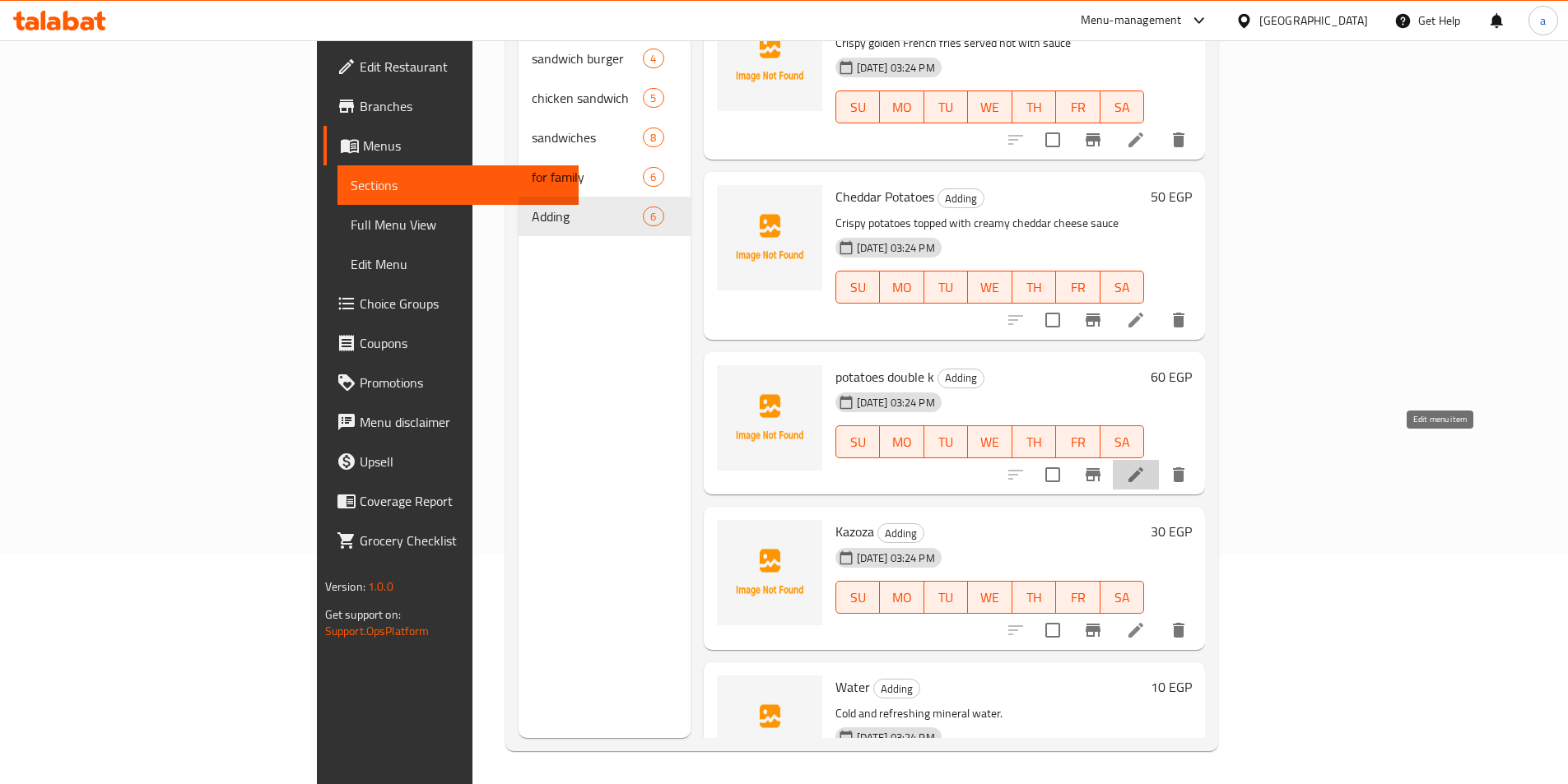
click at [1146, 464] on icon at bounding box center [1135, 474] width 20 height 20
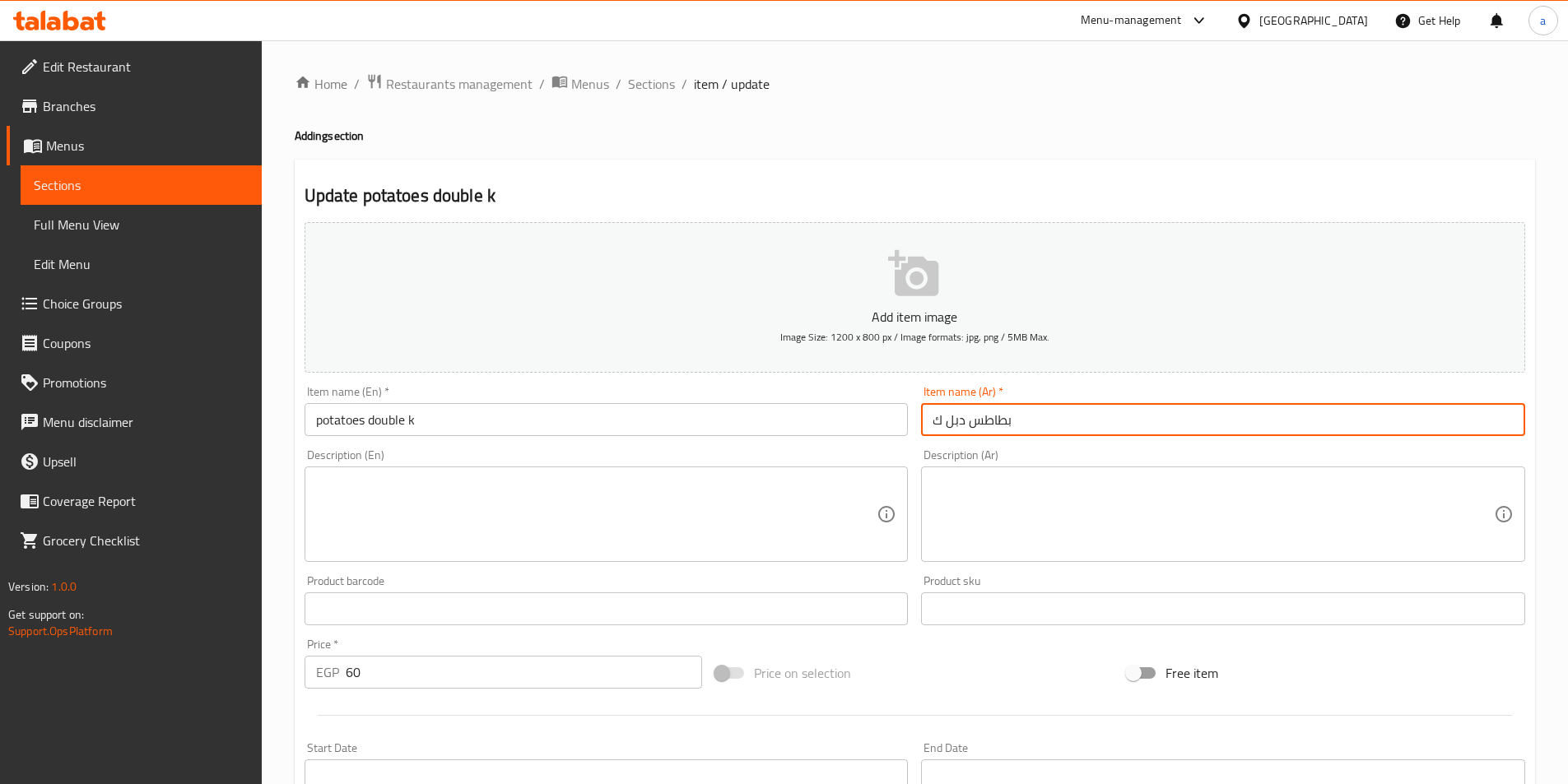
click at [932, 422] on input "بطاطس دبل ك" at bounding box center [1223, 419] width 604 height 33
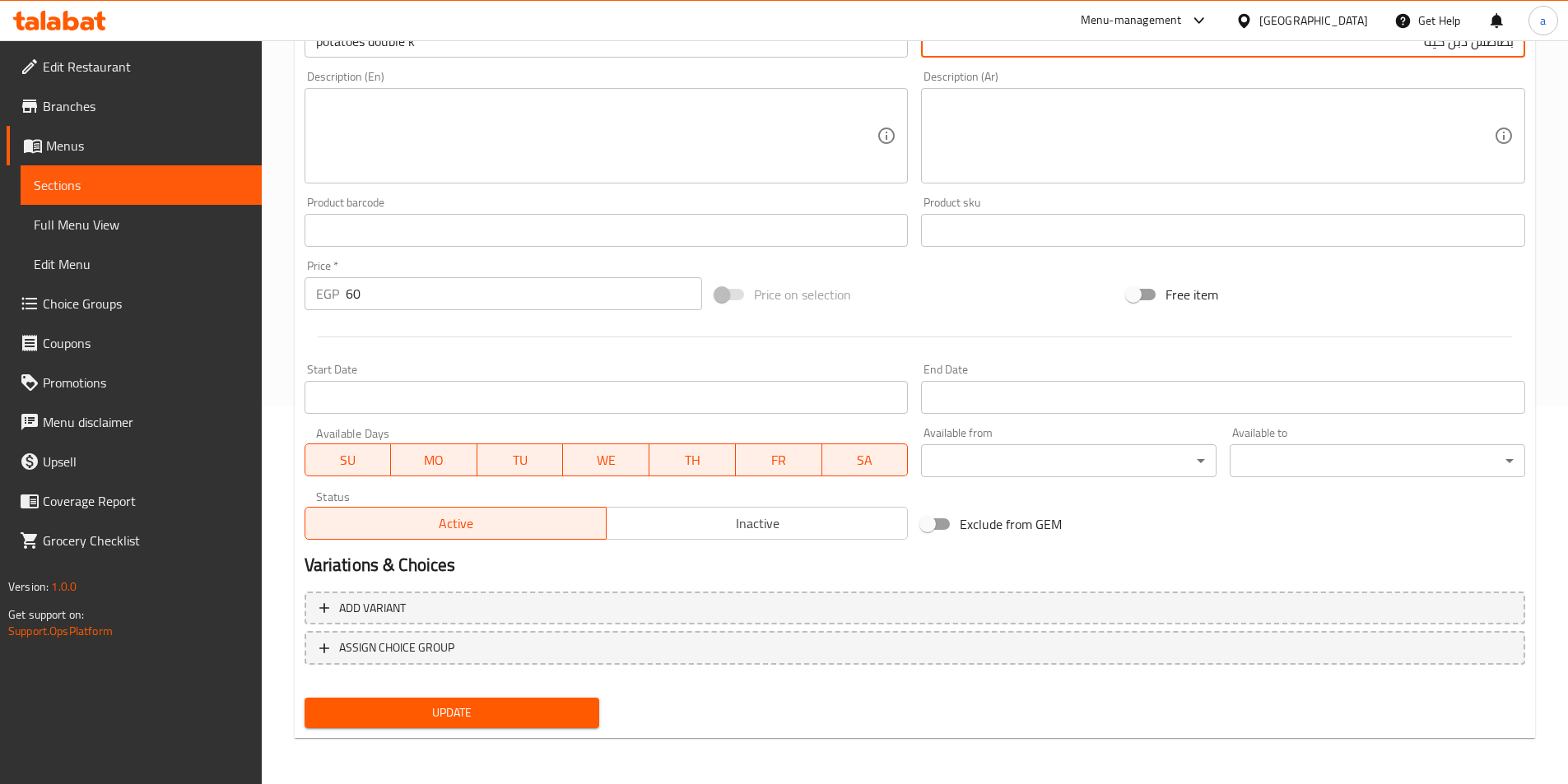
type input "بطاطس دبل كيه"
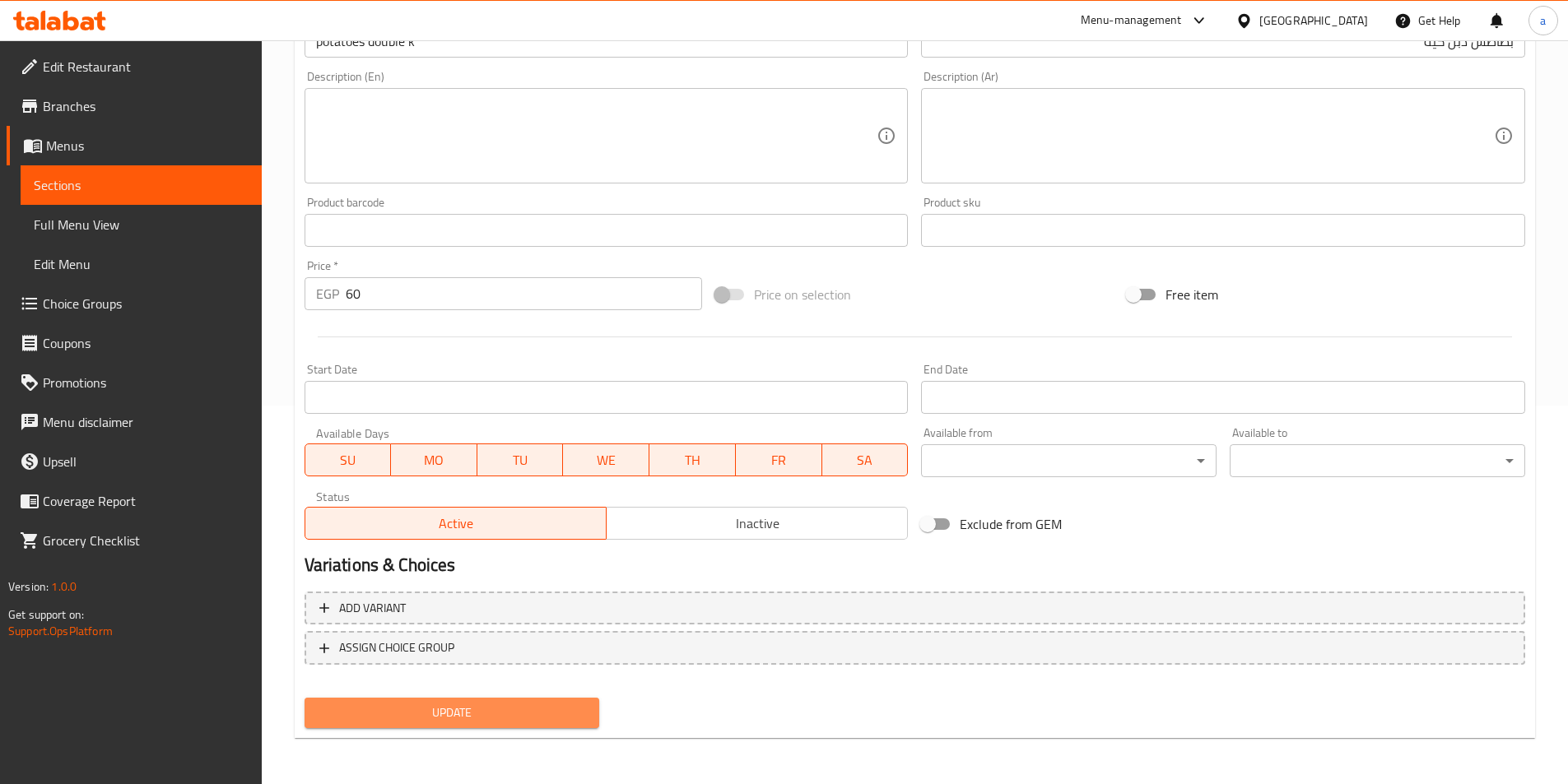
click at [428, 719] on span "Update" at bounding box center [453, 712] width 270 height 20
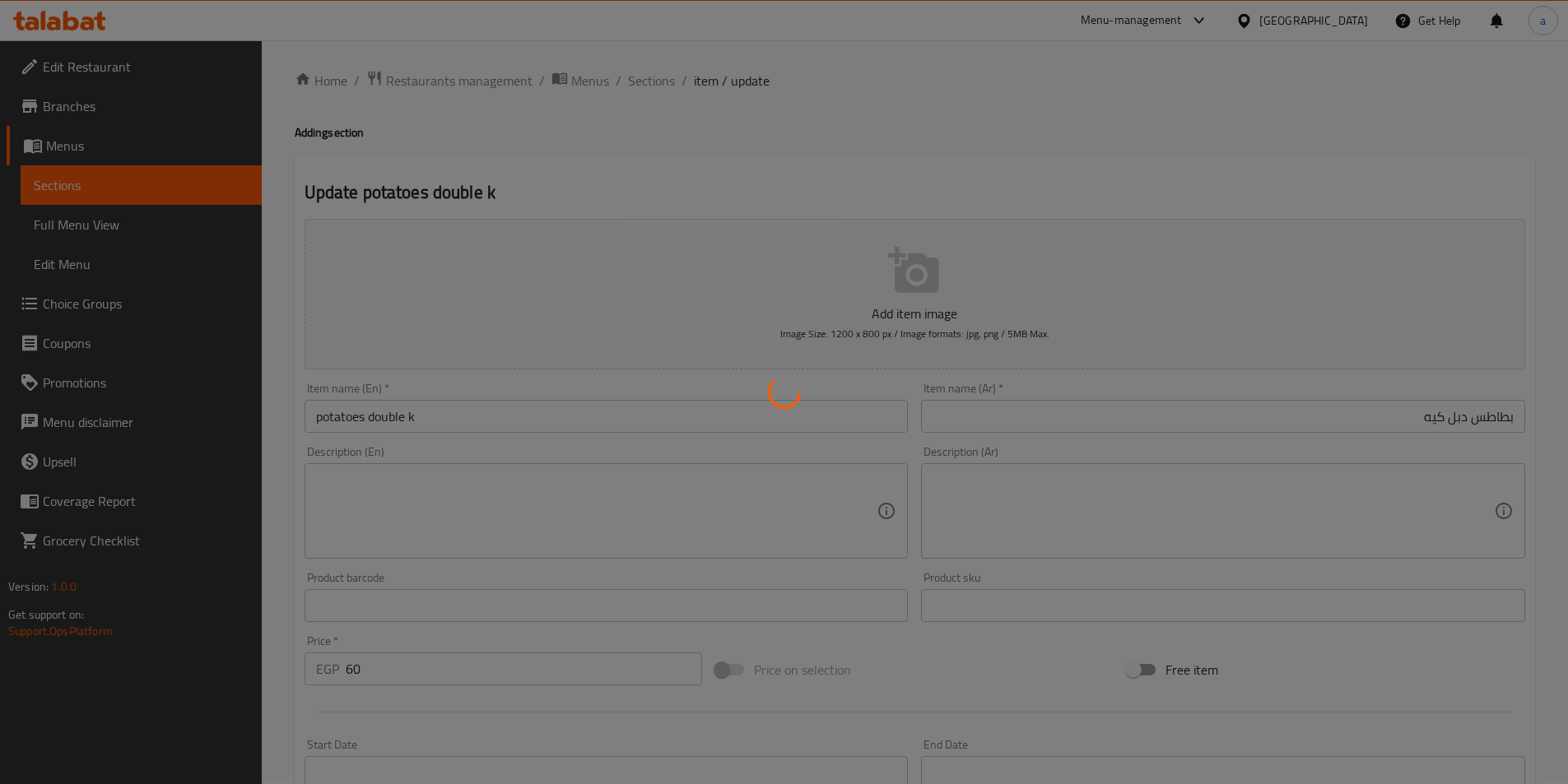
scroll to position [0, 0]
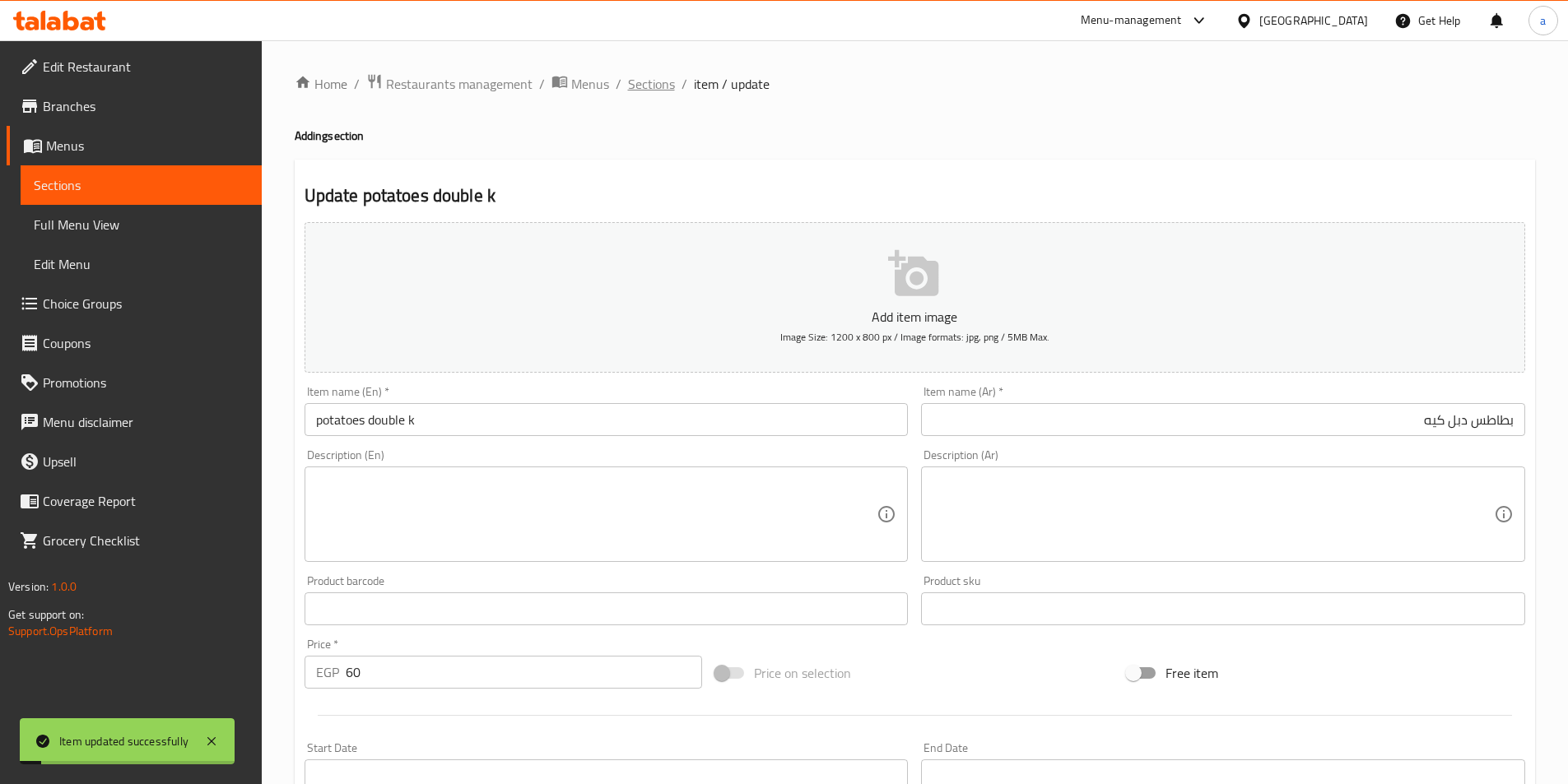
click at [655, 85] on span "Sections" at bounding box center [652, 84] width 46 height 20
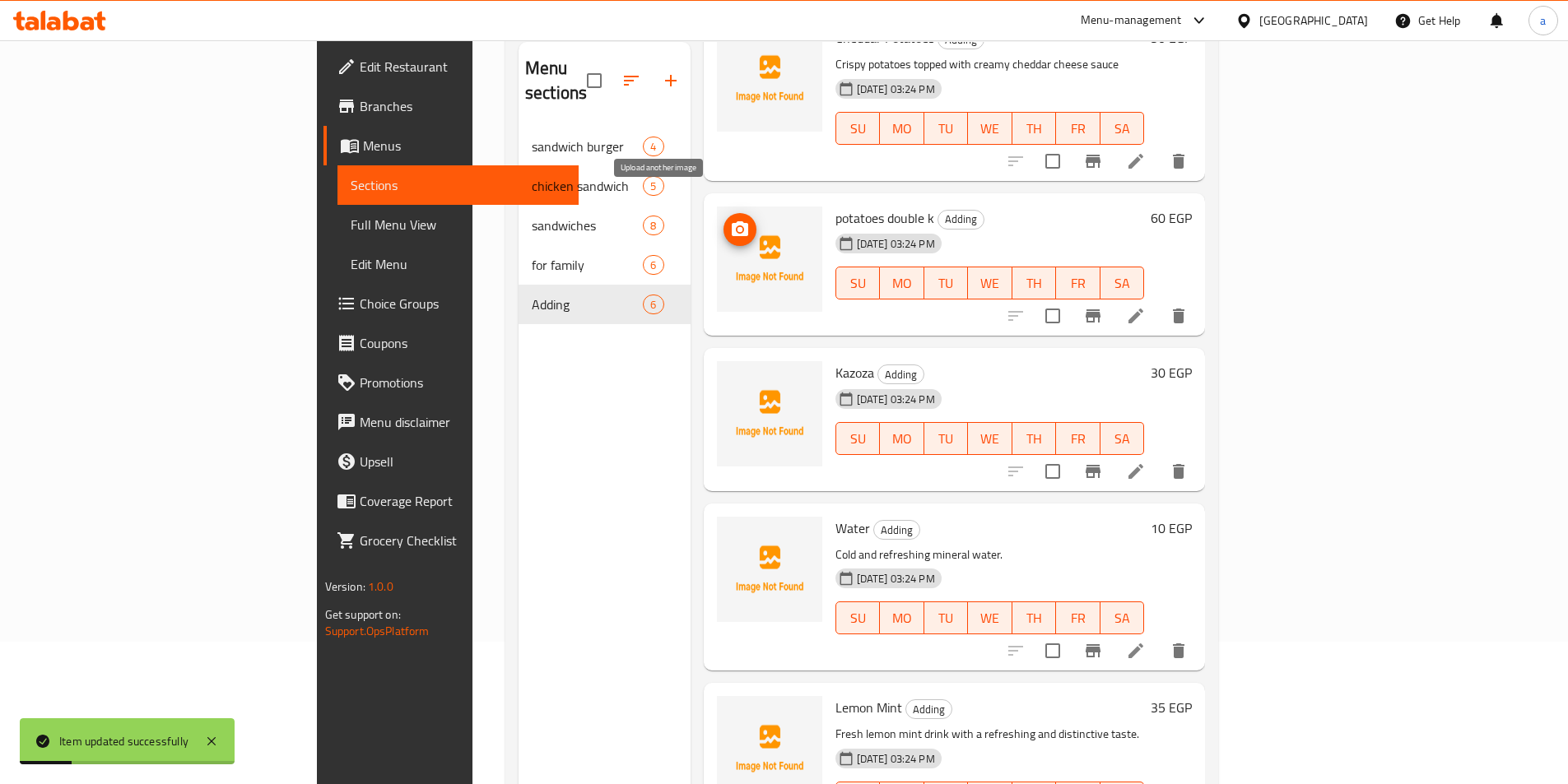
scroll to position [230, 0]
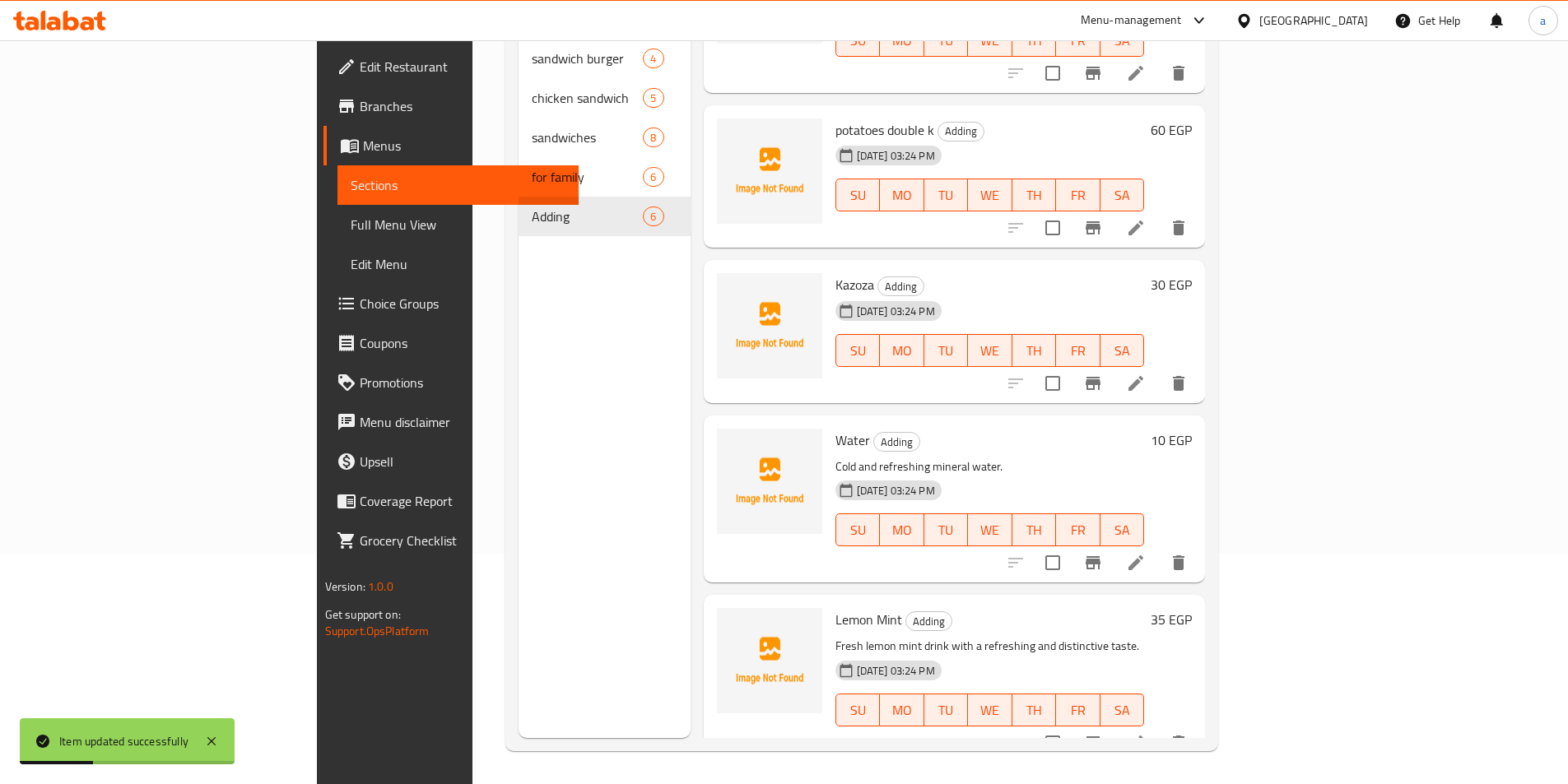
click at [350, 234] on span "Full Menu View" at bounding box center [457, 224] width 215 height 20
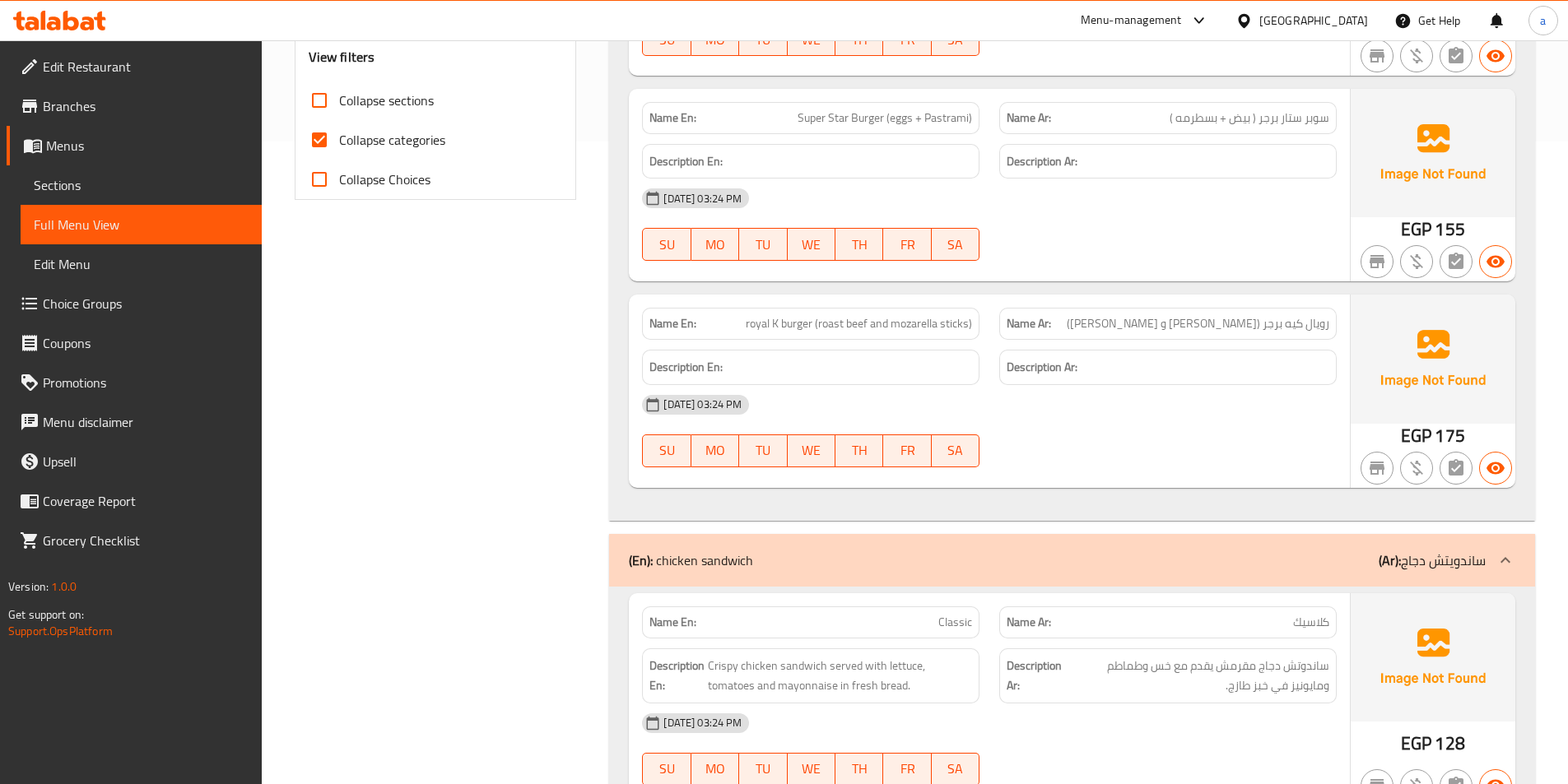
scroll to position [493, 0]
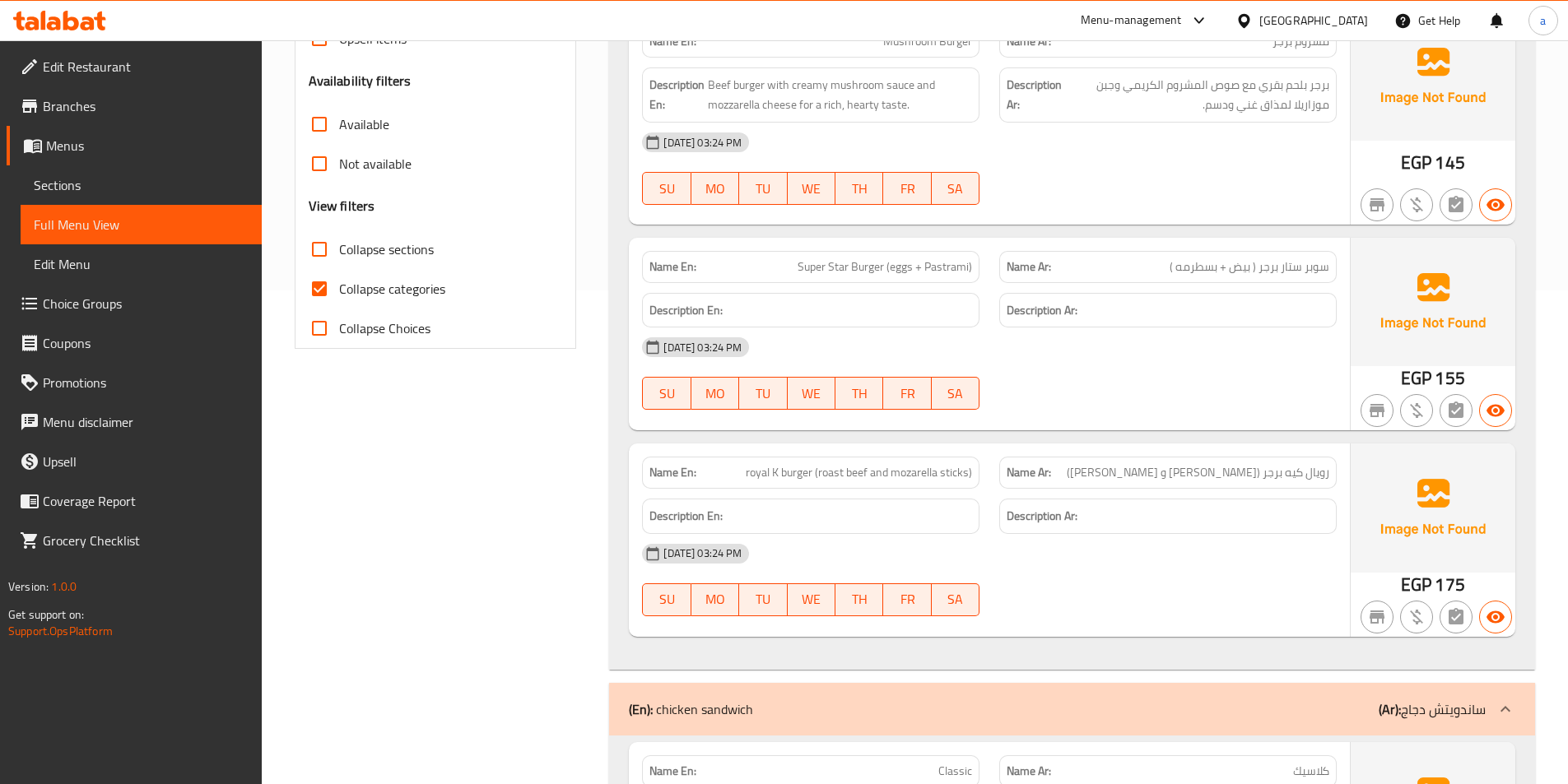
click at [441, 287] on span "Collapse categories" at bounding box center [392, 288] width 106 height 20
click at [339, 287] on input "Collapse categories" at bounding box center [319, 289] width 40 height 40
checkbox input "false"
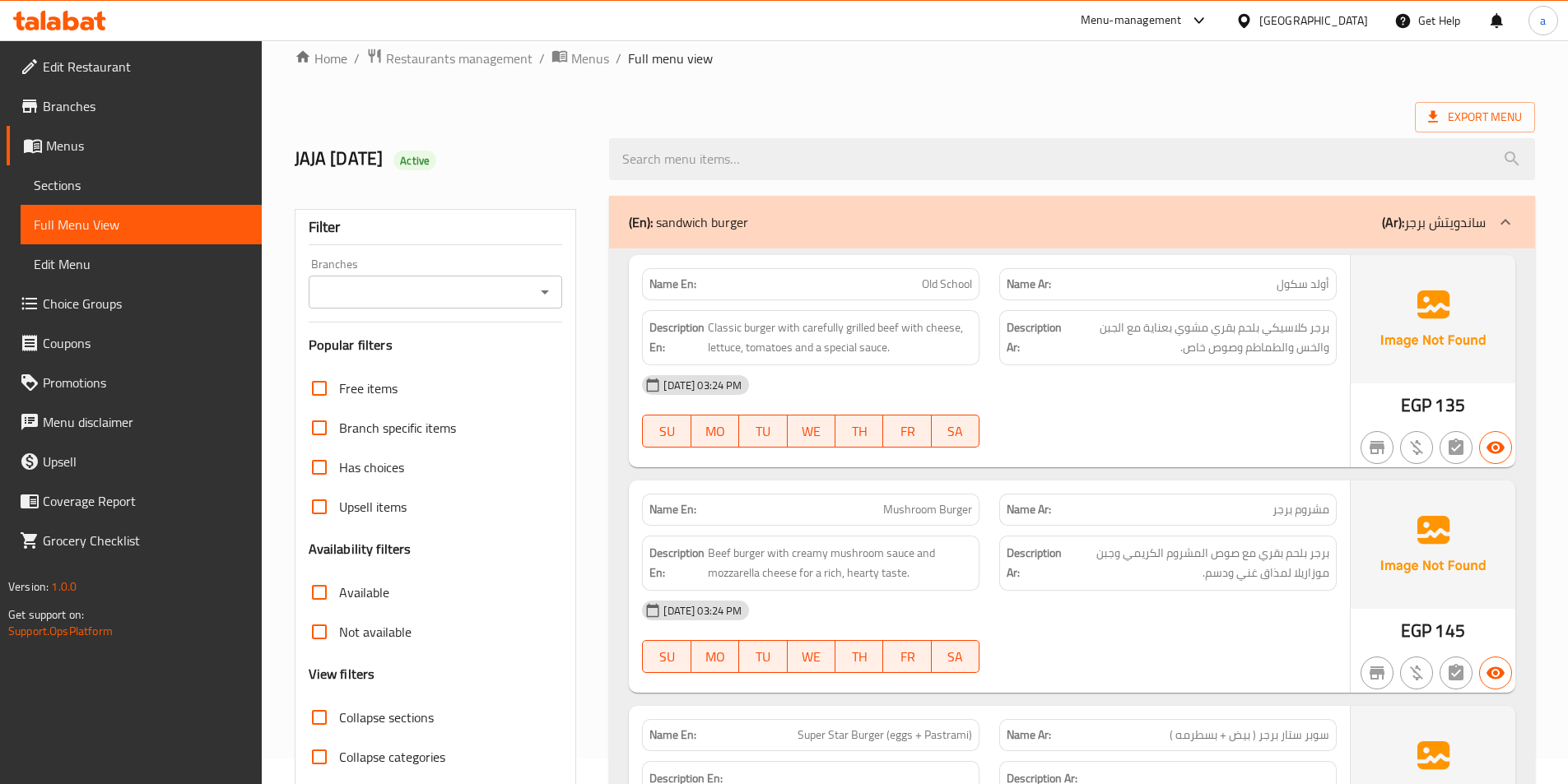
scroll to position [0, 0]
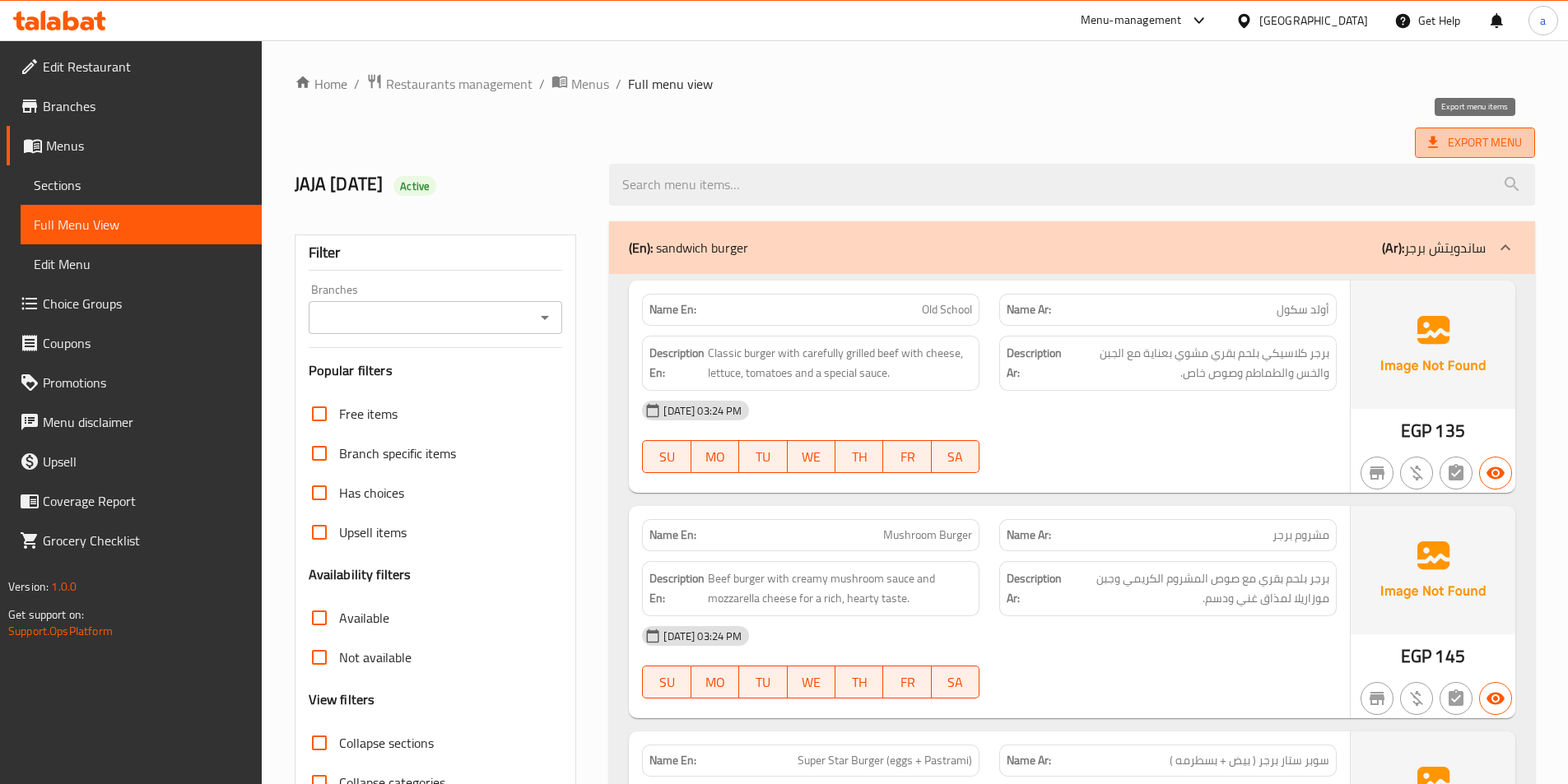
click at [1427, 135] on icon at bounding box center [1433, 142] width 17 height 17
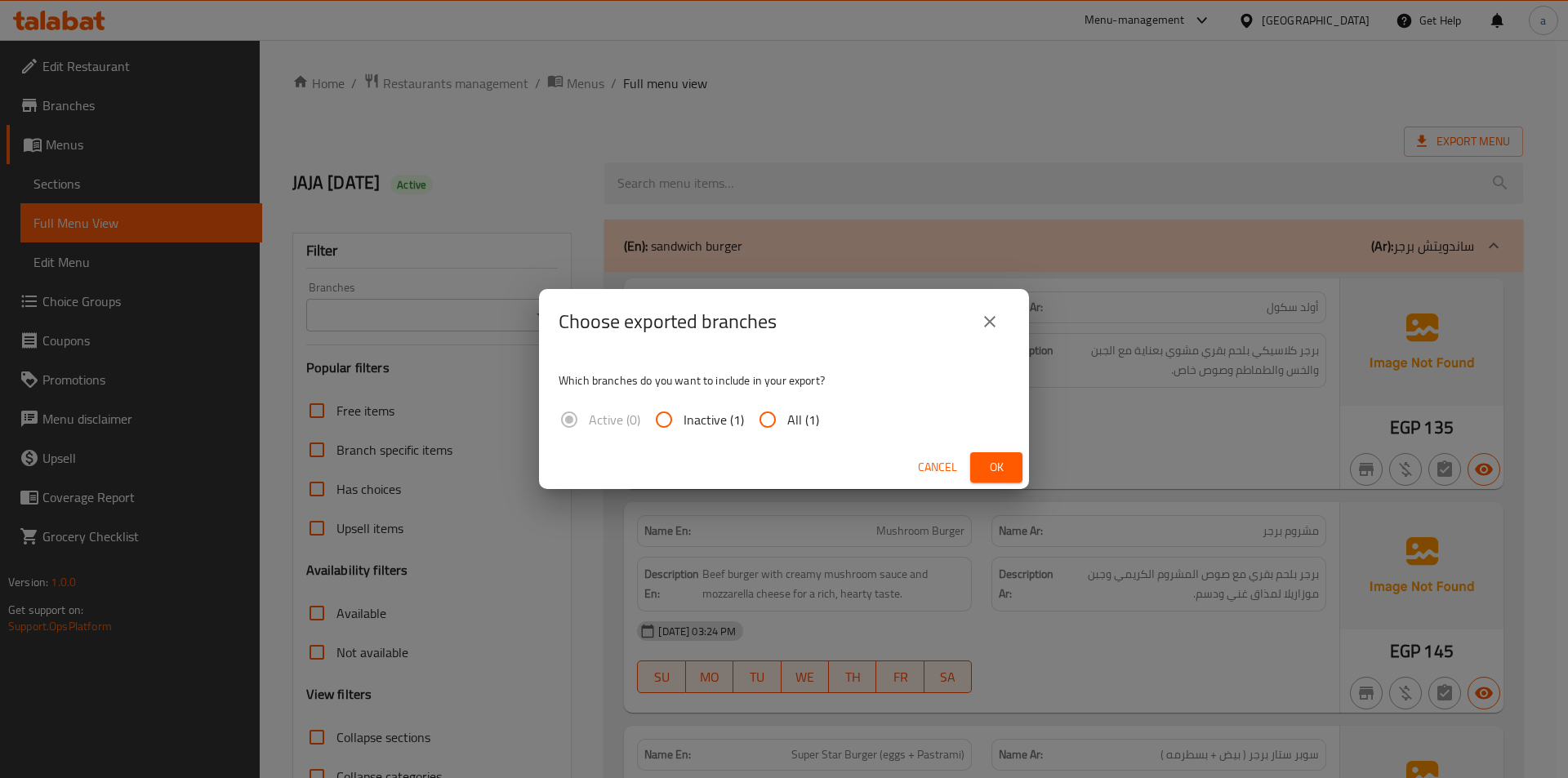
click at [812, 410] on span "All (1)" at bounding box center [803, 419] width 32 height 19
click at [788, 410] on input "All (1)" at bounding box center [767, 419] width 40 height 40
radio input "true"
click at [981, 467] on button "Ok" at bounding box center [996, 467] width 53 height 30
